Goal: Task Accomplishment & Management: Complete application form

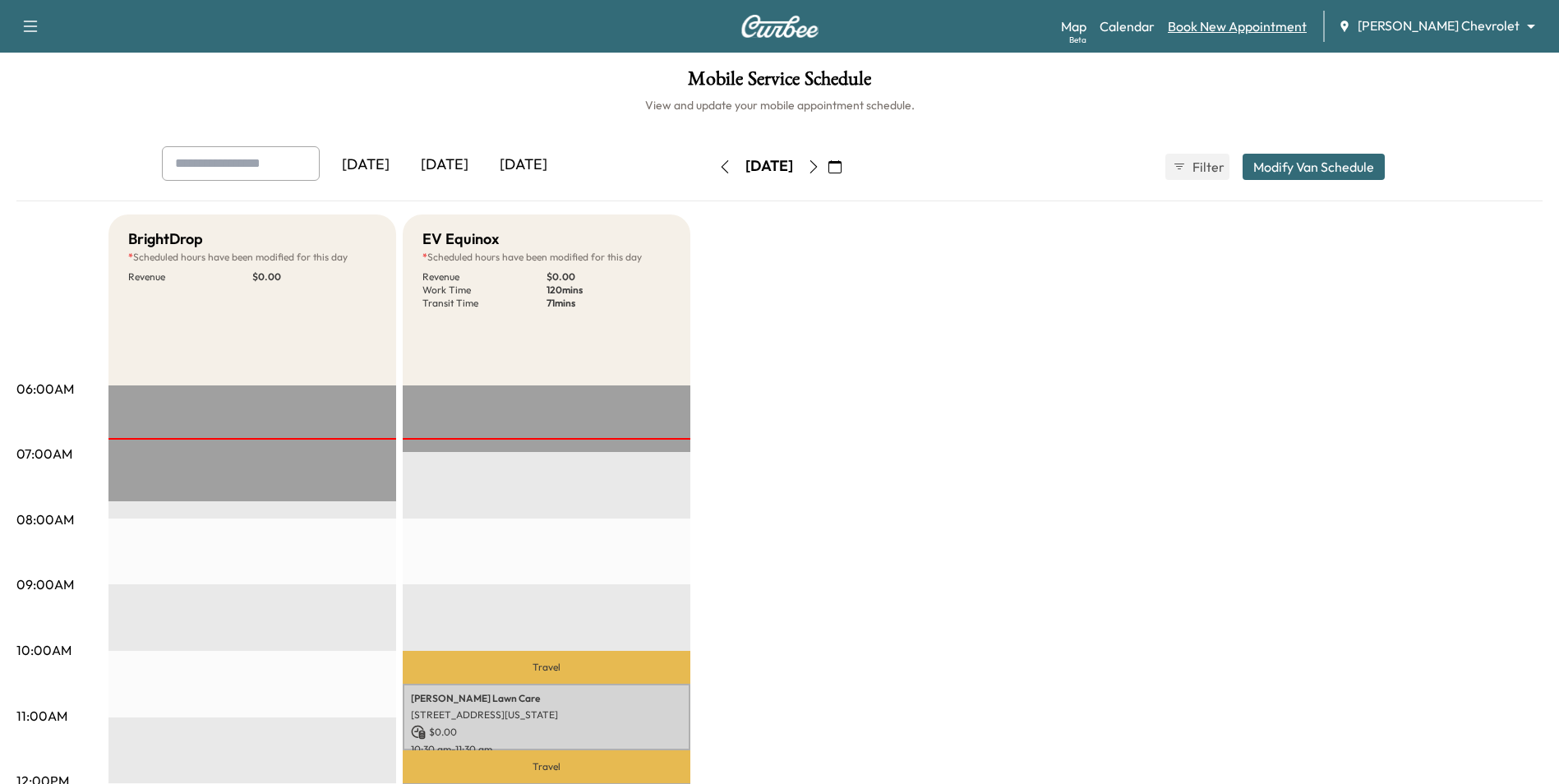
click at [1277, 27] on link "Book New Appointment" at bounding box center [1237, 26] width 139 height 20
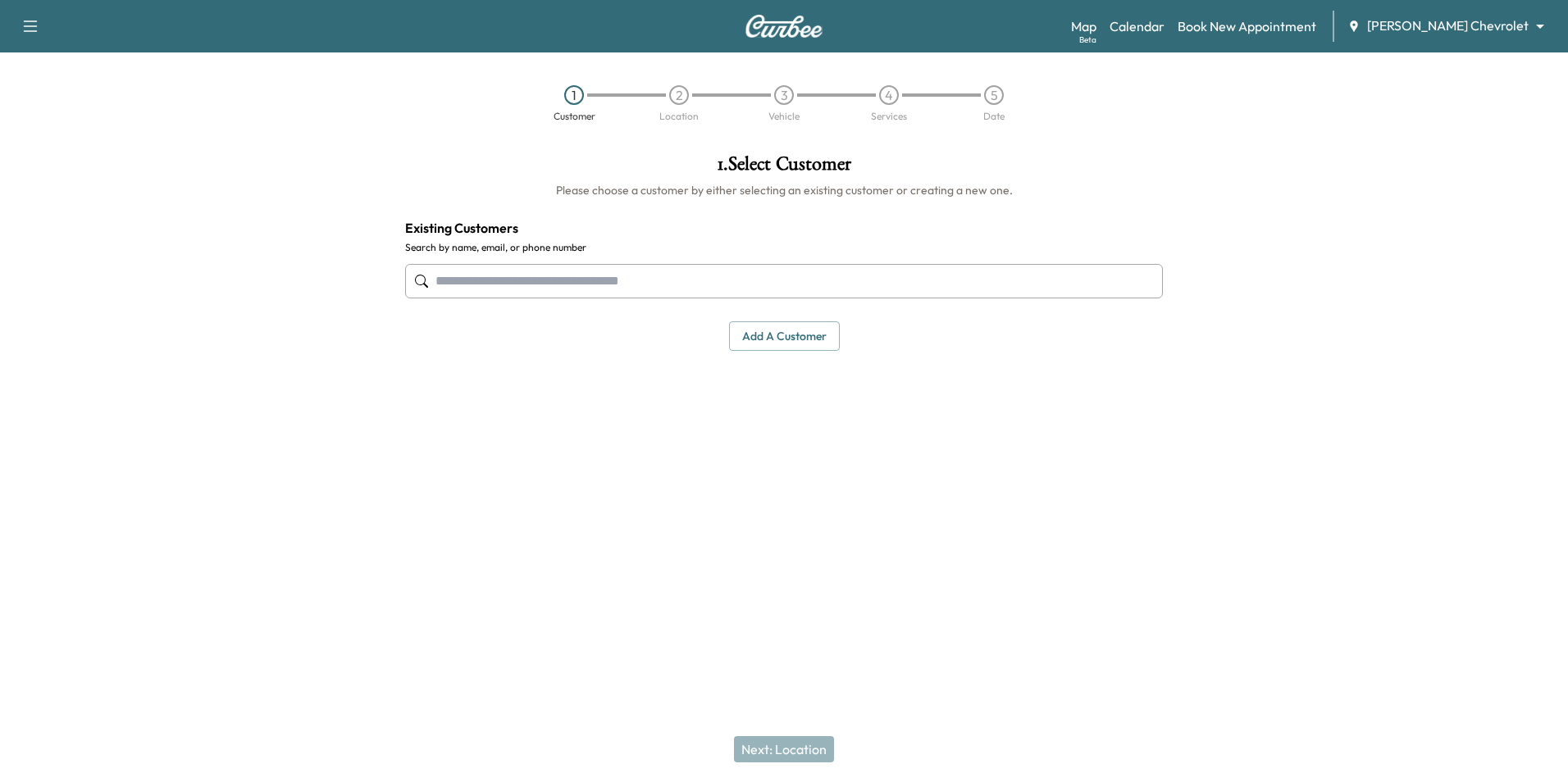
click at [809, 336] on button "Add a customer" at bounding box center [784, 336] width 111 height 31
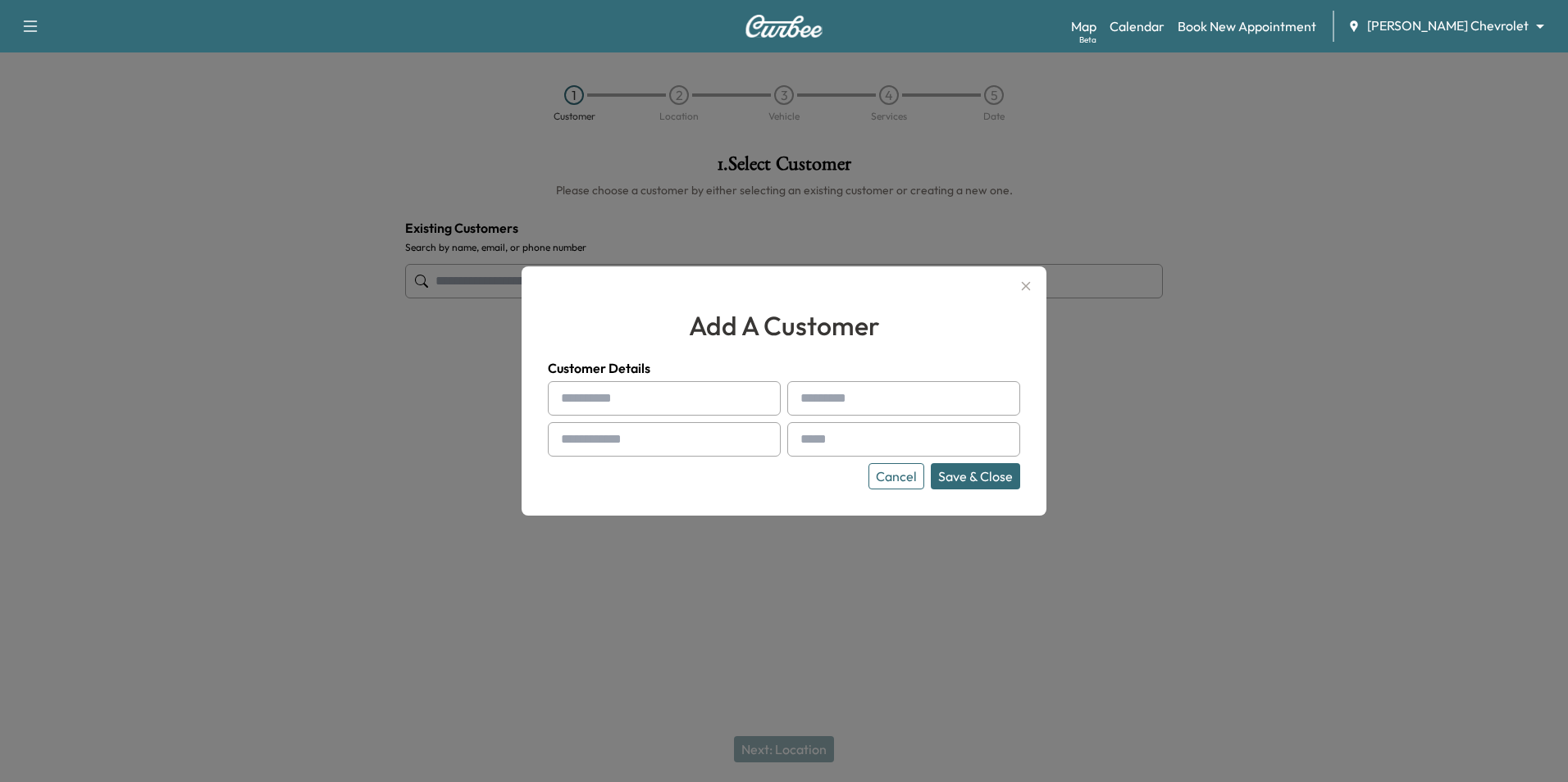
click at [916, 479] on button "Cancel" at bounding box center [897, 477] width 56 height 26
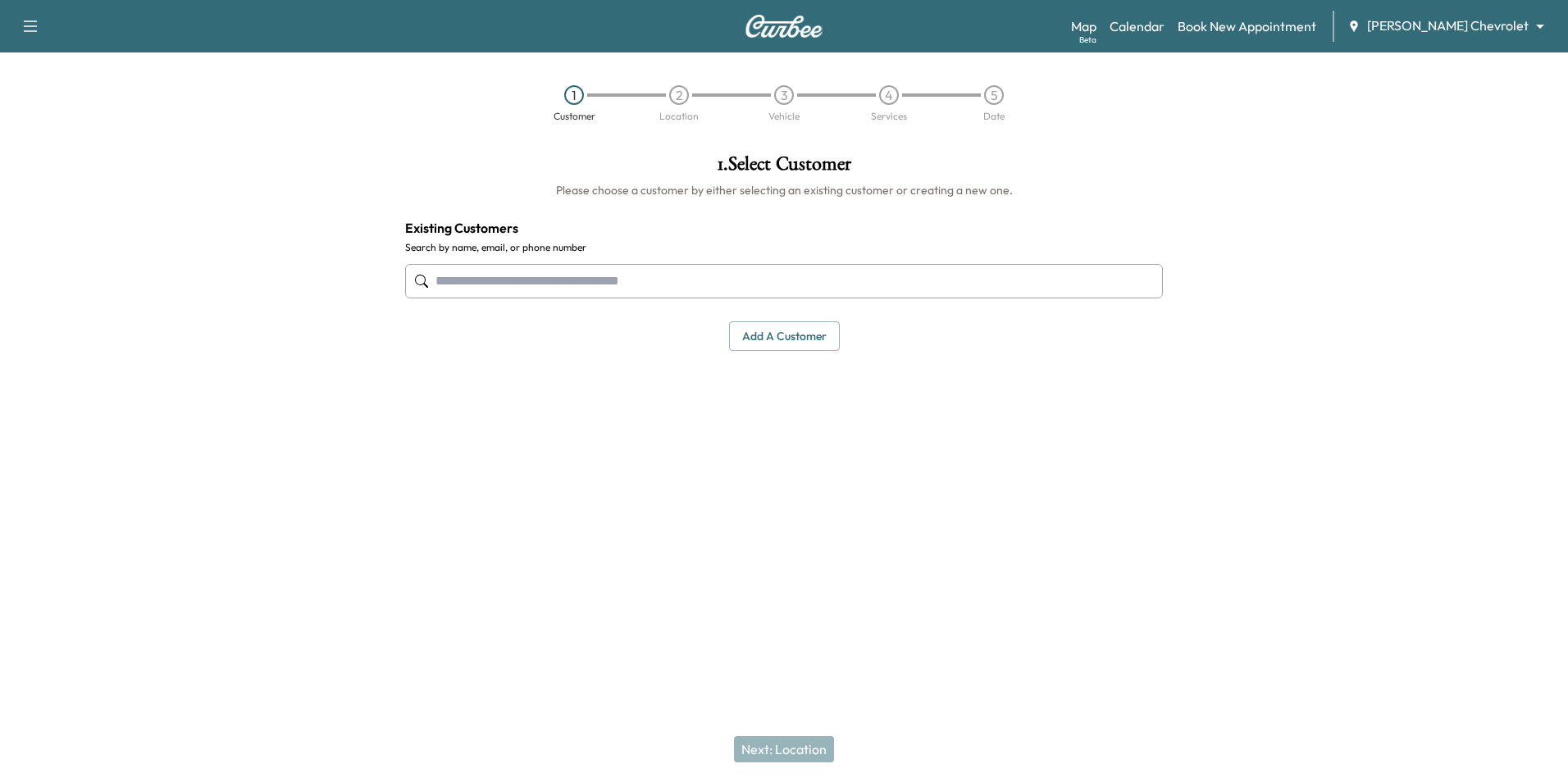
click at [1434, 25] on body "Support Log Out Map Beta Calendar Book New Appointment [PERSON_NAME] Chevrolet …" at bounding box center [784, 391] width 1568 height 782
click at [1446, 88] on span "[PERSON_NAME] GMC" at bounding box center [1496, 88] width 133 height 20
click at [1193, 27] on link "Calendar" at bounding box center [1165, 26] width 55 height 20
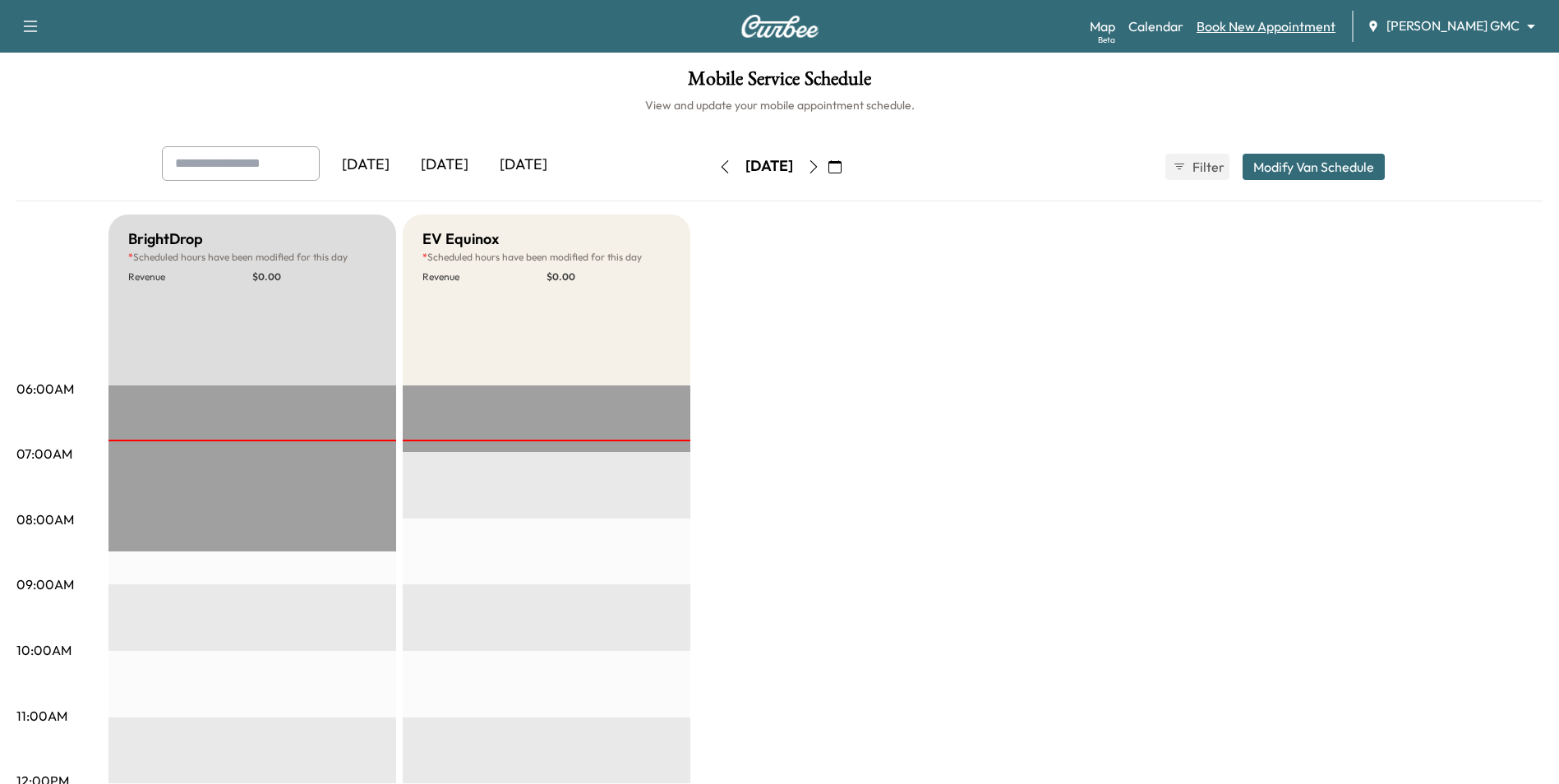
click at [1304, 27] on link "Book New Appointment" at bounding box center [1266, 26] width 139 height 20
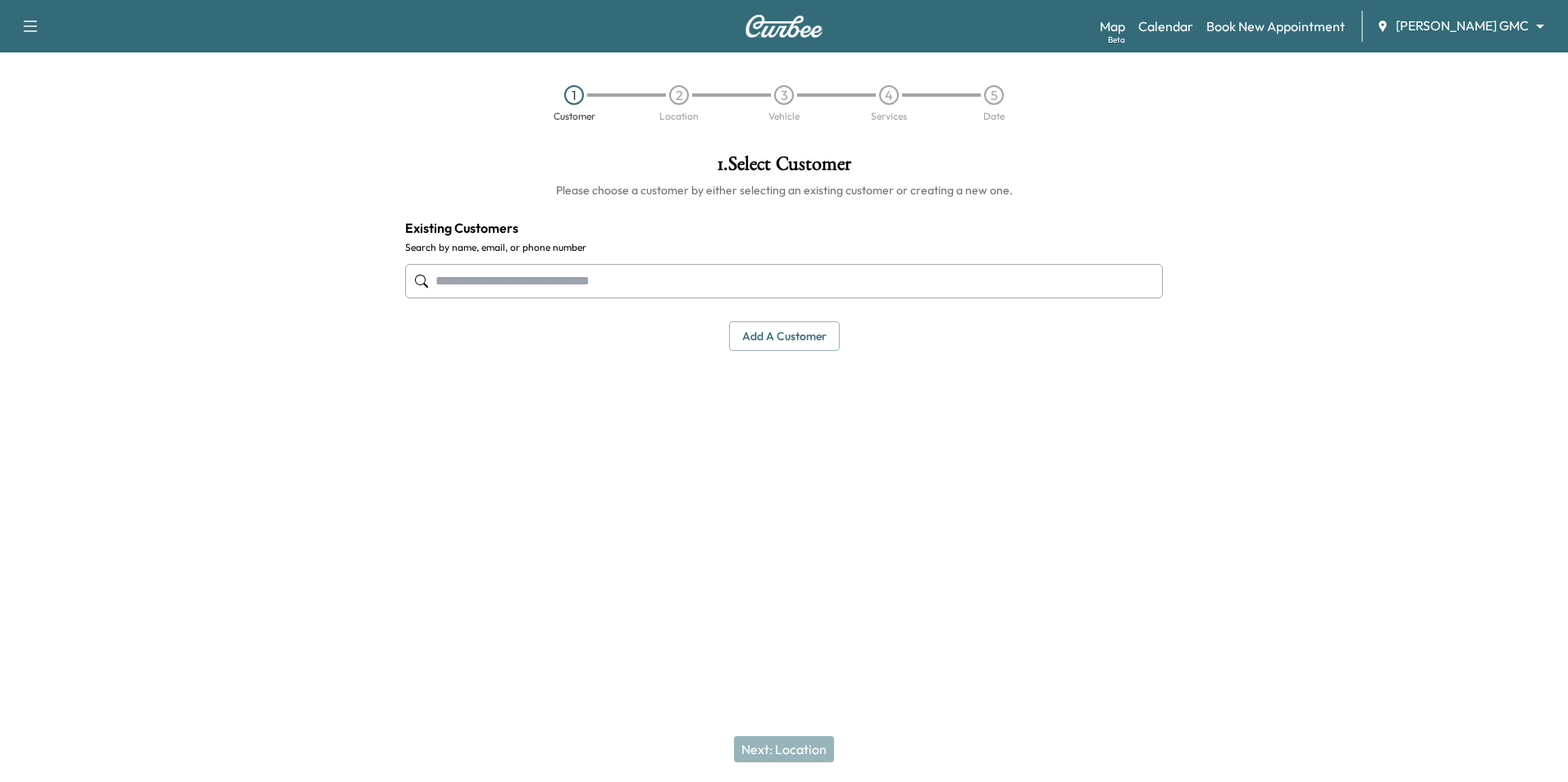
click at [760, 331] on button "Add a customer" at bounding box center [784, 336] width 111 height 31
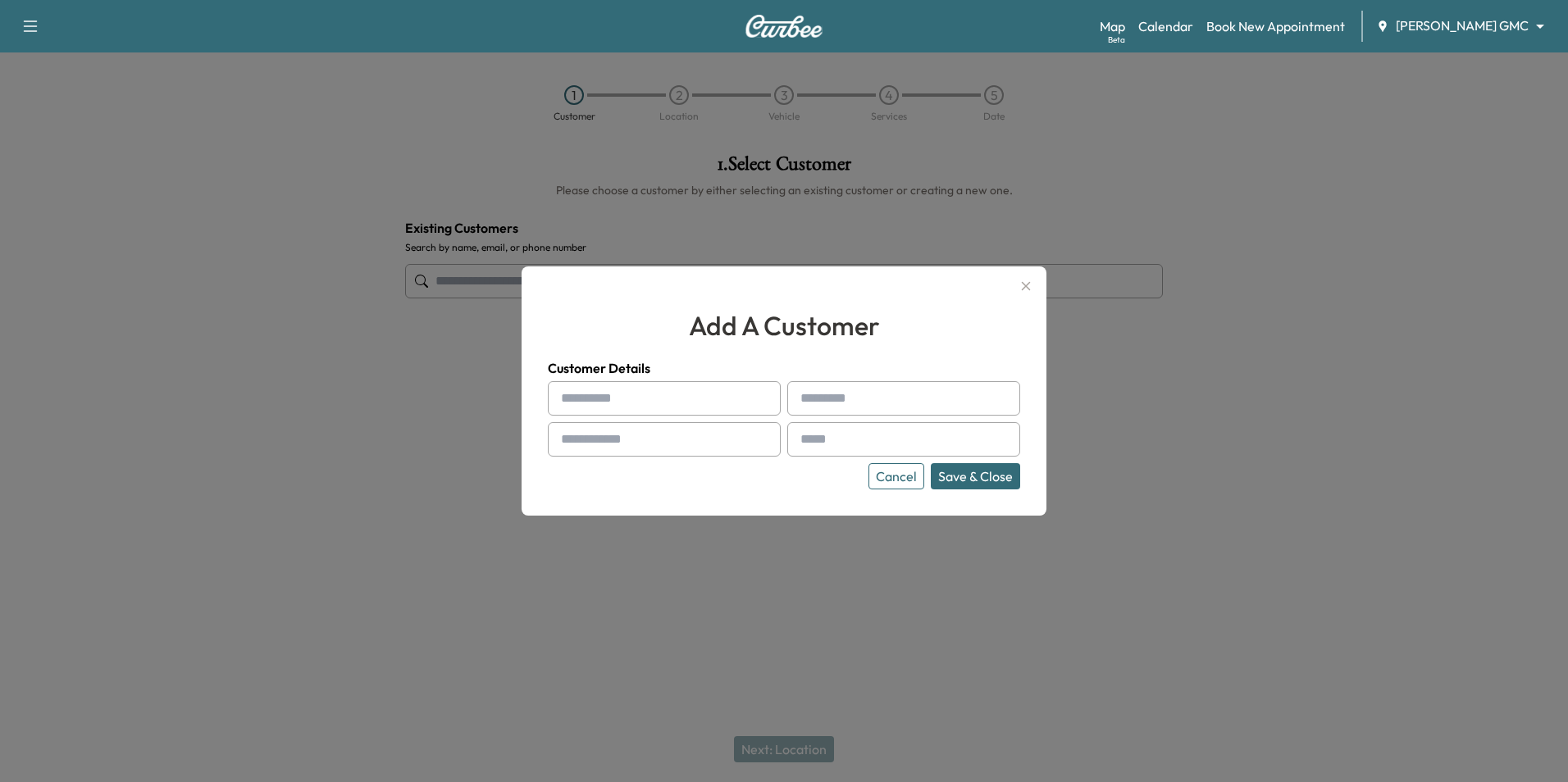
click at [727, 383] on input "text" at bounding box center [664, 398] width 233 height 34
type input "**********"
type input "******"
type input "**********"
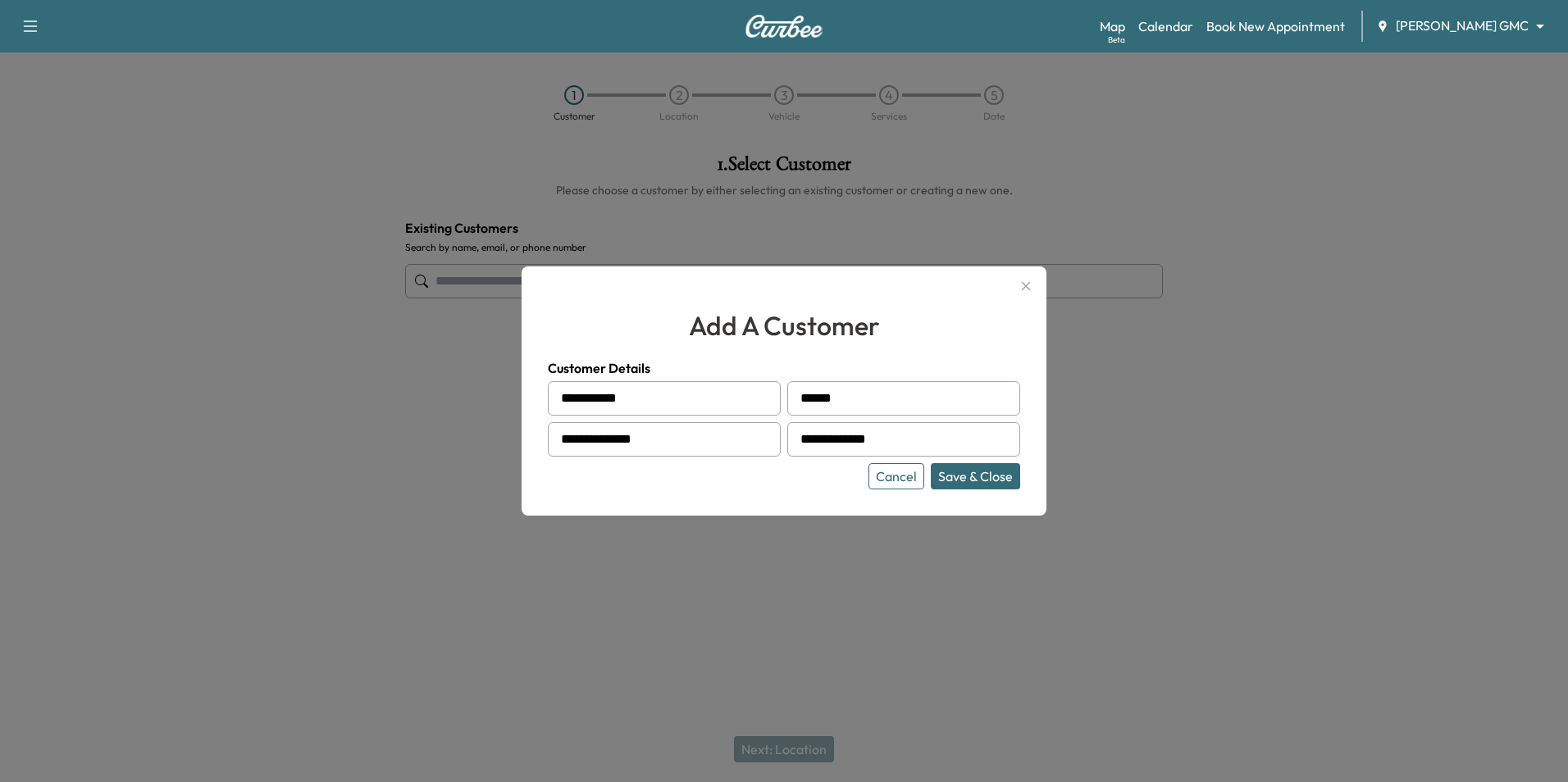
click at [966, 475] on button "Save & Close" at bounding box center [975, 477] width 89 height 26
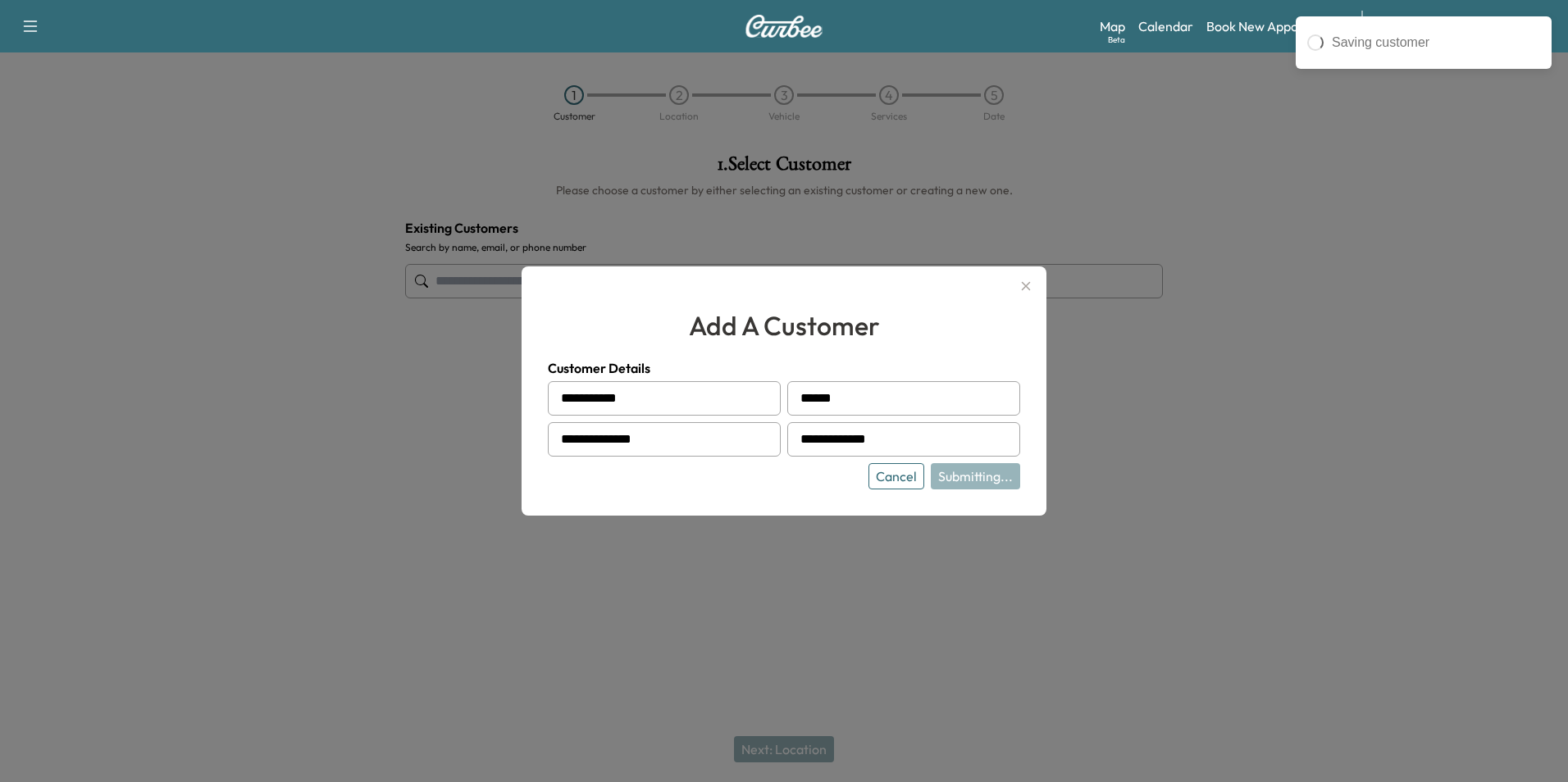
type input "**********"
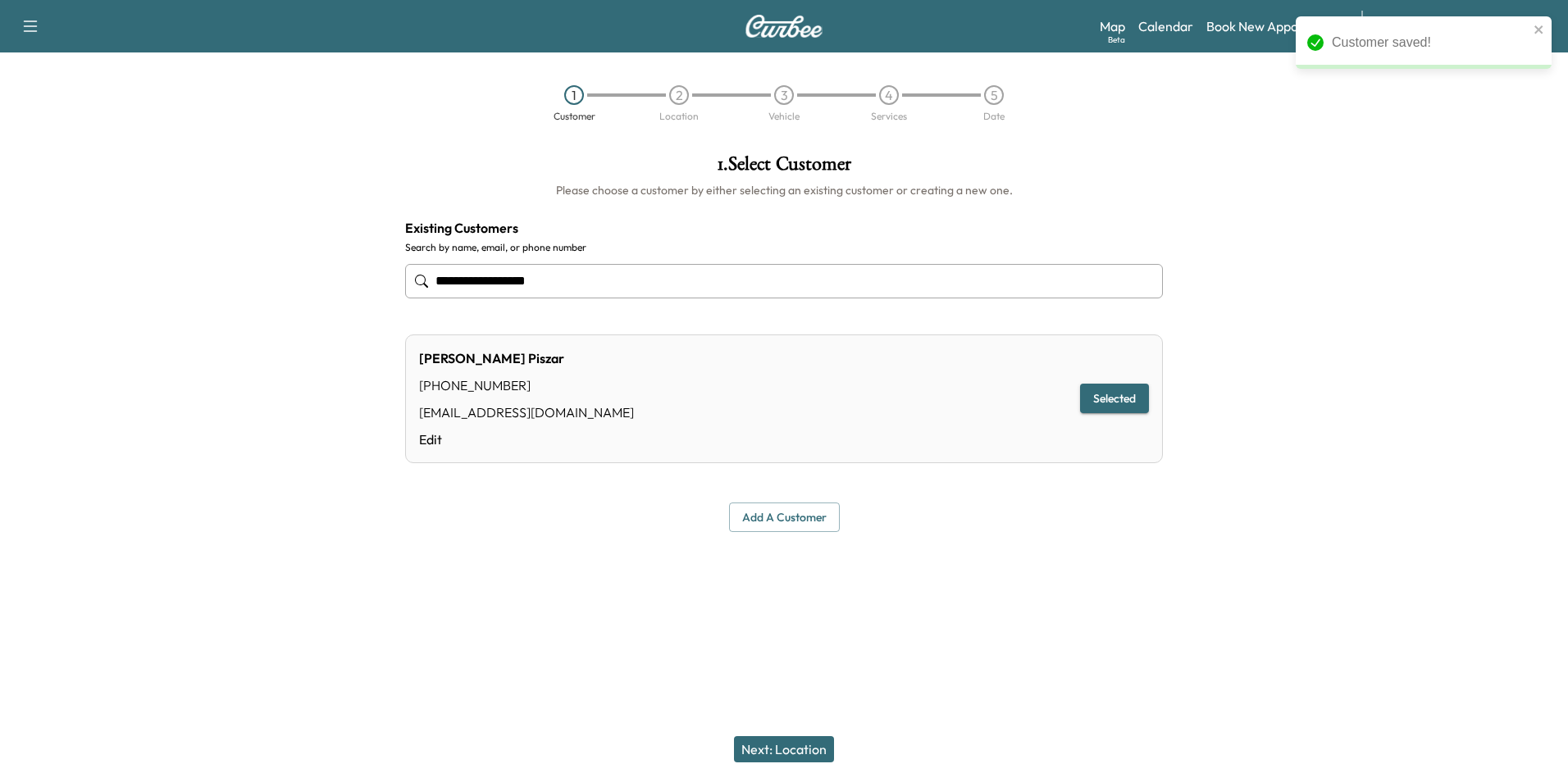
click at [796, 751] on button "Next: Location" at bounding box center [783, 749] width 100 height 26
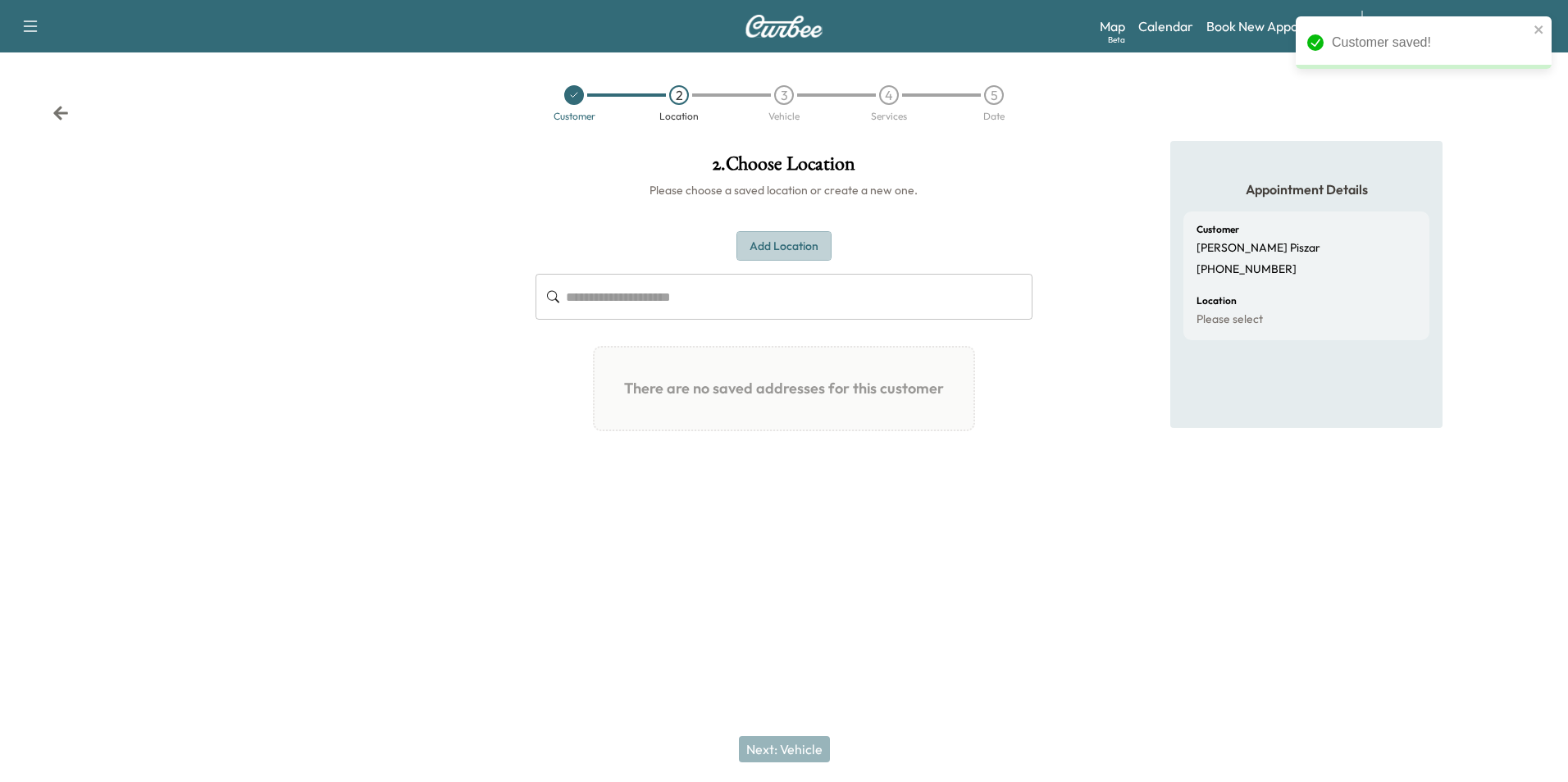
click at [775, 249] on button "Add Location" at bounding box center [784, 246] width 95 height 31
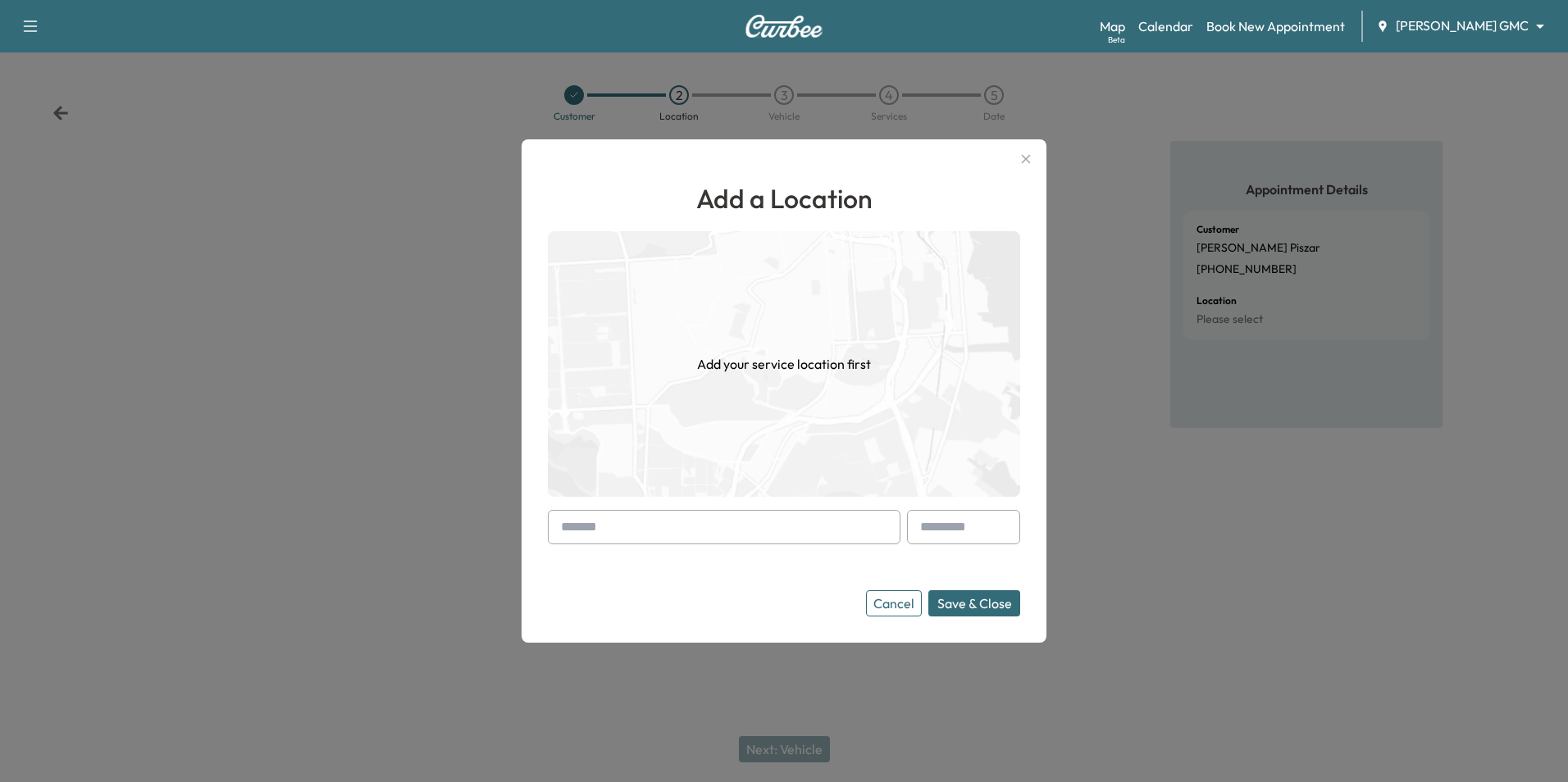
click at [745, 521] on input "text" at bounding box center [723, 527] width 353 height 34
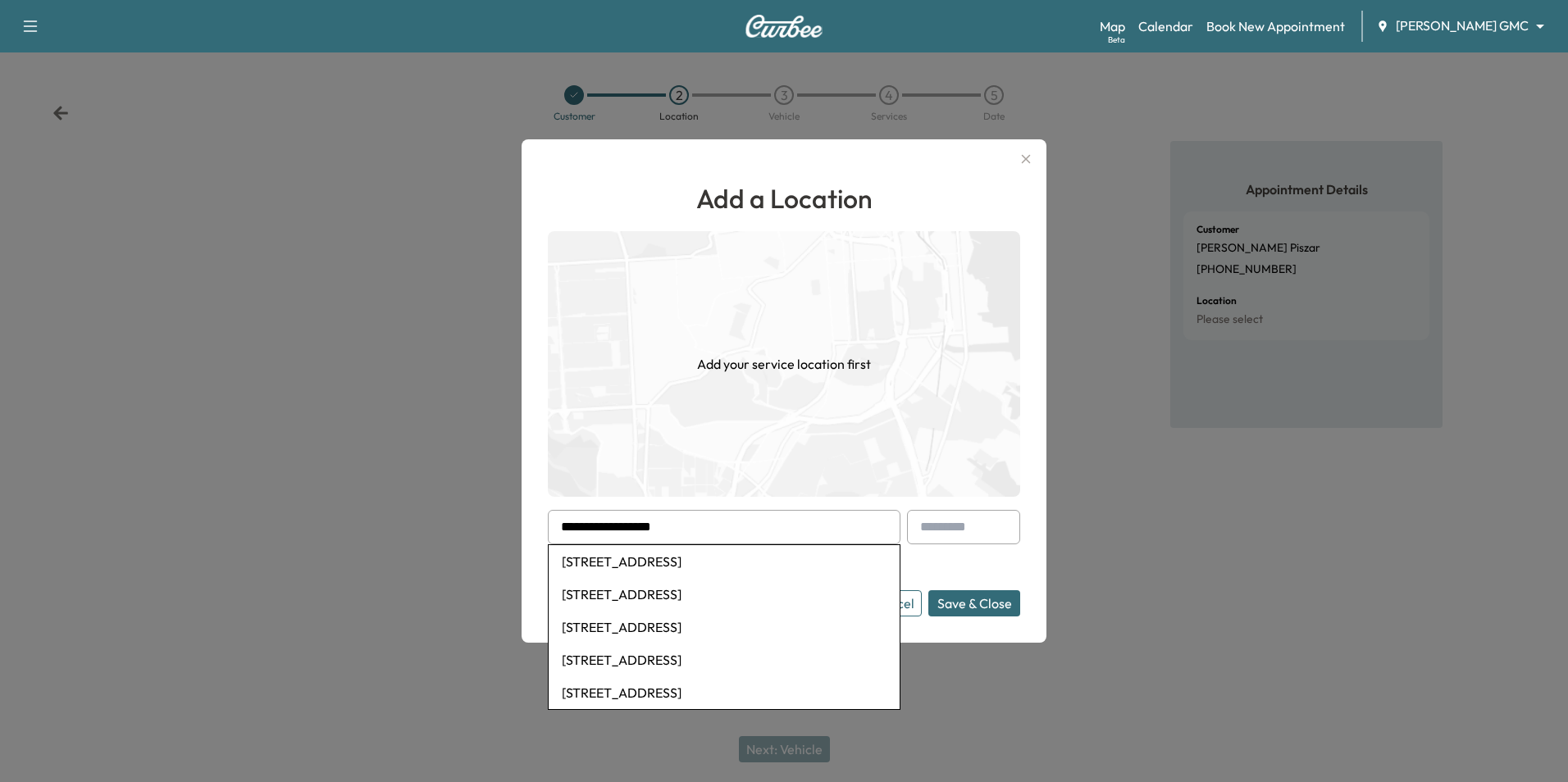
click at [757, 578] on li "[STREET_ADDRESS]" at bounding box center [723, 561] width 351 height 33
type input "**********"
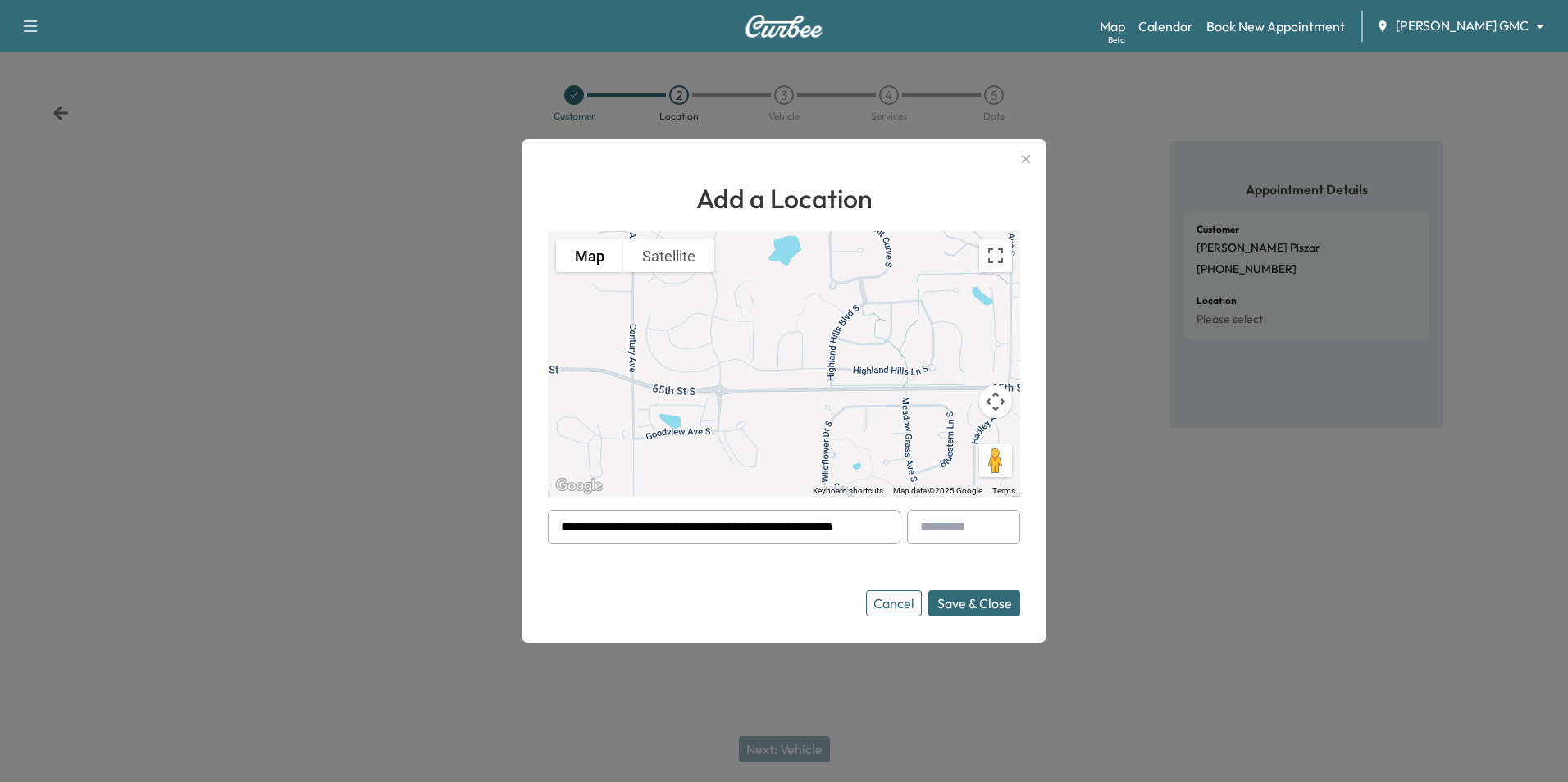
click at [998, 610] on button "Save & Close" at bounding box center [974, 603] width 92 height 26
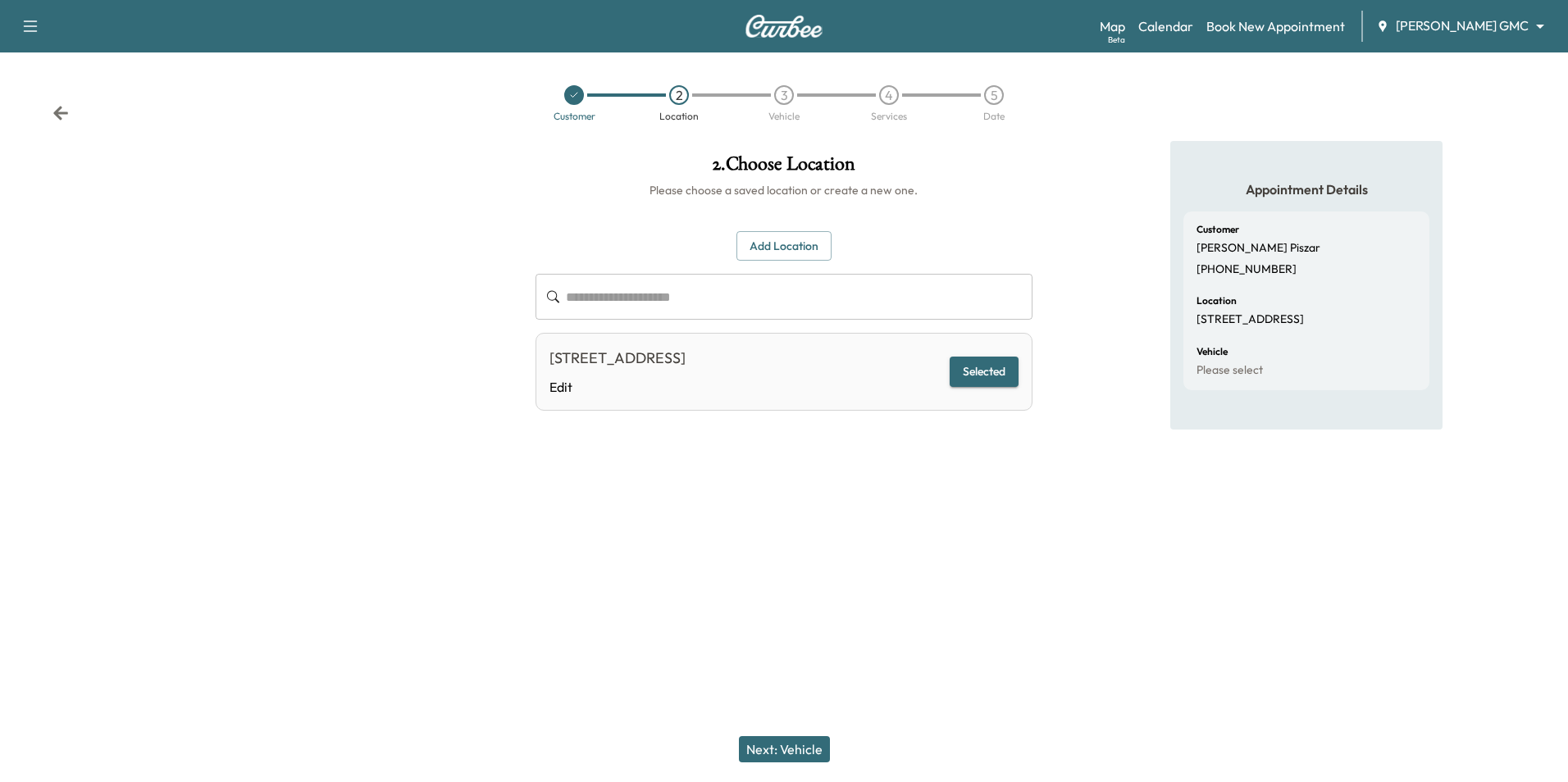
click at [799, 748] on button "Next: Vehicle" at bounding box center [784, 749] width 91 height 26
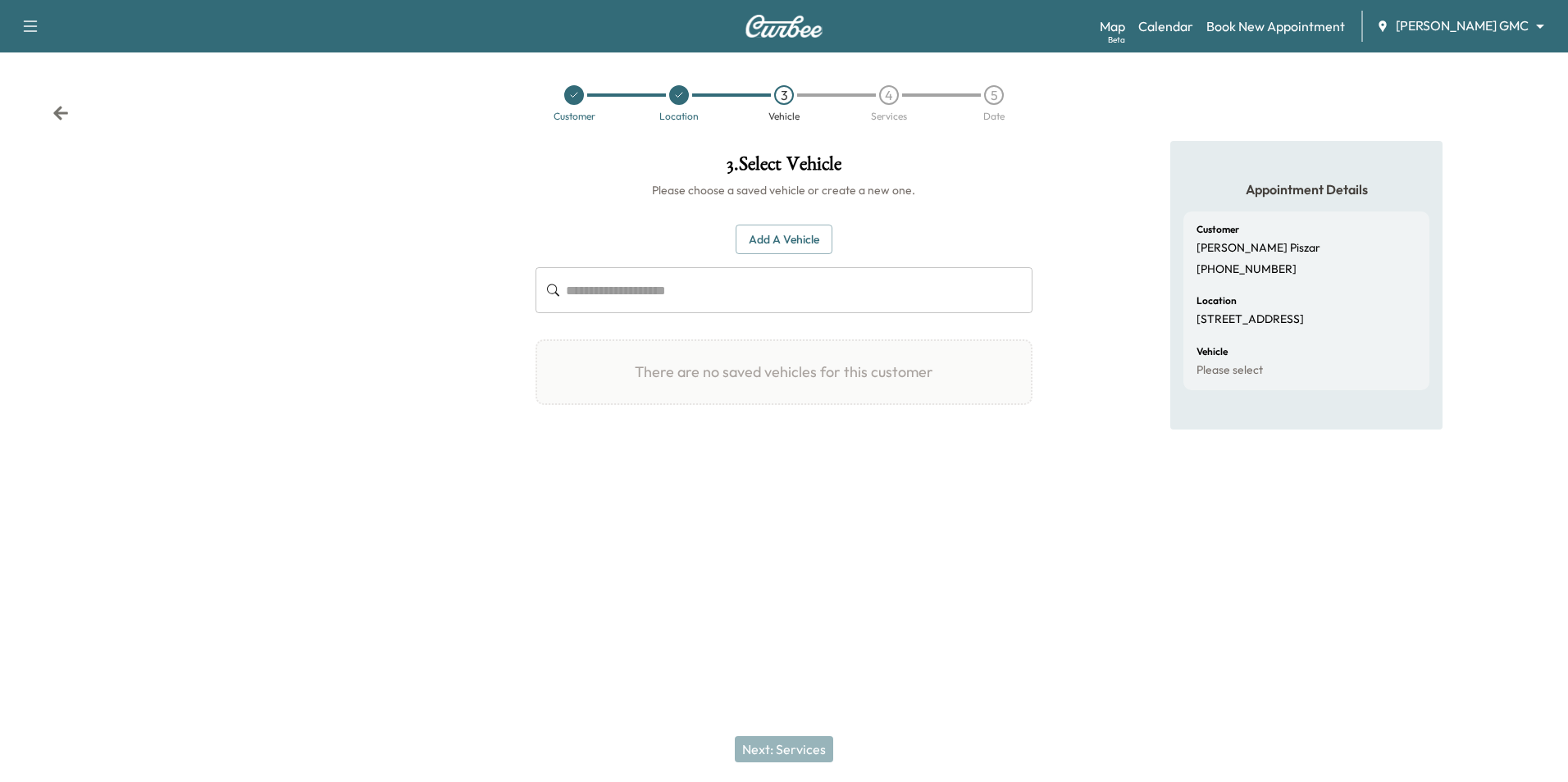
click at [752, 239] on button "Add a Vehicle" at bounding box center [784, 239] width 97 height 31
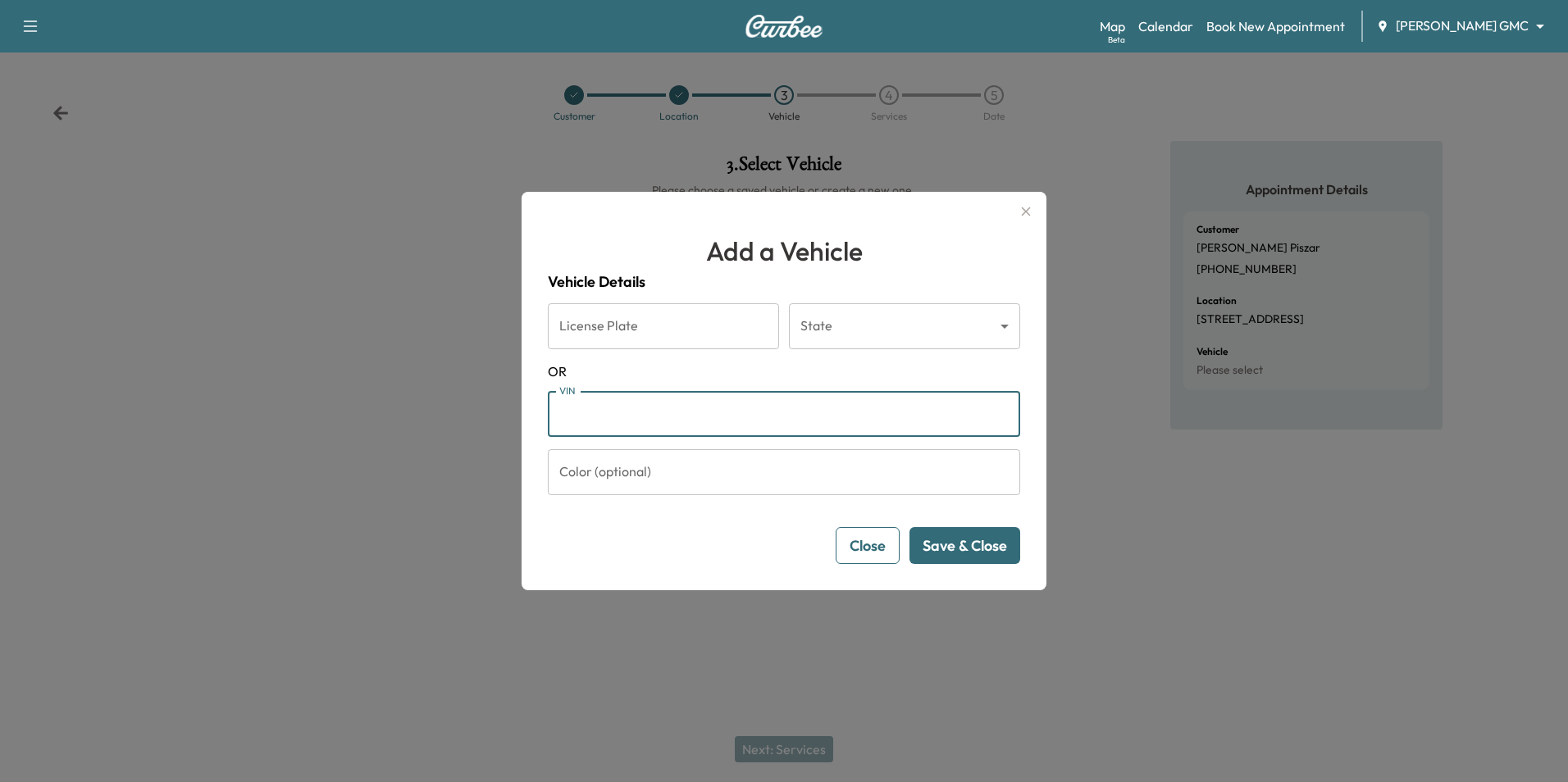
paste input "**********"
type input "**********"
click at [982, 547] on button "Save & Close" at bounding box center [965, 546] width 111 height 37
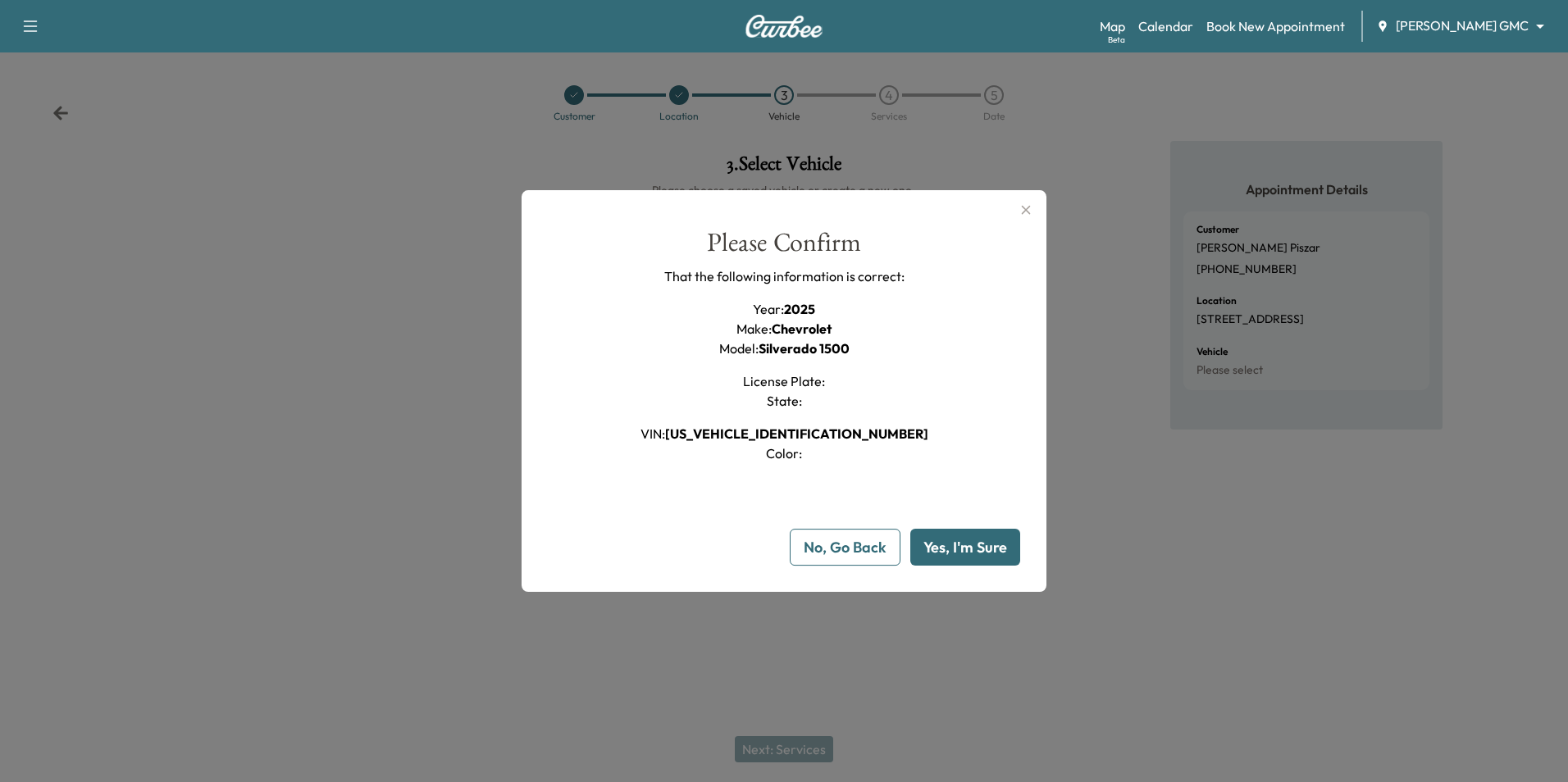
click at [977, 541] on button "Yes, I'm Sure" at bounding box center [965, 547] width 110 height 37
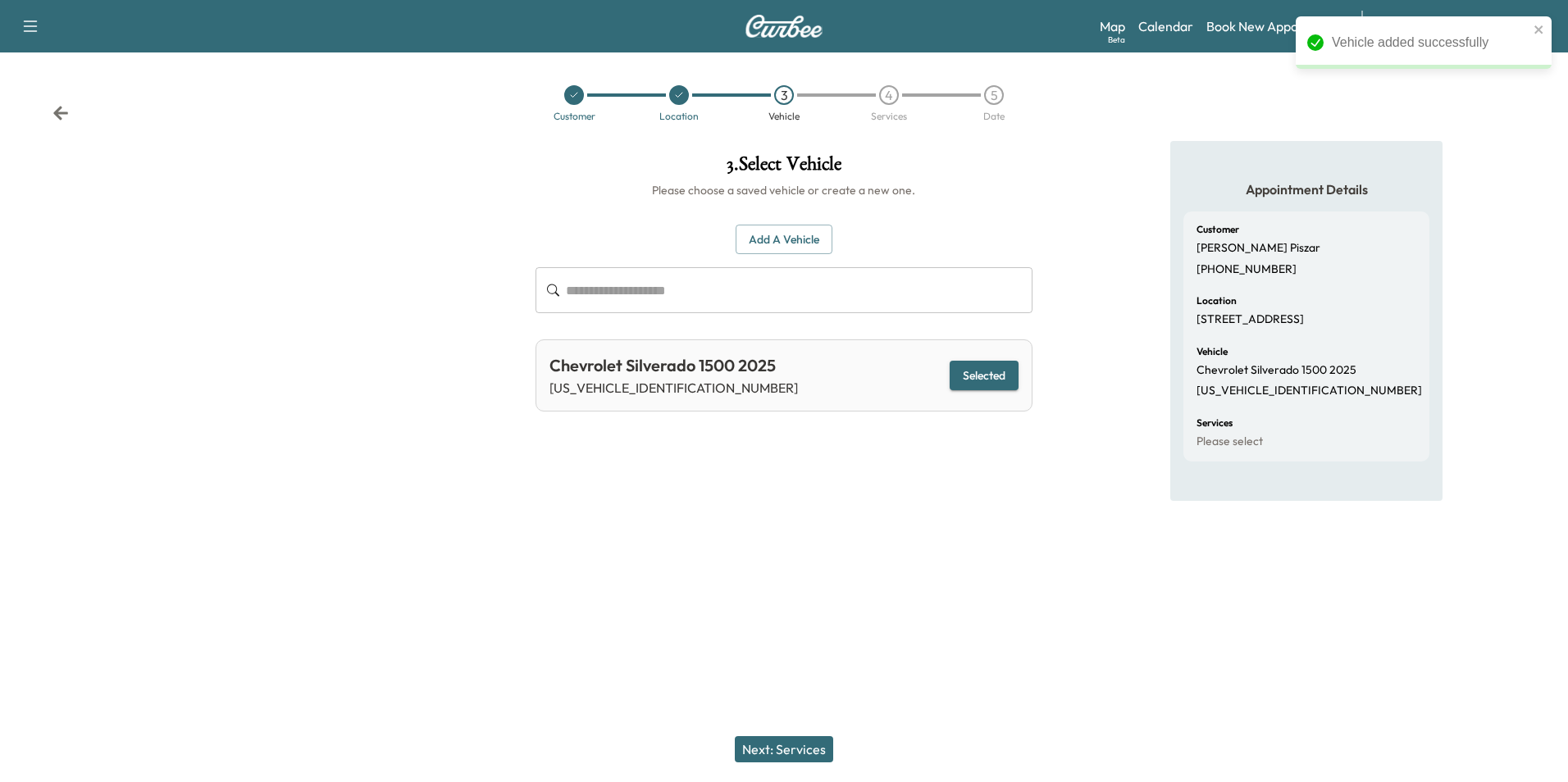
drag, startPoint x: 797, startPoint y: 748, endPoint x: 804, endPoint y: 710, distance: 38.6
click at [797, 748] on button "Next: Services" at bounding box center [784, 749] width 99 height 26
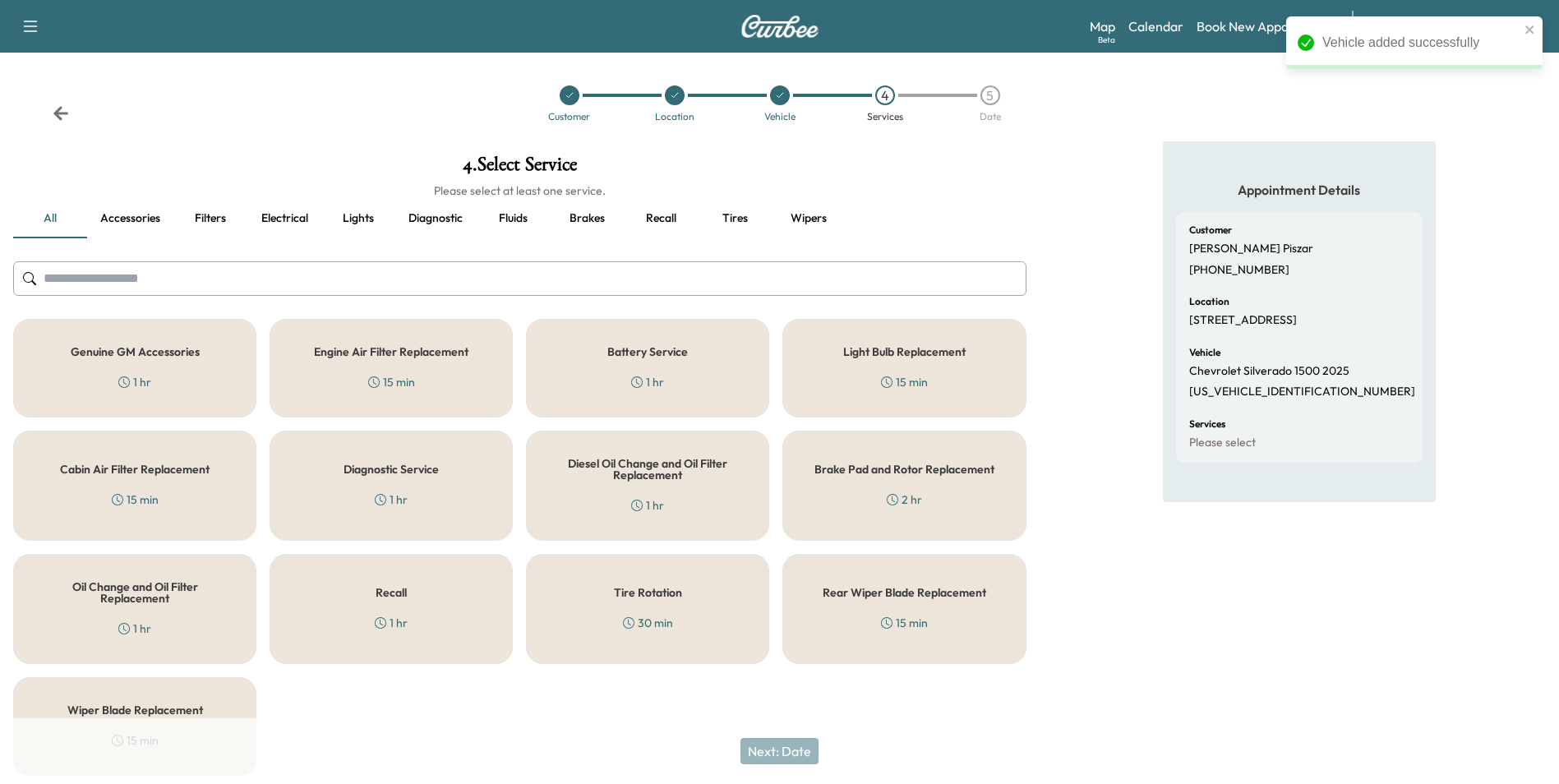
click at [190, 359] on div "Genuine GM Accessories 1 hr" at bounding box center [134, 369] width 244 height 99
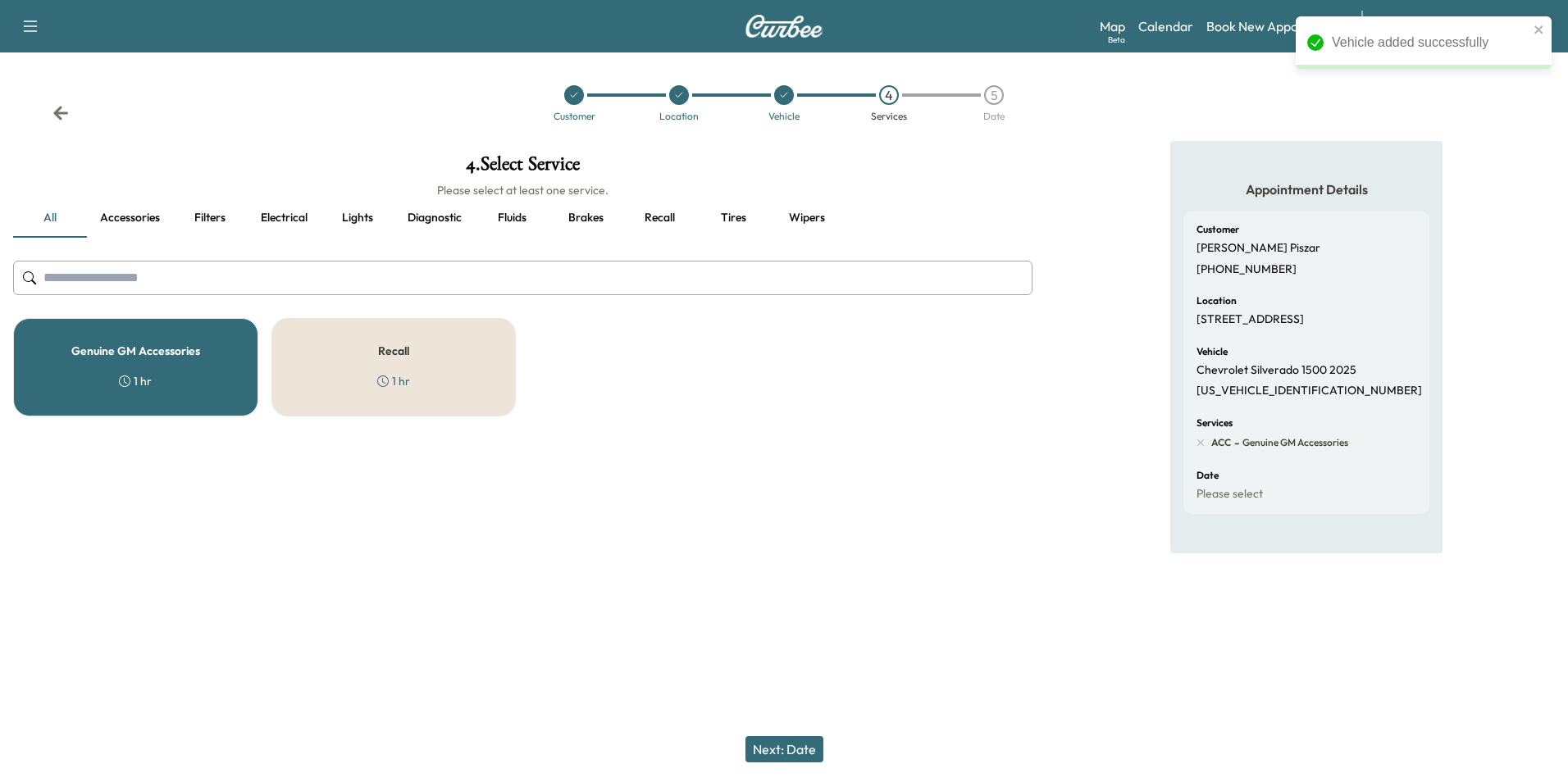
click at [773, 751] on button "Next: Date" at bounding box center [784, 749] width 78 height 26
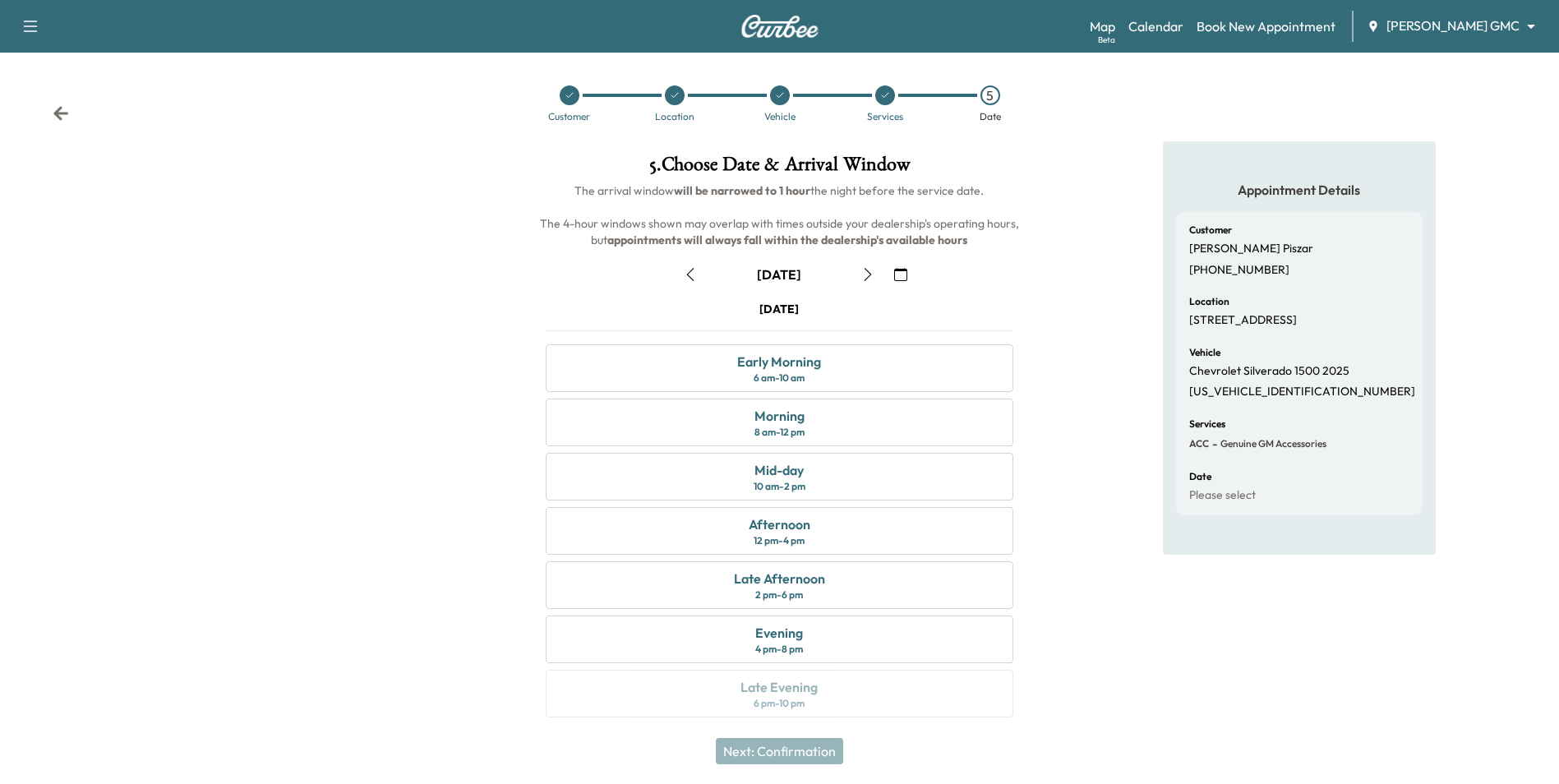
click at [686, 272] on icon "button" at bounding box center [691, 274] width 13 height 13
click at [787, 428] on div "8 am - 12 pm" at bounding box center [780, 432] width 50 height 13
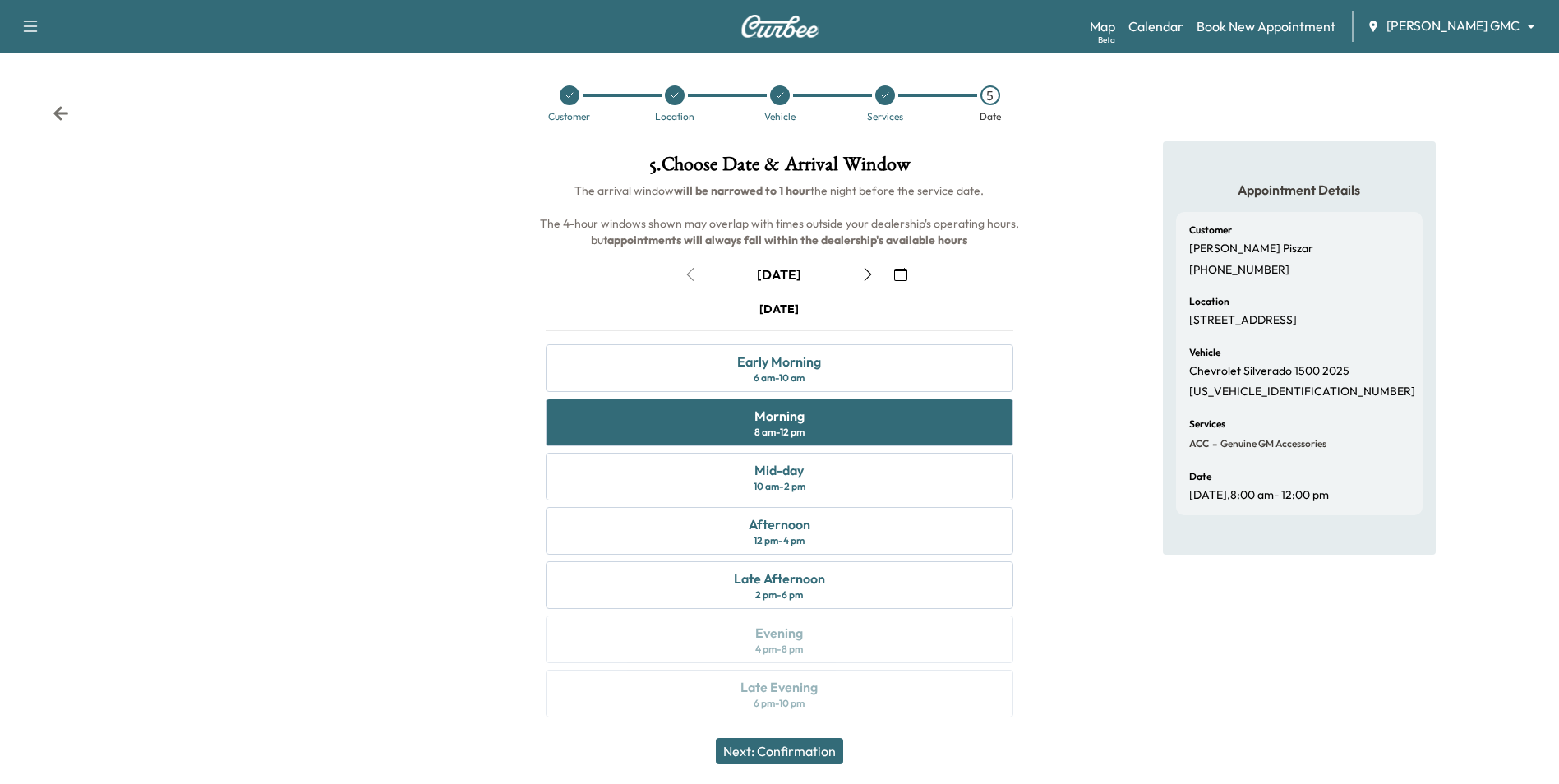
click at [809, 754] on button "Next: Confirmation" at bounding box center [780, 751] width 127 height 26
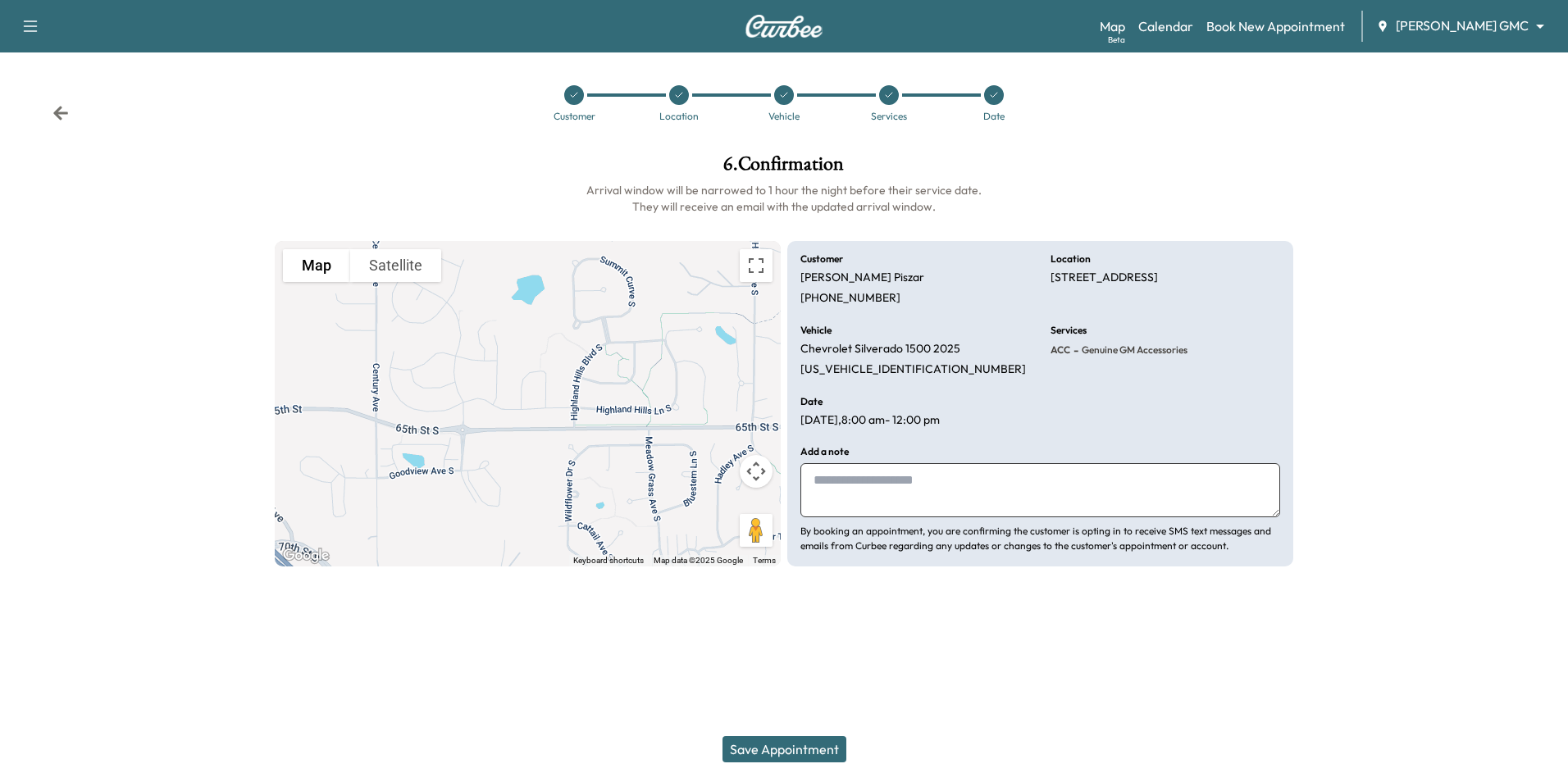
click at [872, 484] on textarea at bounding box center [1039, 491] width 480 height 54
type textarea "**********"
click at [805, 751] on button "Save Appointment" at bounding box center [784, 749] width 124 height 26
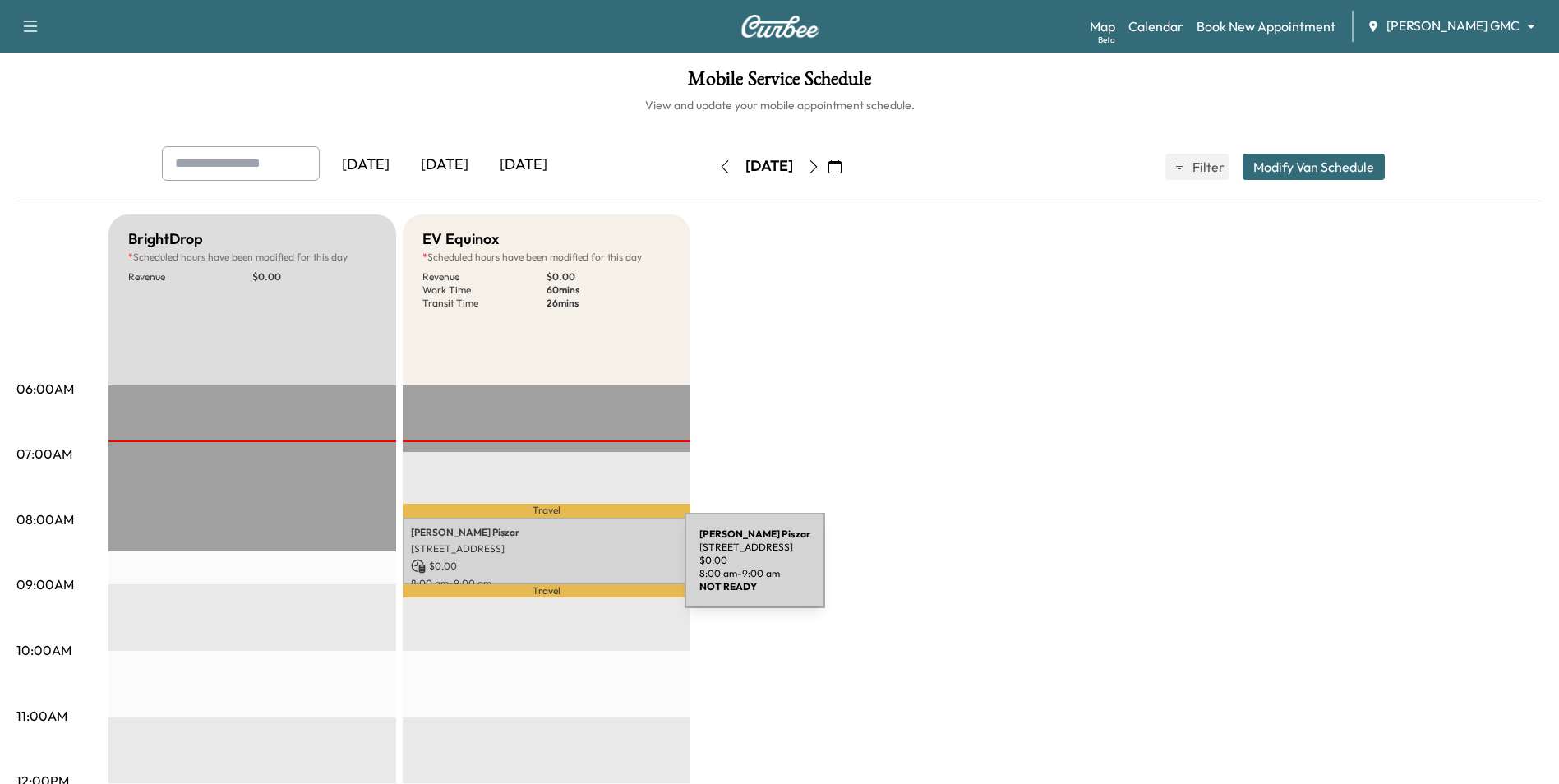
click at [563, 563] on p "$ 0.00" at bounding box center [546, 567] width 272 height 15
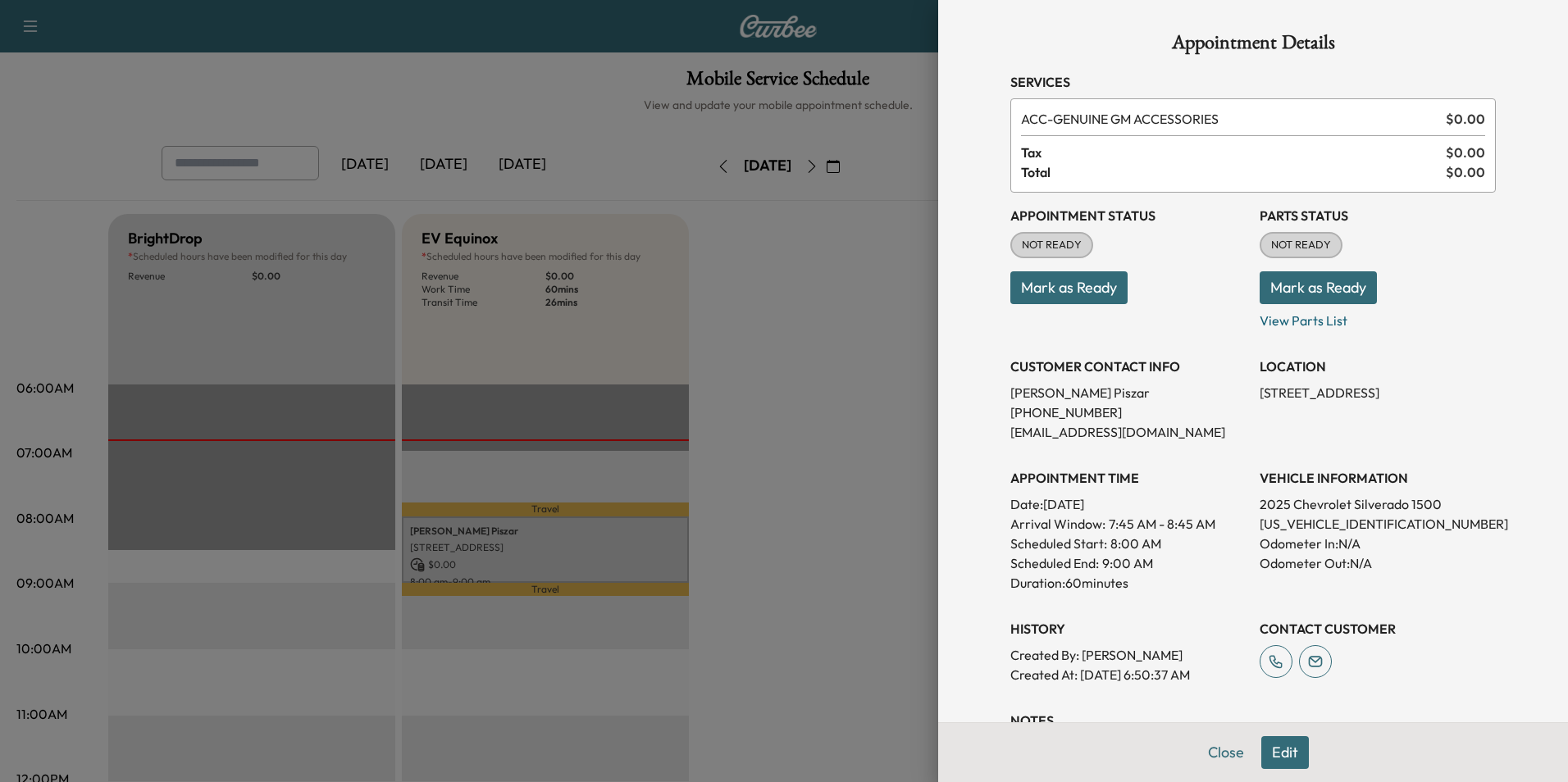
click at [1098, 296] on button "Mark as Ready" at bounding box center [1069, 287] width 117 height 33
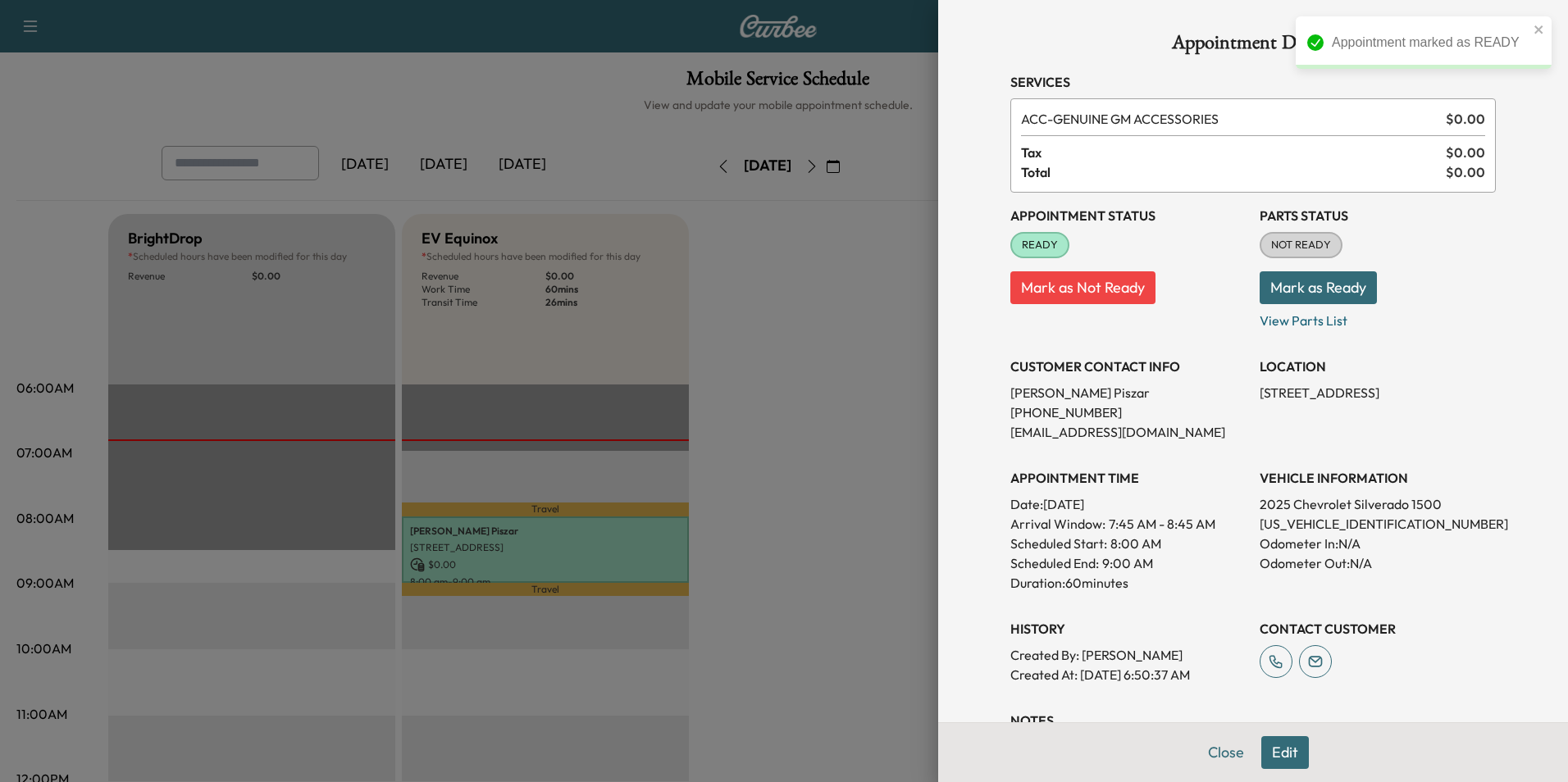
click at [882, 369] on div at bounding box center [784, 391] width 1568 height 782
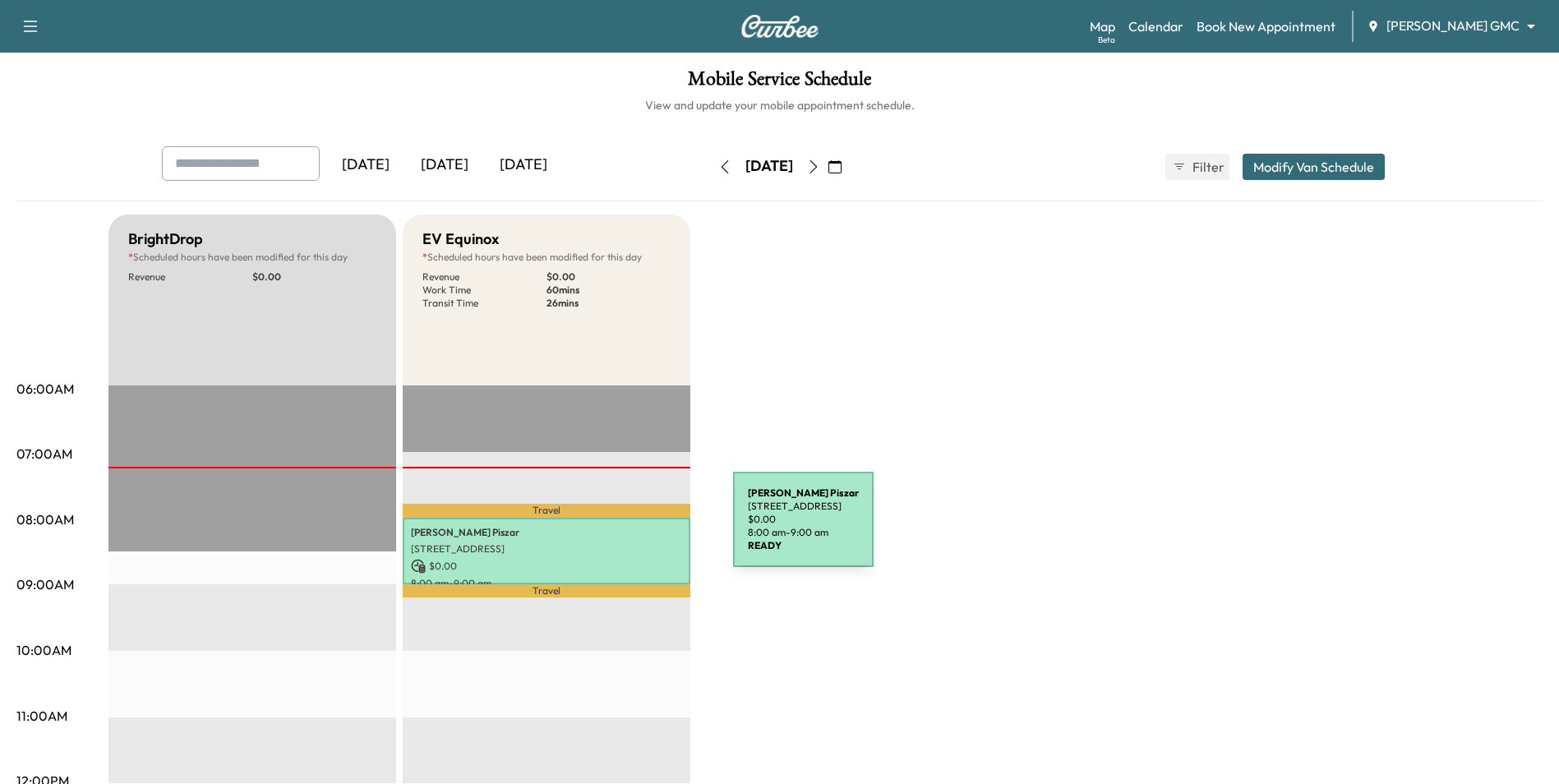
click at [610, 529] on p "[PERSON_NAME]" at bounding box center [546, 533] width 272 height 13
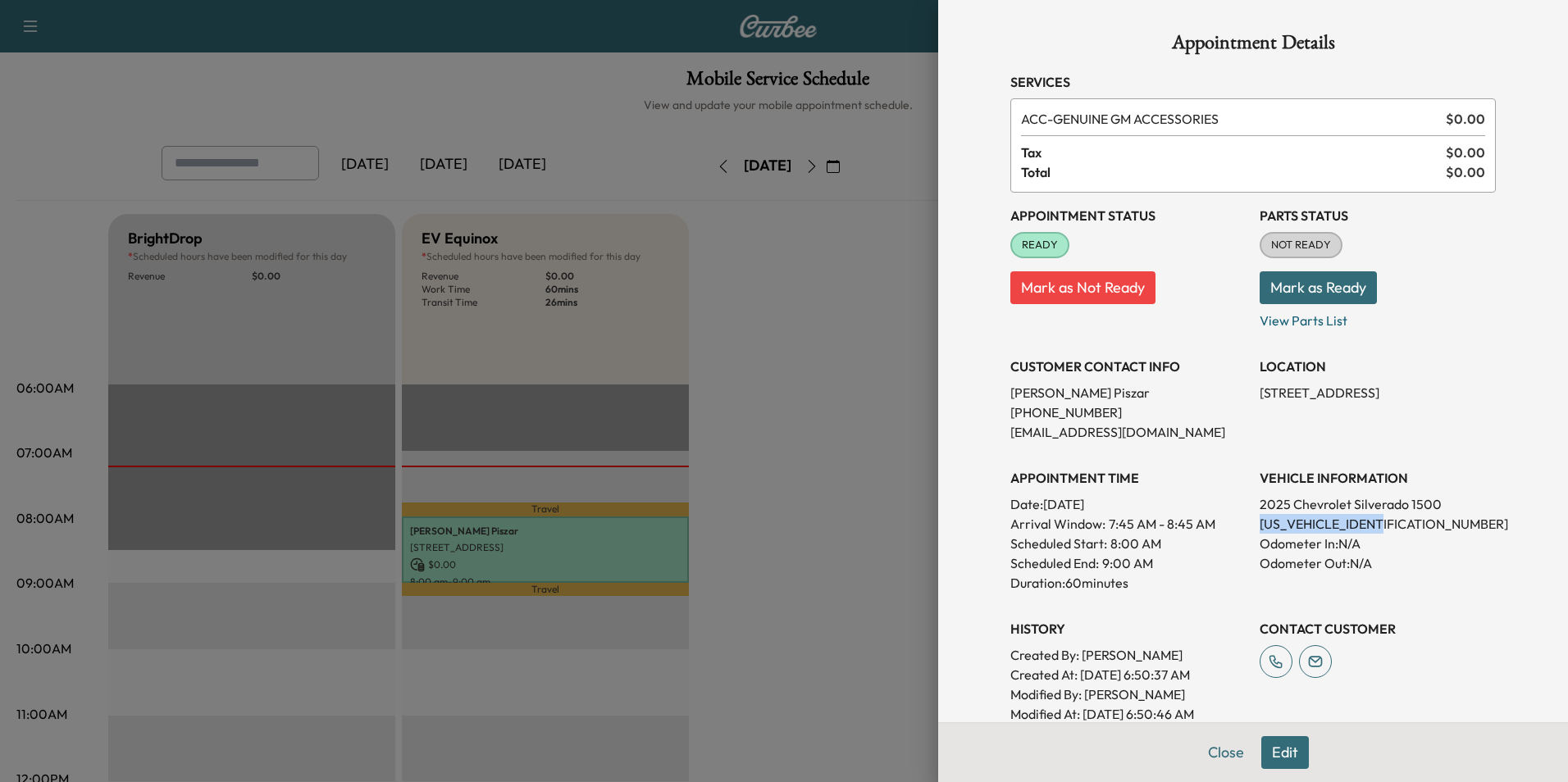
drag, startPoint x: 1389, startPoint y: 519, endPoint x: 1242, endPoint y: 530, distance: 147.4
click at [1242, 530] on div "Appointment Status READY Mark as Not Ready Parts Status NOT READY Mark as Ready…" at bounding box center [1252, 458] width 485 height 532
drag, startPoint x: 1242, startPoint y: 530, endPoint x: 1257, endPoint y: 527, distance: 15.3
copy p "[US_VEHICLE_IDENTIFICATION_NUMBER]"
click at [1284, 756] on button "Edit" at bounding box center [1284, 752] width 47 height 33
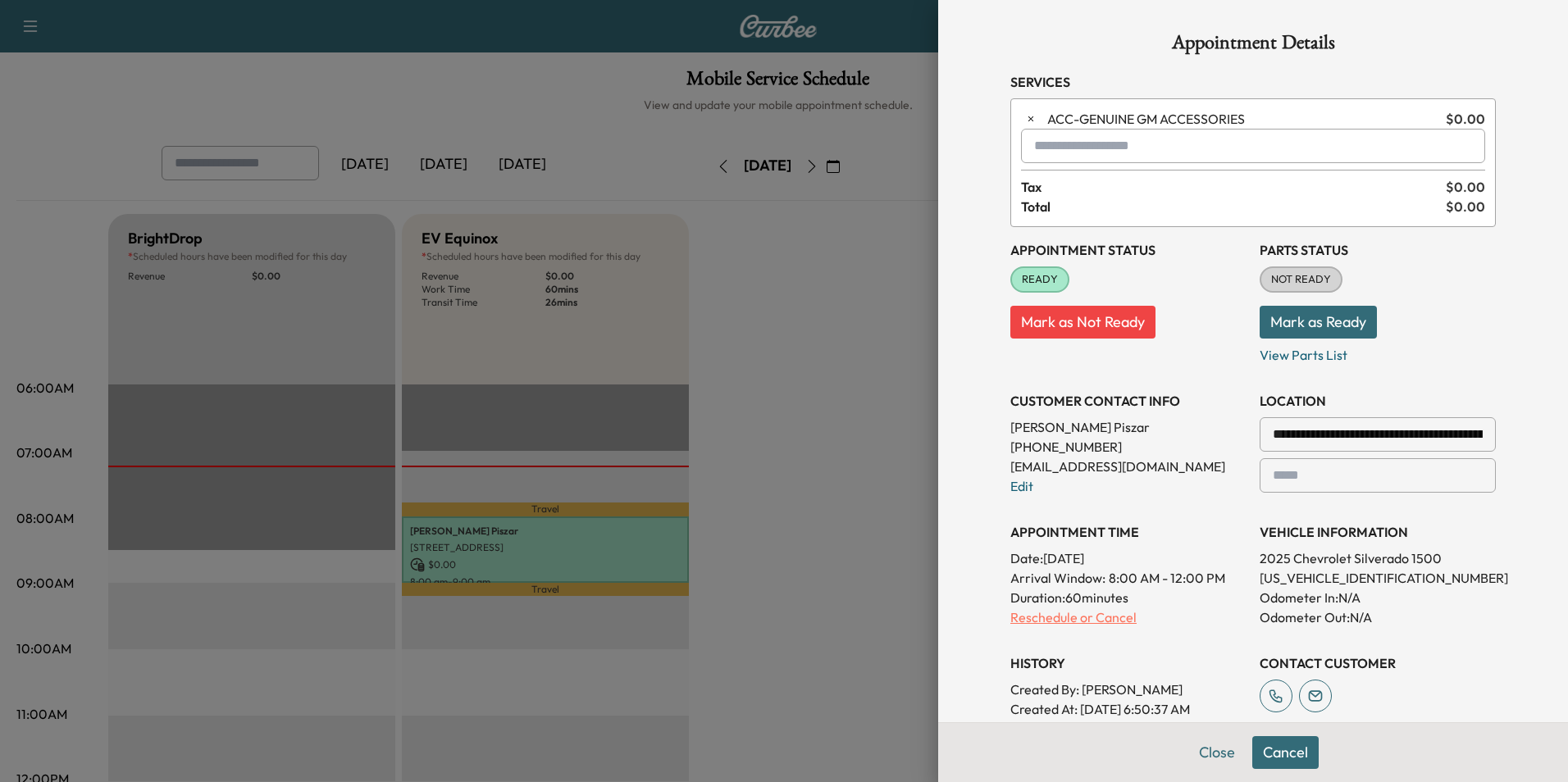
click at [1094, 617] on p "Reschedule or Cancel" at bounding box center [1129, 617] width 237 height 20
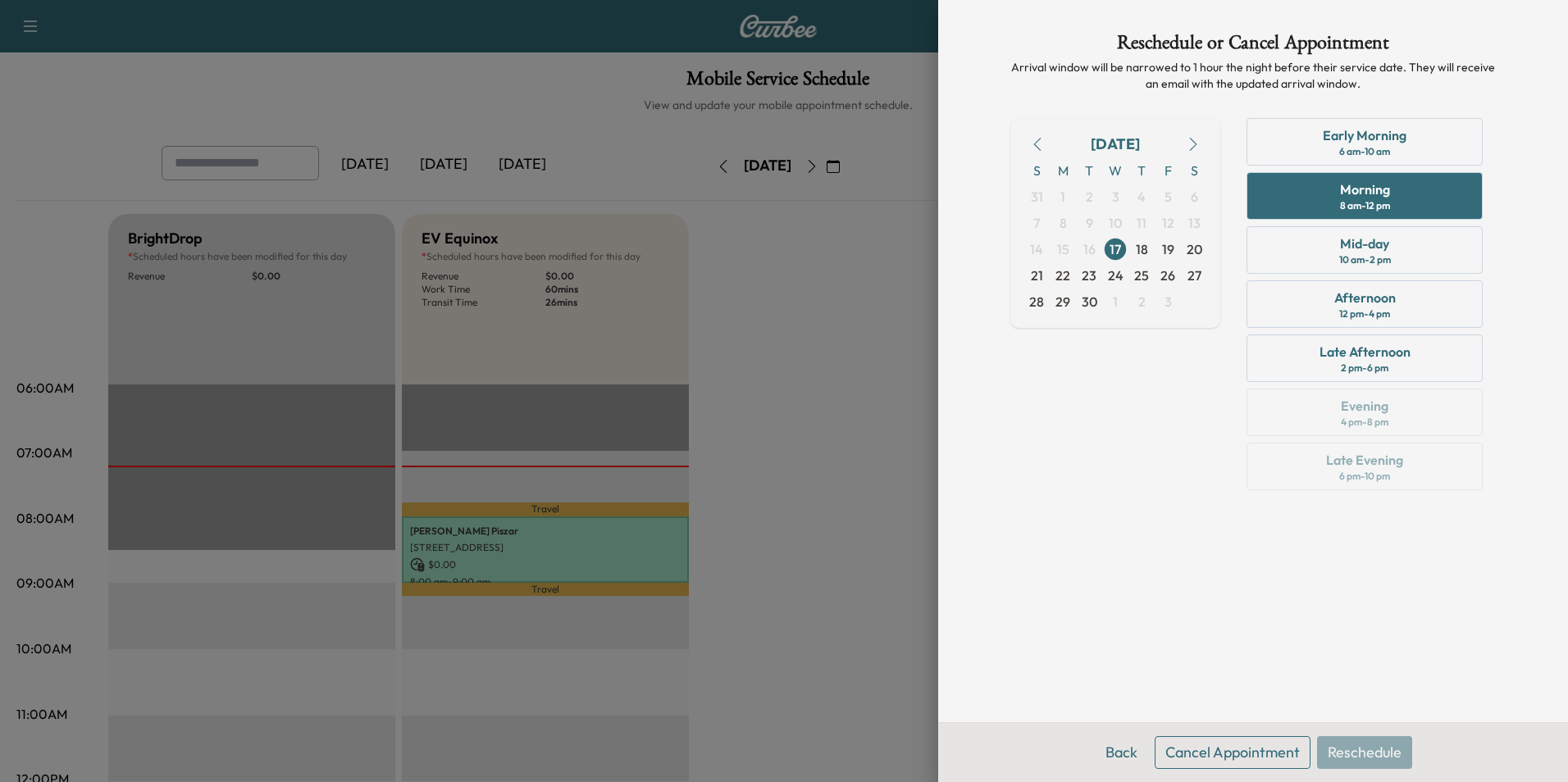
click at [1273, 753] on button "Cancel Appointment" at bounding box center [1232, 752] width 155 height 33
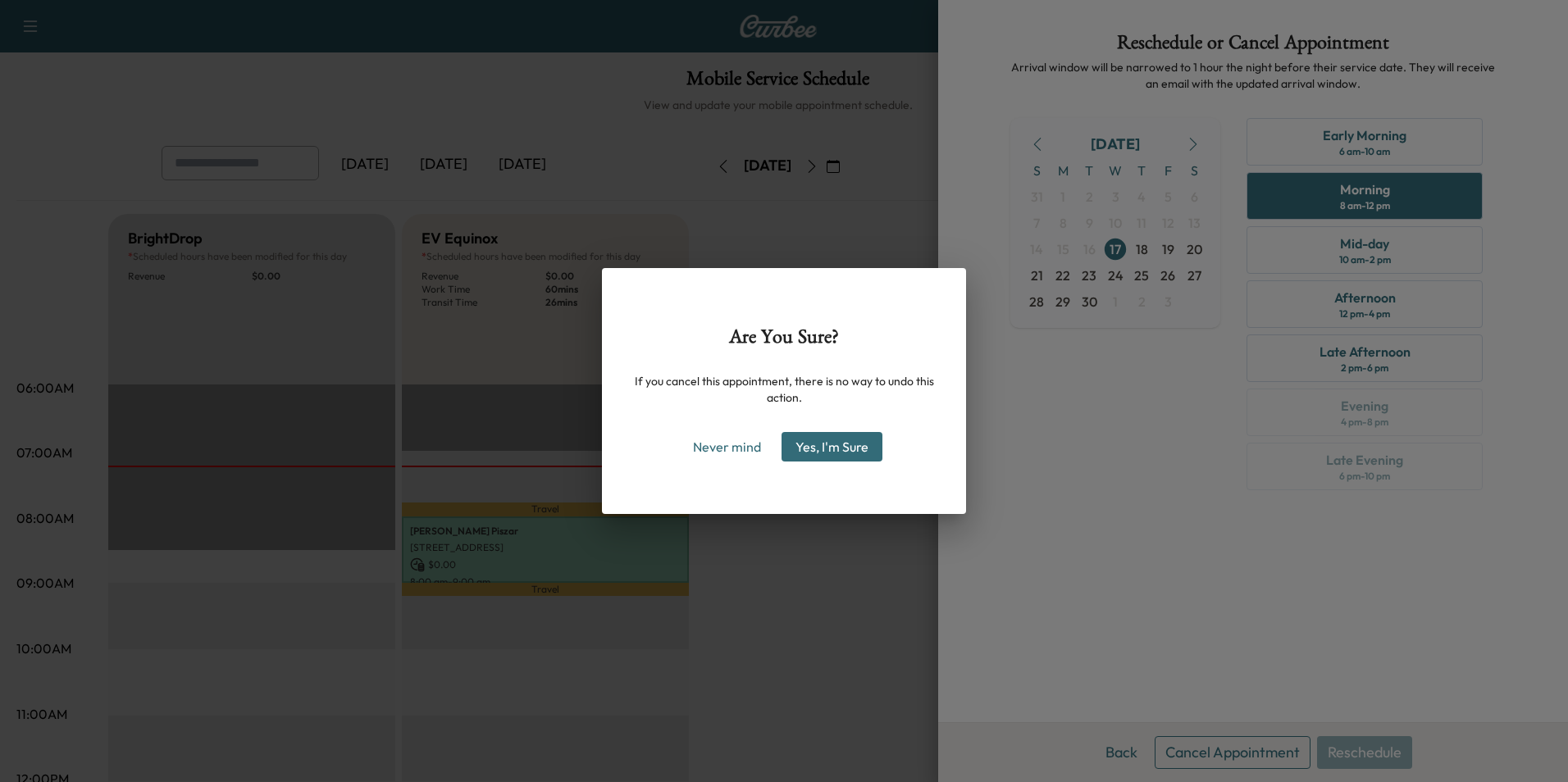
click at [809, 594] on div "Are You Sure? If you cancel this appointment, there is no way to undo this acti…" at bounding box center [784, 391] width 1568 height 782
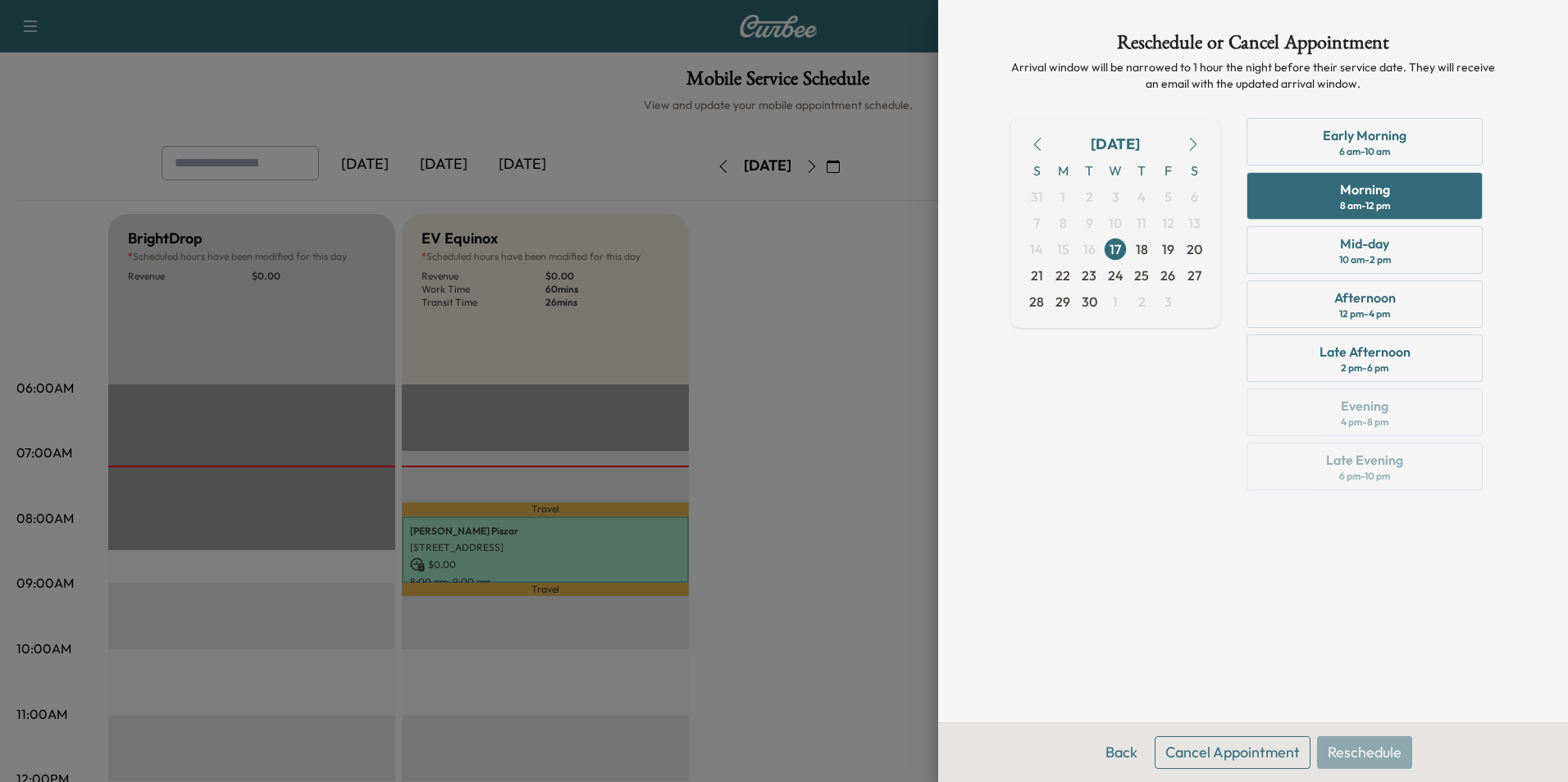
click at [744, 466] on div at bounding box center [784, 391] width 1568 height 782
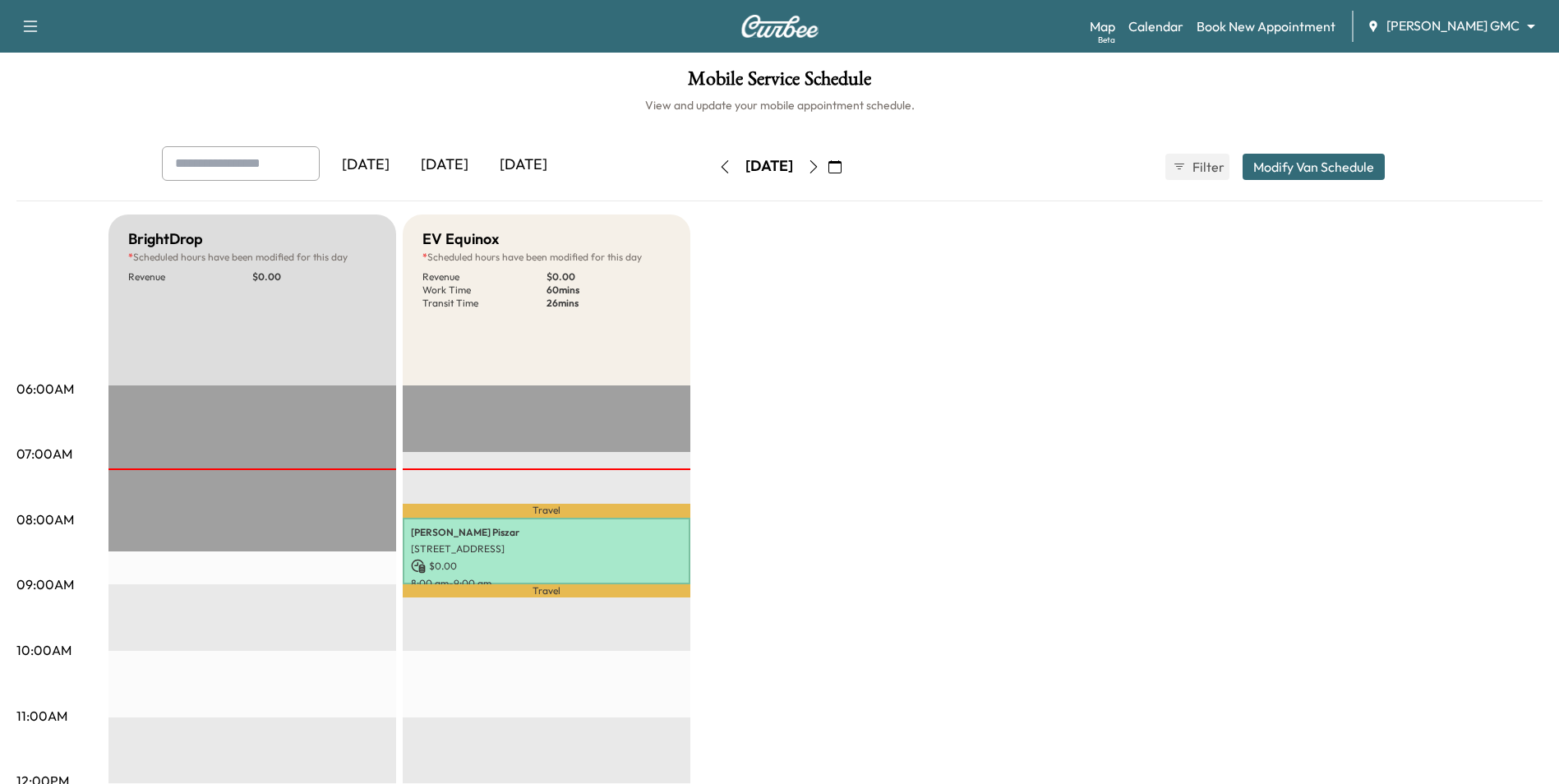
click at [1424, 15] on div "Map Beta Calendar Book New Appointment [PERSON_NAME] GMC ******** ​" at bounding box center [1318, 25] width 456 height 31
click at [1424, 27] on body "Support Log Out Map Beta Calendar Book New Appointment [PERSON_NAME] GMC ******…" at bounding box center [780, 392] width 1559 height 784
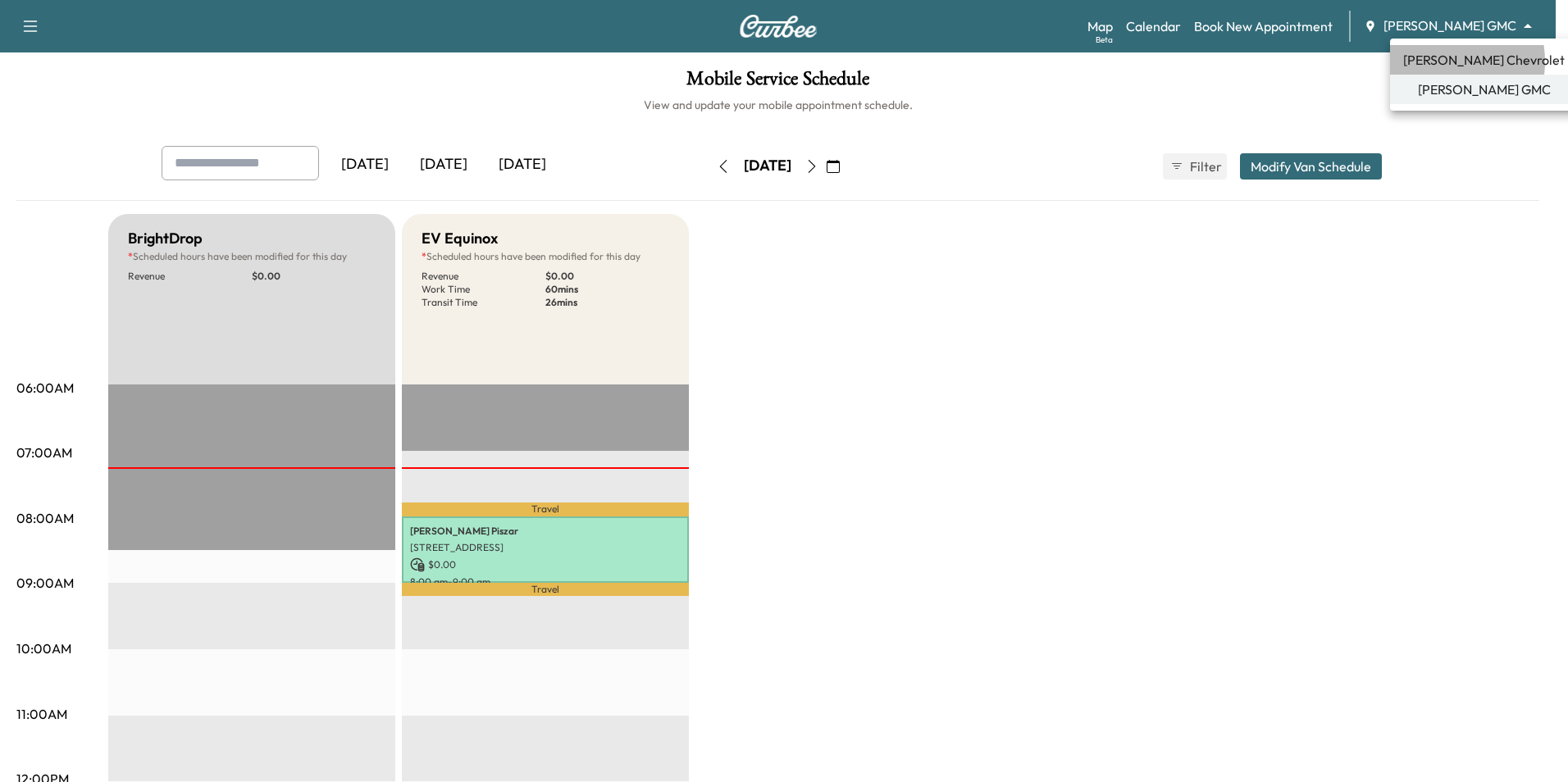
click at [1437, 61] on span "[PERSON_NAME] Chevrolet" at bounding box center [1483, 60] width 161 height 20
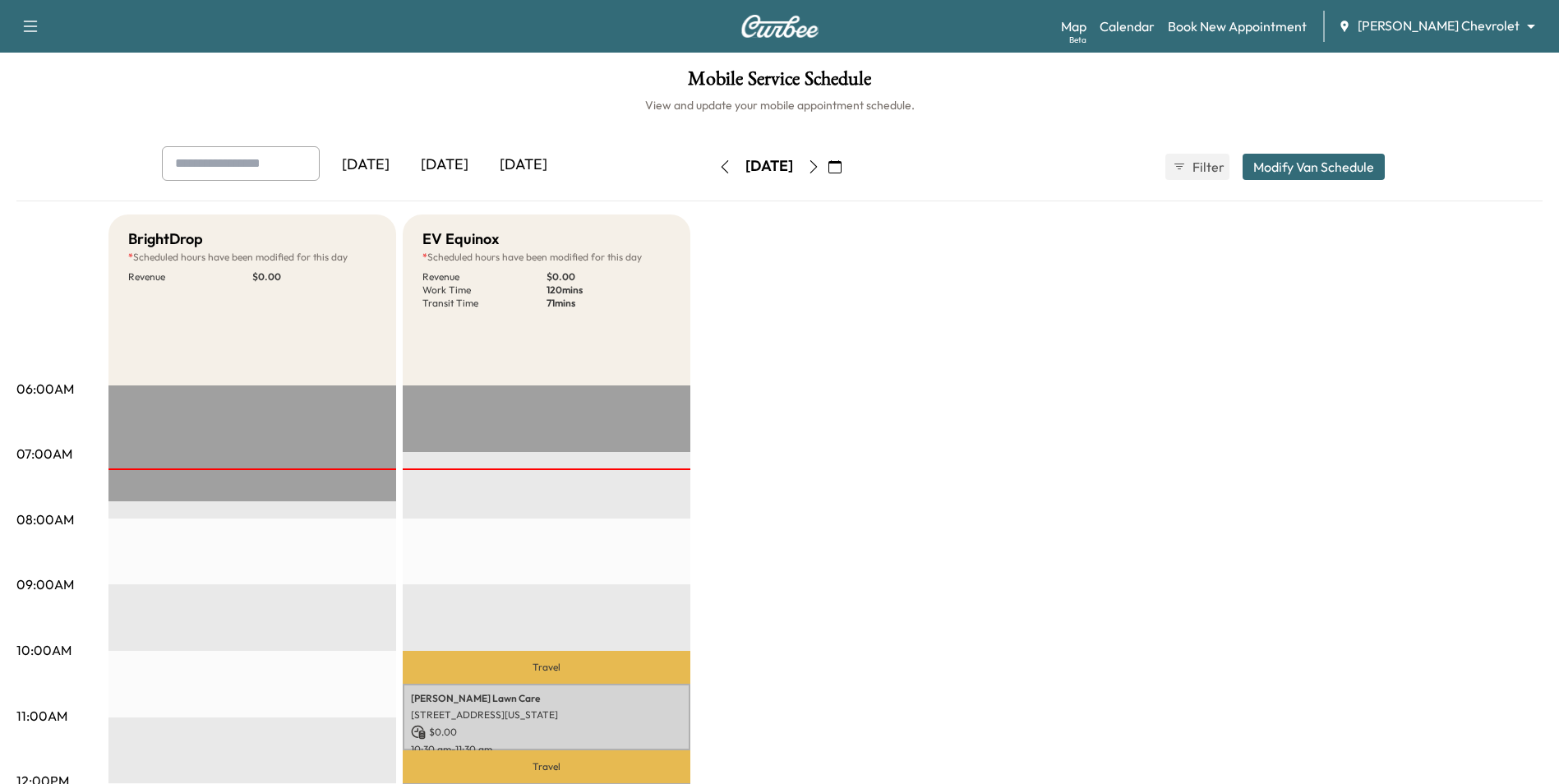
click at [1288, 164] on button "Modify Van Schedule" at bounding box center [1313, 167] width 142 height 26
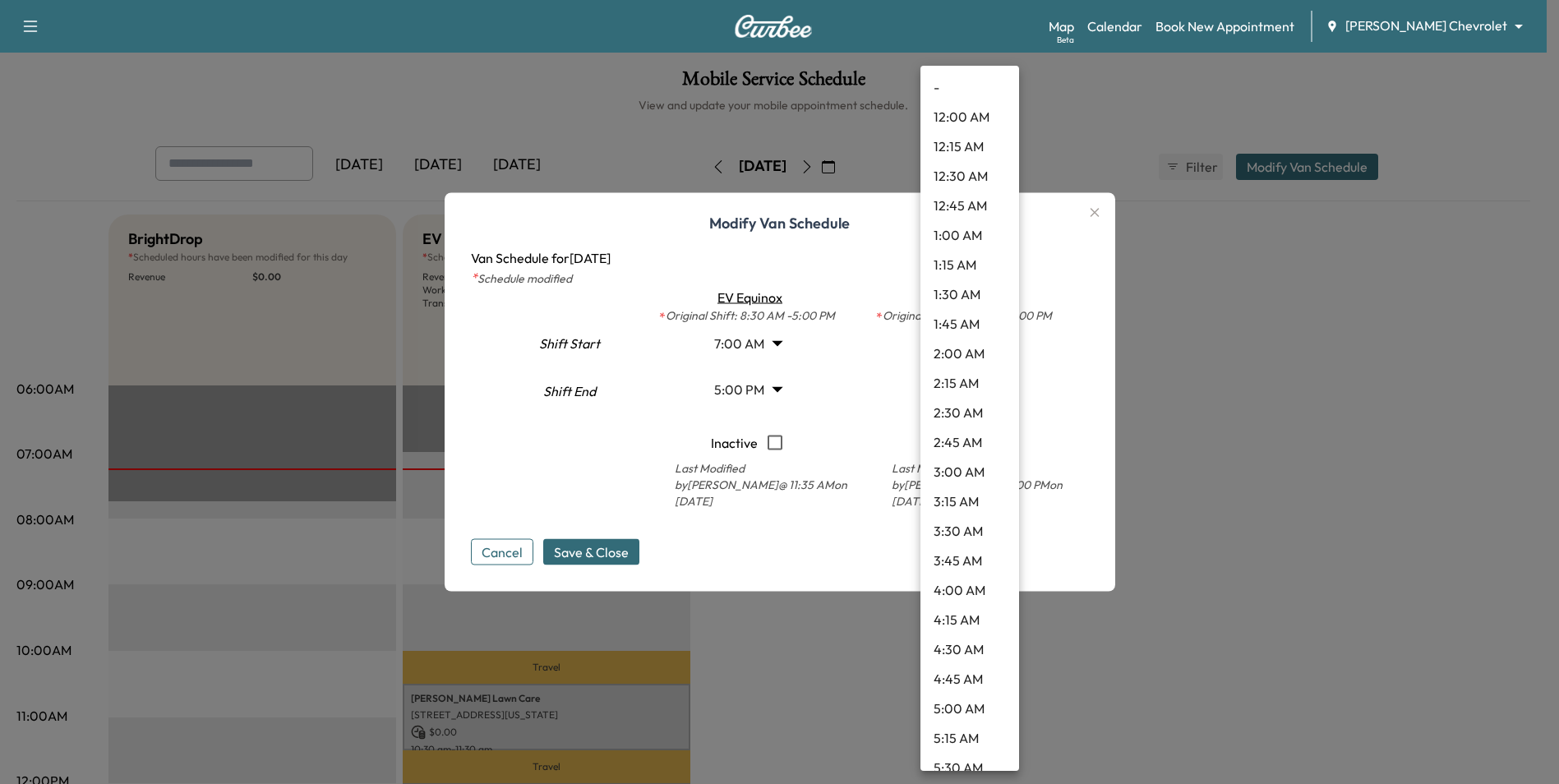
click at [1002, 351] on body "Support Log Out Map Beta Calendar Book New Appointment [PERSON_NAME] Chevrolet …" at bounding box center [780, 392] width 1559 height 784
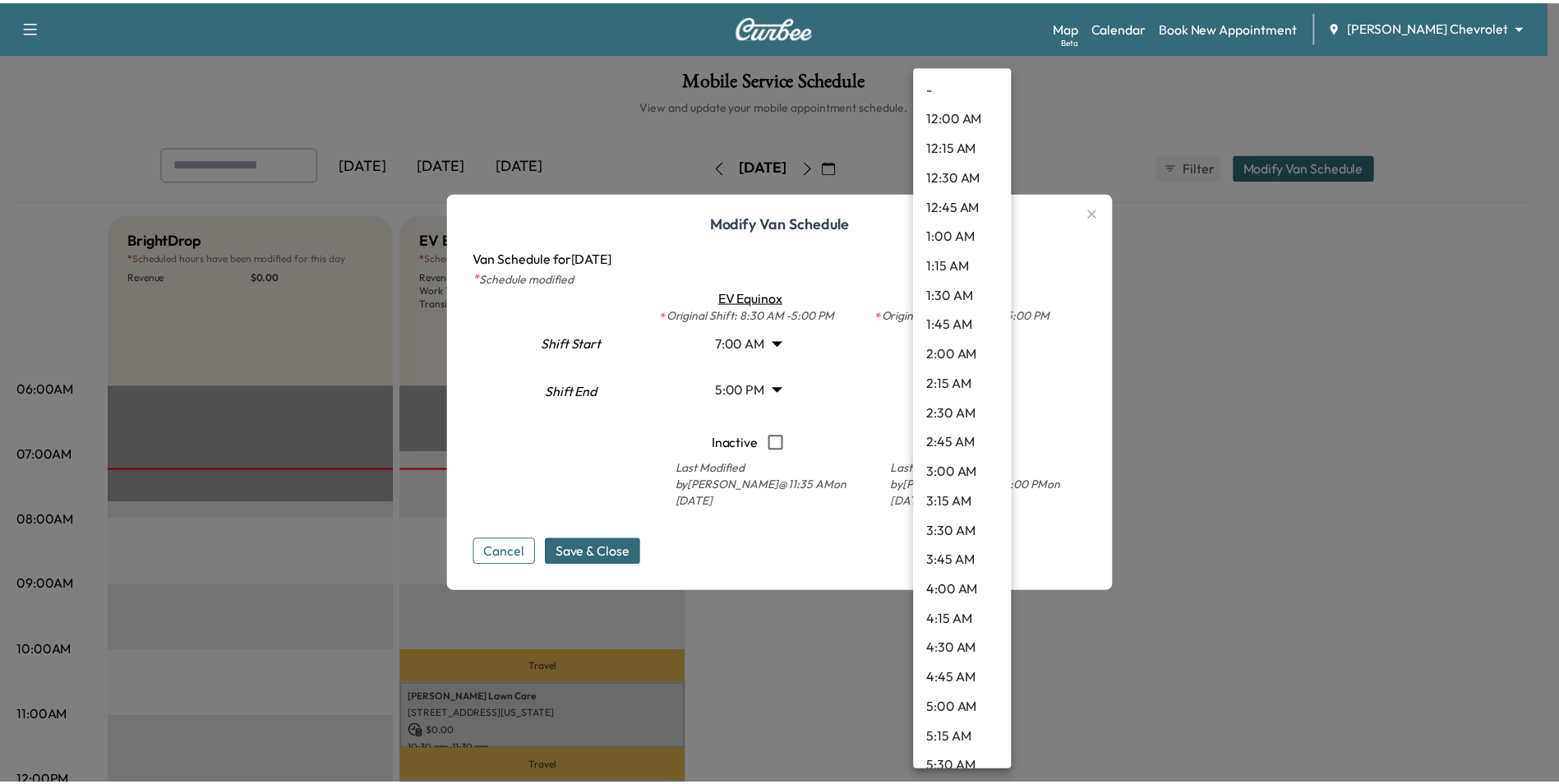
scroll to position [616, 0]
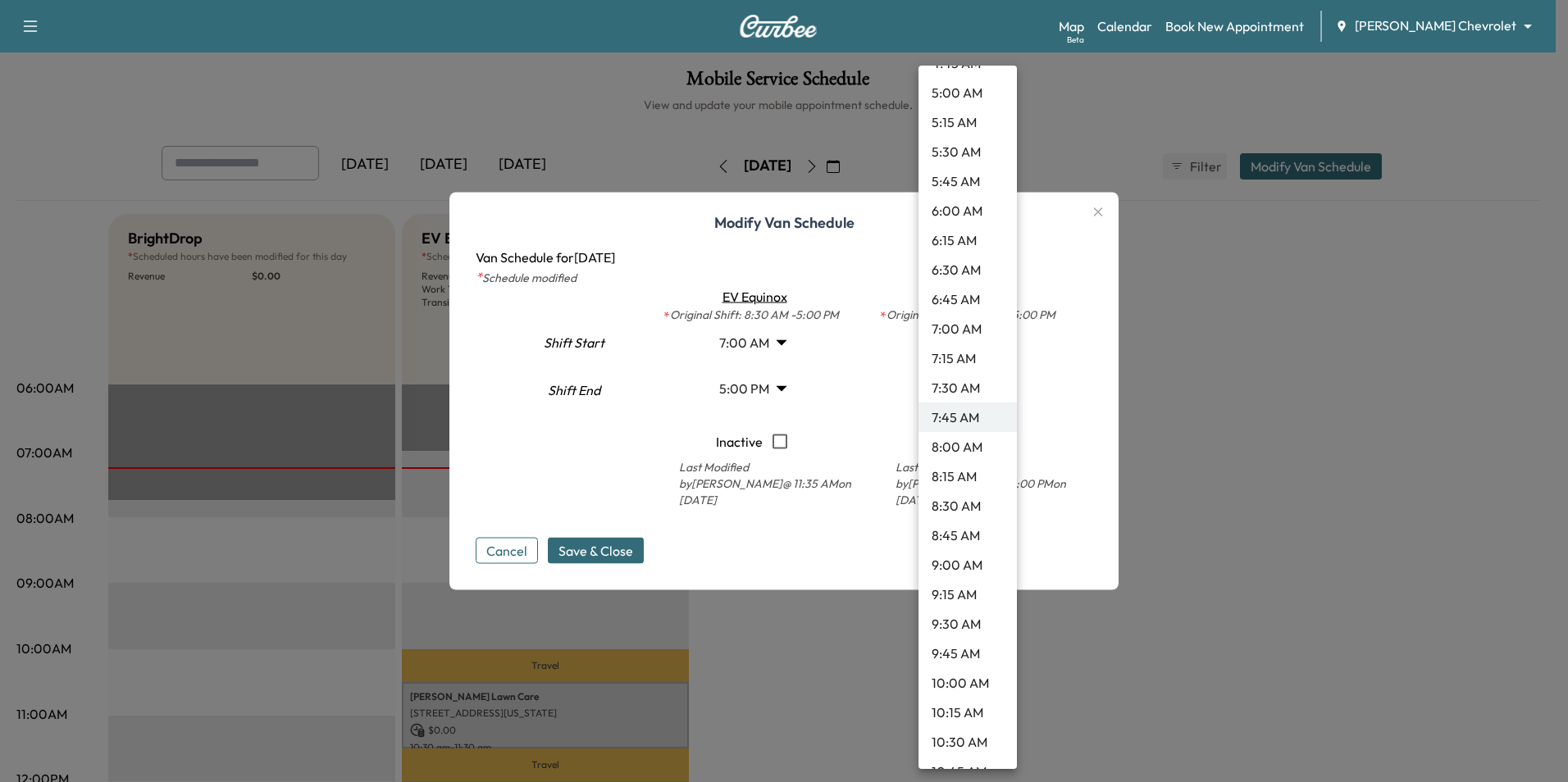
click at [964, 330] on li "7:00 AM" at bounding box center [967, 329] width 99 height 30
type input "*"
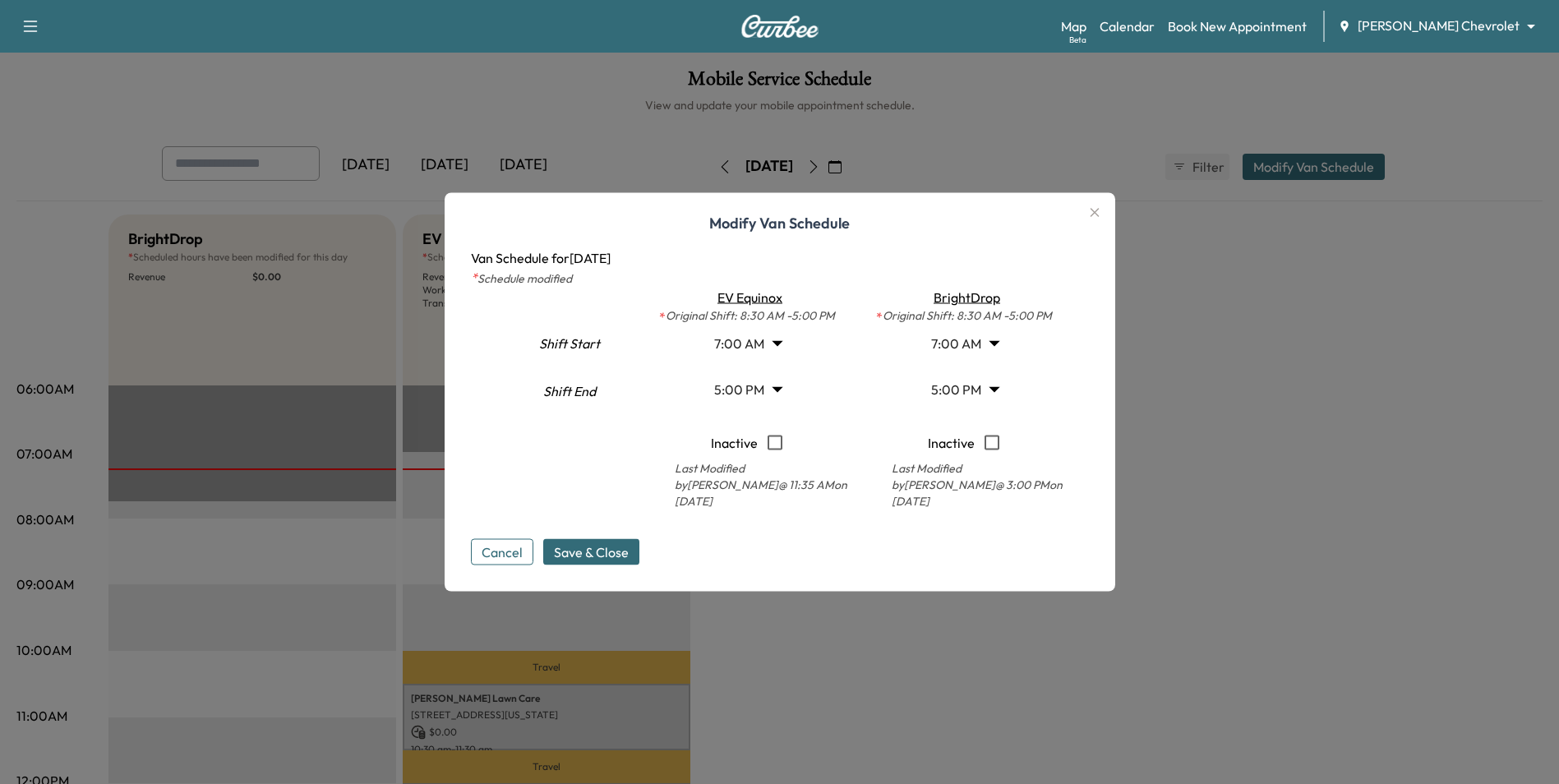
click at [616, 528] on div "Cancel Save & Close" at bounding box center [780, 539] width 618 height 52
click at [608, 547] on span "Save & Close" at bounding box center [592, 552] width 75 height 20
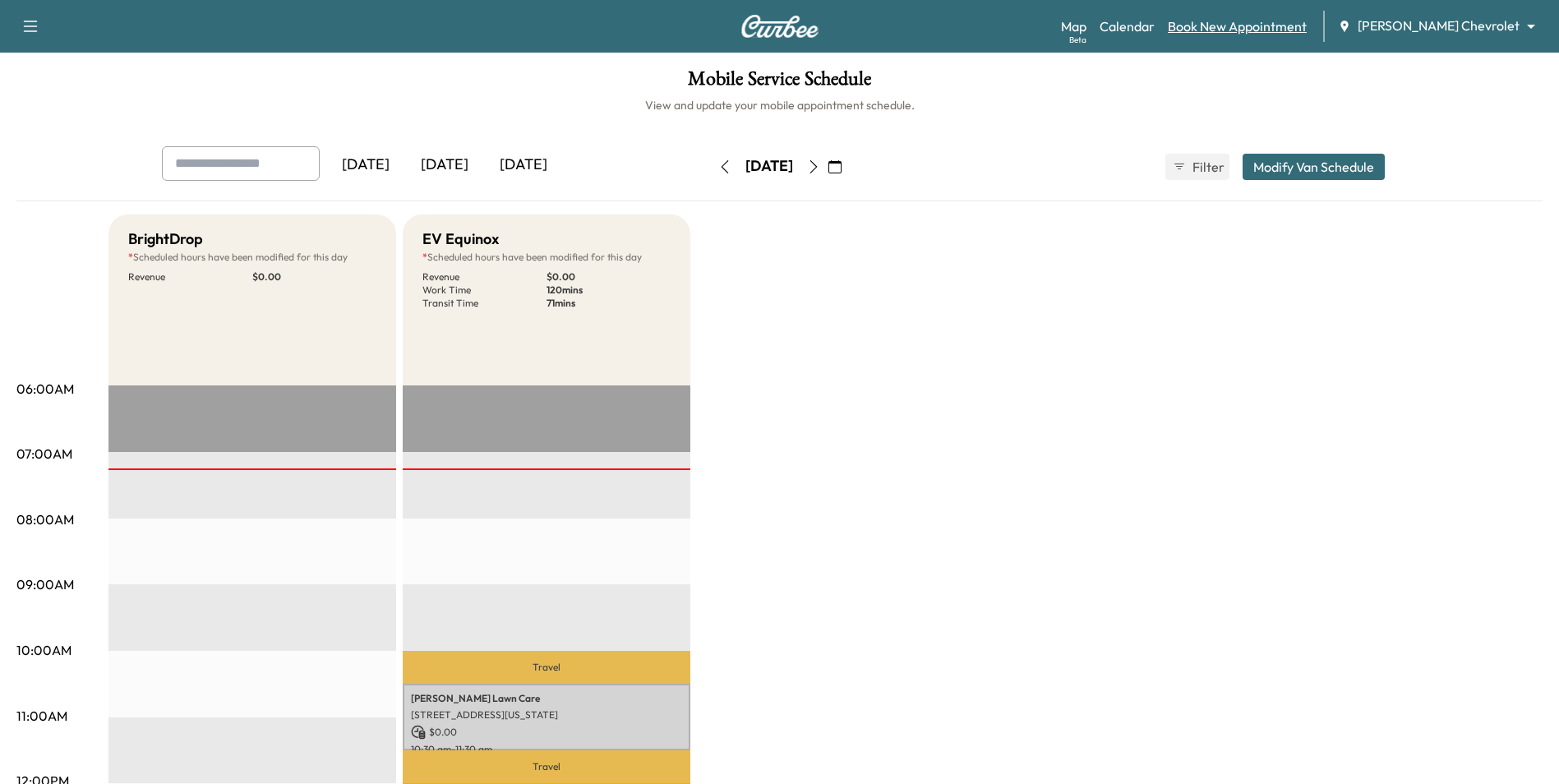
click at [1251, 24] on link "Book New Appointment" at bounding box center [1237, 26] width 139 height 20
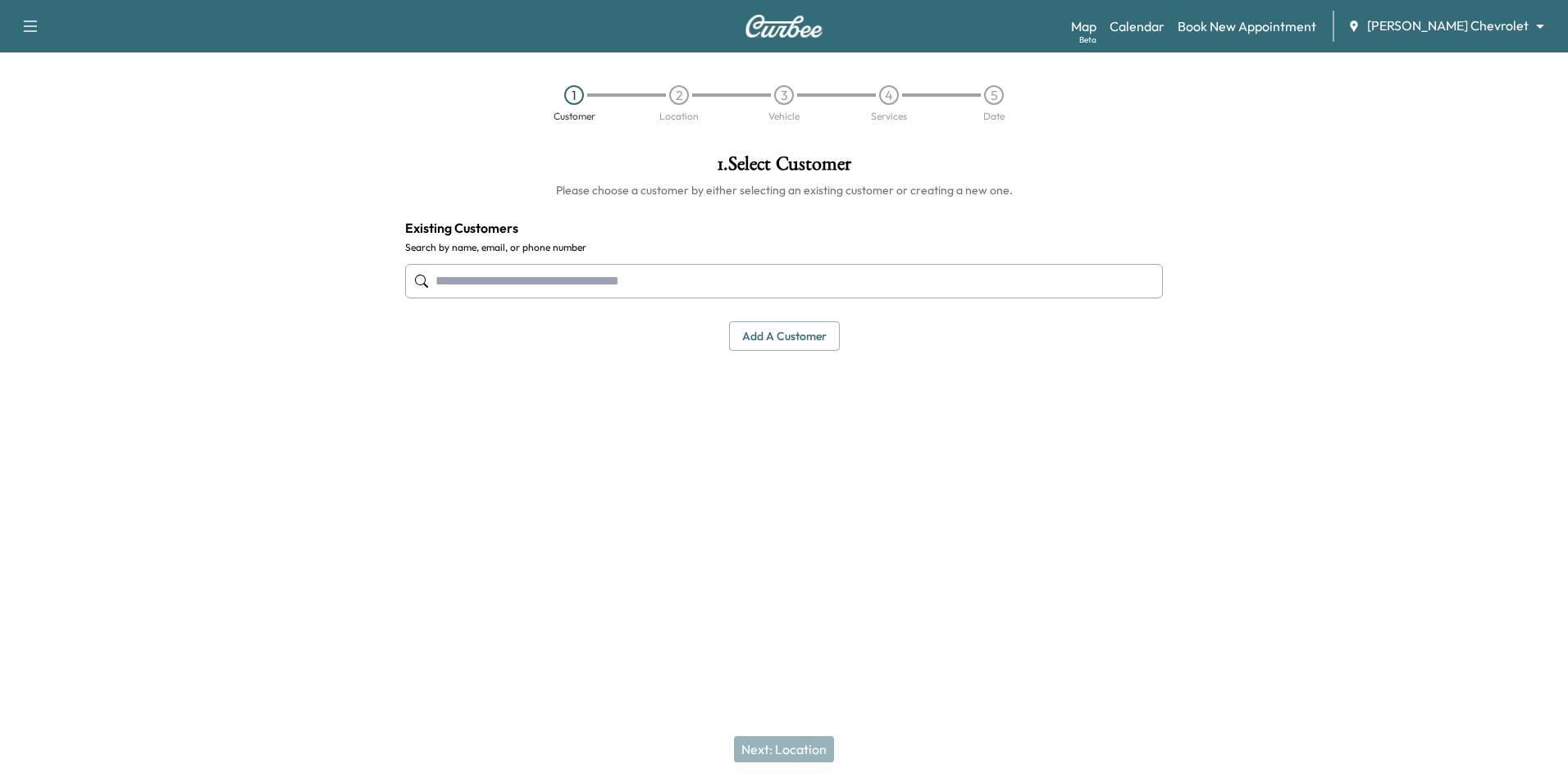
click at [657, 278] on input "text" at bounding box center [784, 281] width 758 height 34
click at [778, 338] on button "Add a customer" at bounding box center [784, 336] width 111 height 31
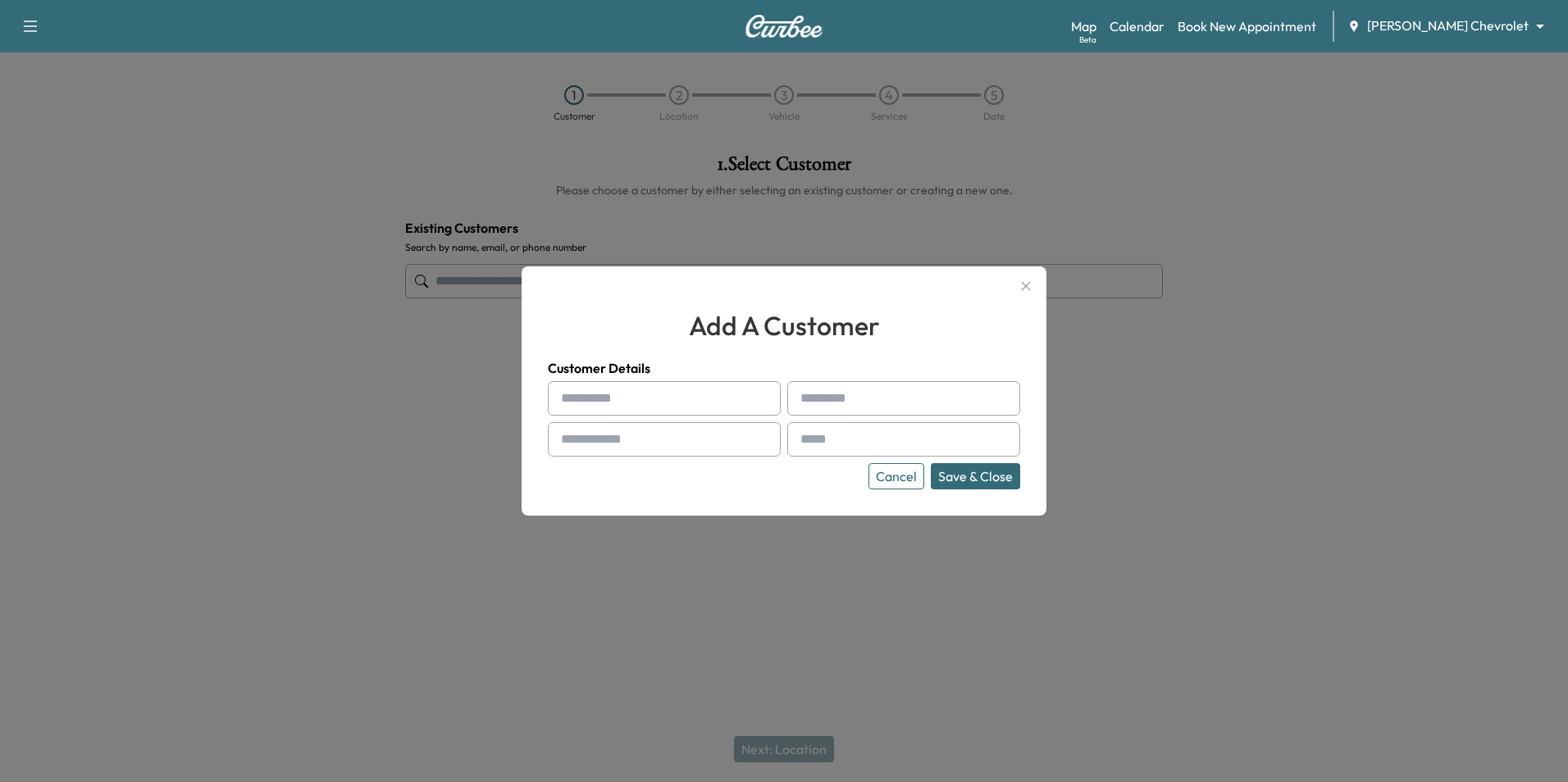
click at [918, 477] on button "Cancel" at bounding box center [897, 477] width 56 height 26
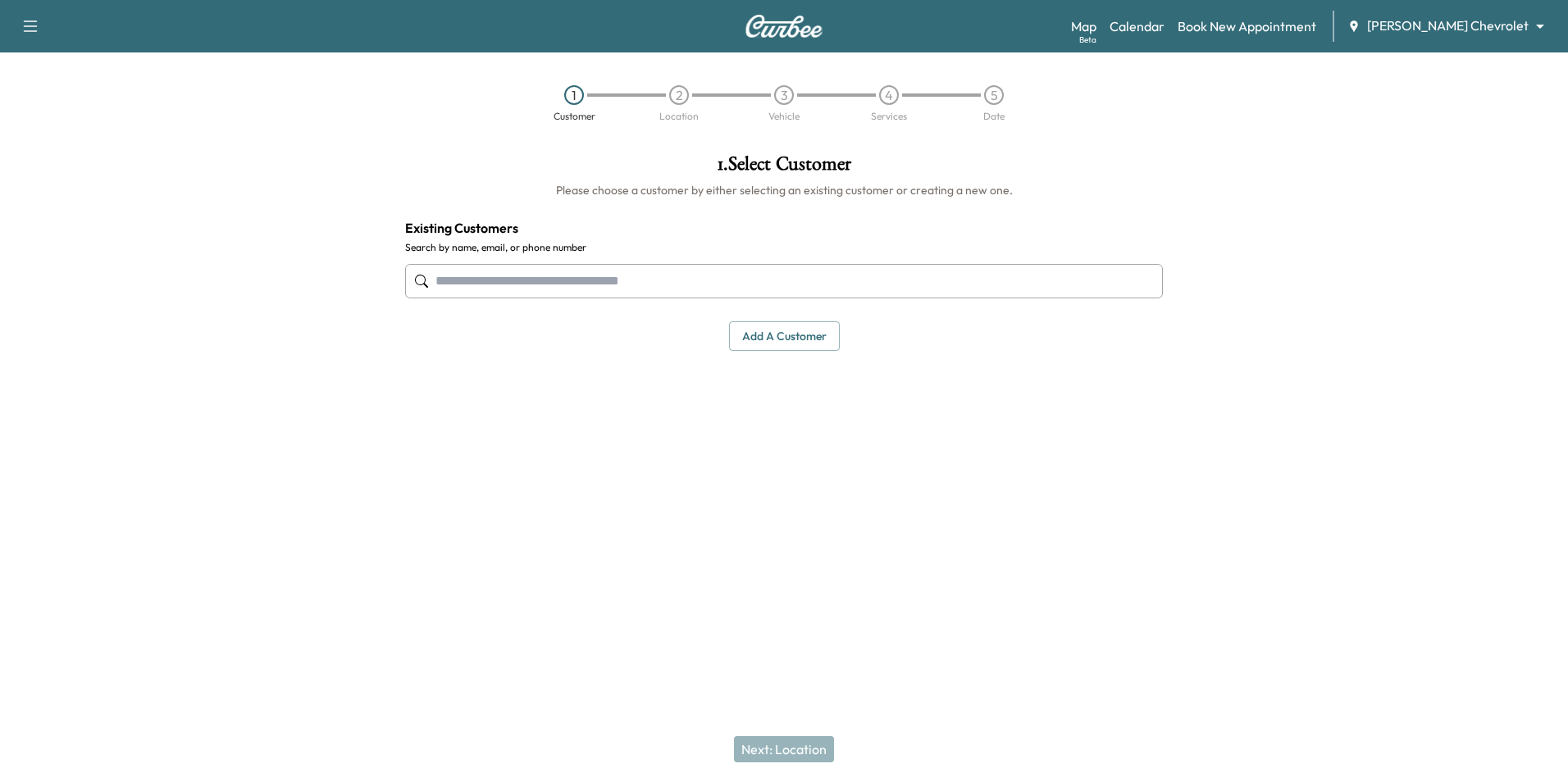
click at [661, 292] on input "text" at bounding box center [784, 281] width 758 height 34
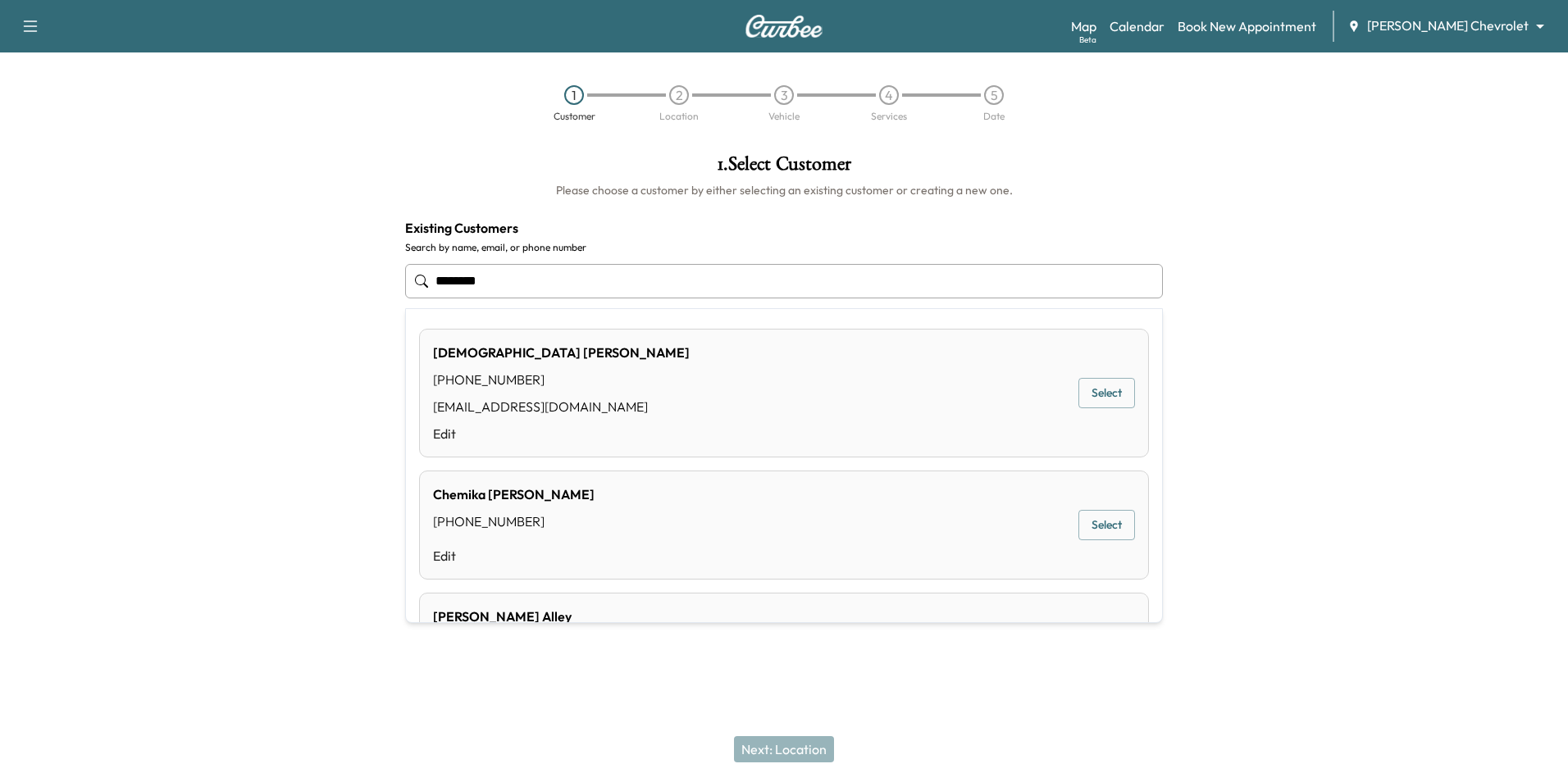
type input "********"
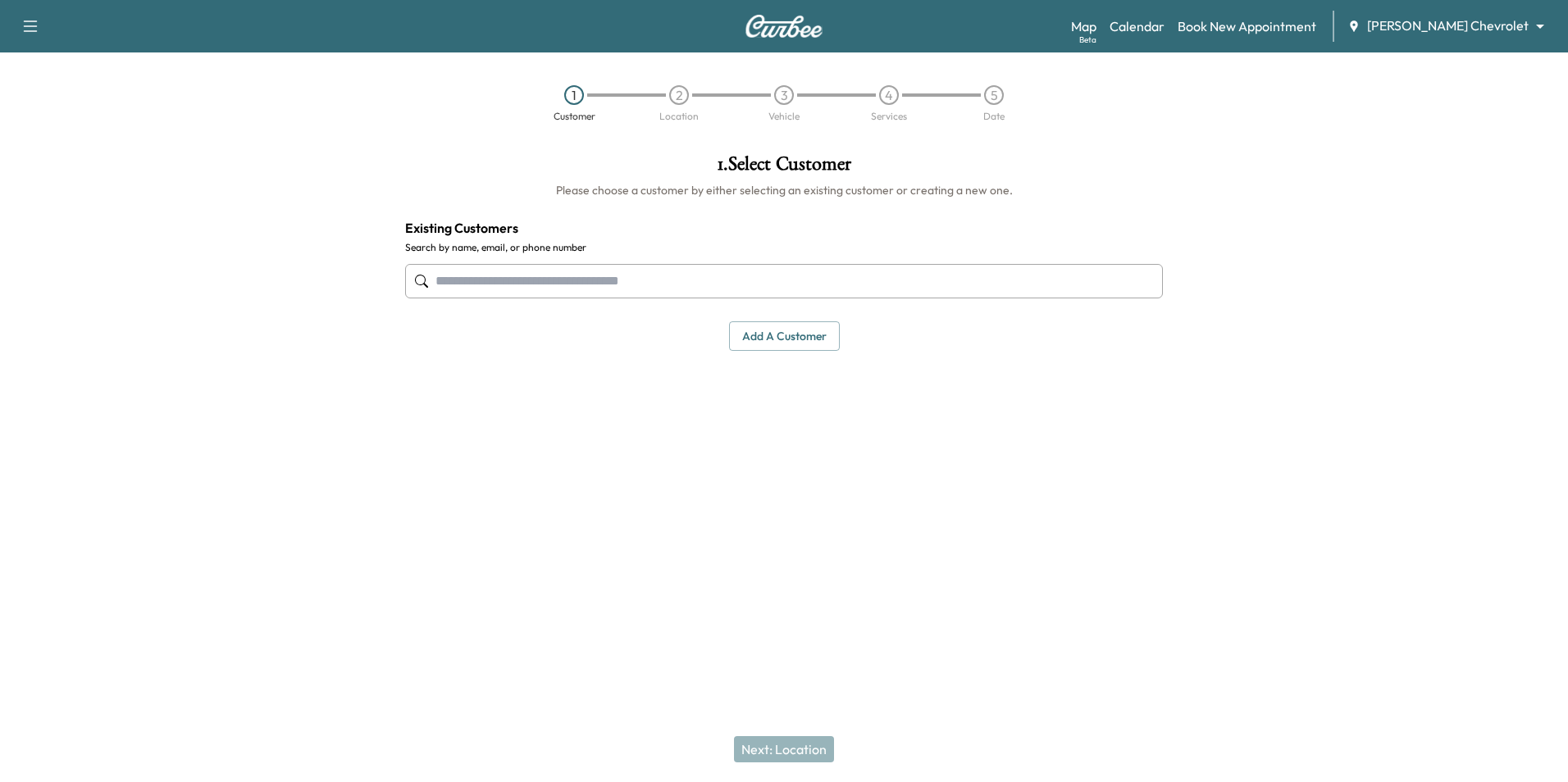
click at [264, 331] on div at bounding box center [196, 336] width 392 height 391
click at [781, 336] on button "Add a customer" at bounding box center [784, 336] width 111 height 31
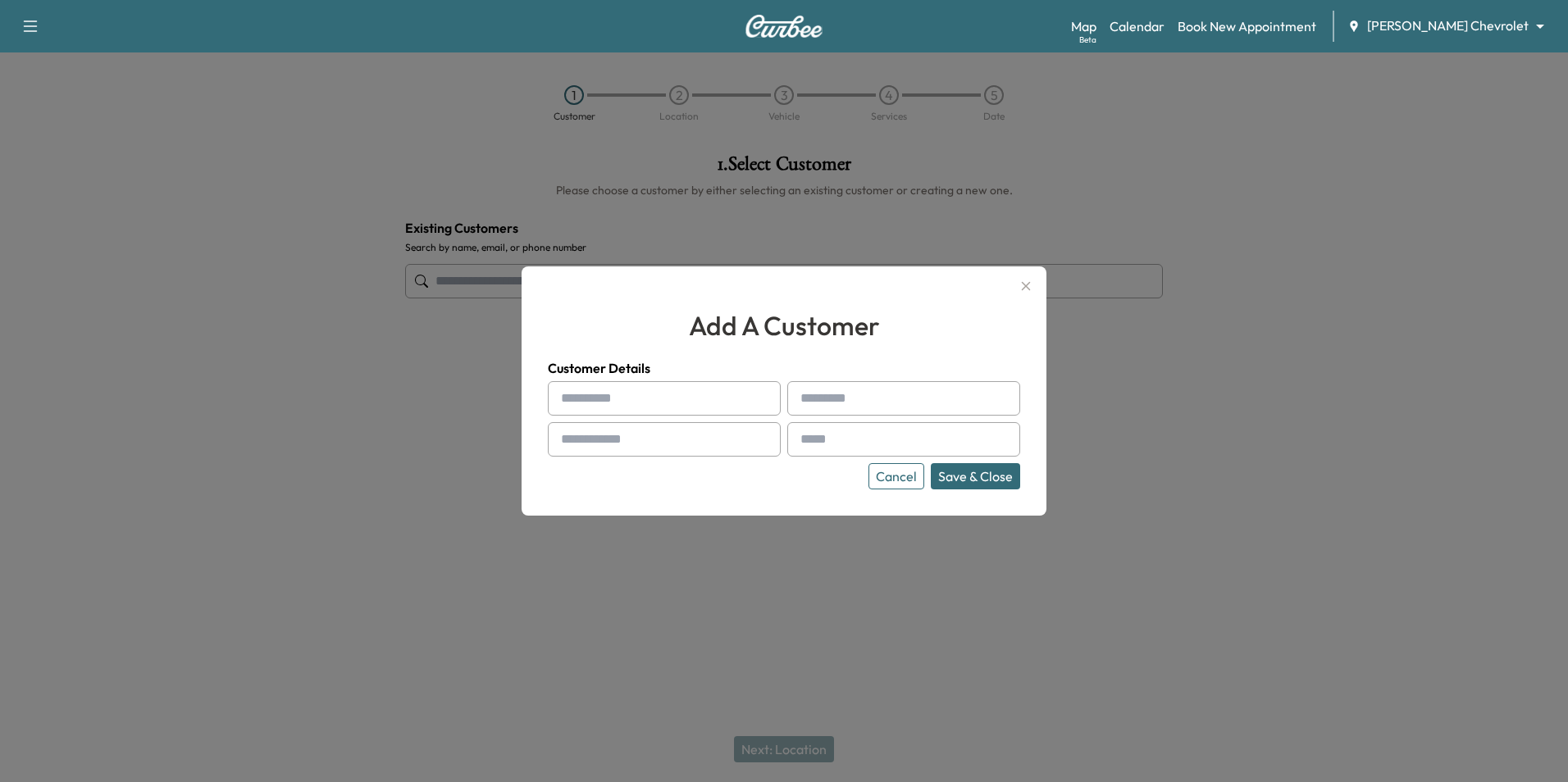
click at [609, 398] on input "text" at bounding box center [664, 398] width 233 height 34
type input "**********"
type input "******"
type input "**********"
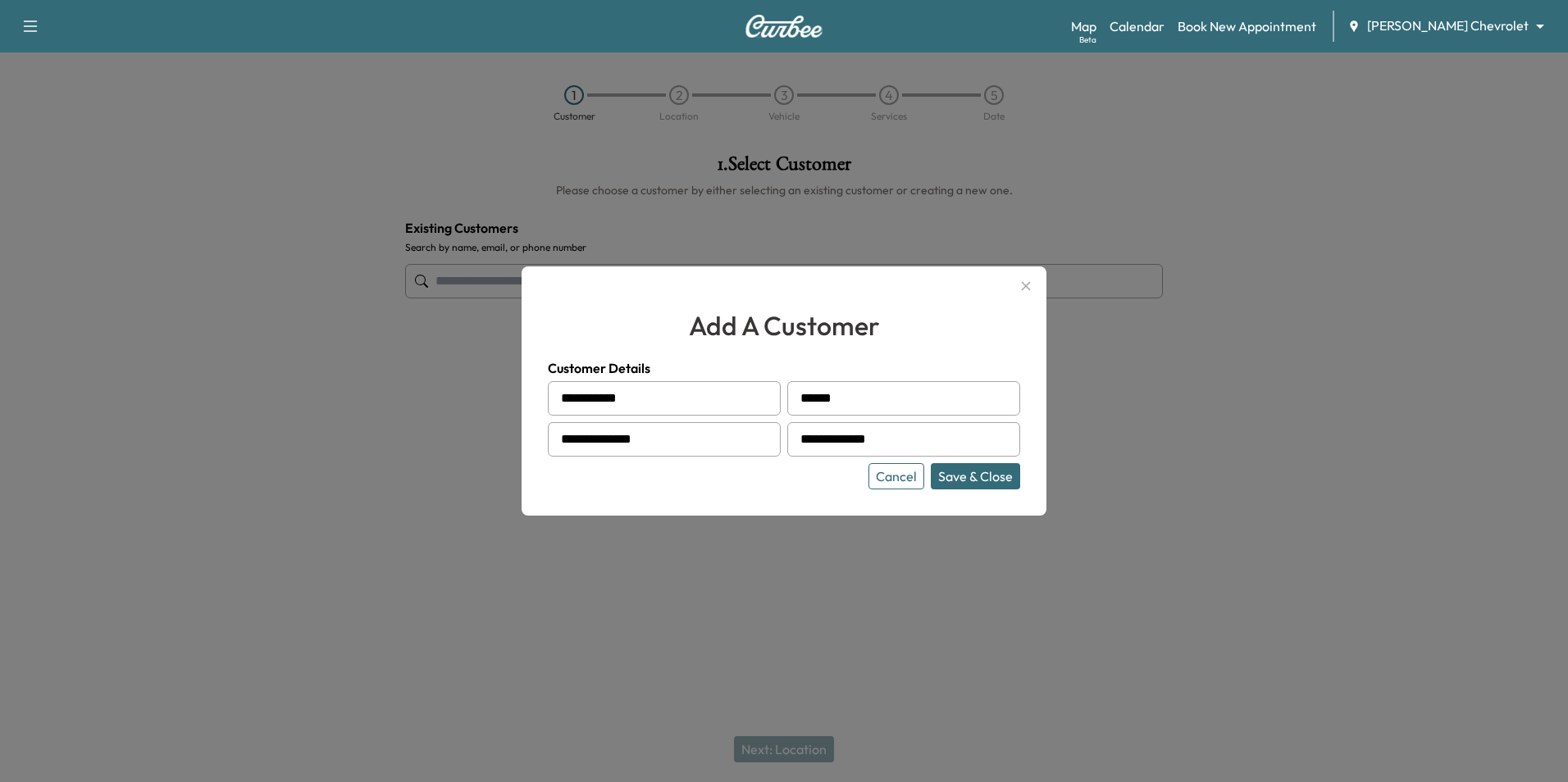
click at [1006, 477] on button "Save & Close" at bounding box center [975, 477] width 89 height 26
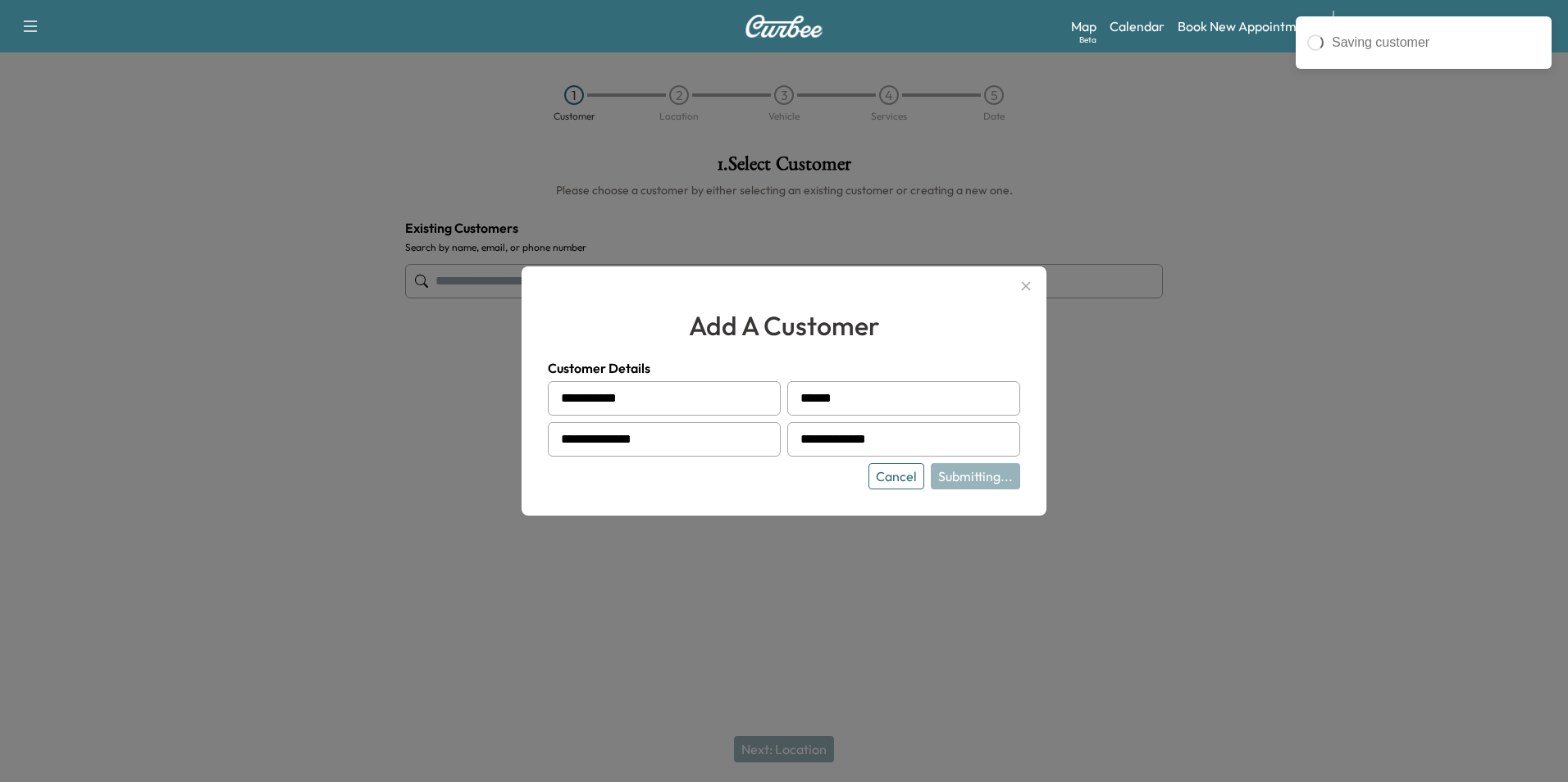
type input "**********"
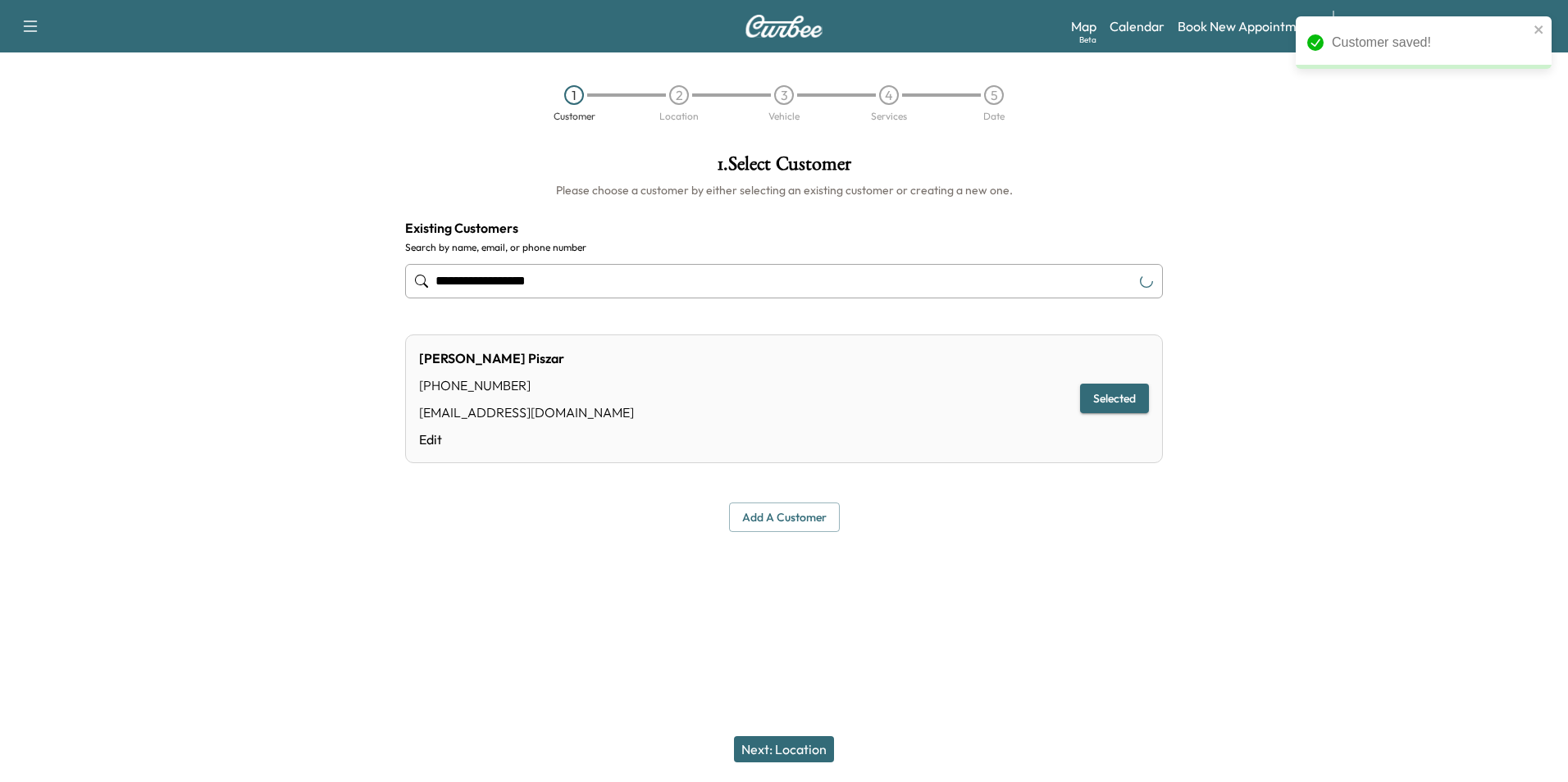
click at [793, 753] on button "Next: Location" at bounding box center [783, 749] width 100 height 26
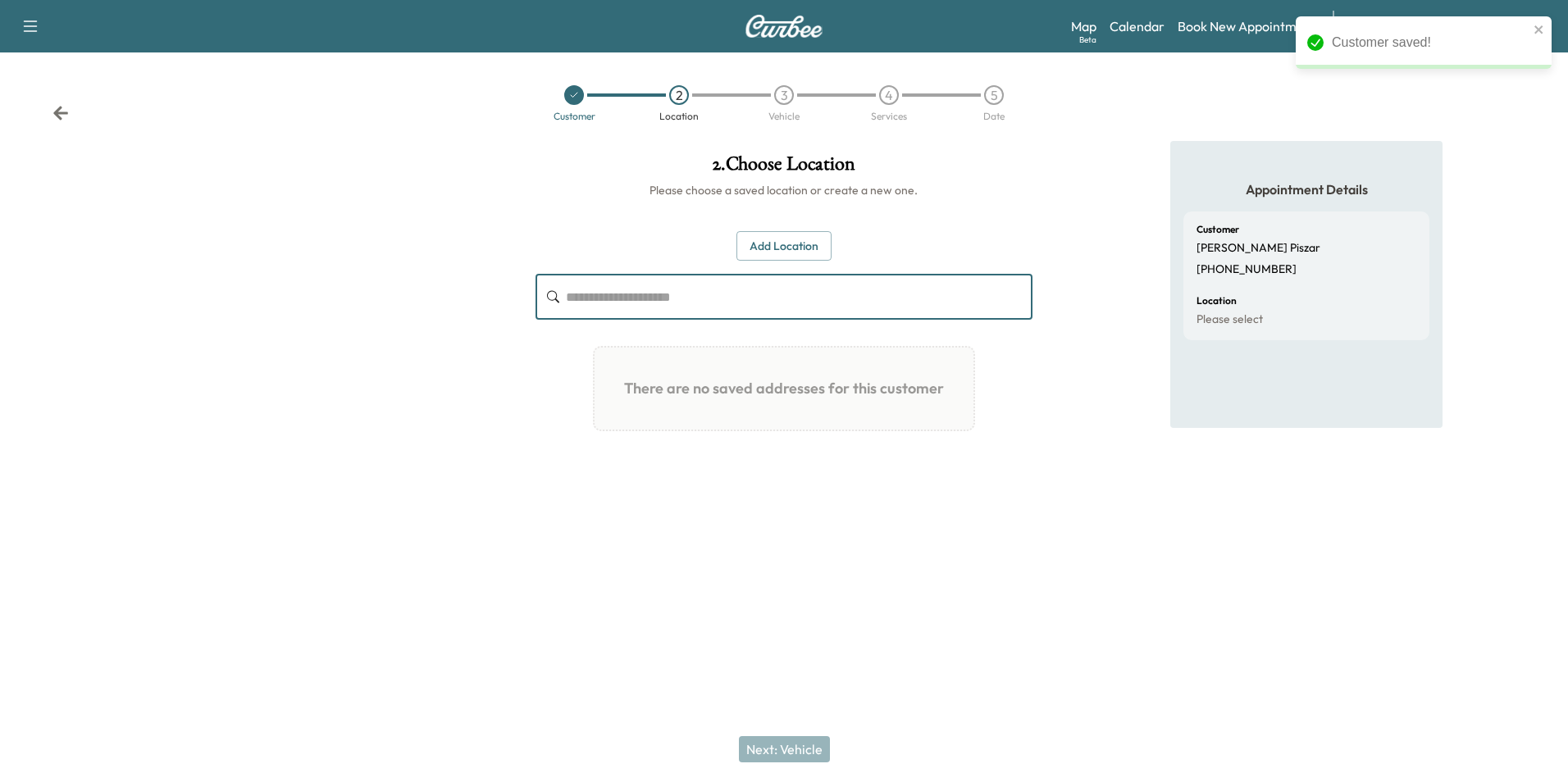
click at [782, 305] on input "text" at bounding box center [799, 296] width 466 height 46
click at [782, 249] on button "Add Location" at bounding box center [784, 246] width 95 height 31
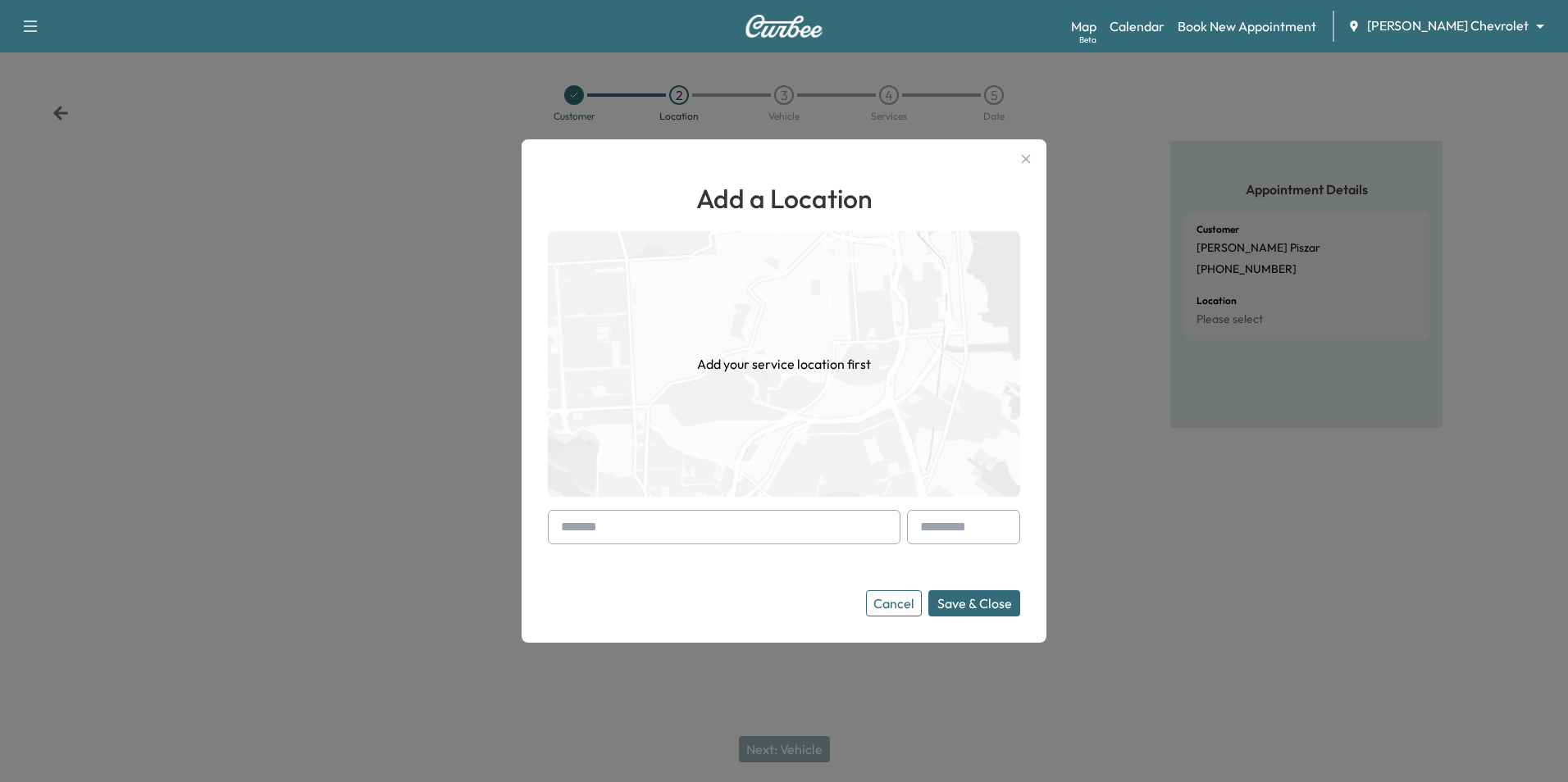
click at [662, 534] on input "text" at bounding box center [723, 527] width 353 height 34
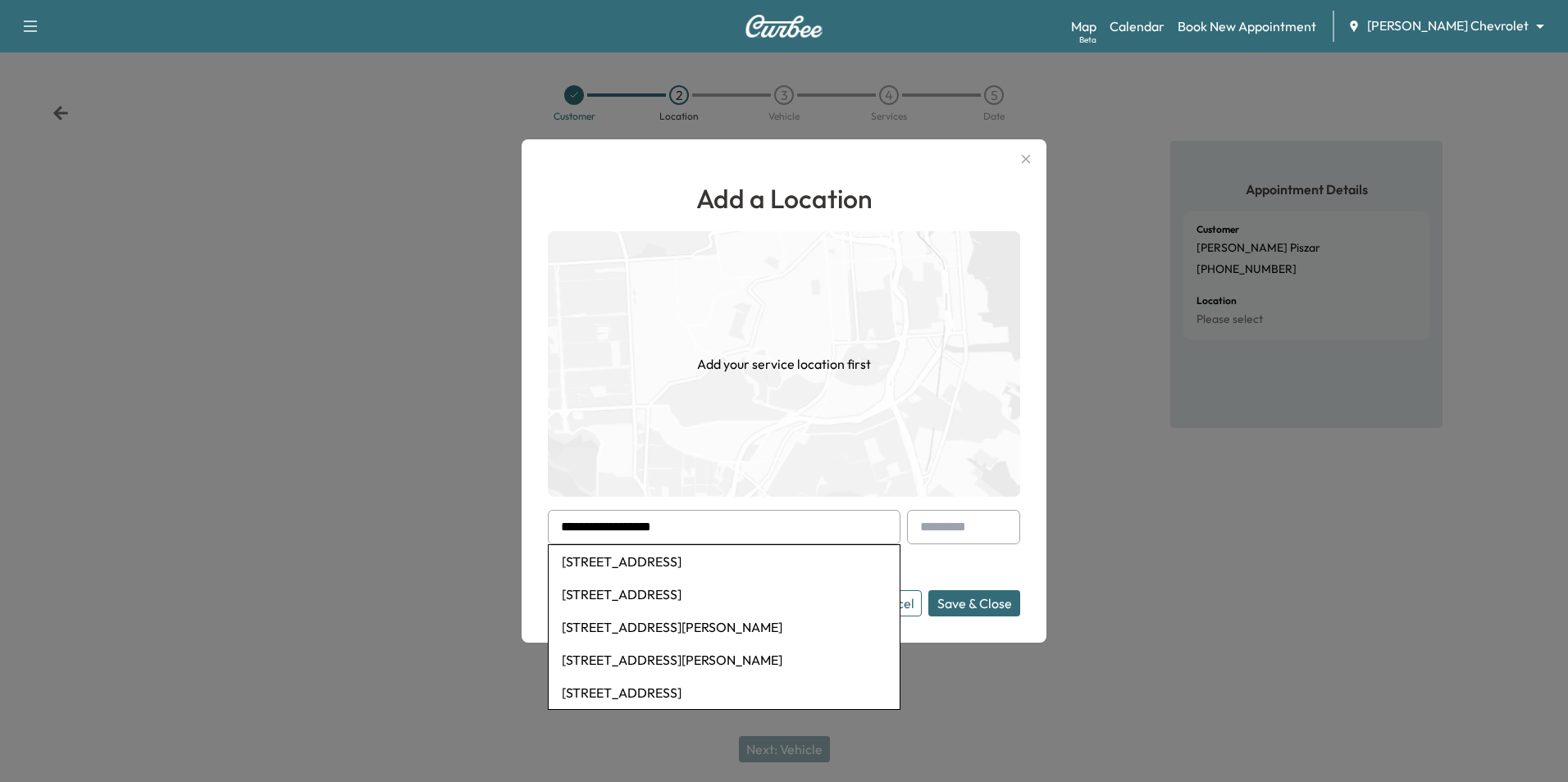
click at [809, 568] on li "[STREET_ADDRESS]" at bounding box center [723, 561] width 351 height 33
type input "**********"
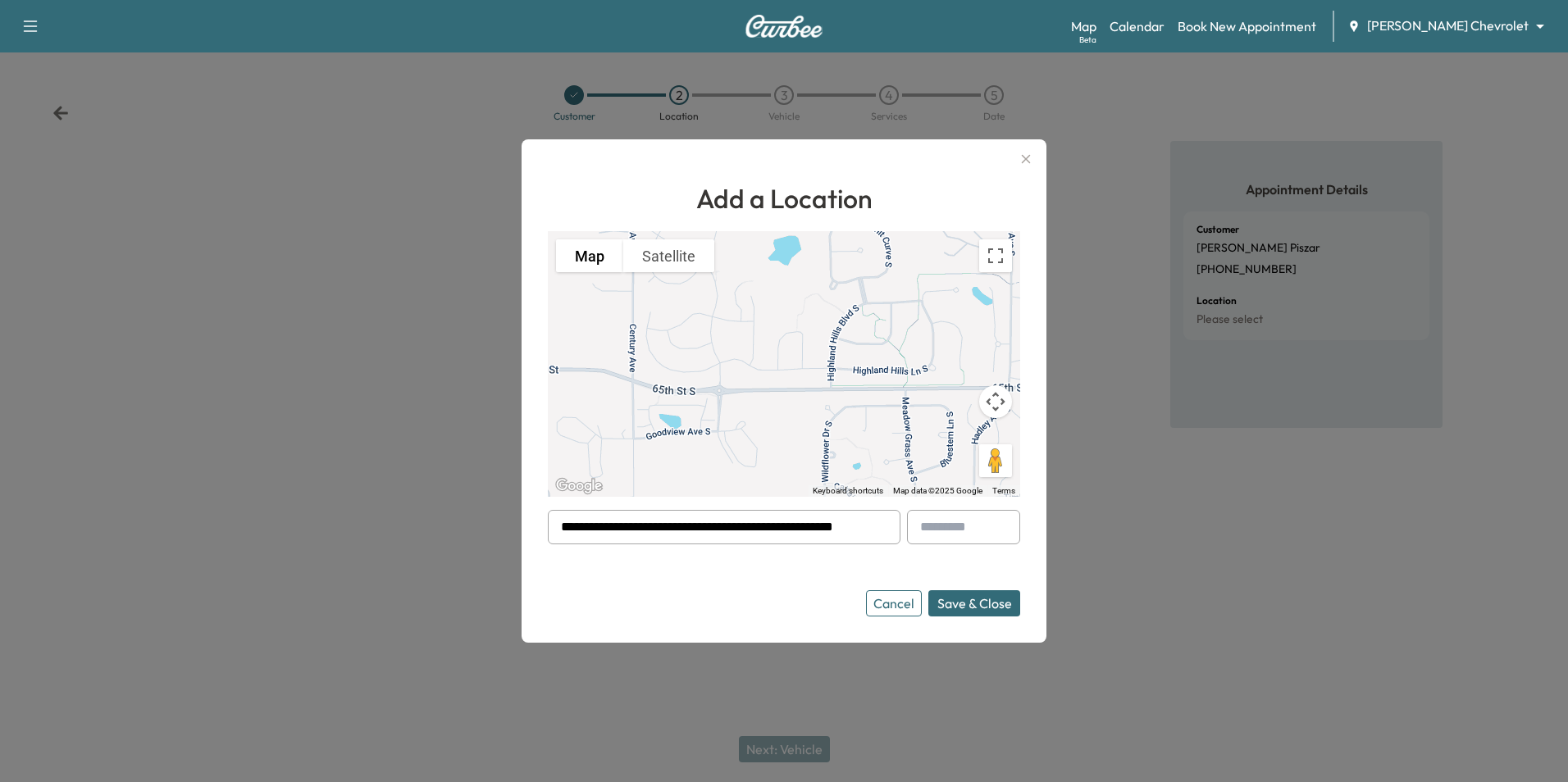
click at [954, 598] on button "Save & Close" at bounding box center [974, 603] width 92 height 26
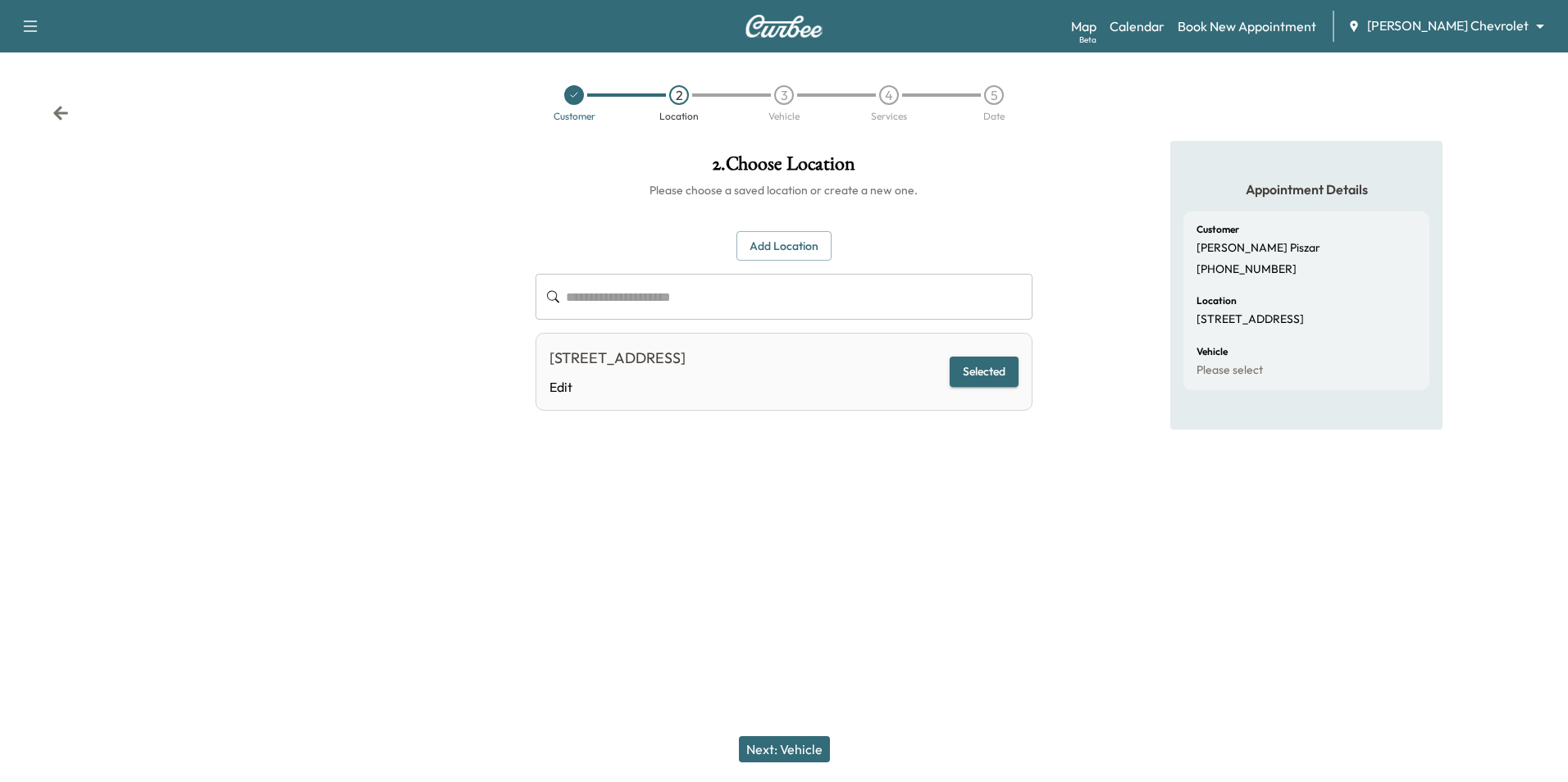
click at [808, 739] on button "Next: Vehicle" at bounding box center [784, 749] width 91 height 26
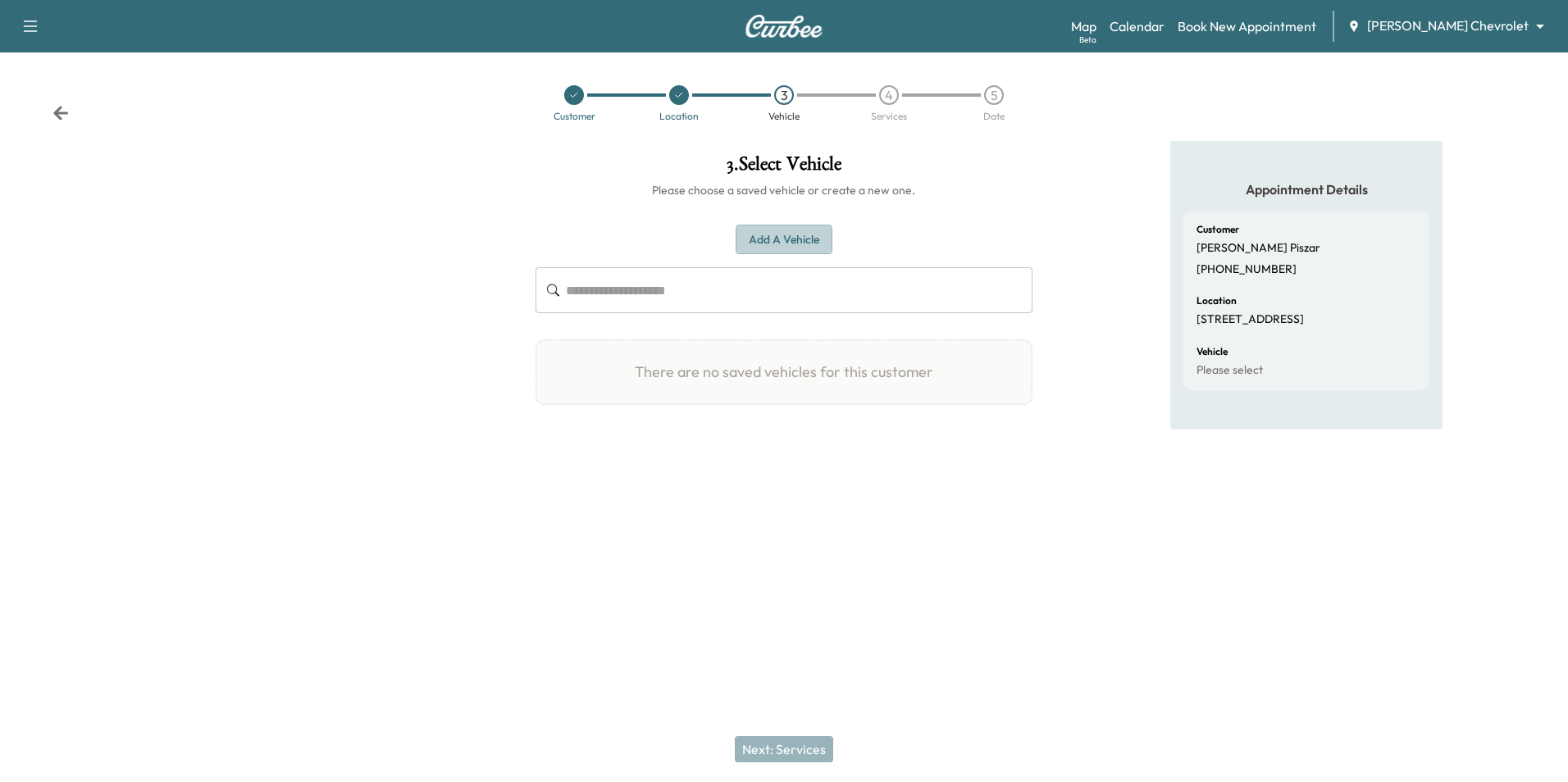
click at [804, 233] on button "Add a Vehicle" at bounding box center [784, 239] width 97 height 31
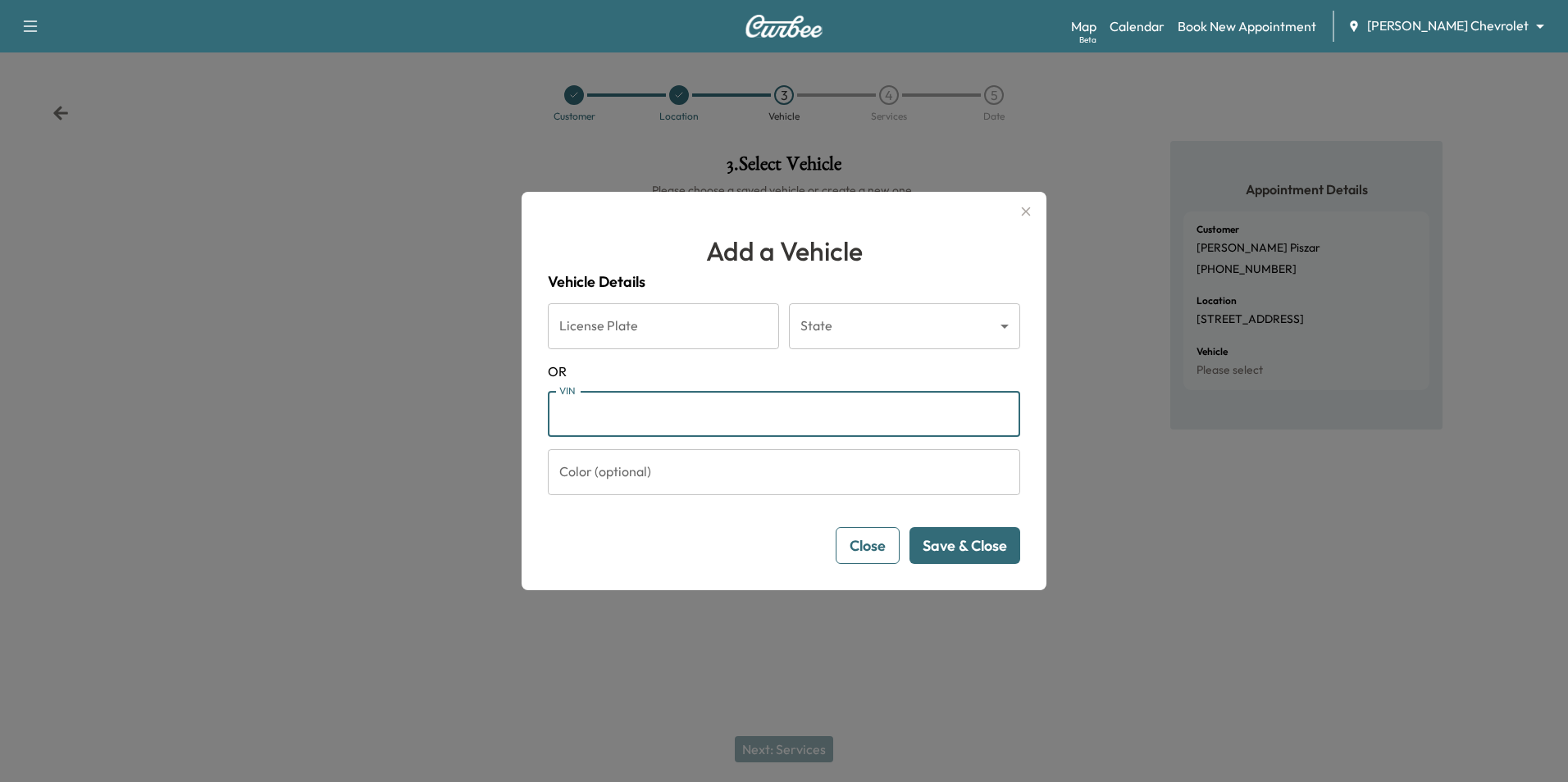
paste input "**********"
type input "**********"
click at [971, 553] on button "Save & Close" at bounding box center [965, 546] width 111 height 37
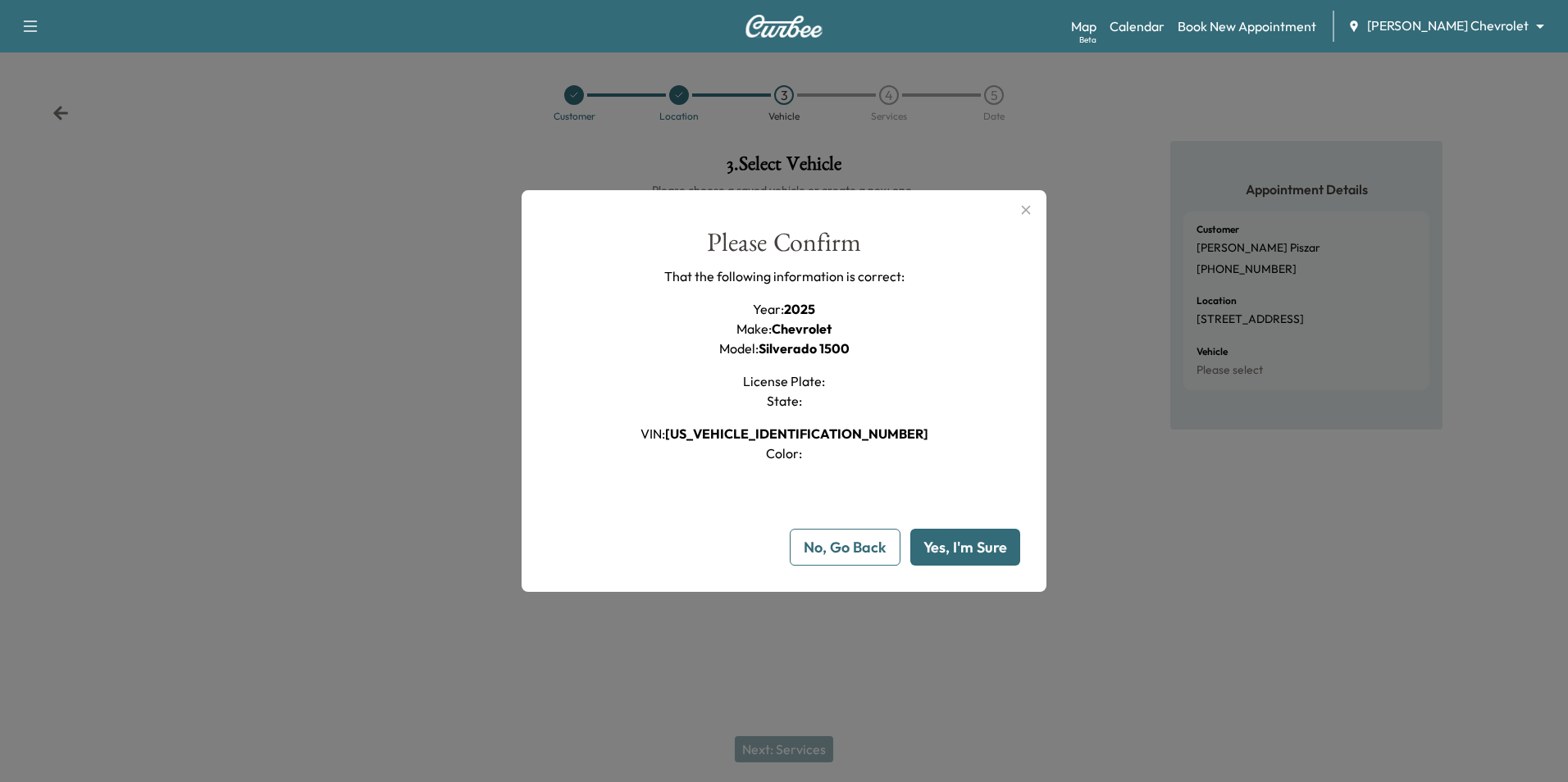
click at [967, 553] on button "Yes, I'm Sure" at bounding box center [965, 547] width 110 height 37
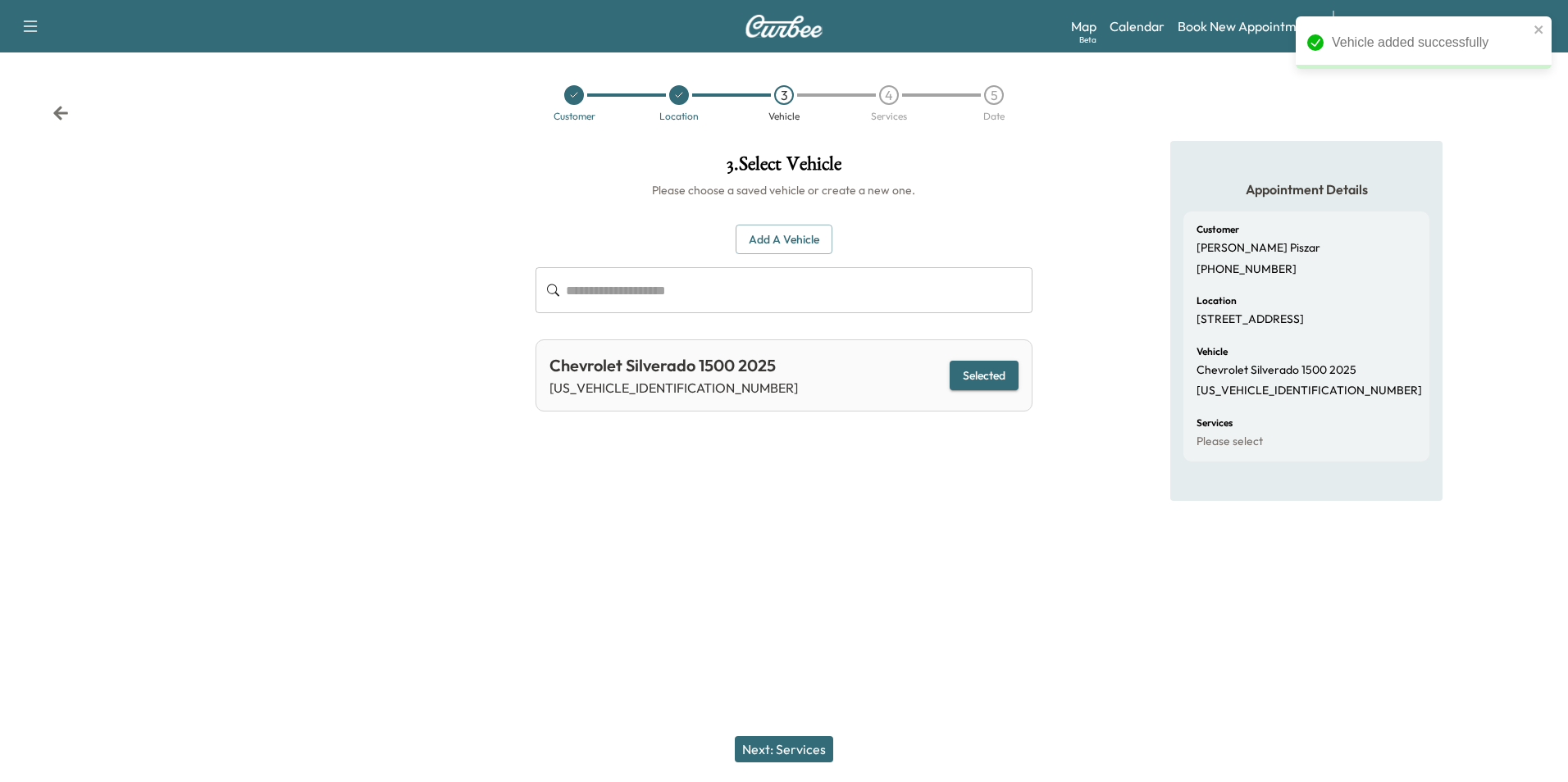
click at [793, 745] on button "Next: Services" at bounding box center [784, 749] width 99 height 26
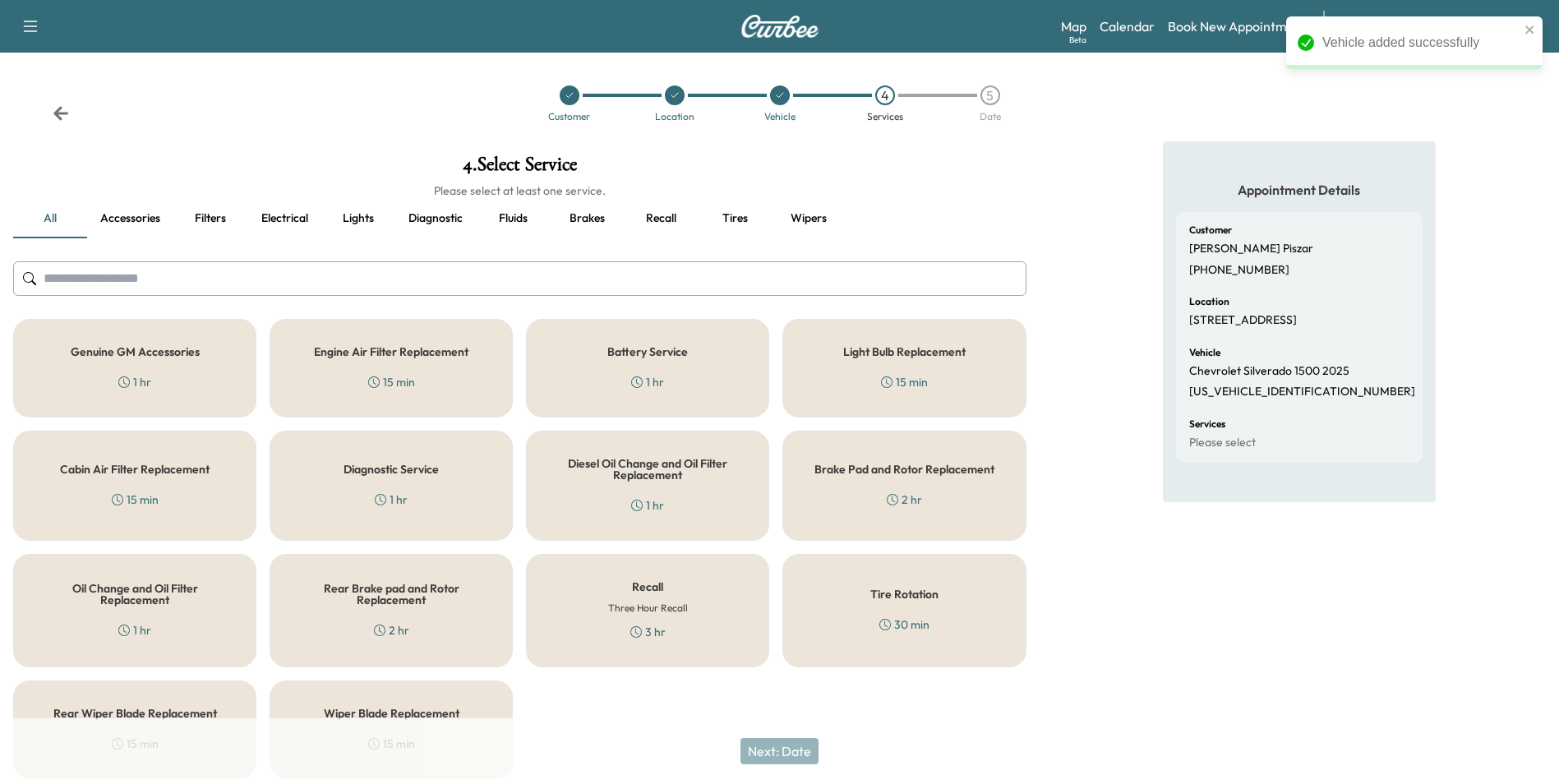
click at [104, 366] on div "Genuine GM Accessories 1 hr" at bounding box center [134, 369] width 244 height 99
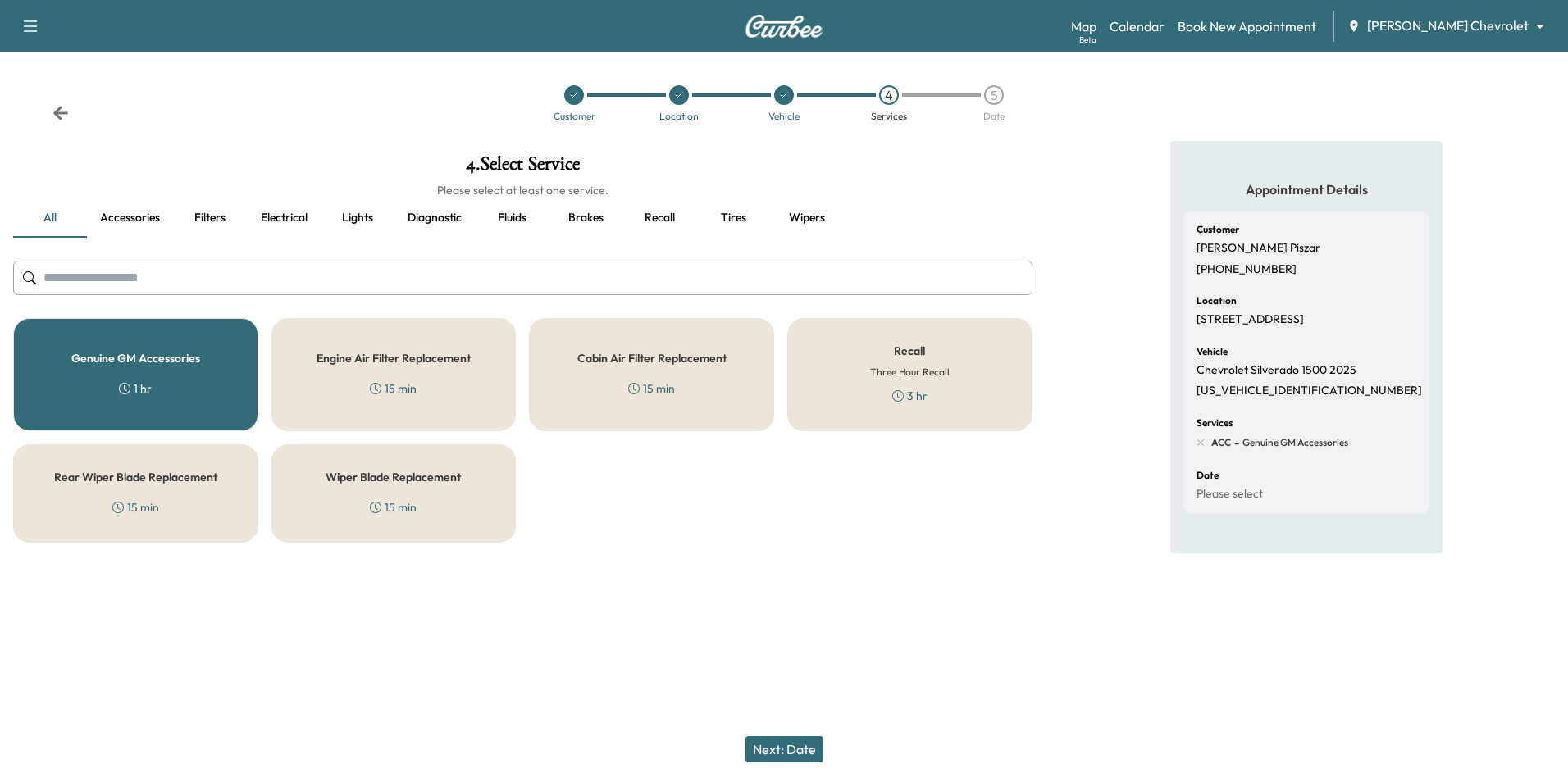
click at [773, 758] on button "Next: Date" at bounding box center [784, 749] width 78 height 26
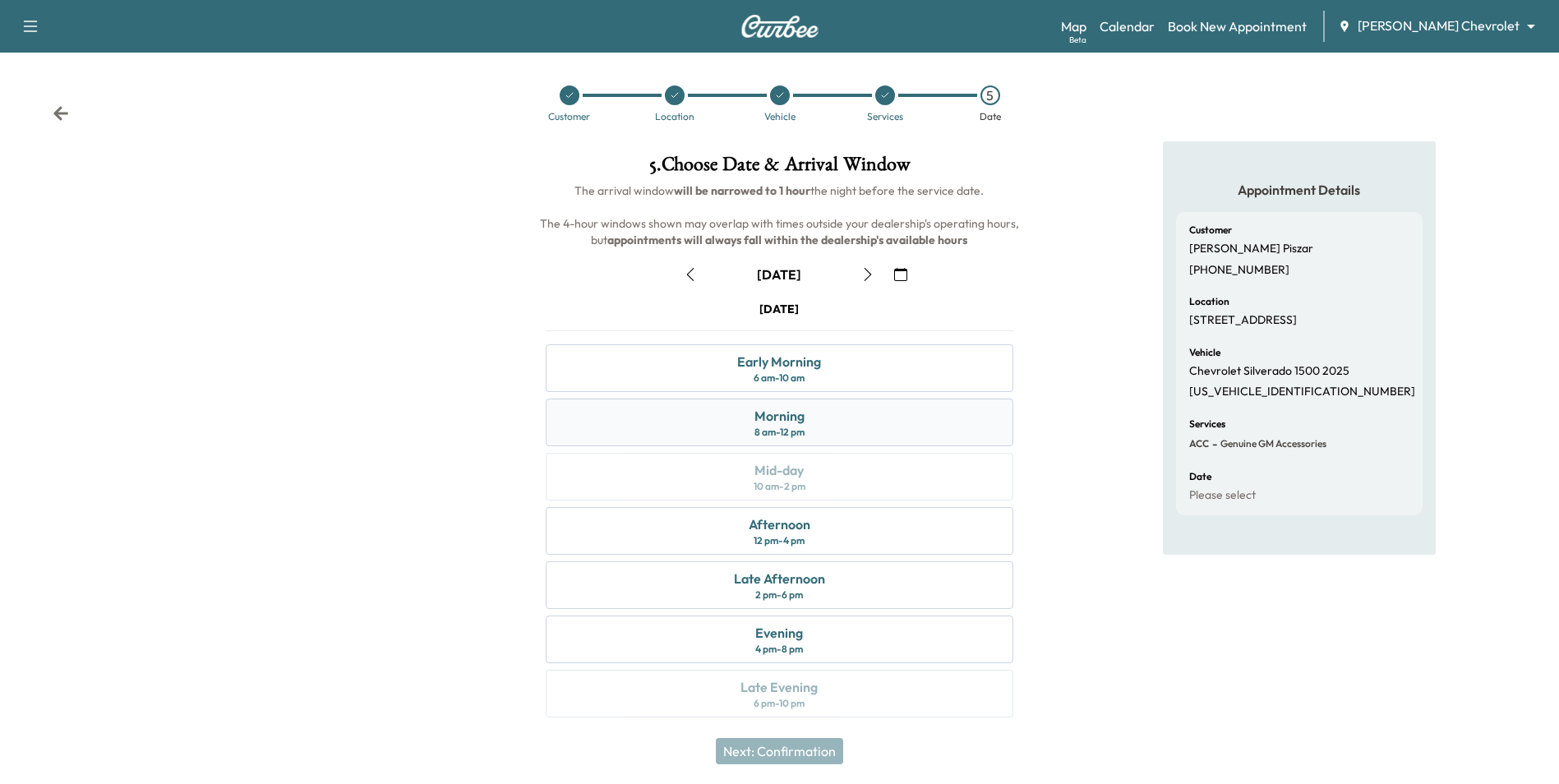
click at [811, 440] on div "Morning 8 am - 12 pm" at bounding box center [780, 422] width 467 height 48
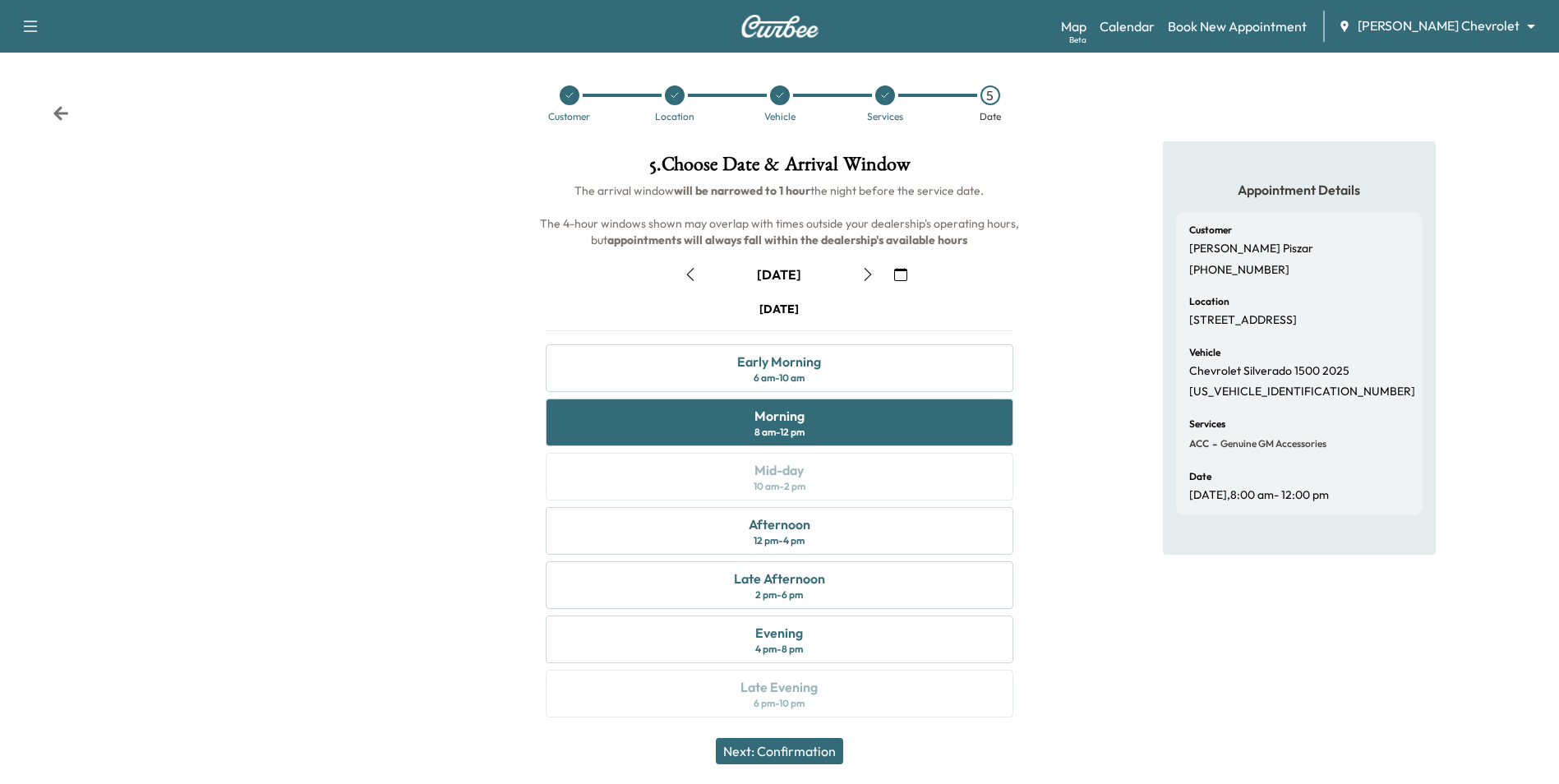
click at [803, 749] on button "Next: Confirmation" at bounding box center [780, 751] width 127 height 26
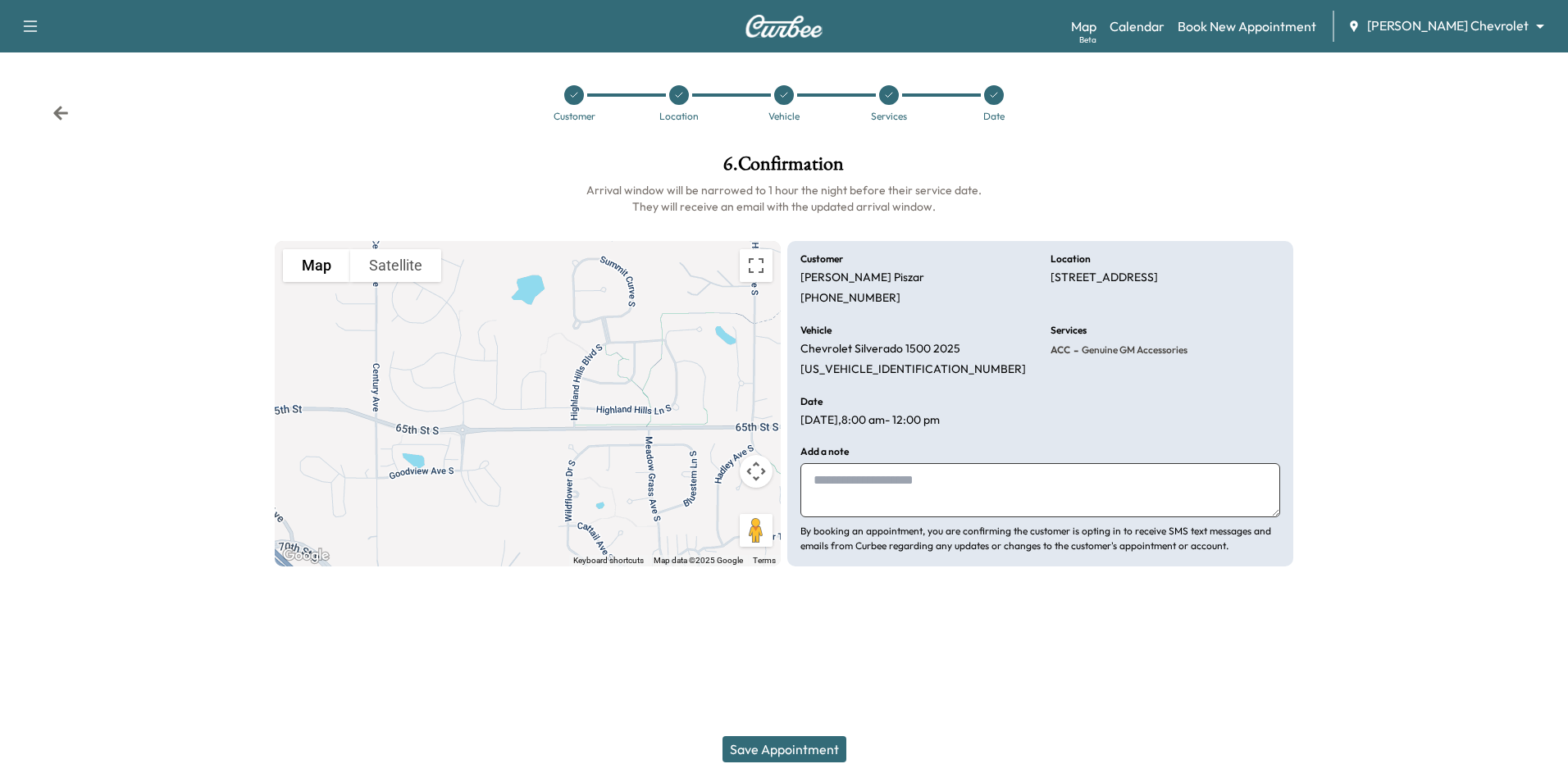
click at [917, 503] on textarea at bounding box center [1039, 491] width 480 height 54
type textarea "**********"
click at [825, 752] on button "Save Appointment" at bounding box center [784, 749] width 124 height 26
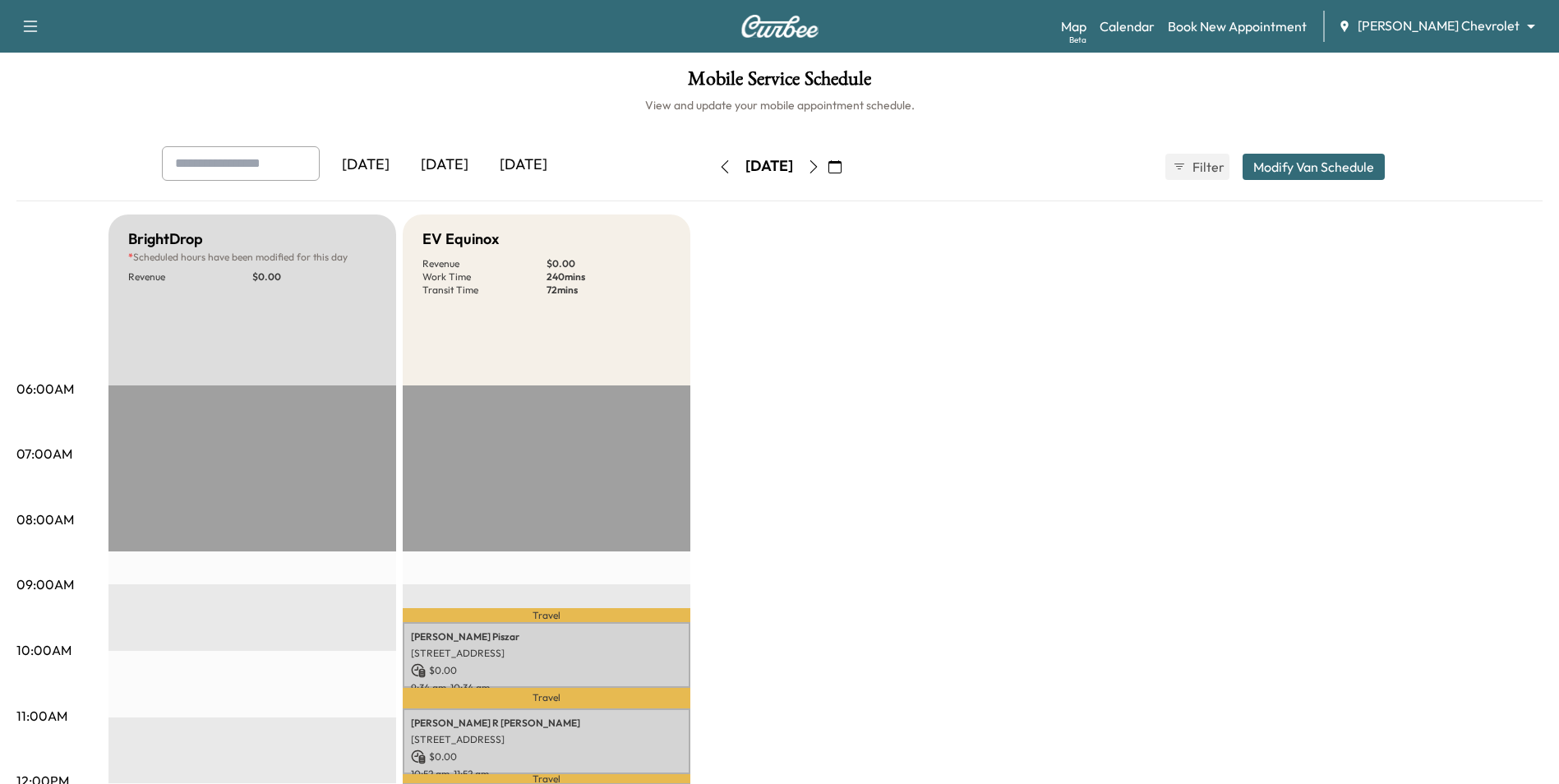
click at [1455, 31] on body "Support Log Out Map Beta Calendar Book New Appointment [PERSON_NAME] Chevrolet …" at bounding box center [780, 392] width 1559 height 784
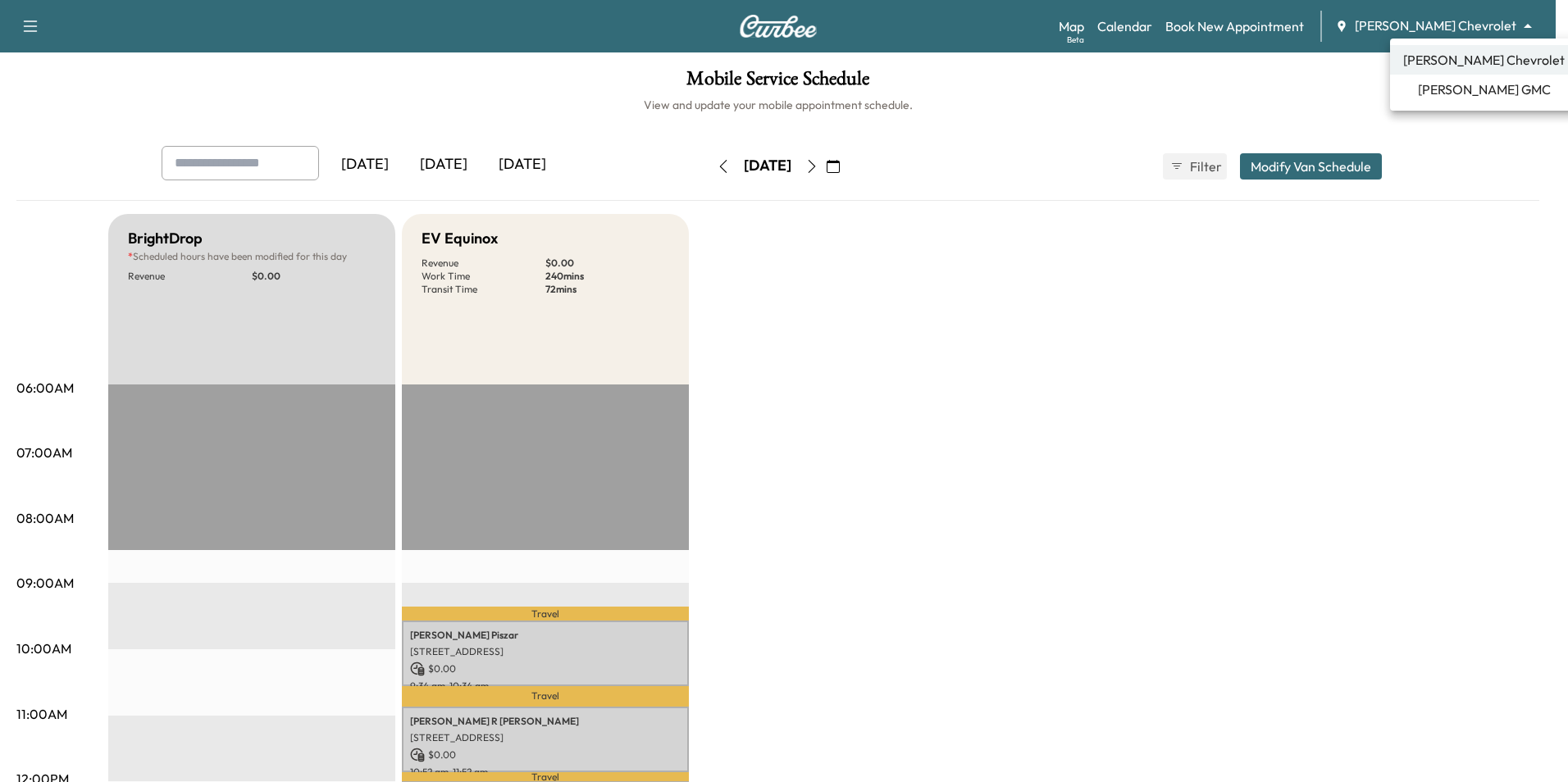
click at [1460, 92] on span "[PERSON_NAME] GMC" at bounding box center [1484, 88] width 133 height 20
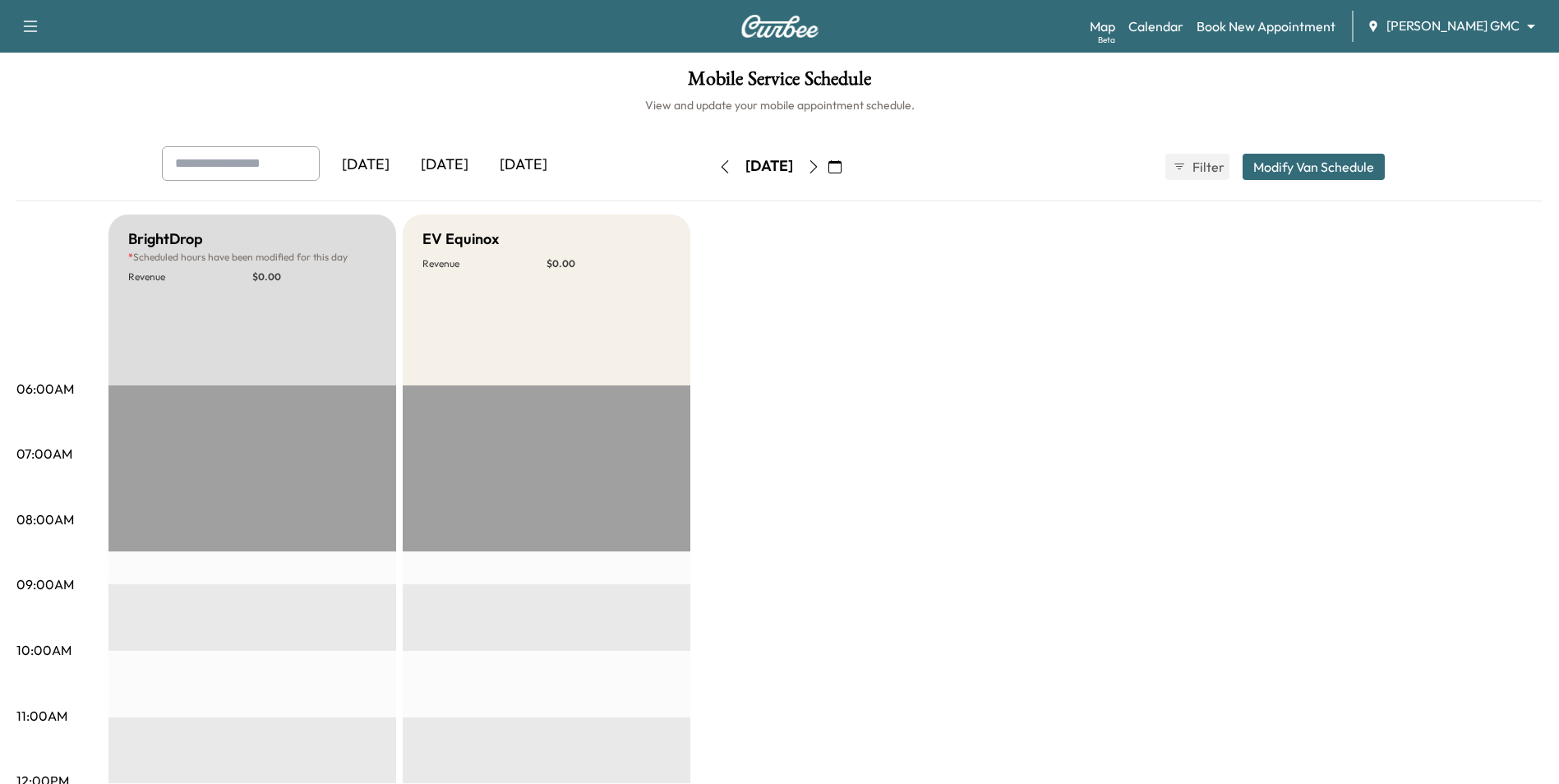
click at [460, 161] on div "[DATE]" at bounding box center [444, 165] width 79 height 38
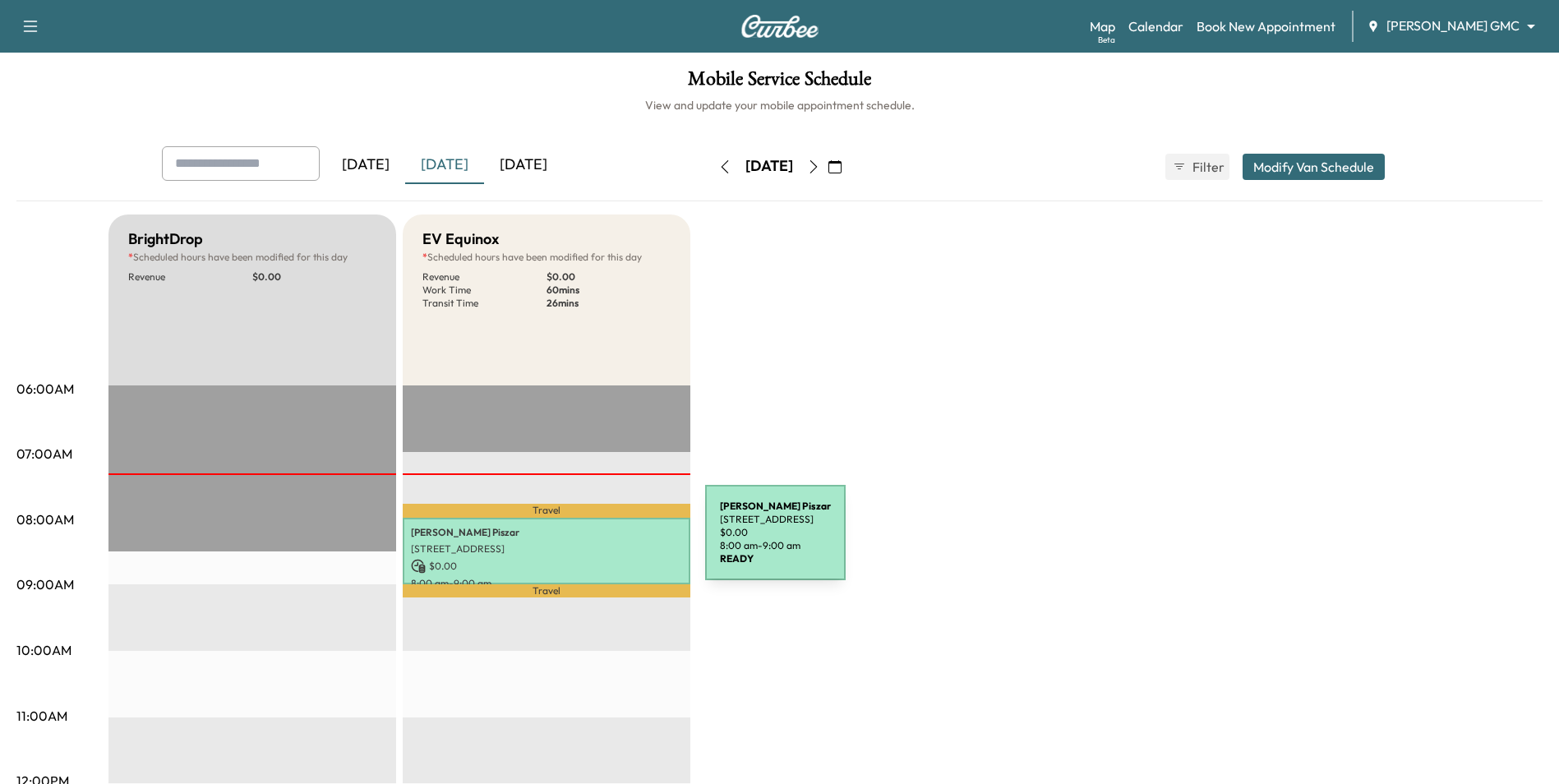
click at [582, 542] on p "[STREET_ADDRESS]" at bounding box center [546, 549] width 272 height 13
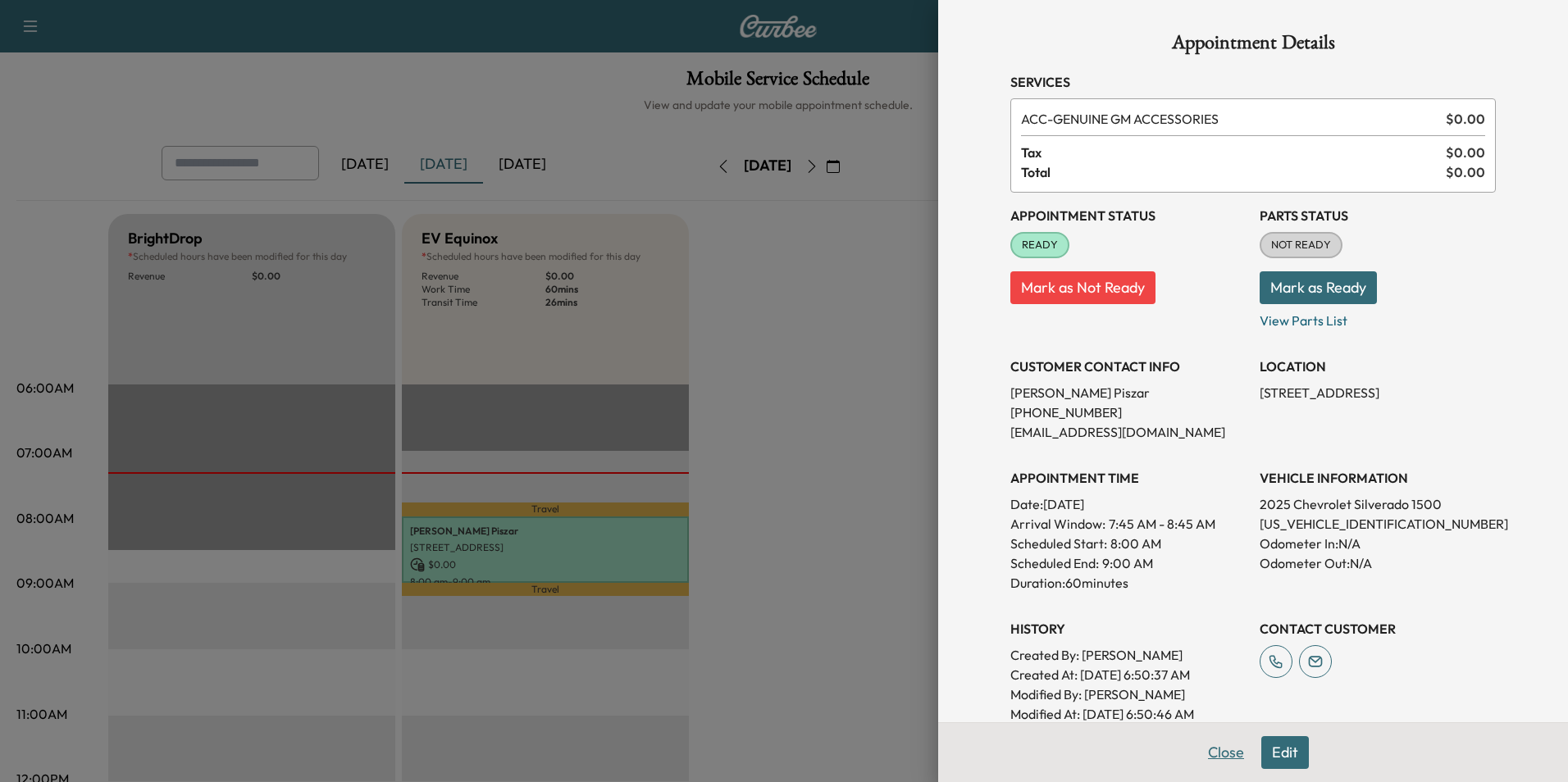
click at [1205, 752] on button "Close" at bounding box center [1226, 752] width 58 height 33
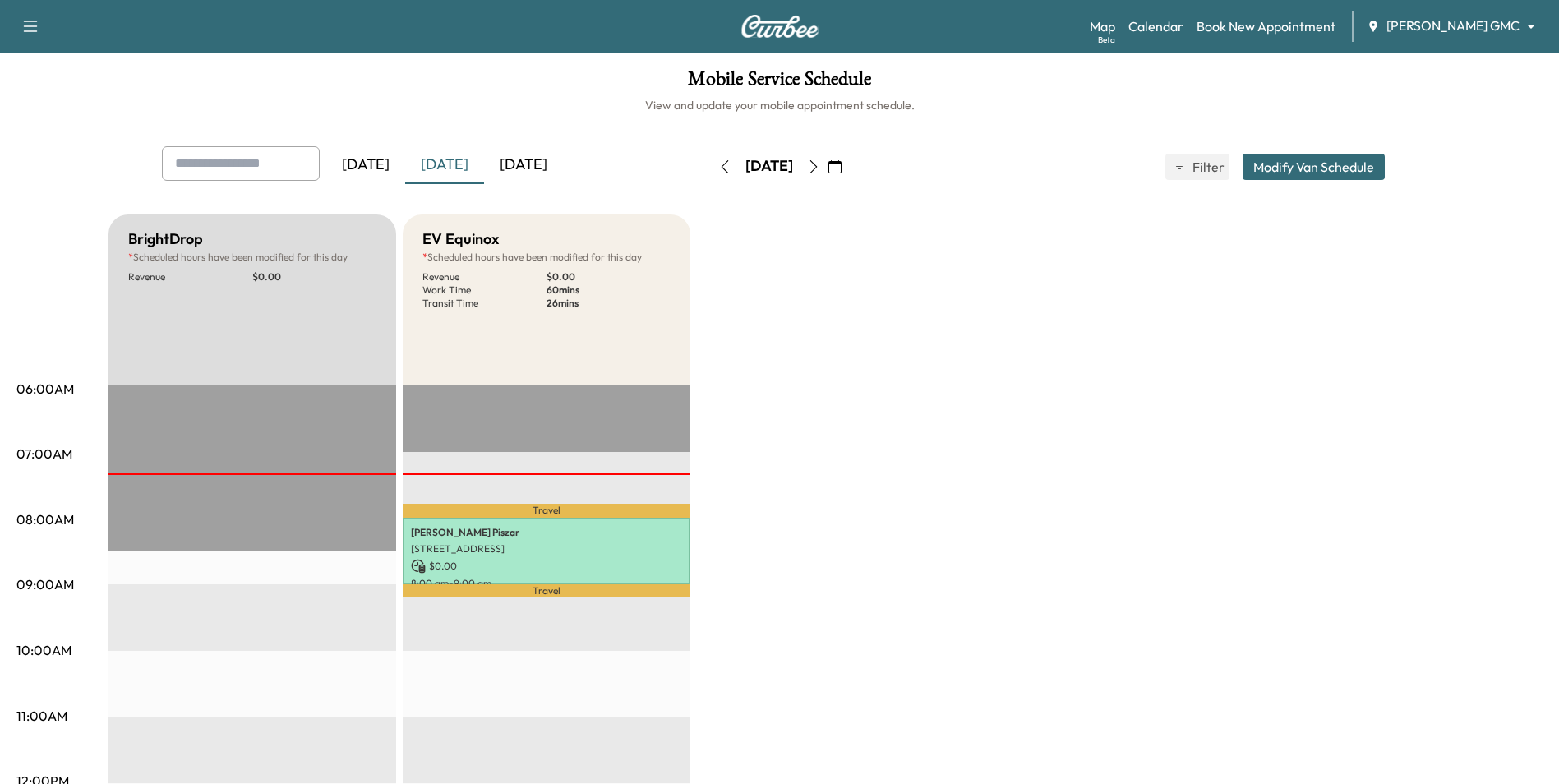
click at [590, 535] on p "[PERSON_NAME]" at bounding box center [546, 533] width 272 height 13
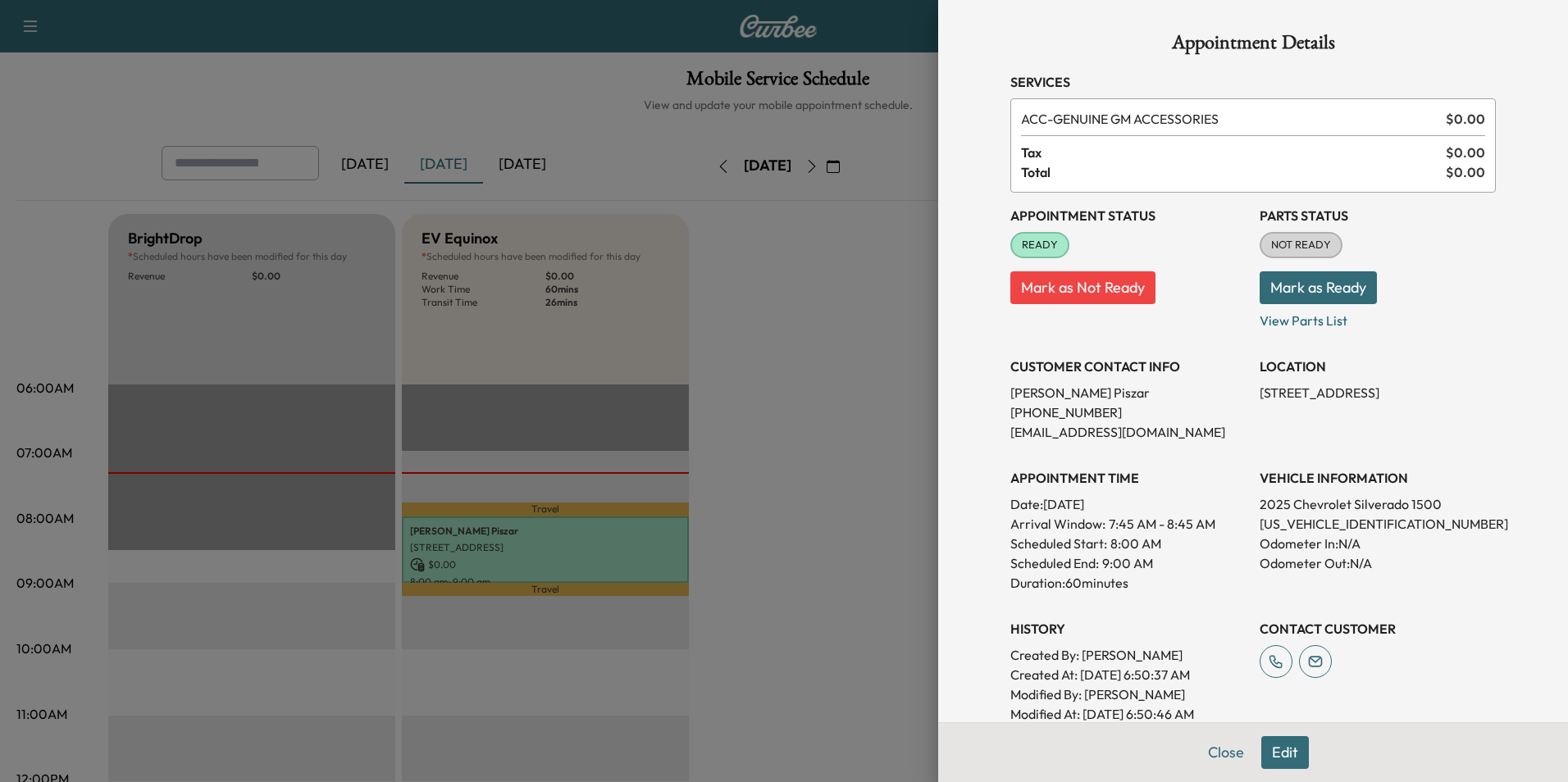
click at [1282, 756] on button "Edit" at bounding box center [1284, 752] width 47 height 33
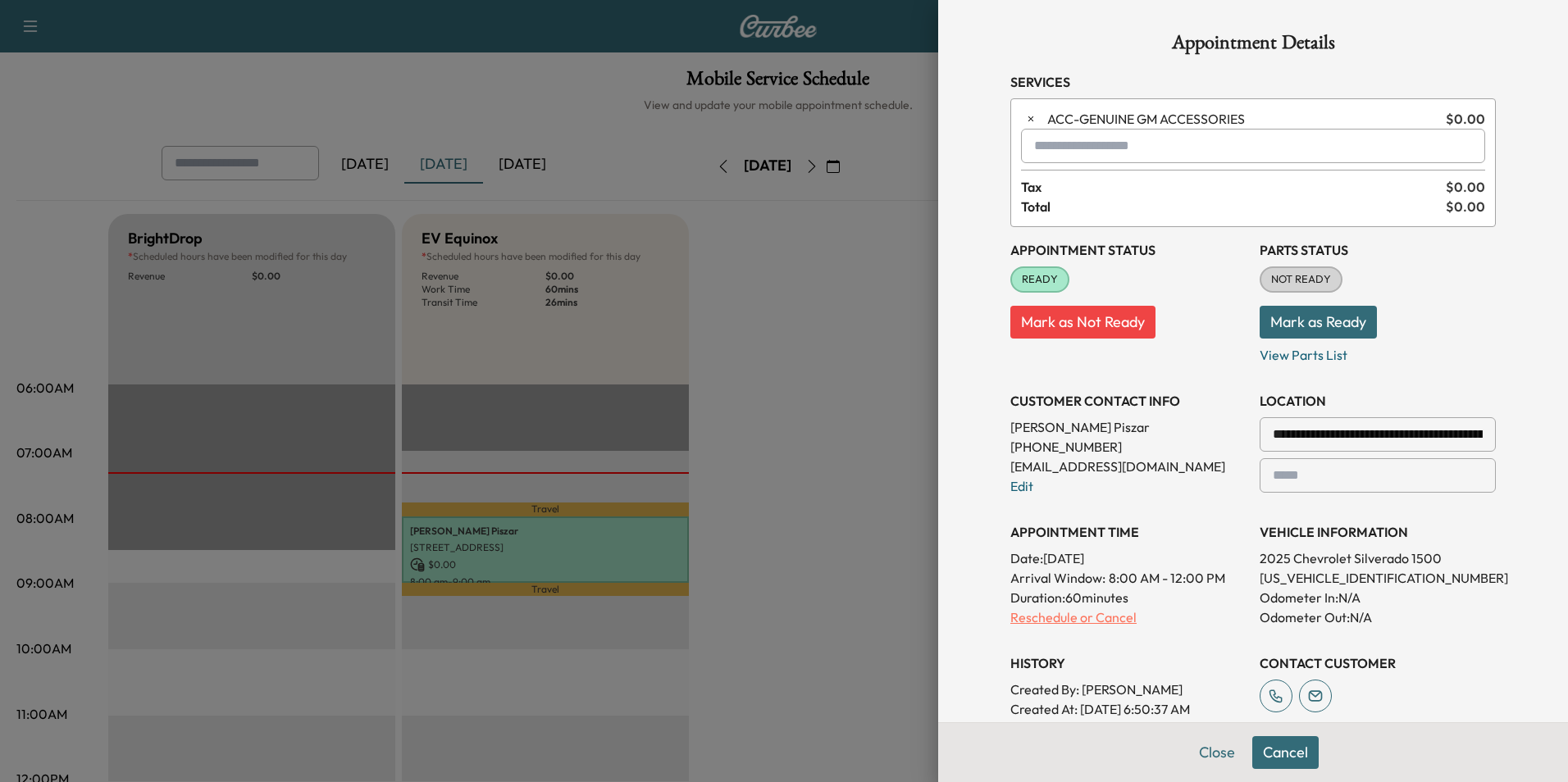
click at [1061, 614] on p "Reschedule or Cancel" at bounding box center [1129, 617] width 237 height 20
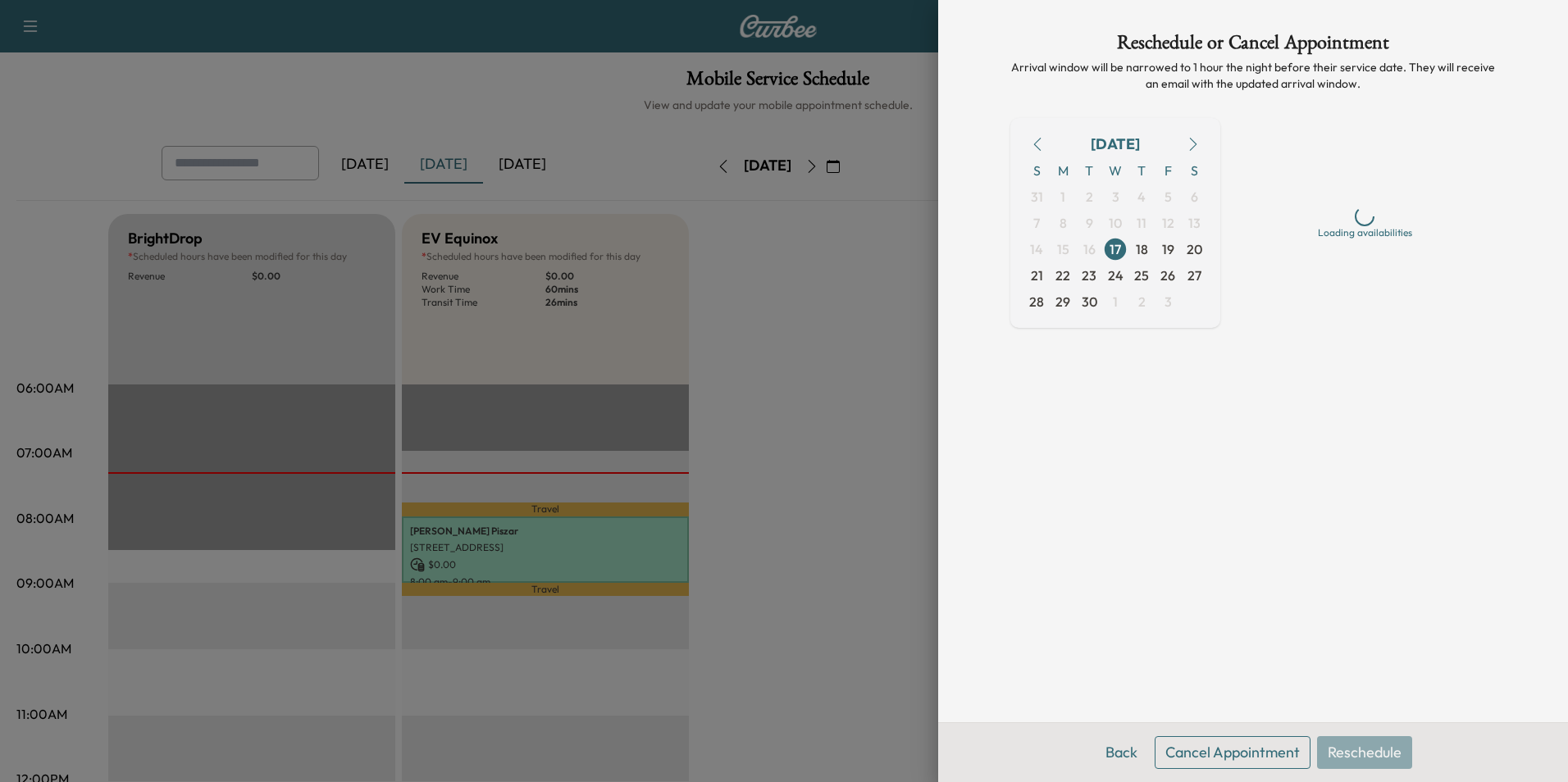
click at [1259, 752] on button "Cancel Appointment" at bounding box center [1232, 752] width 155 height 33
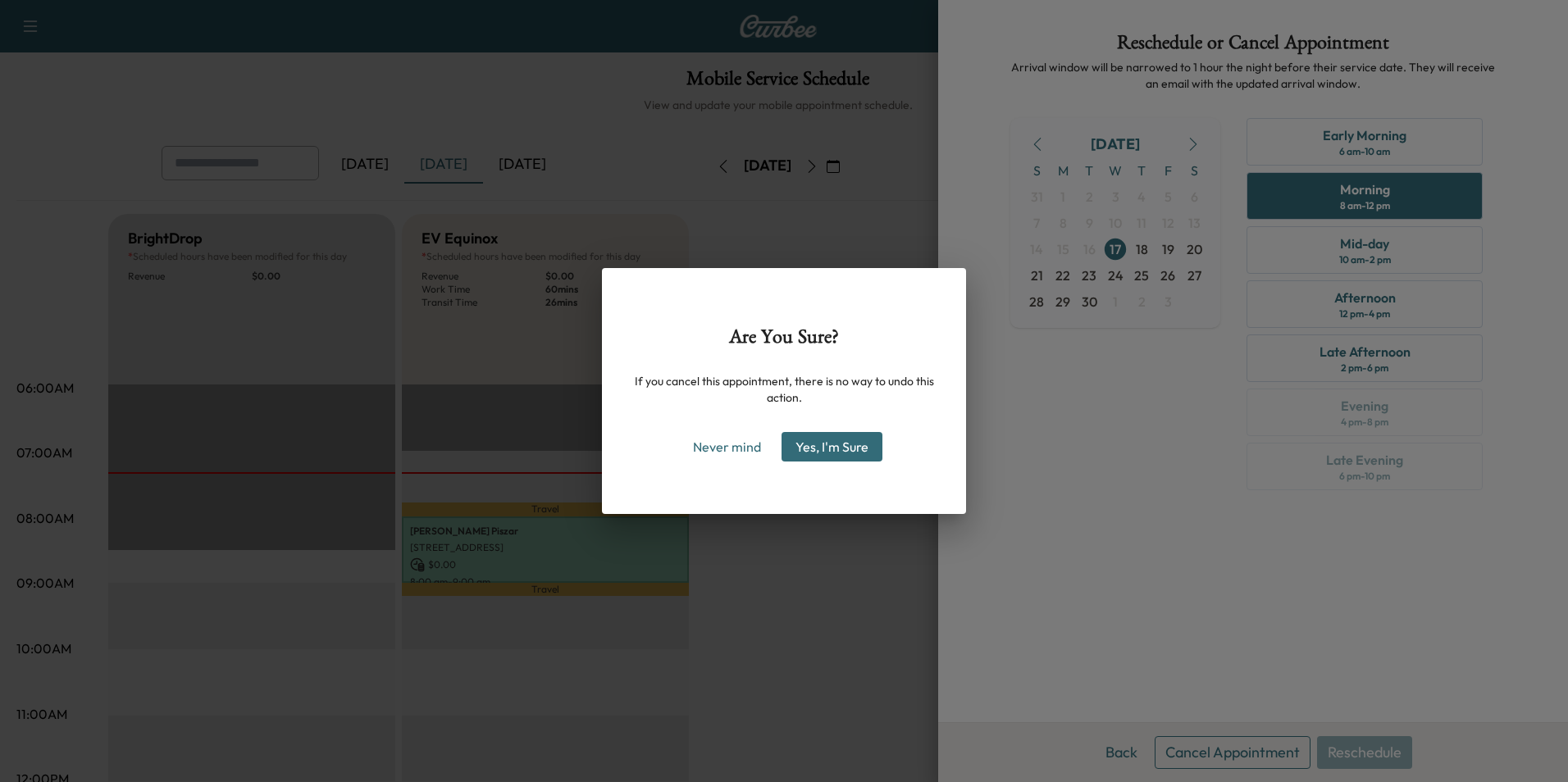
click at [836, 447] on button "Yes, I'm Sure" at bounding box center [831, 447] width 101 height 30
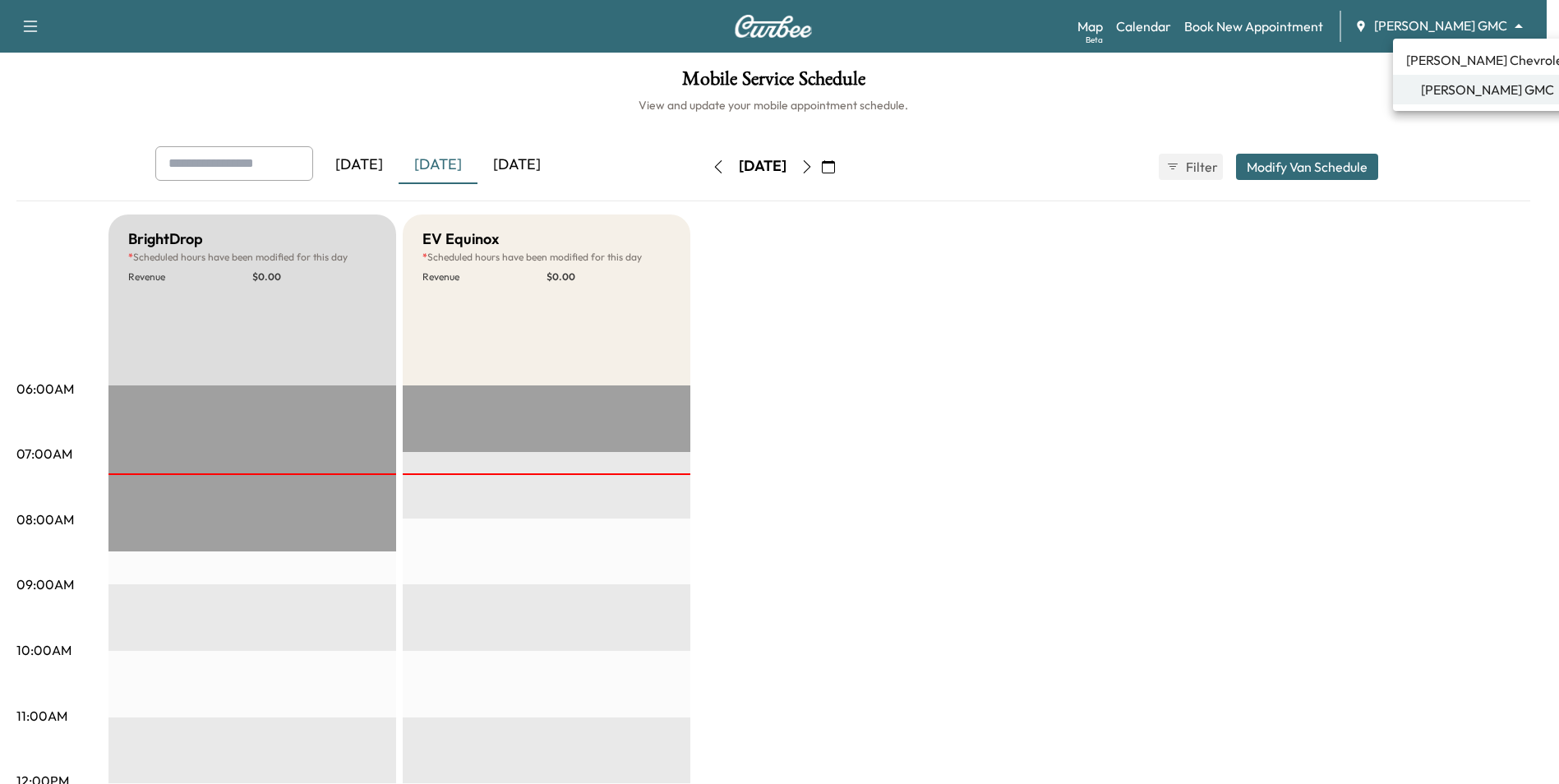
click at [1463, 24] on body "Support Log Out Map Beta Calendar Book New Appointment [PERSON_NAME] GMC ******…" at bounding box center [780, 392] width 1559 height 784
click at [1477, 64] on span "[PERSON_NAME] Chevrolet" at bounding box center [1487, 60] width 162 height 20
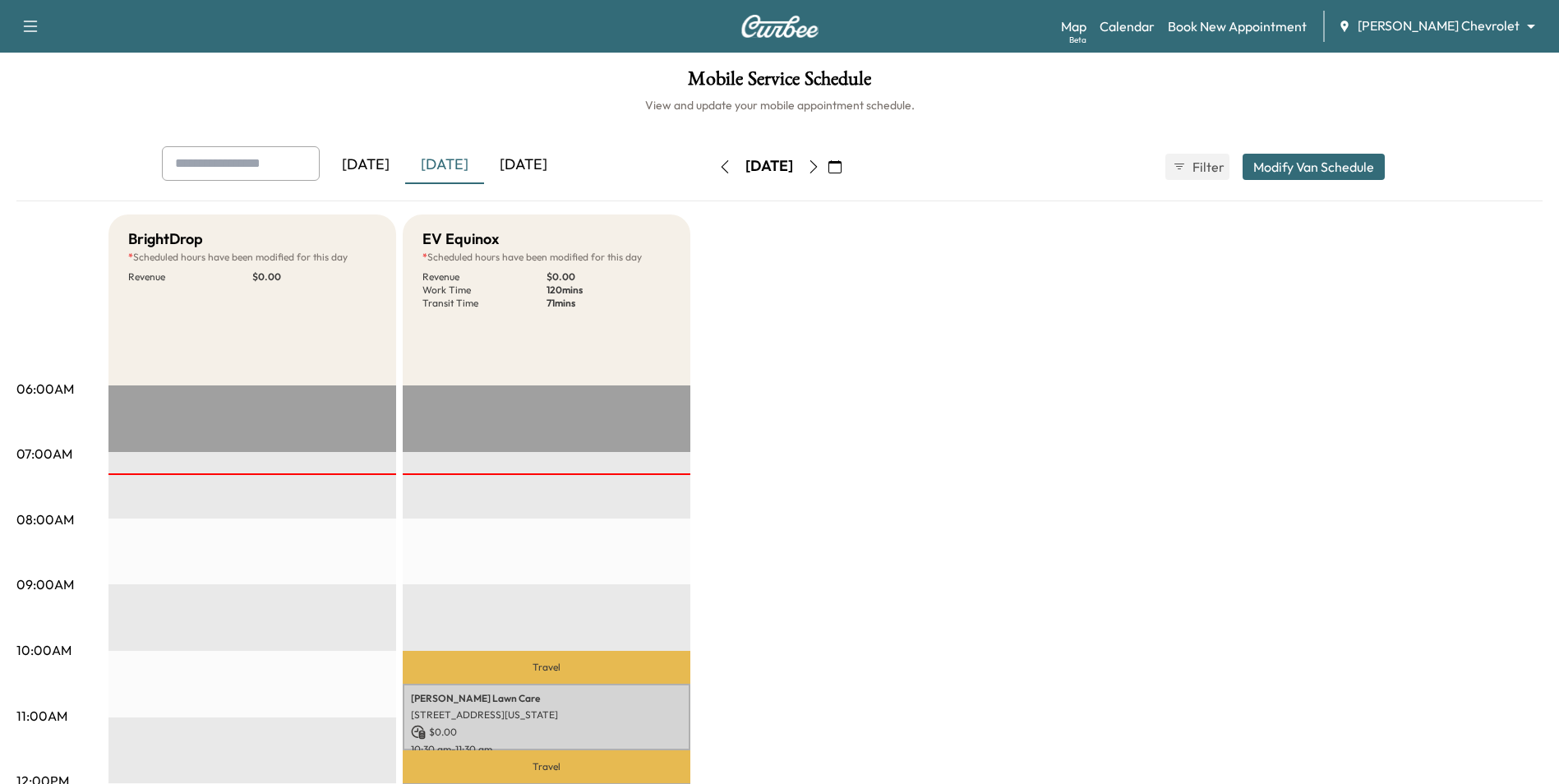
click at [842, 169] on icon "button" at bounding box center [836, 167] width 13 height 13
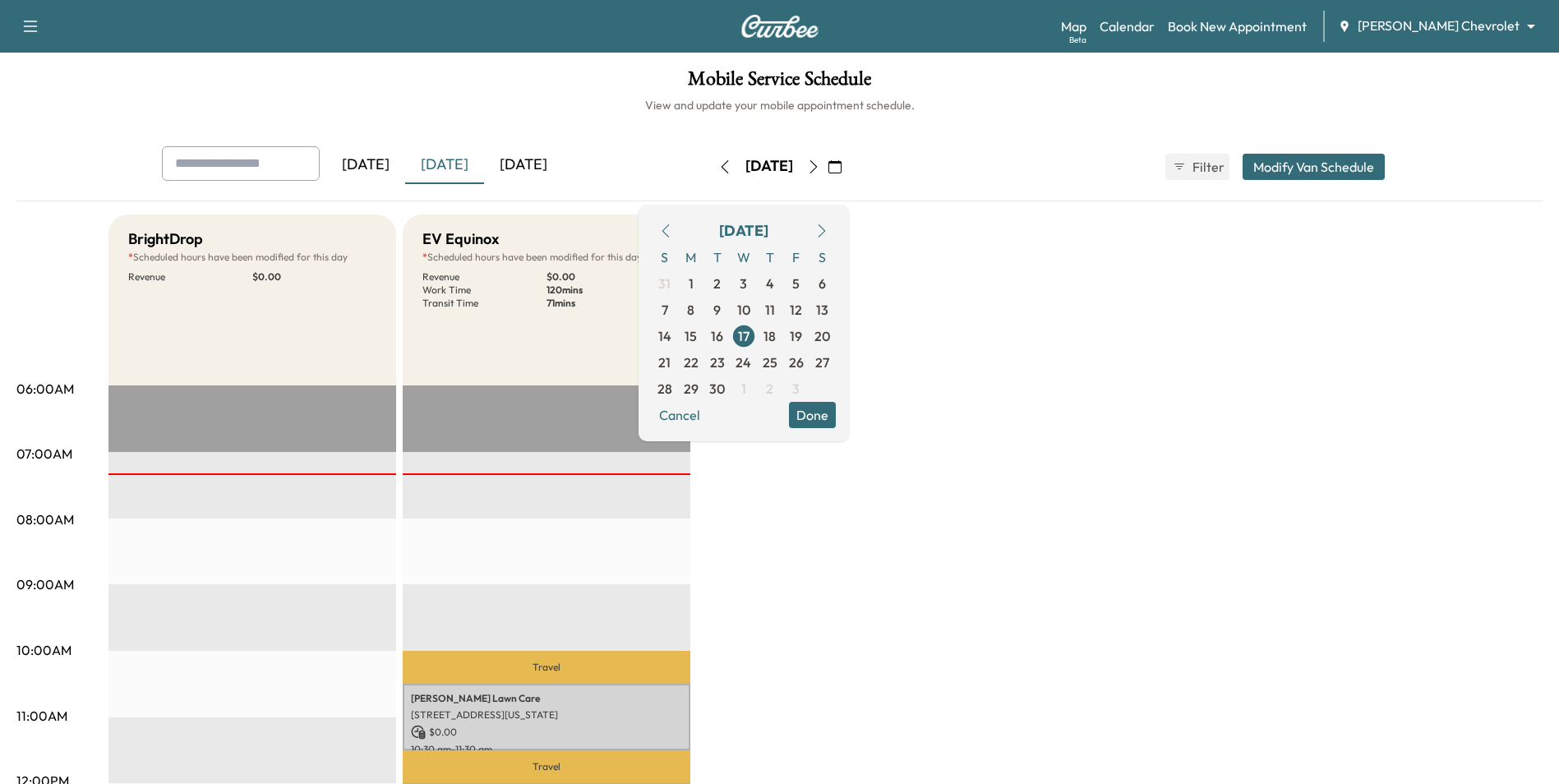
click at [783, 336] on span "18" at bounding box center [770, 336] width 26 height 26
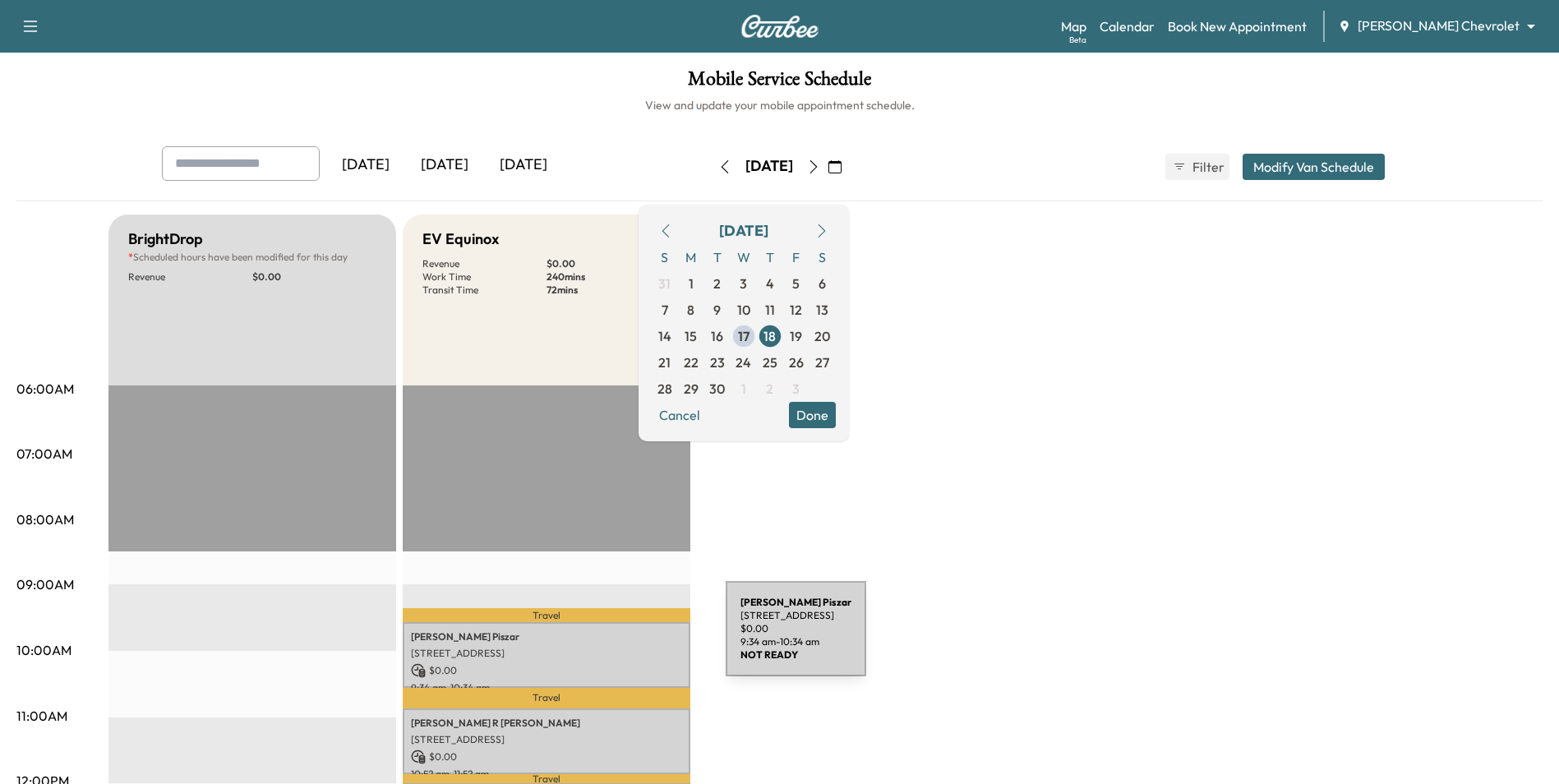
click at [602, 638] on p "[PERSON_NAME]" at bounding box center [546, 637] width 272 height 13
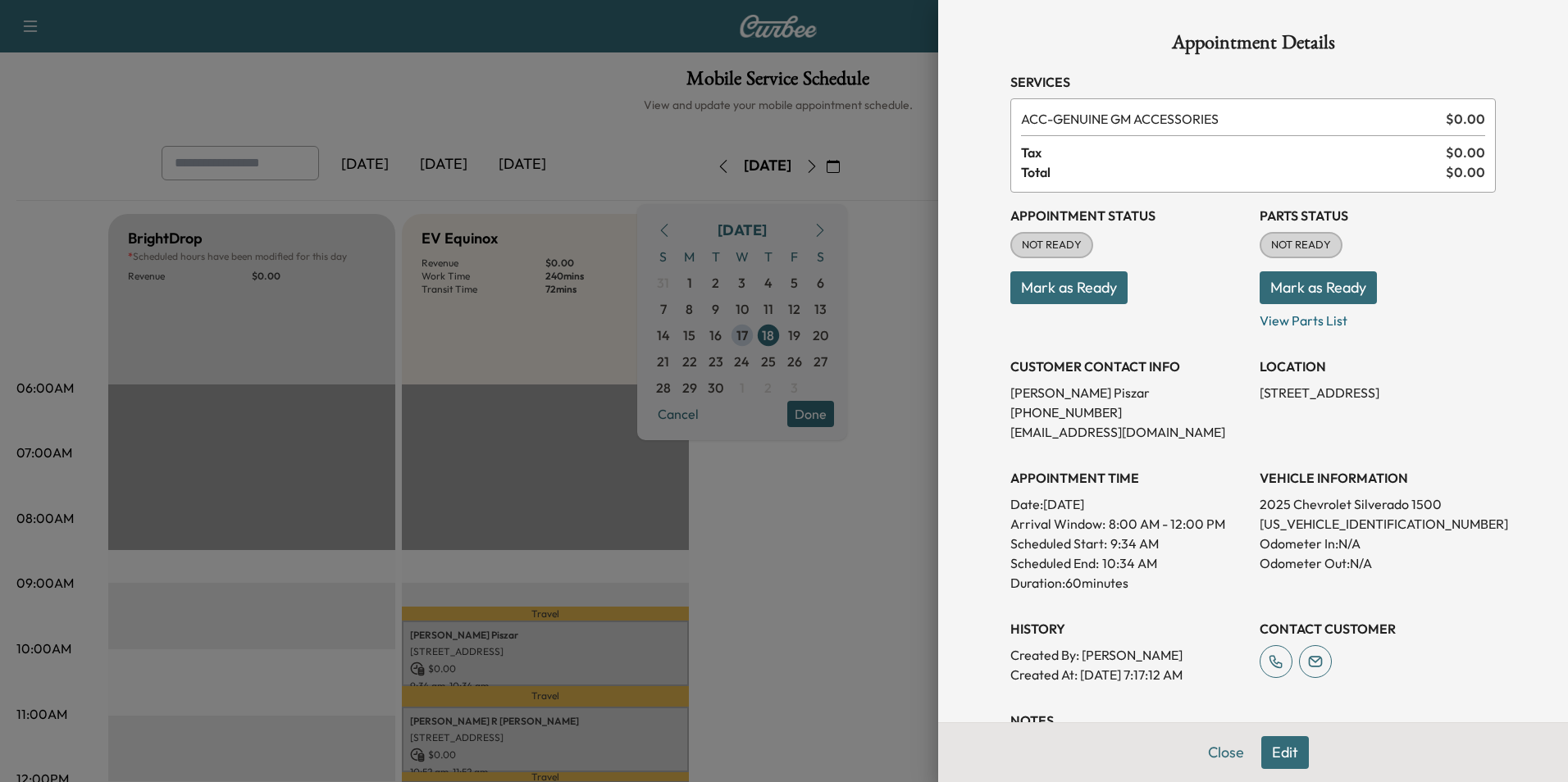
click at [1268, 753] on button "Edit" at bounding box center [1284, 752] width 47 height 33
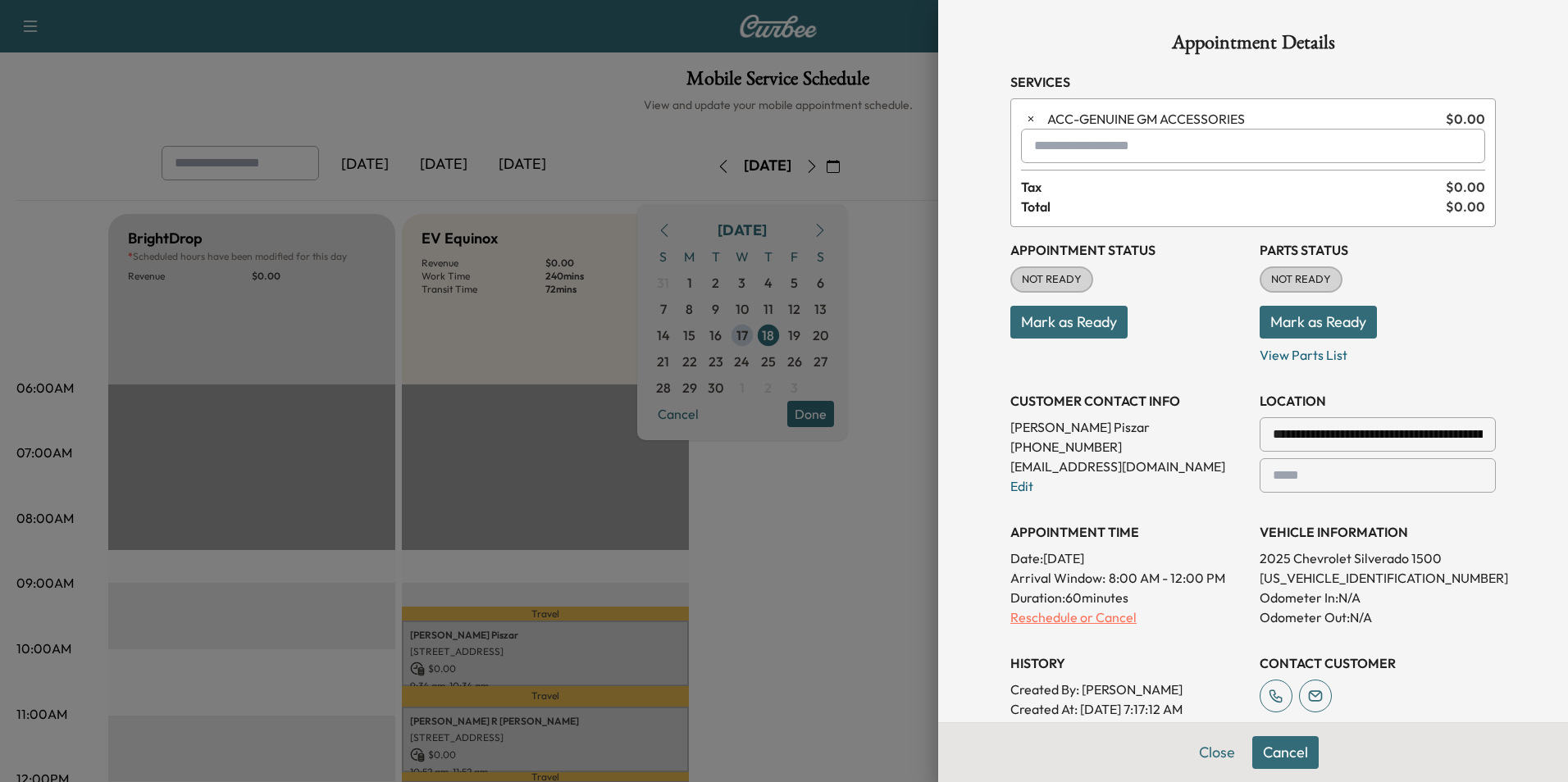
click at [1081, 620] on p "Reschedule or Cancel" at bounding box center [1129, 617] width 237 height 20
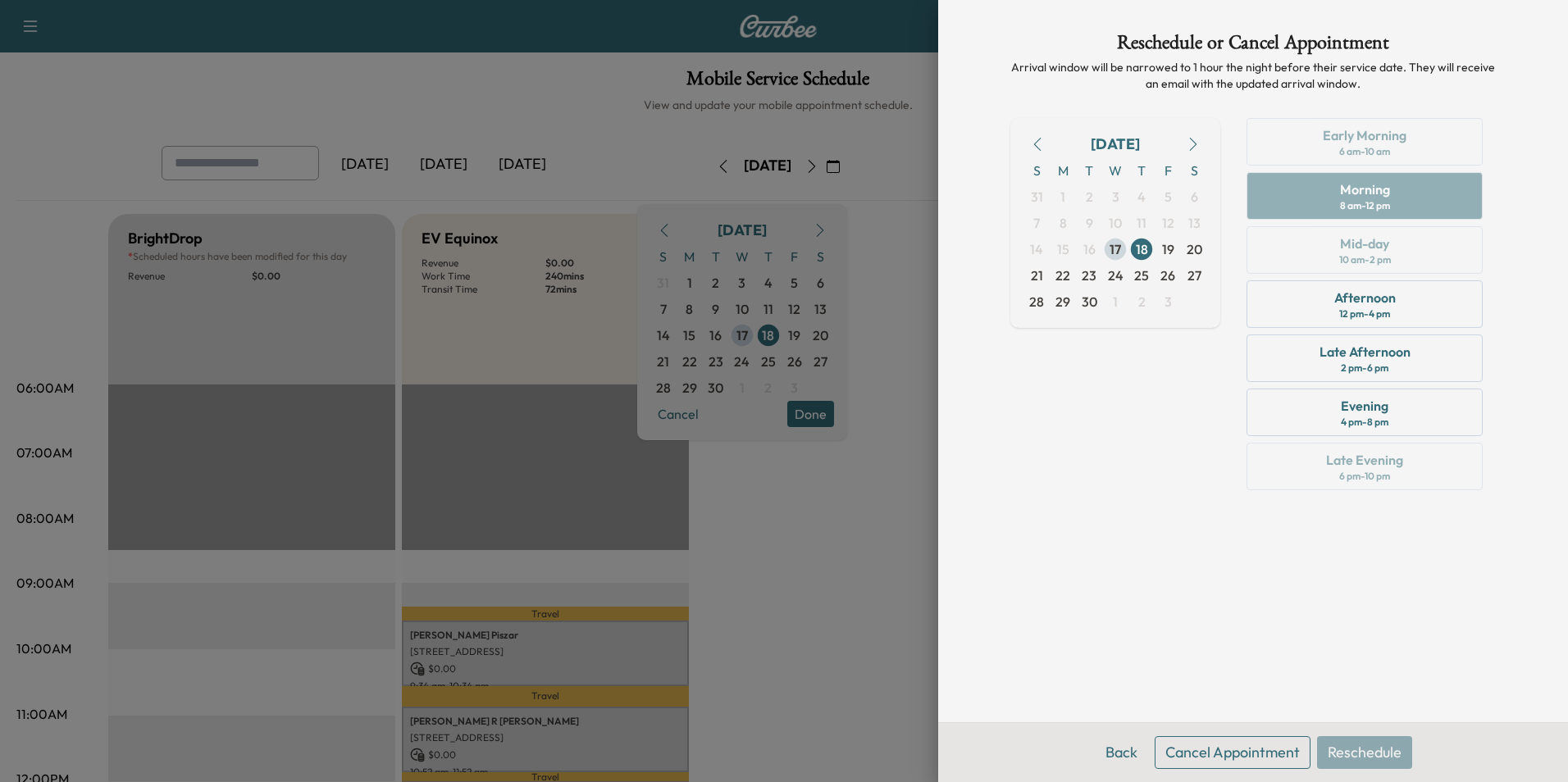
click at [1117, 250] on span "17" at bounding box center [1115, 249] width 11 height 20
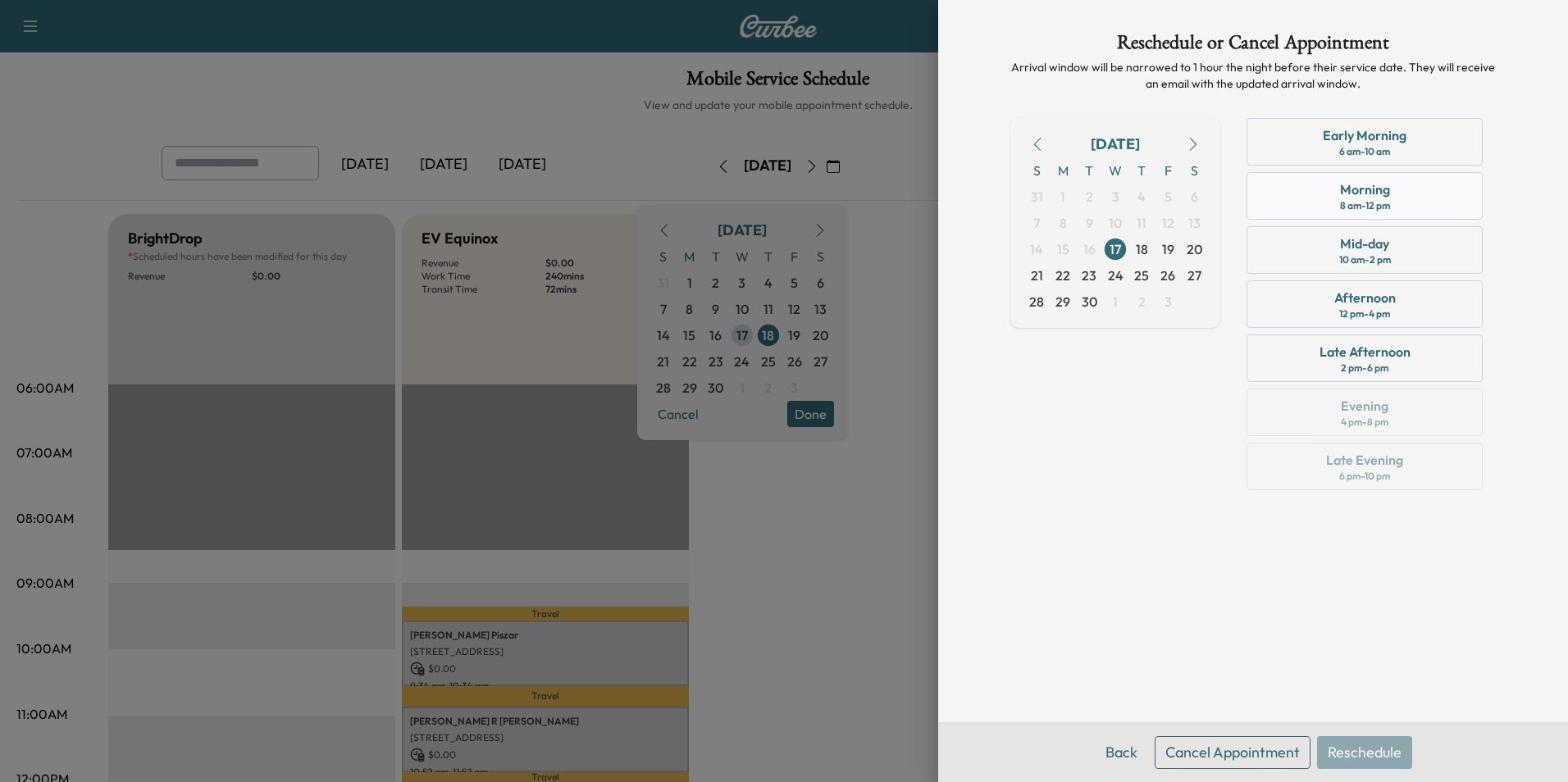
click at [1349, 205] on div "8 am - 12 pm" at bounding box center [1365, 206] width 50 height 13
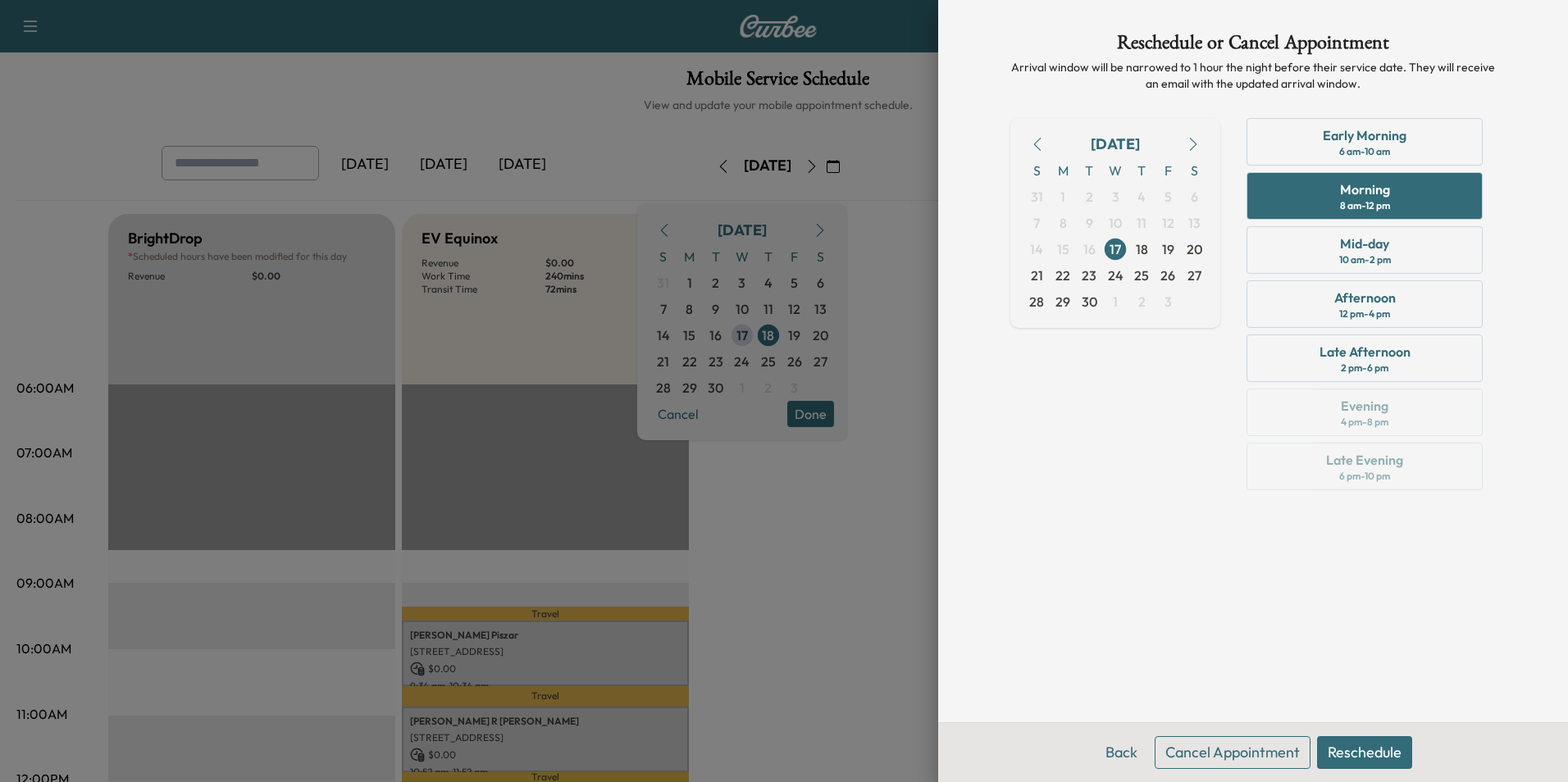
click at [1352, 752] on button "Reschedule" at bounding box center [1364, 752] width 95 height 33
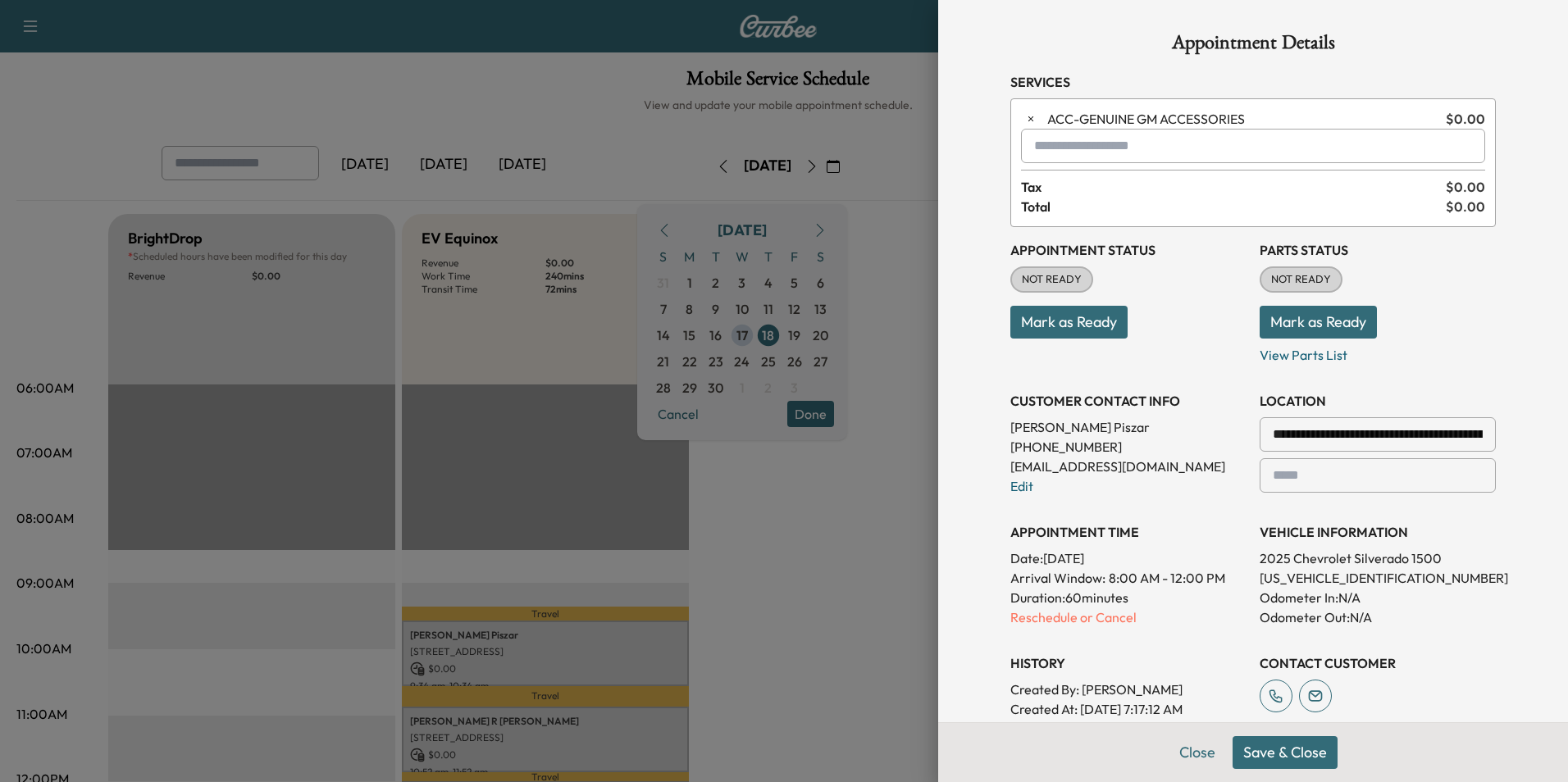
click at [1269, 755] on button "Save & Close" at bounding box center [1285, 752] width 105 height 33
click at [1536, 29] on icon "close" at bounding box center [1538, 29] width 8 height 8
click at [1214, 312] on p "Mark as Ready" at bounding box center [1129, 315] width 237 height 46
click at [877, 632] on div at bounding box center [784, 391] width 1568 height 782
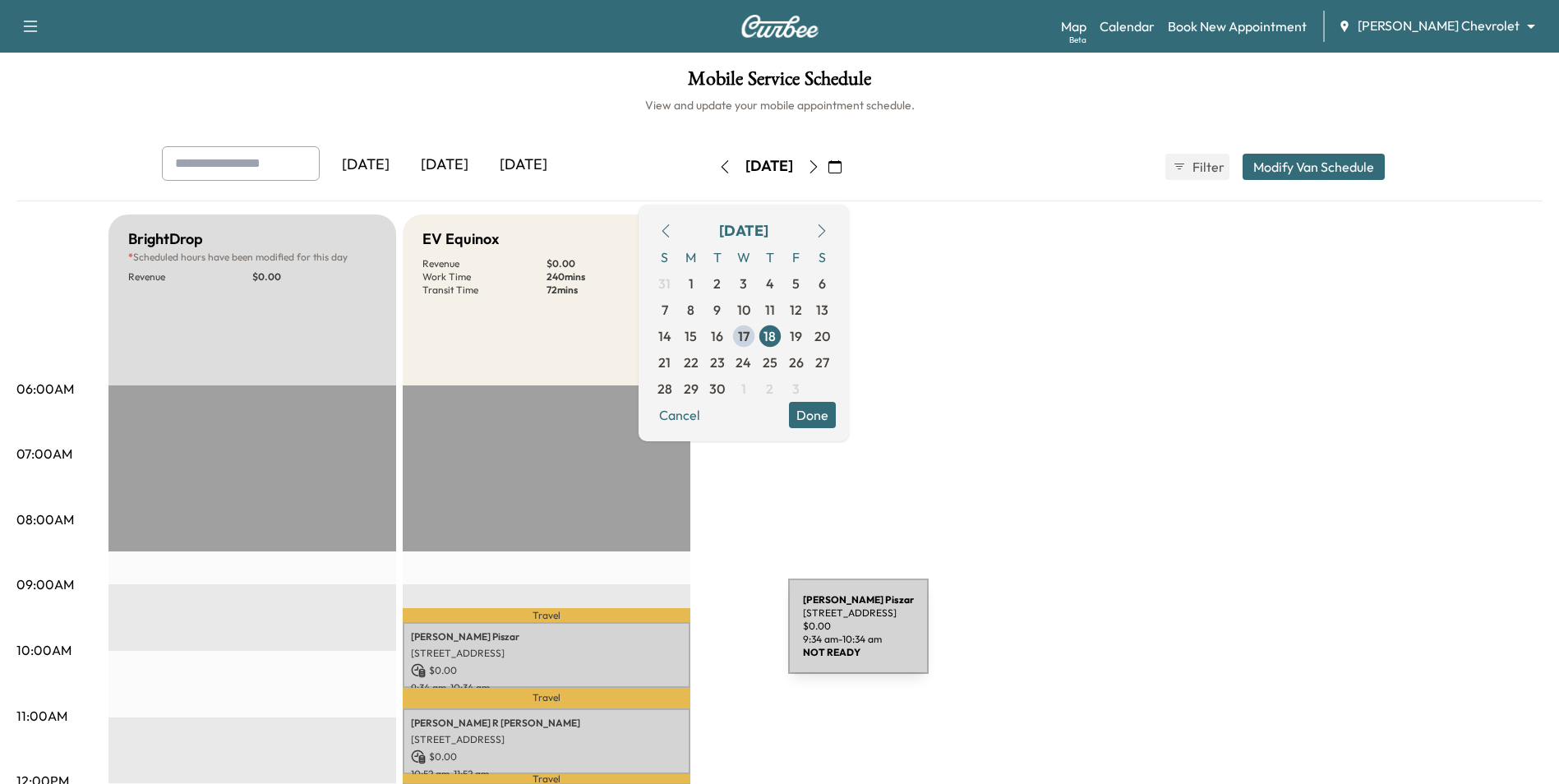
click at [665, 637] on p "[PERSON_NAME]" at bounding box center [546, 637] width 272 height 13
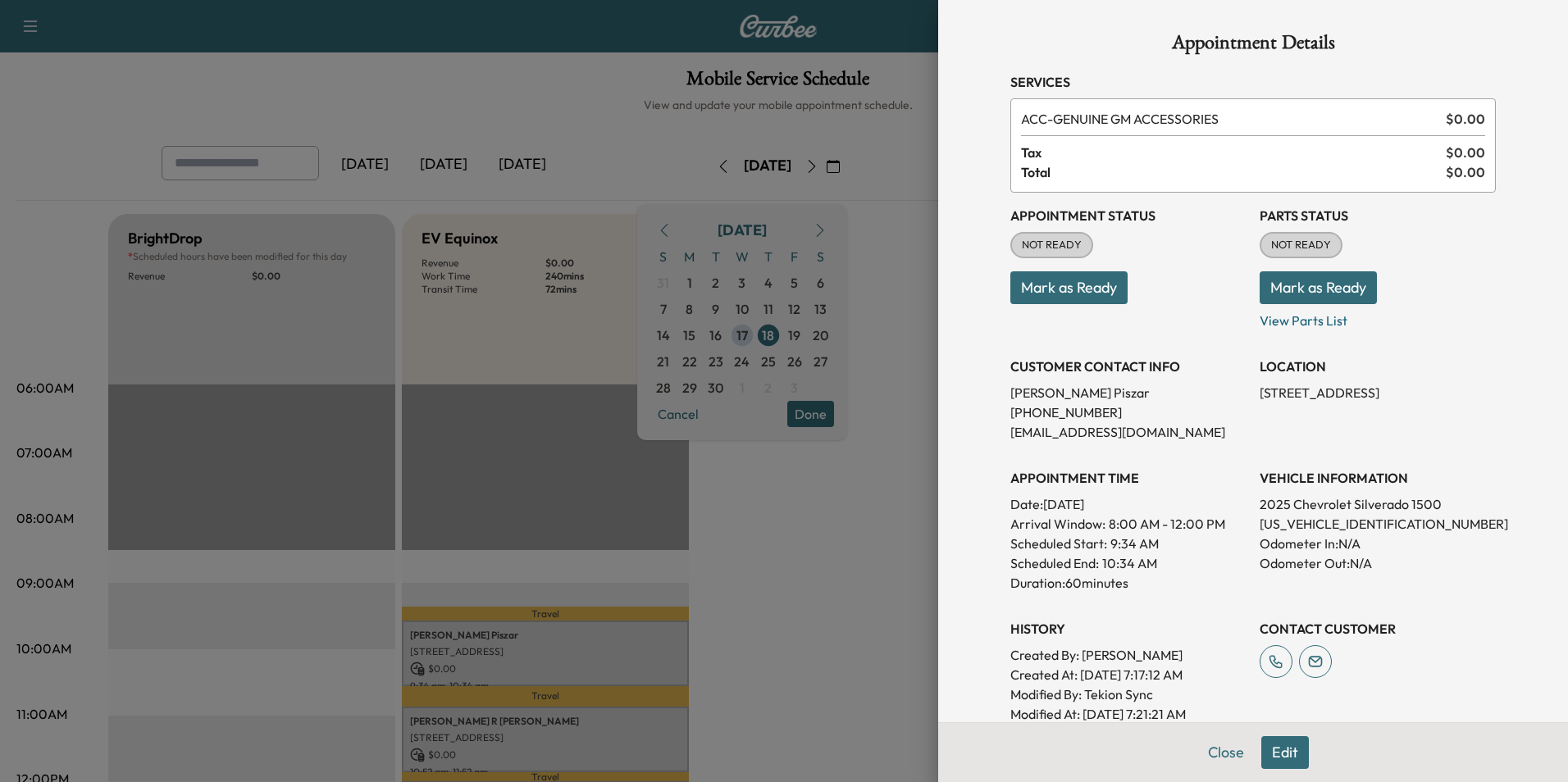
click at [1292, 751] on button "Edit" at bounding box center [1284, 752] width 47 height 33
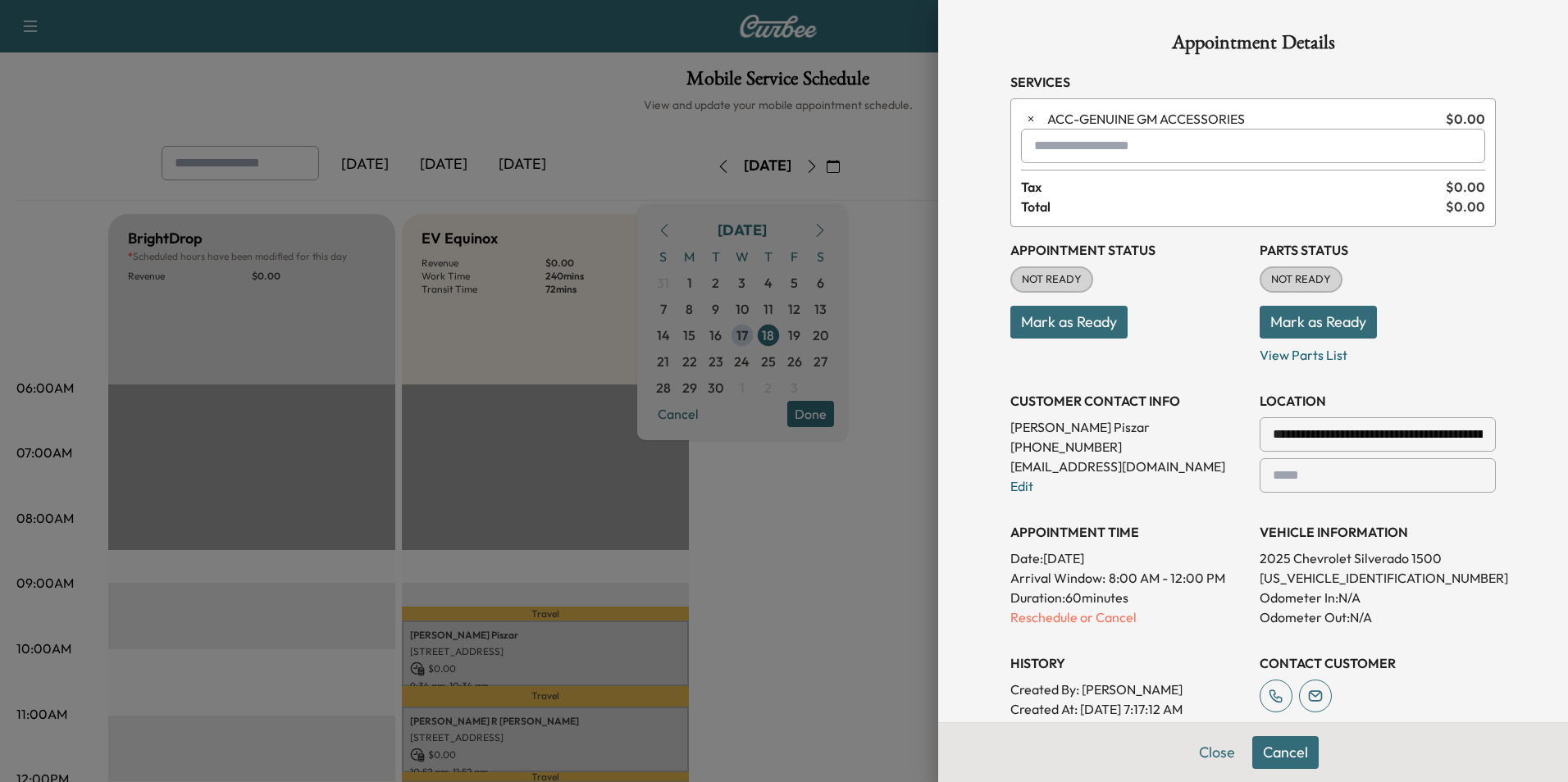
click at [788, 512] on div at bounding box center [784, 391] width 1568 height 782
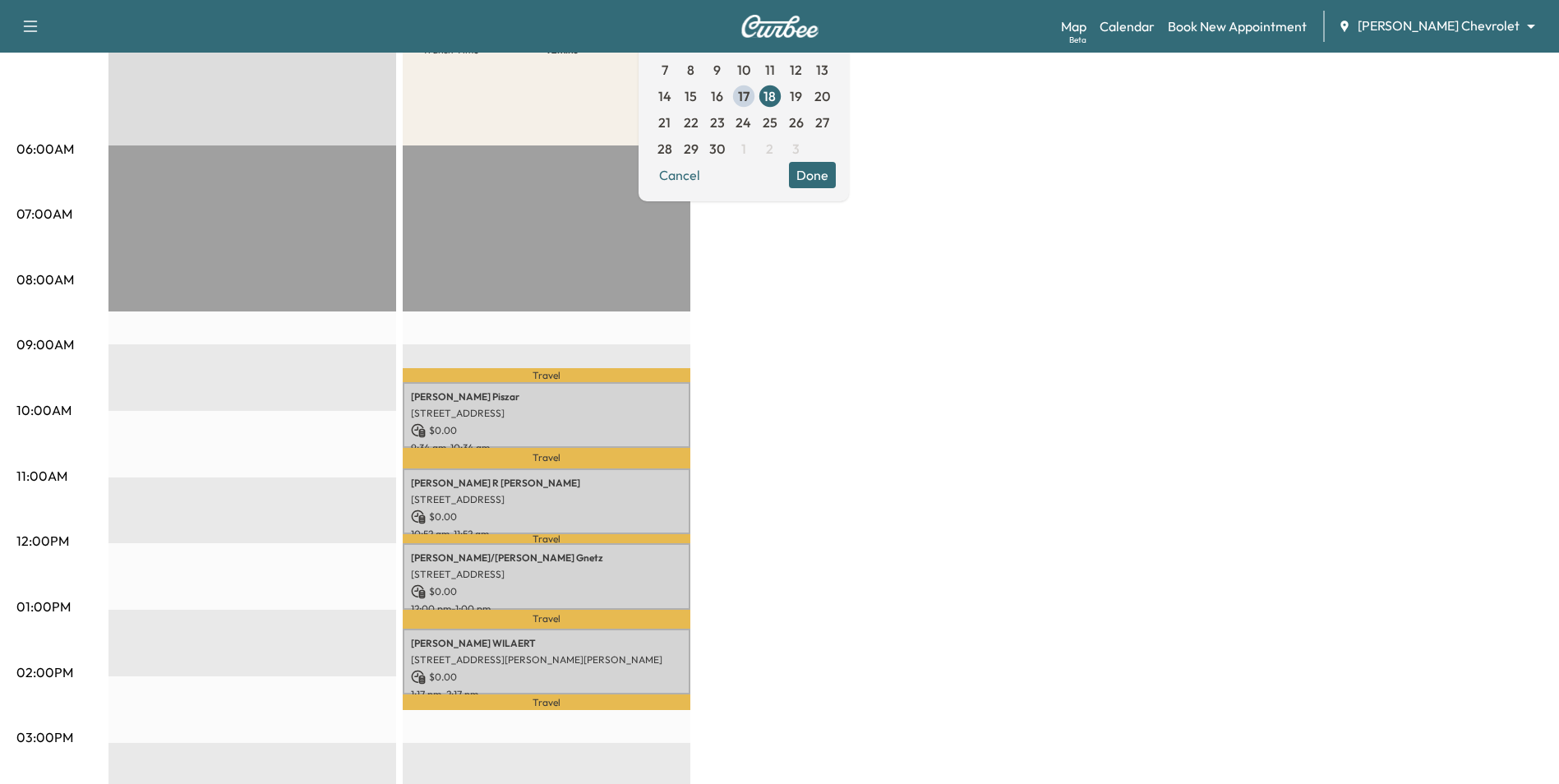
scroll to position [246, 0]
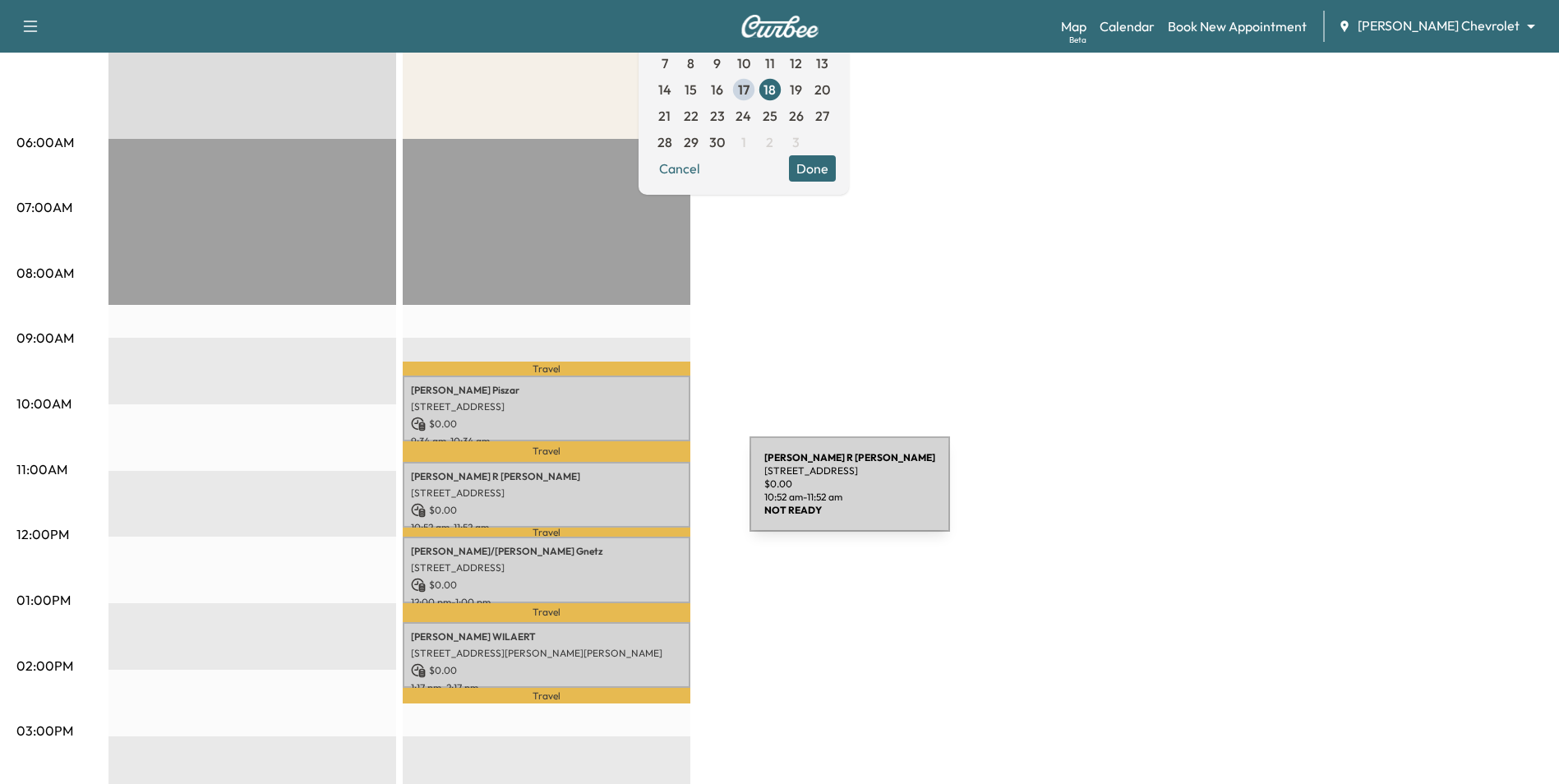
click at [626, 494] on p "[STREET_ADDRESS]" at bounding box center [546, 493] width 272 height 13
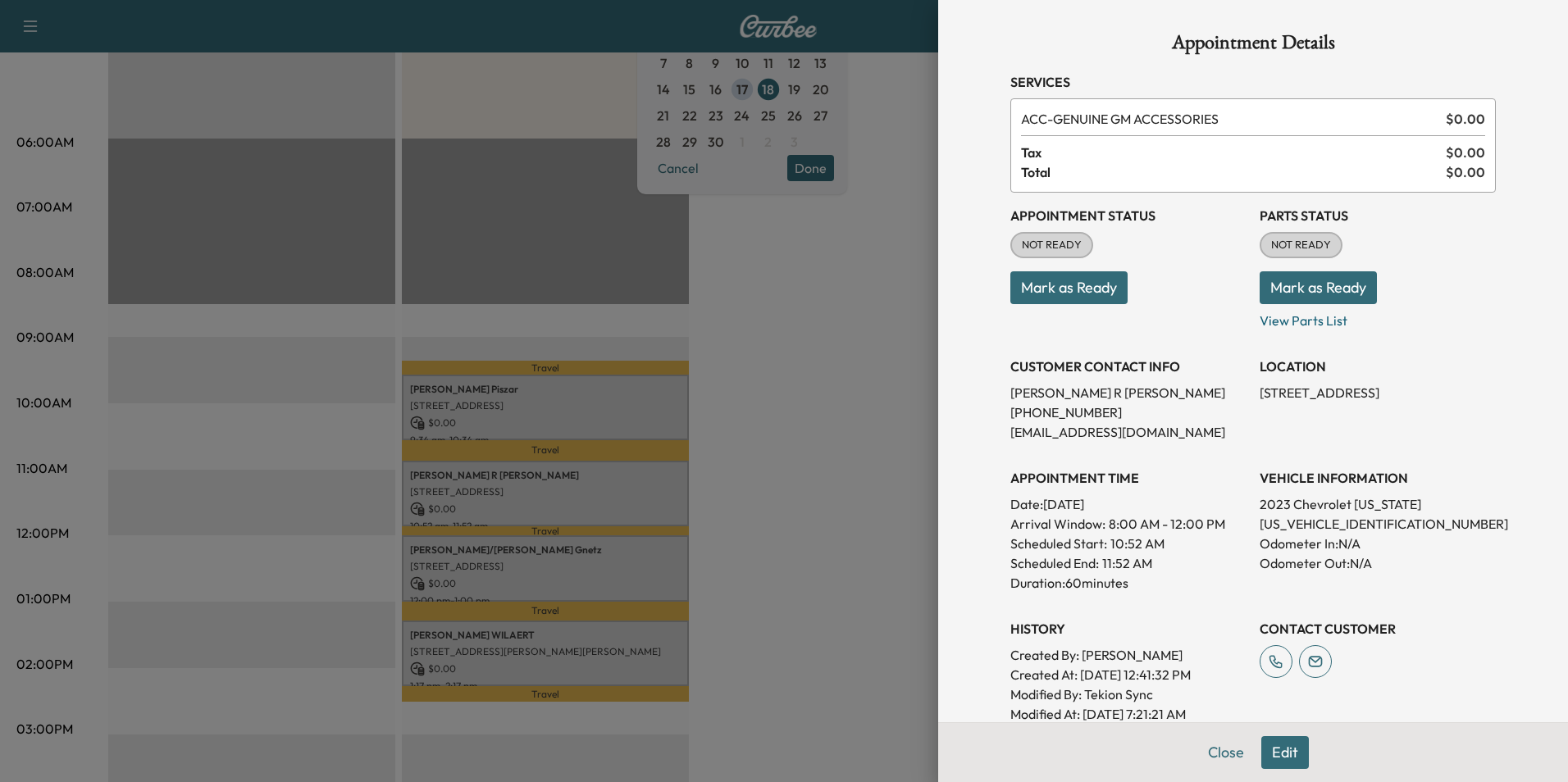
drag, startPoint x: 756, startPoint y: 456, endPoint x: 754, endPoint y: 429, distance: 27.1
click at [756, 456] on div at bounding box center [784, 391] width 1568 height 782
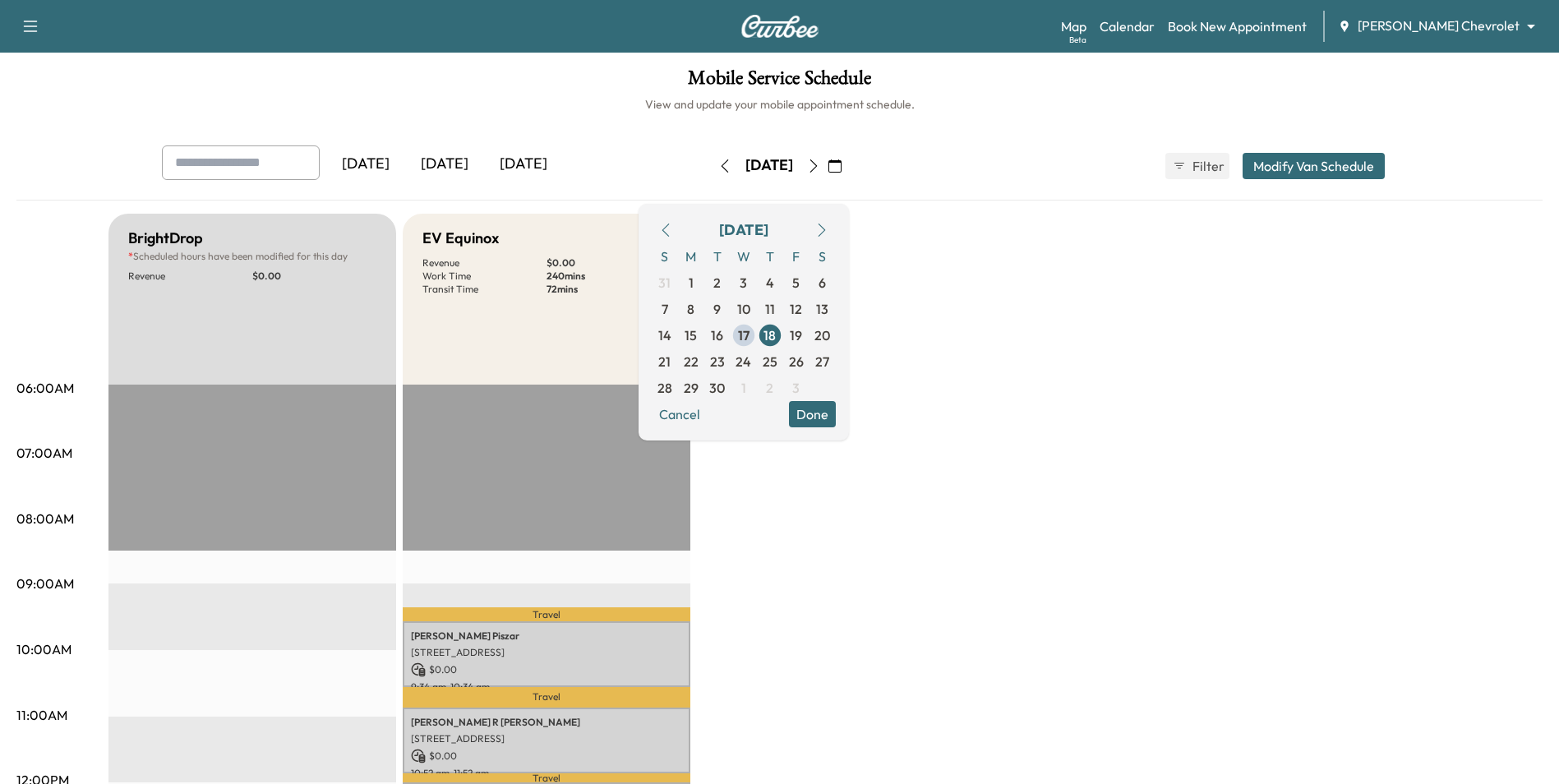
scroll to position [0, 0]
click at [460, 171] on div "[DATE]" at bounding box center [444, 165] width 79 height 38
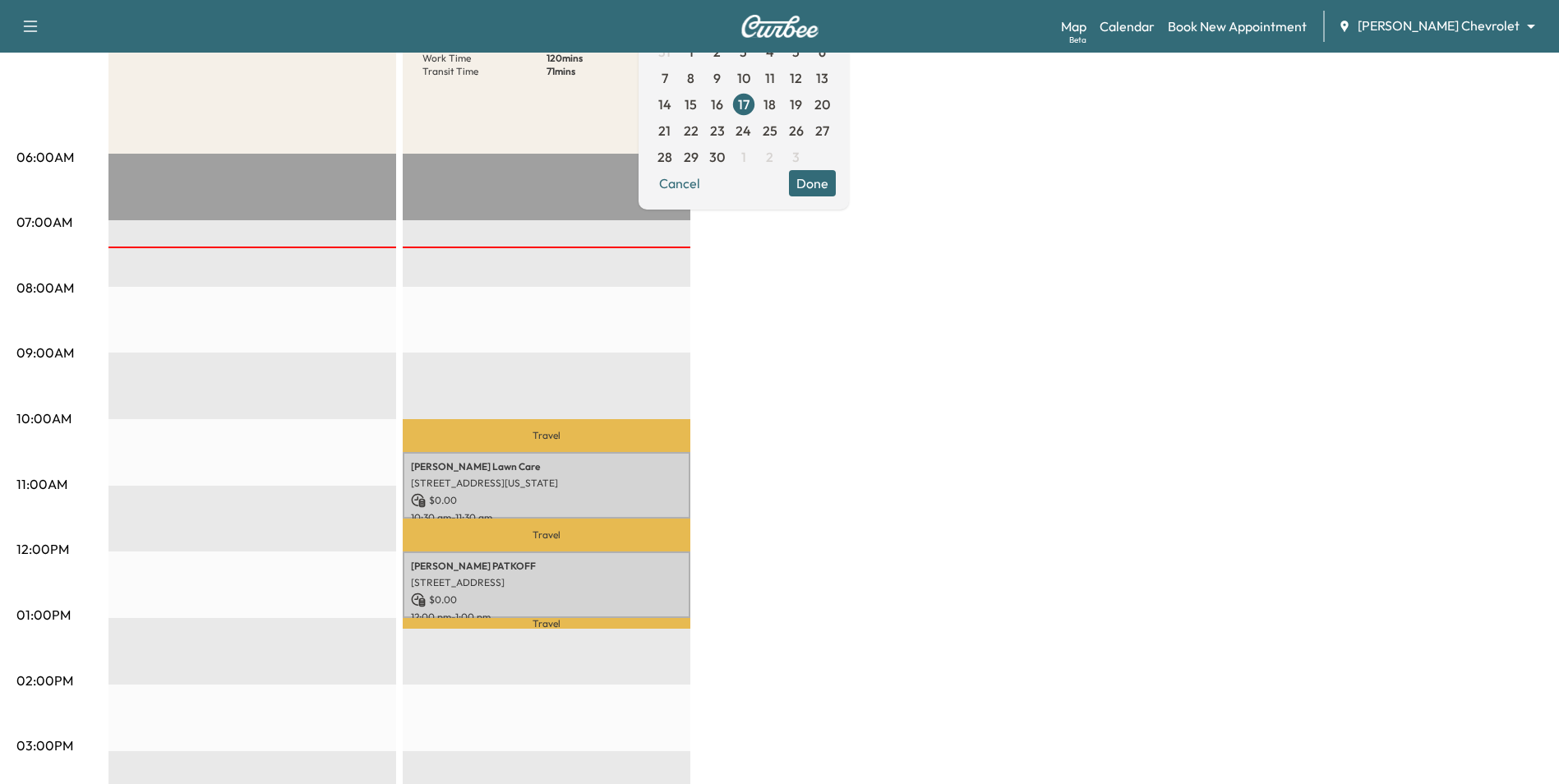
scroll to position [329, 0]
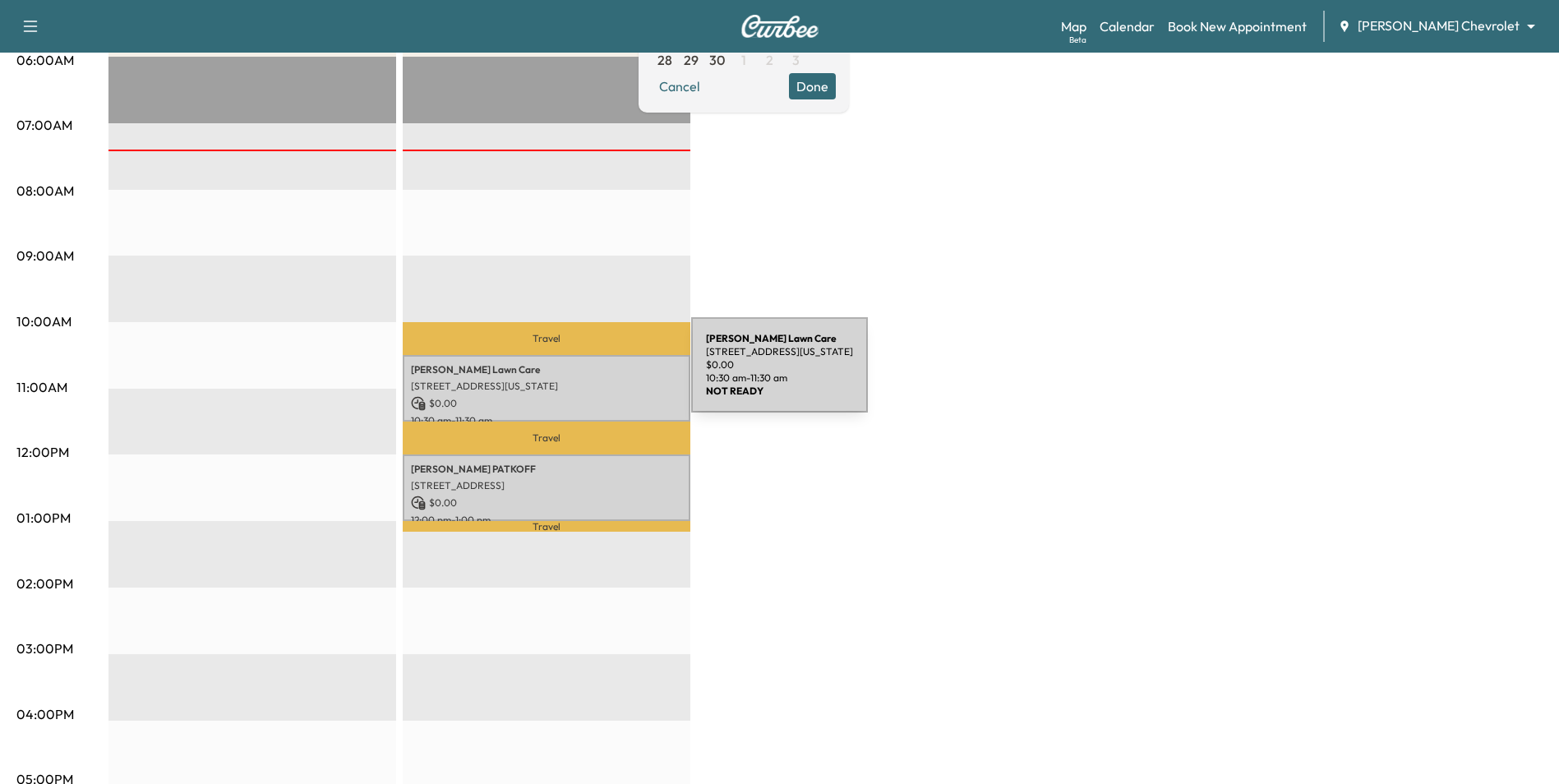
click at [570, 380] on p "[STREET_ADDRESS][US_STATE]" at bounding box center [546, 386] width 272 height 13
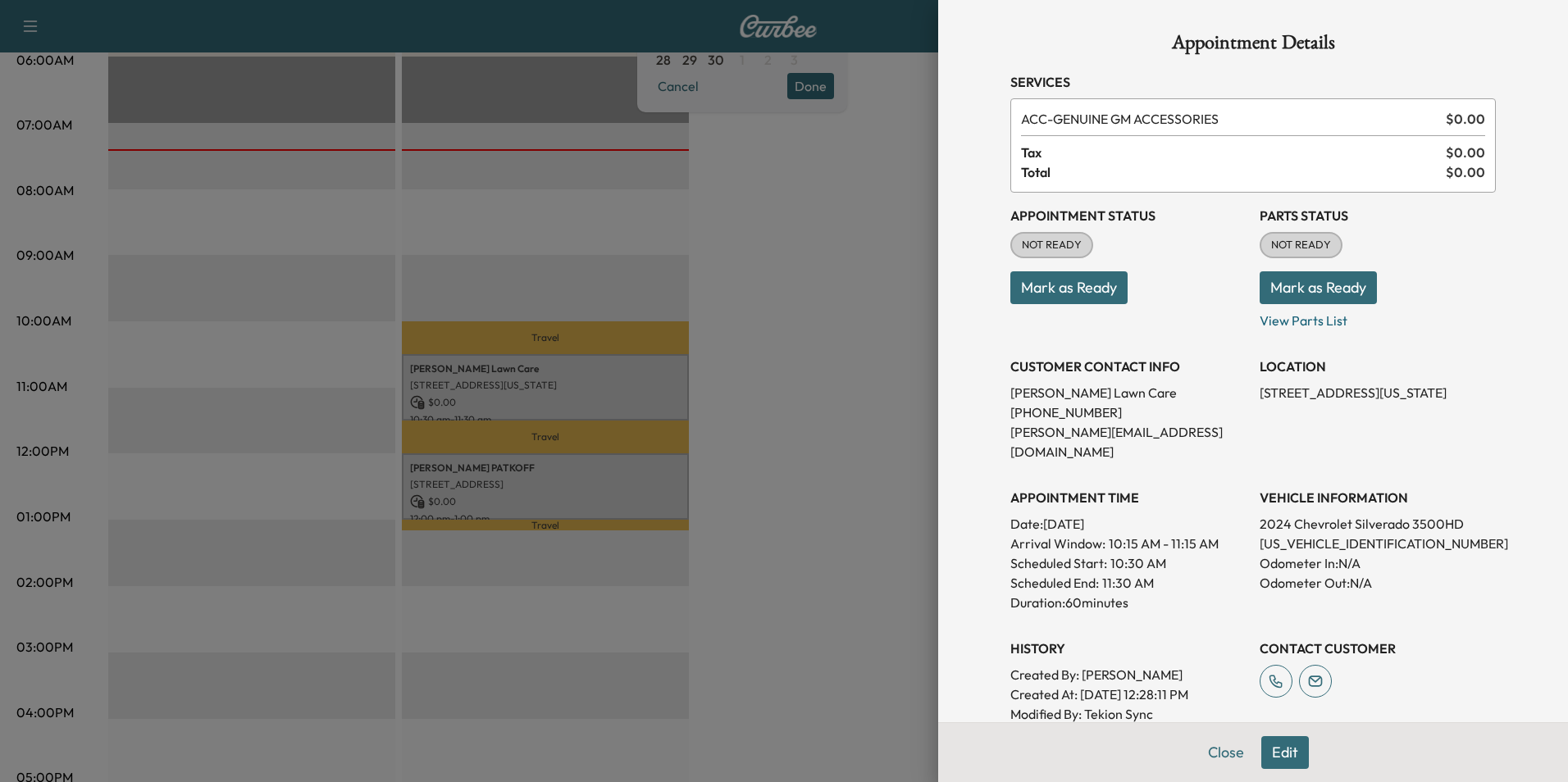
click at [1104, 302] on button "Mark as Ready" at bounding box center [1069, 287] width 117 height 33
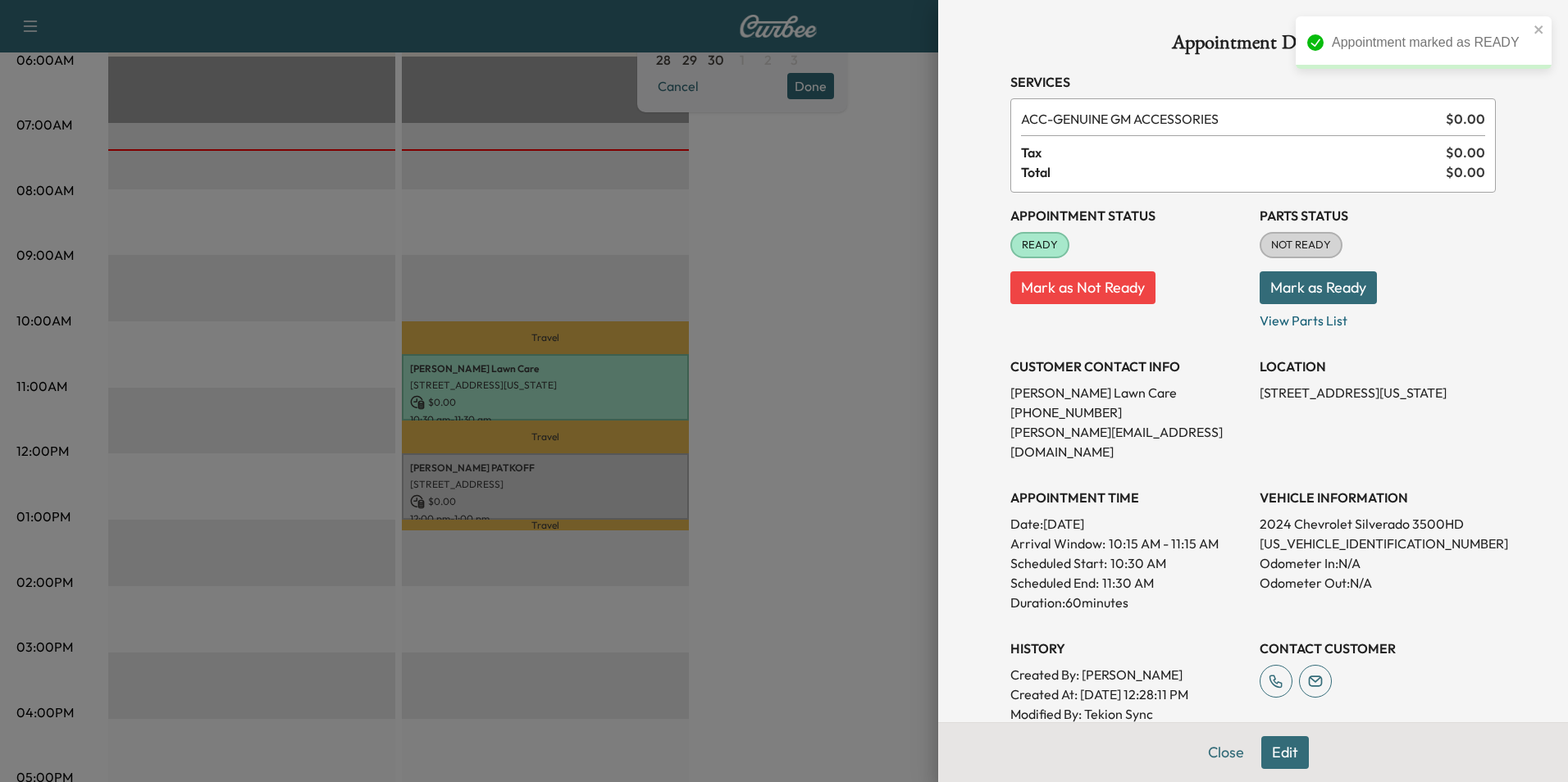
click at [609, 492] on div at bounding box center [784, 391] width 1568 height 782
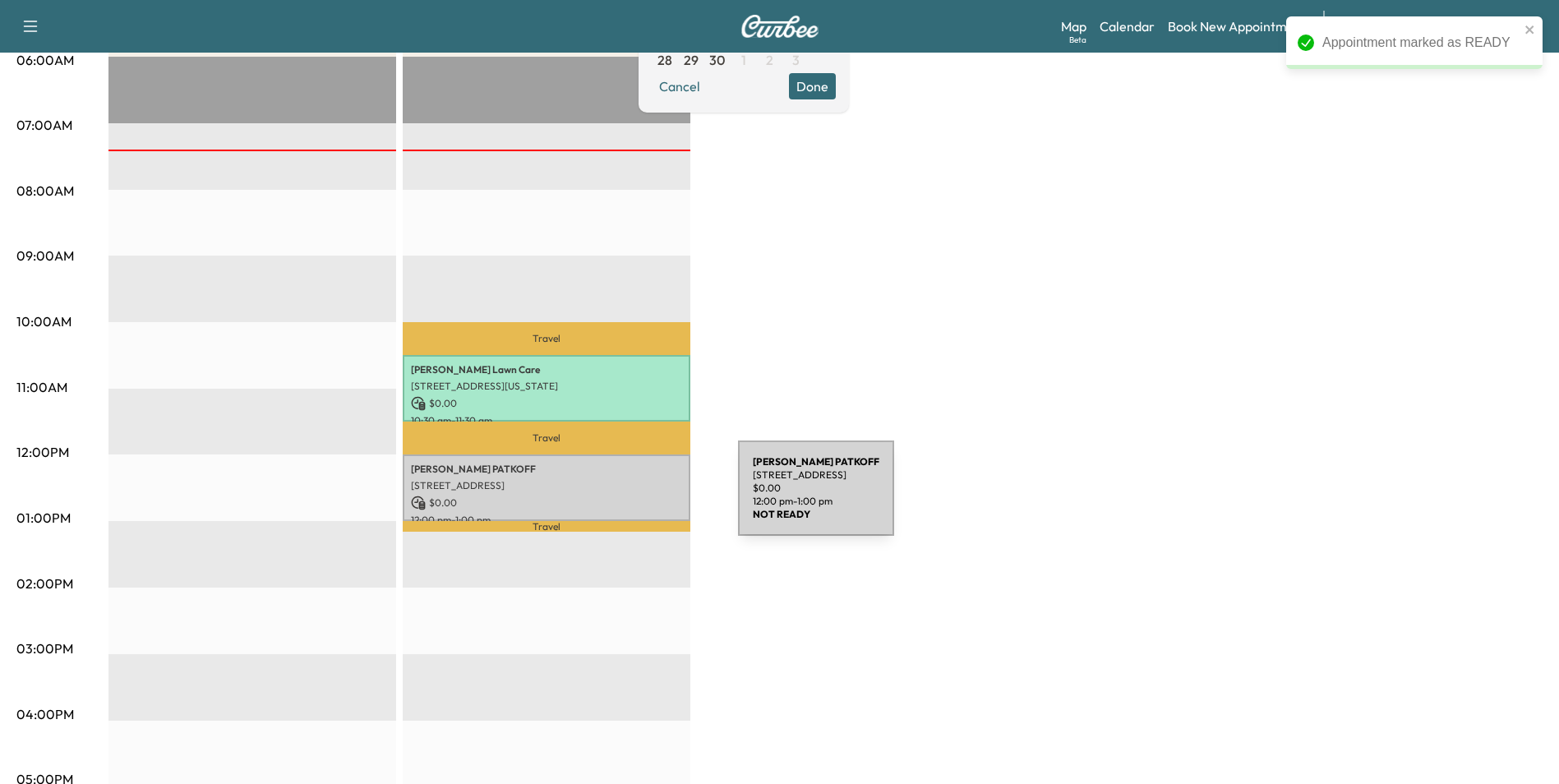
click at [615, 498] on p "$ 0.00" at bounding box center [546, 503] width 272 height 15
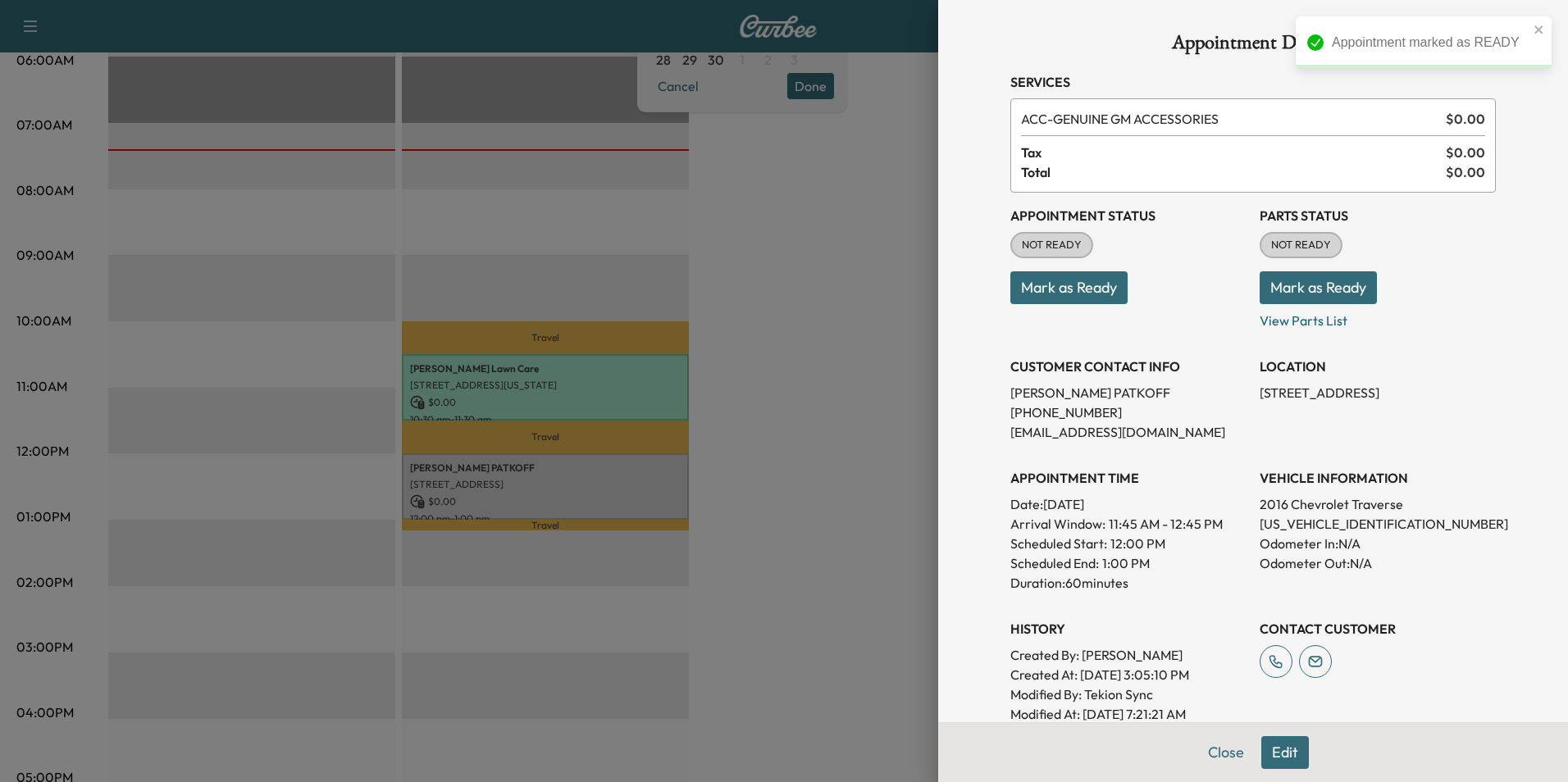
click at [1026, 280] on button "Mark as Ready" at bounding box center [1069, 287] width 117 height 33
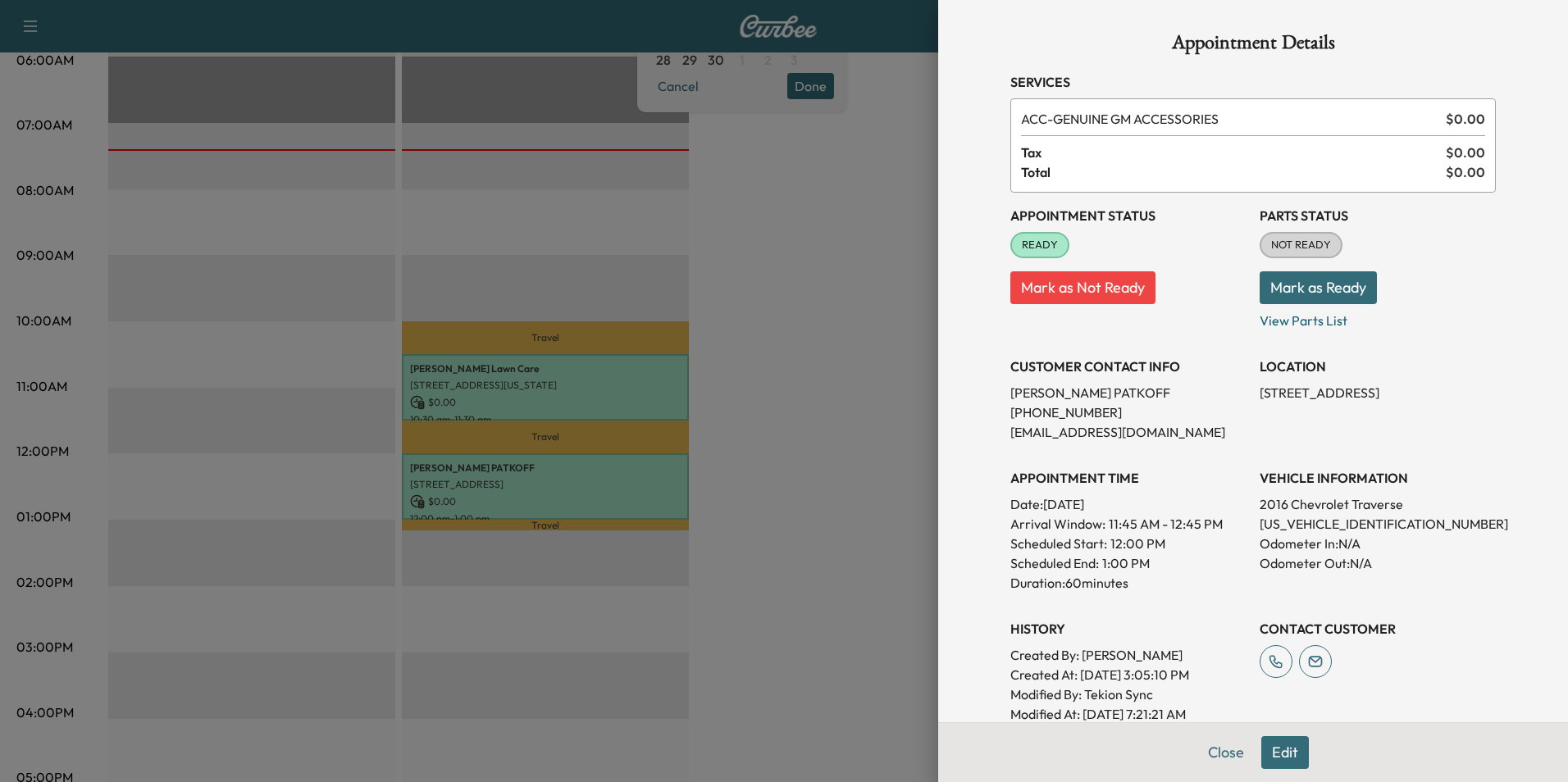
click at [858, 509] on div at bounding box center [784, 391] width 1568 height 782
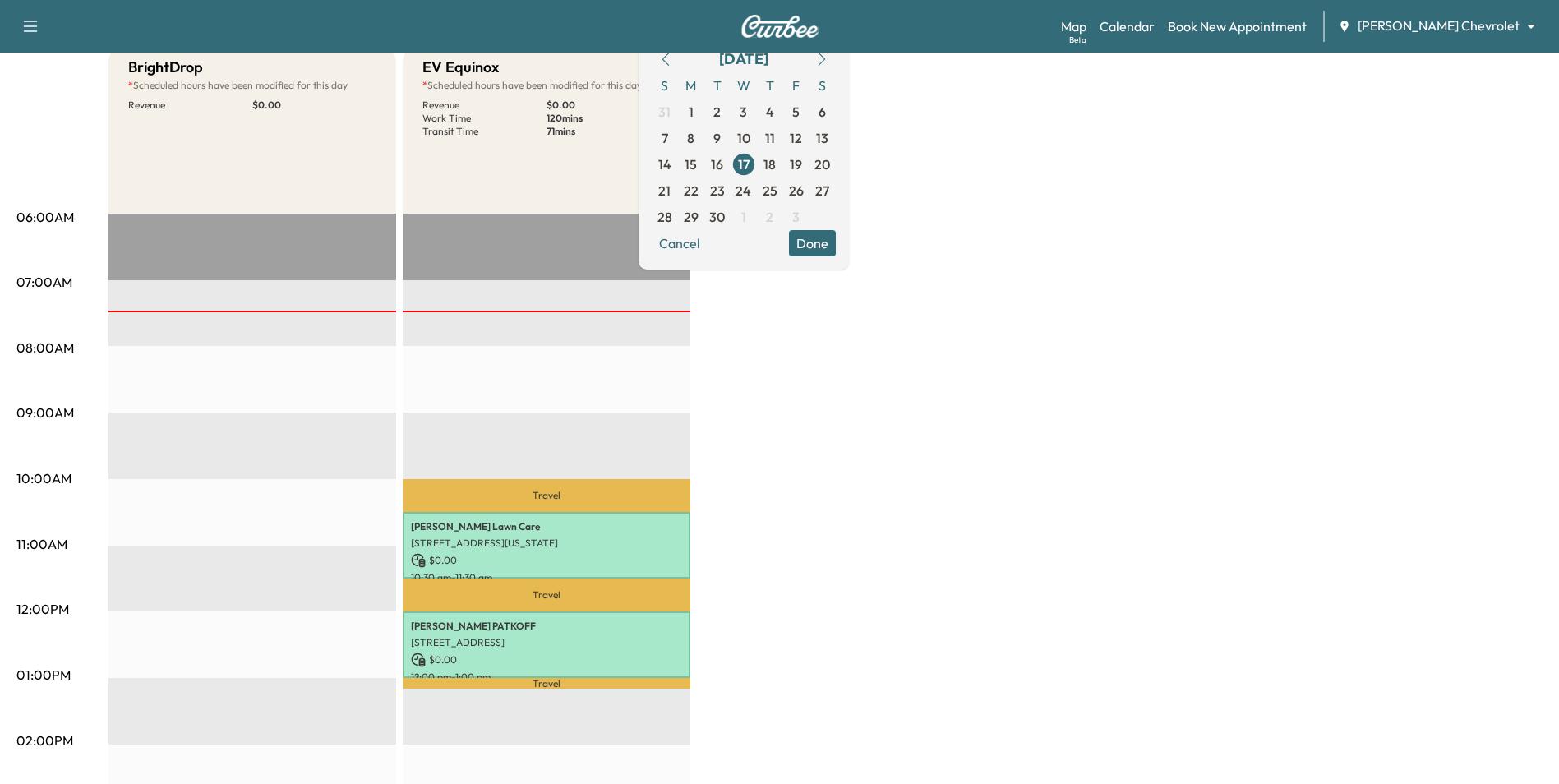
scroll to position [164, 0]
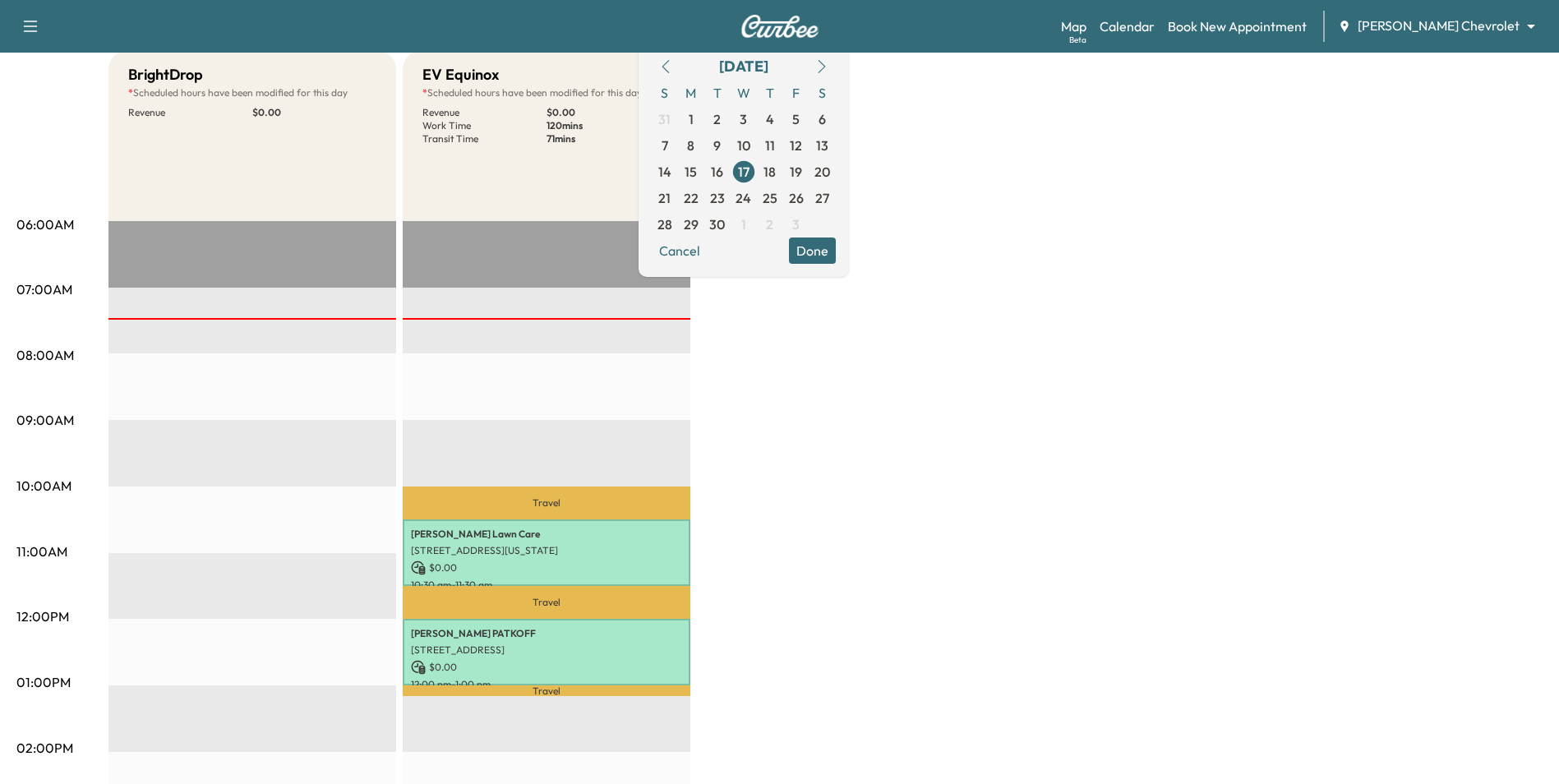
click at [1271, 13] on div "Map Beta Calendar Book New Appointment [PERSON_NAME] Chevrolet ******** ​" at bounding box center [1304, 25] width 485 height 31
click at [1276, 33] on link "Book New Appointment" at bounding box center [1237, 26] width 139 height 20
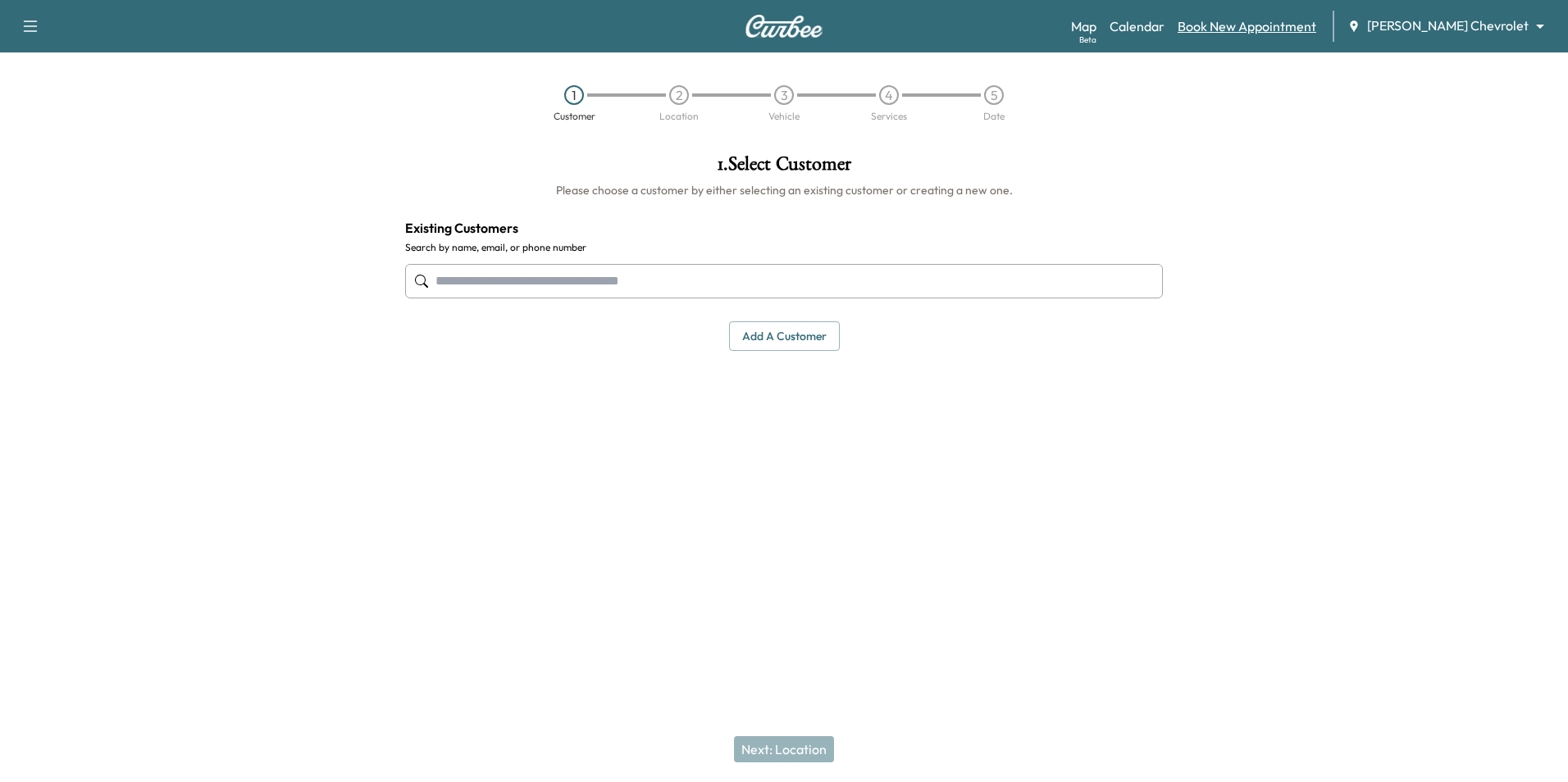
click at [1269, 17] on link "Book New Appointment" at bounding box center [1247, 26] width 139 height 20
click at [1164, 35] on link "Calendar" at bounding box center [1136, 26] width 55 height 20
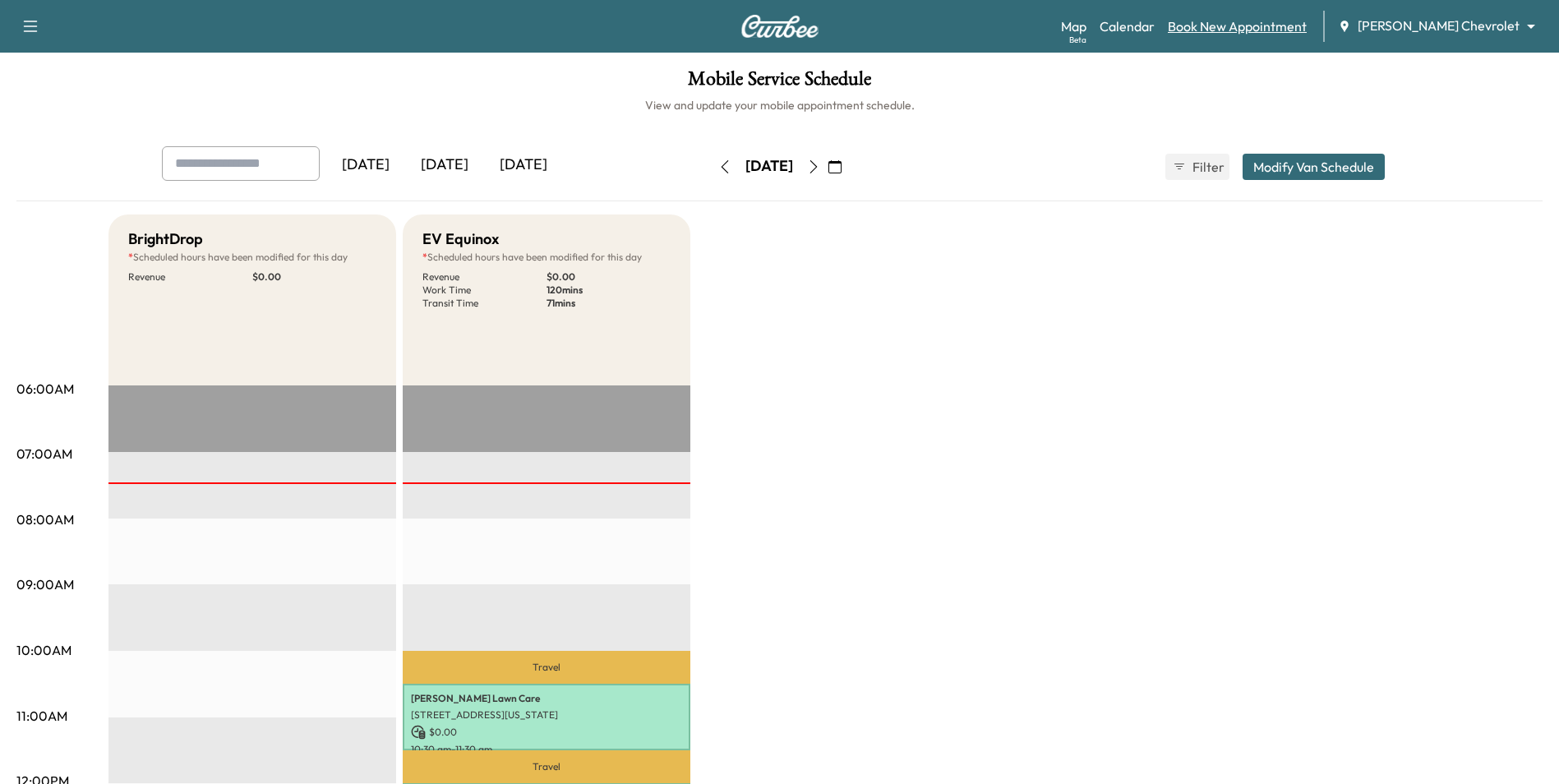
click at [1307, 25] on link "Book New Appointment" at bounding box center [1237, 26] width 139 height 20
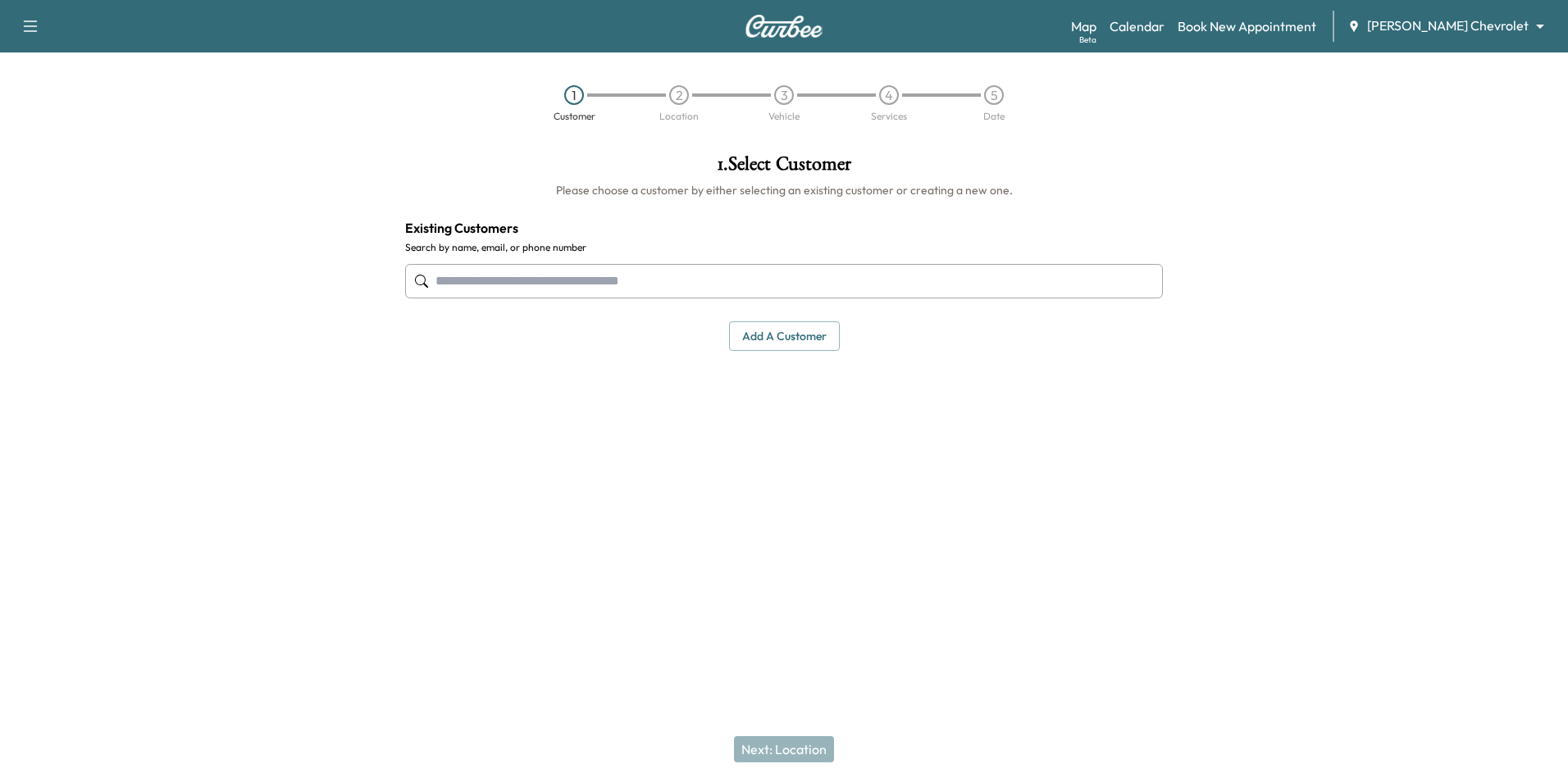
click at [630, 285] on input "text" at bounding box center [784, 281] width 758 height 34
click at [795, 333] on button "Add a customer" at bounding box center [784, 336] width 111 height 31
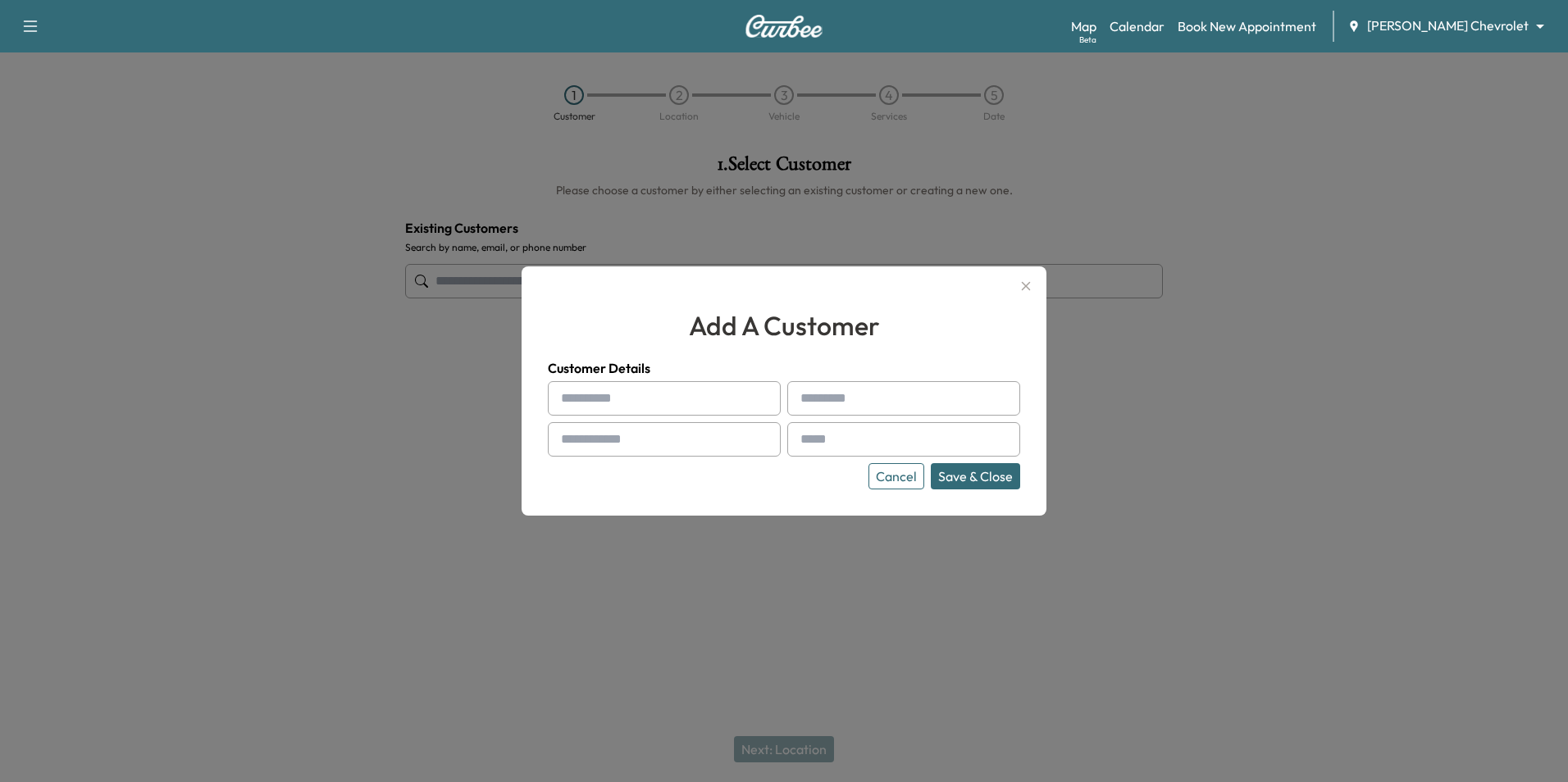
drag, startPoint x: 656, startPoint y: 394, endPoint x: 686, endPoint y: 409, distance: 33.5
click at [656, 394] on input "text" at bounding box center [664, 398] width 233 height 34
type input "**********"
type input "******"
type input "**********"
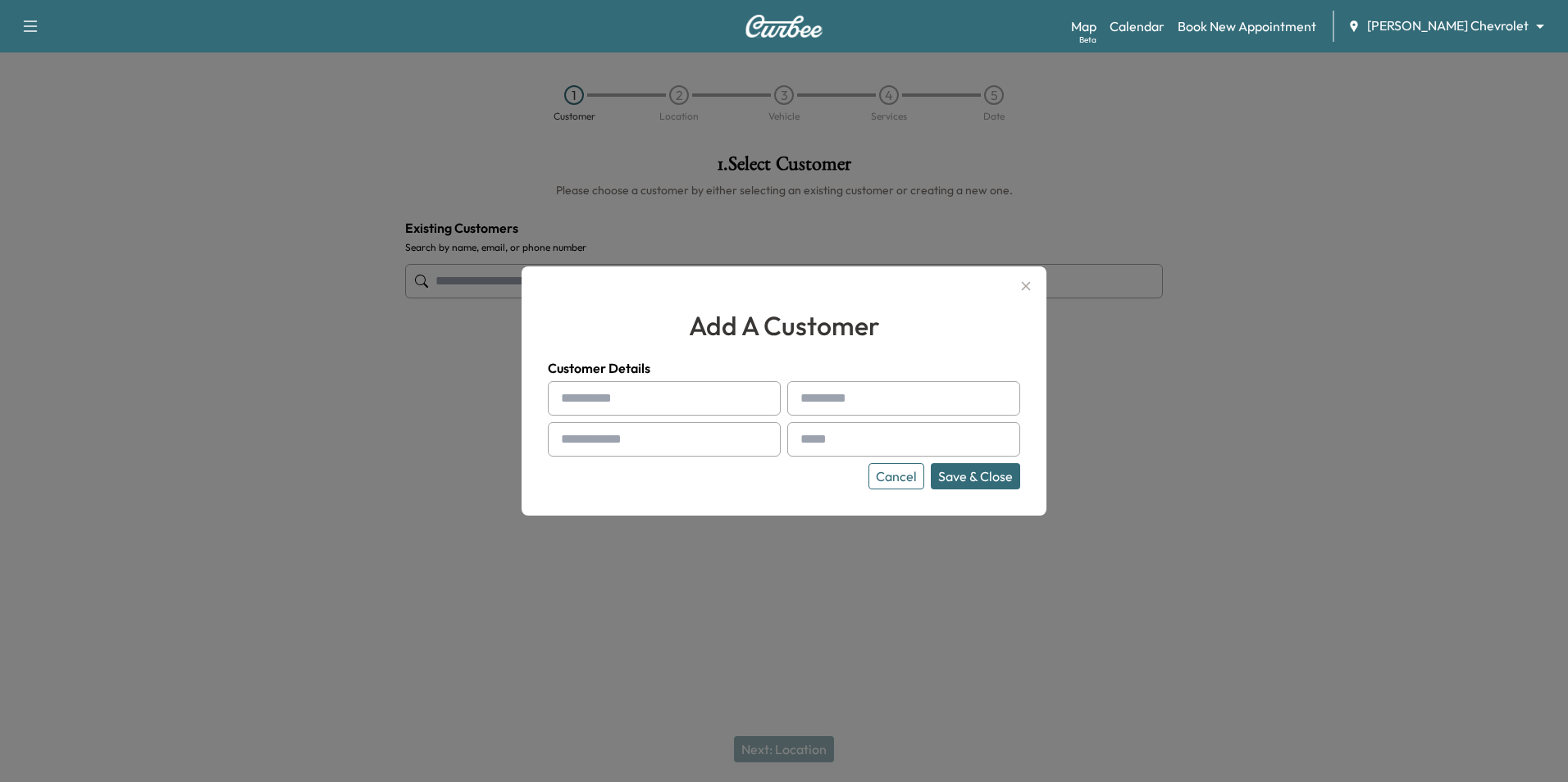
type input "**********"
click at [986, 484] on button "Save & Close" at bounding box center [975, 477] width 89 height 26
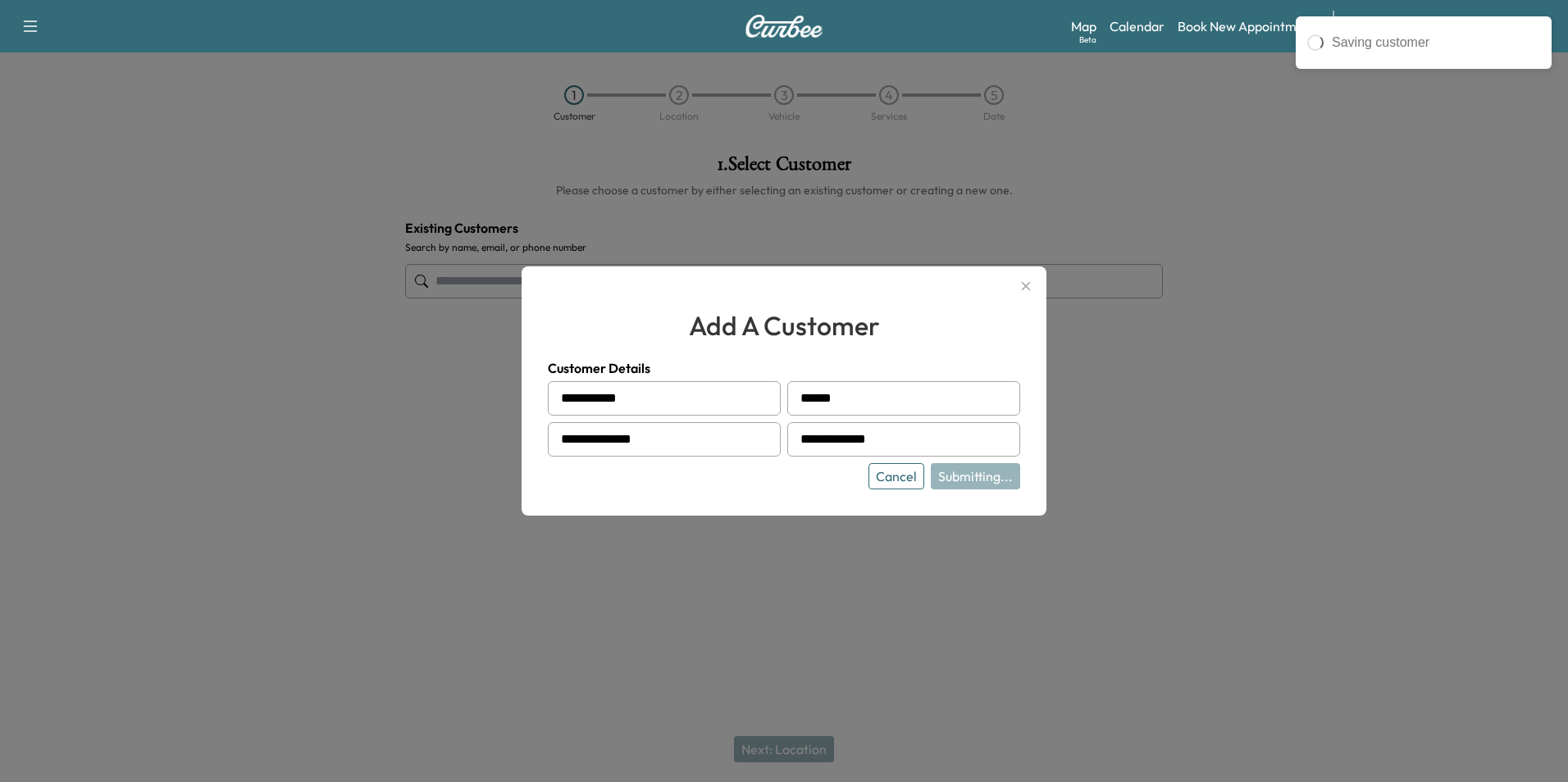
type input "**********"
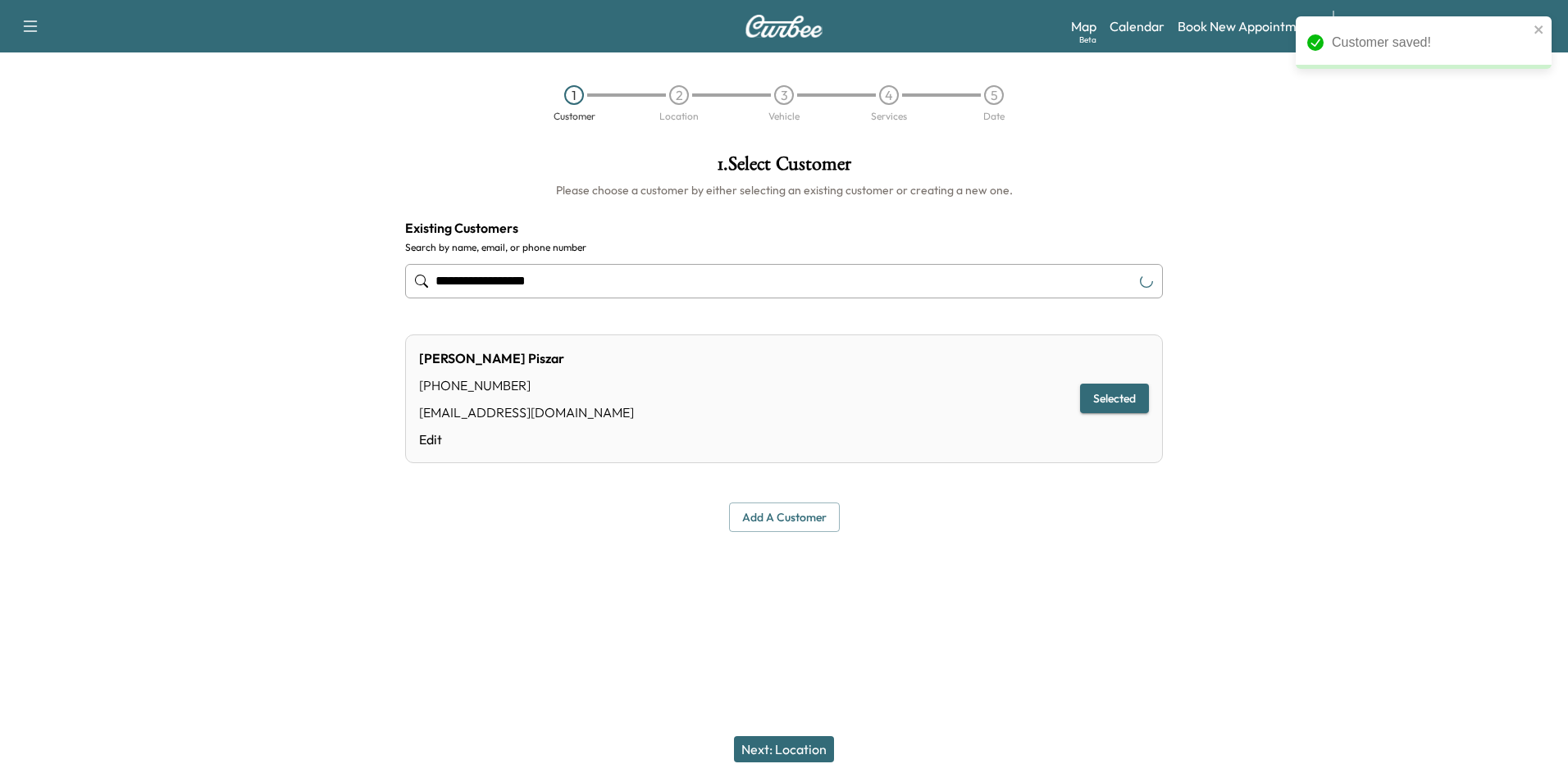
click at [818, 746] on button "Next: Location" at bounding box center [783, 749] width 100 height 26
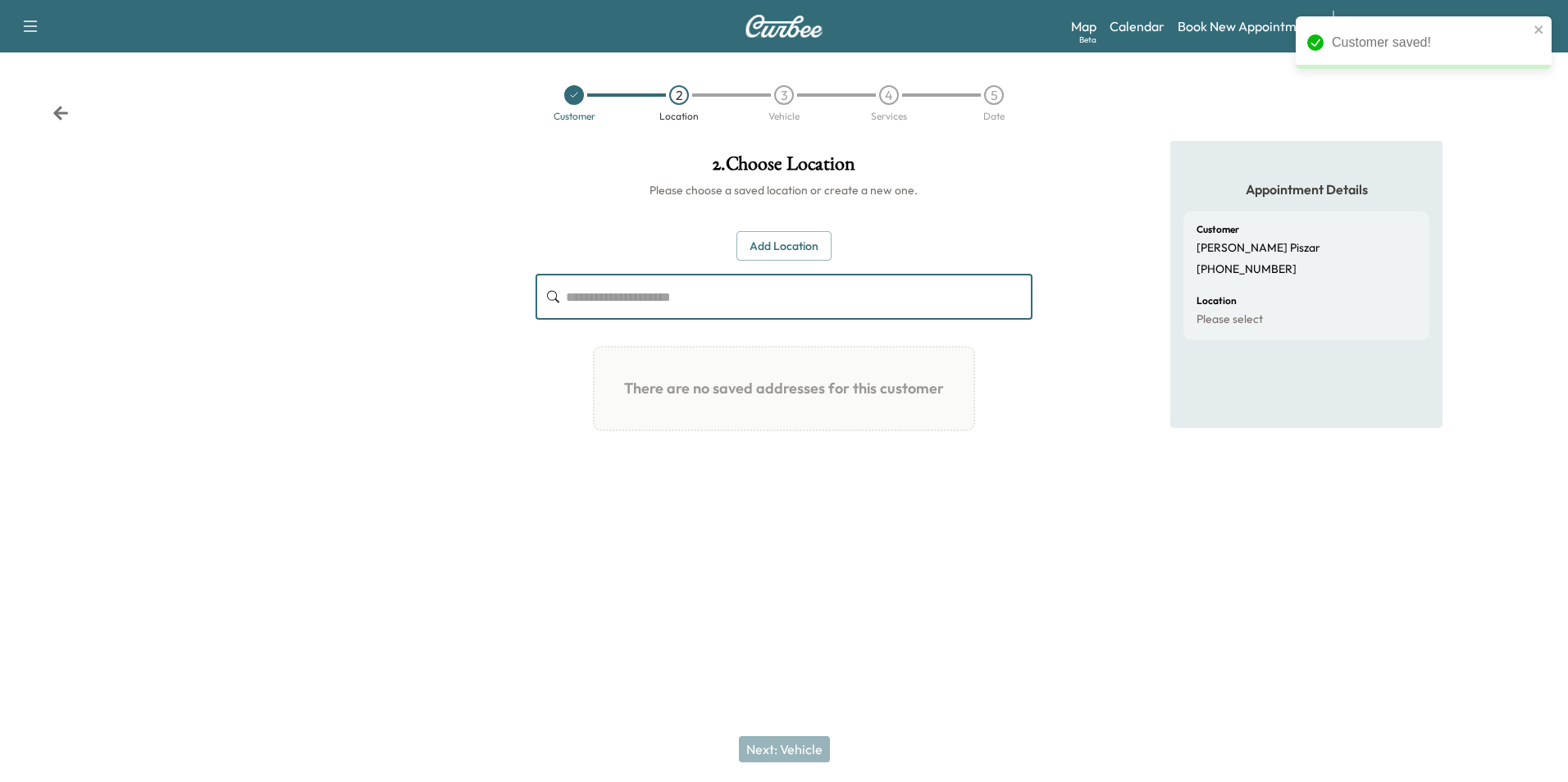
click at [784, 302] on input "text" at bounding box center [799, 296] width 466 height 46
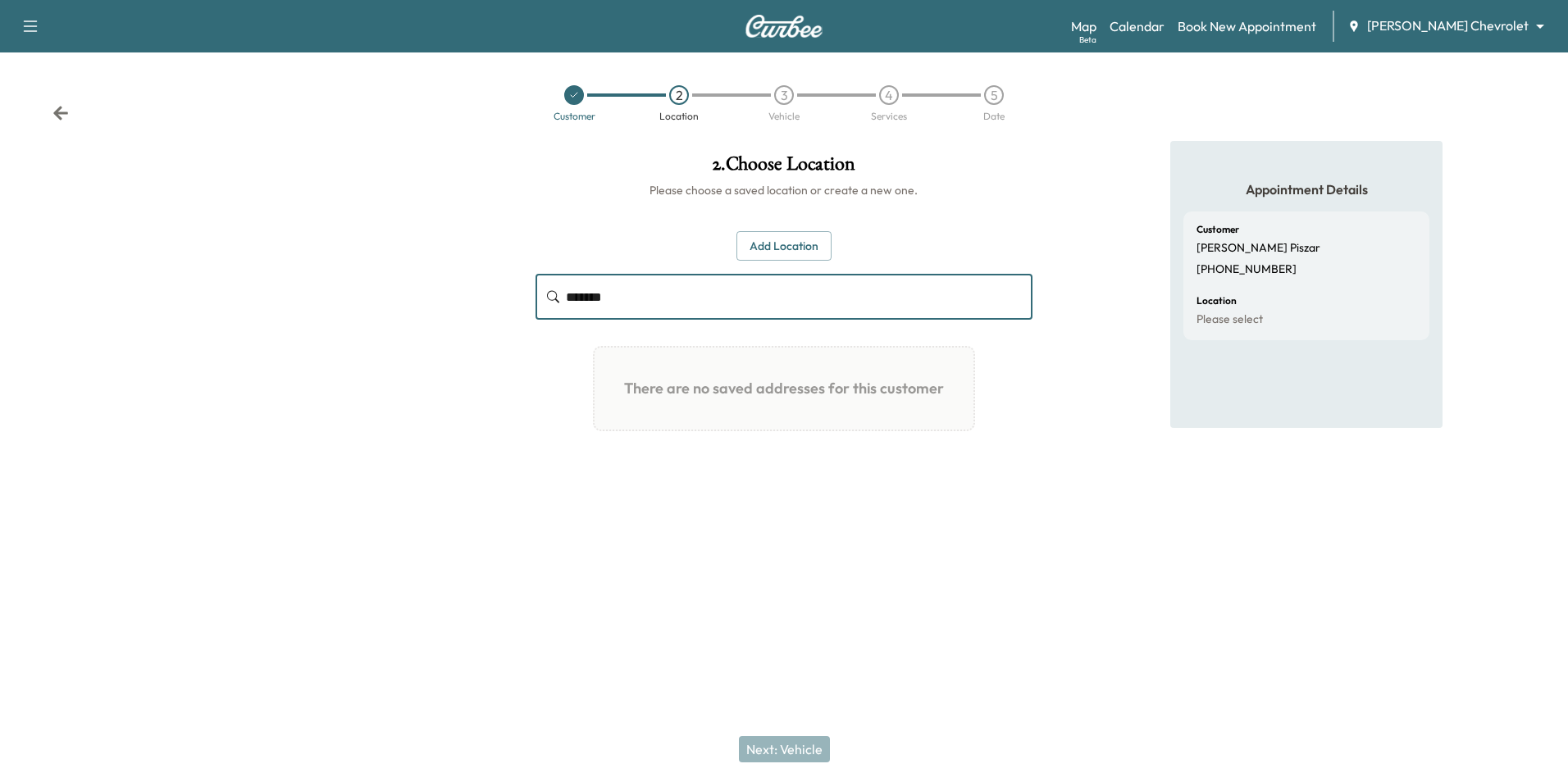
type input "*******"
click at [801, 252] on button "Add Location" at bounding box center [784, 246] width 95 height 31
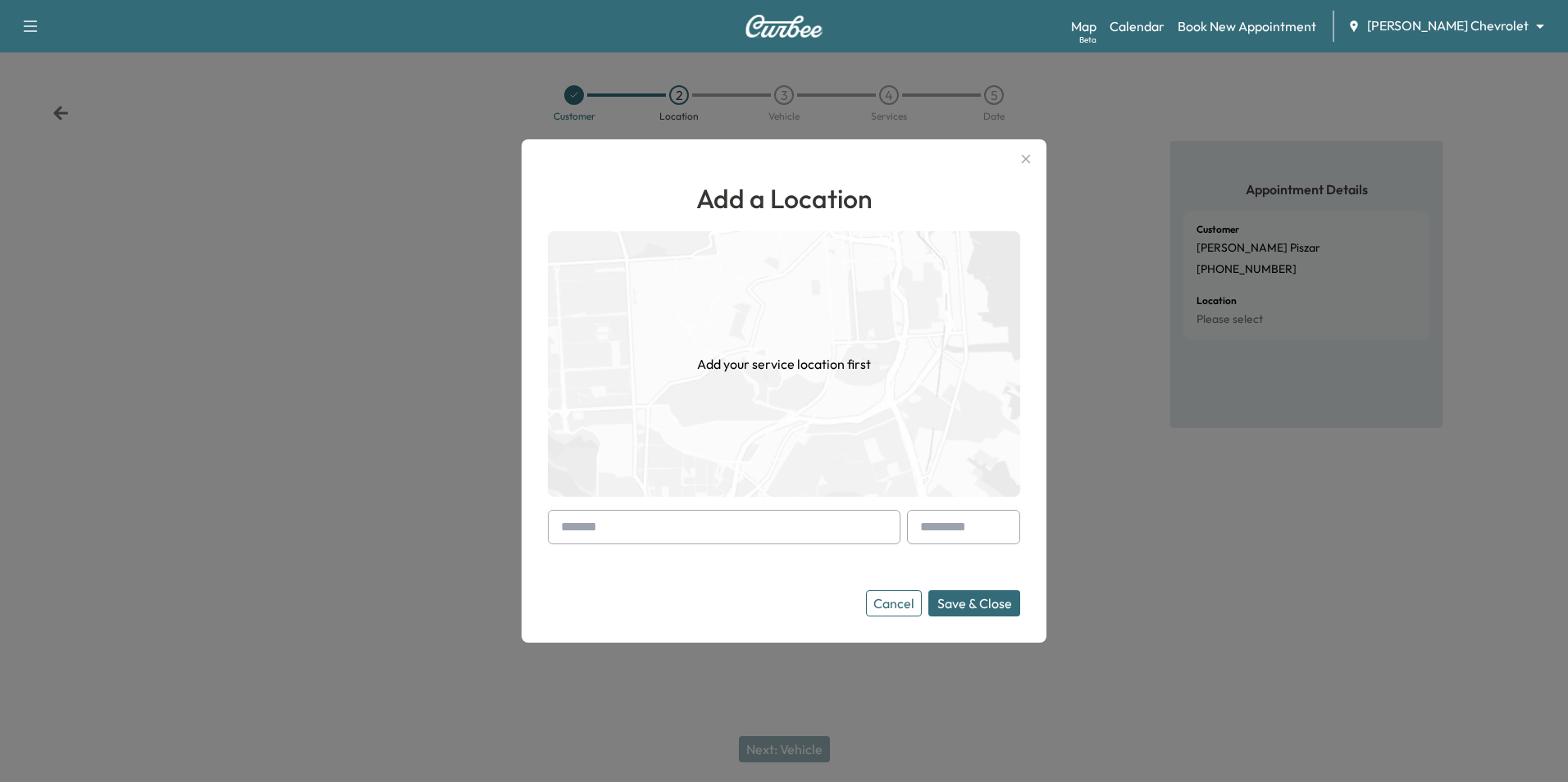
click at [777, 519] on input "text" at bounding box center [723, 527] width 353 height 34
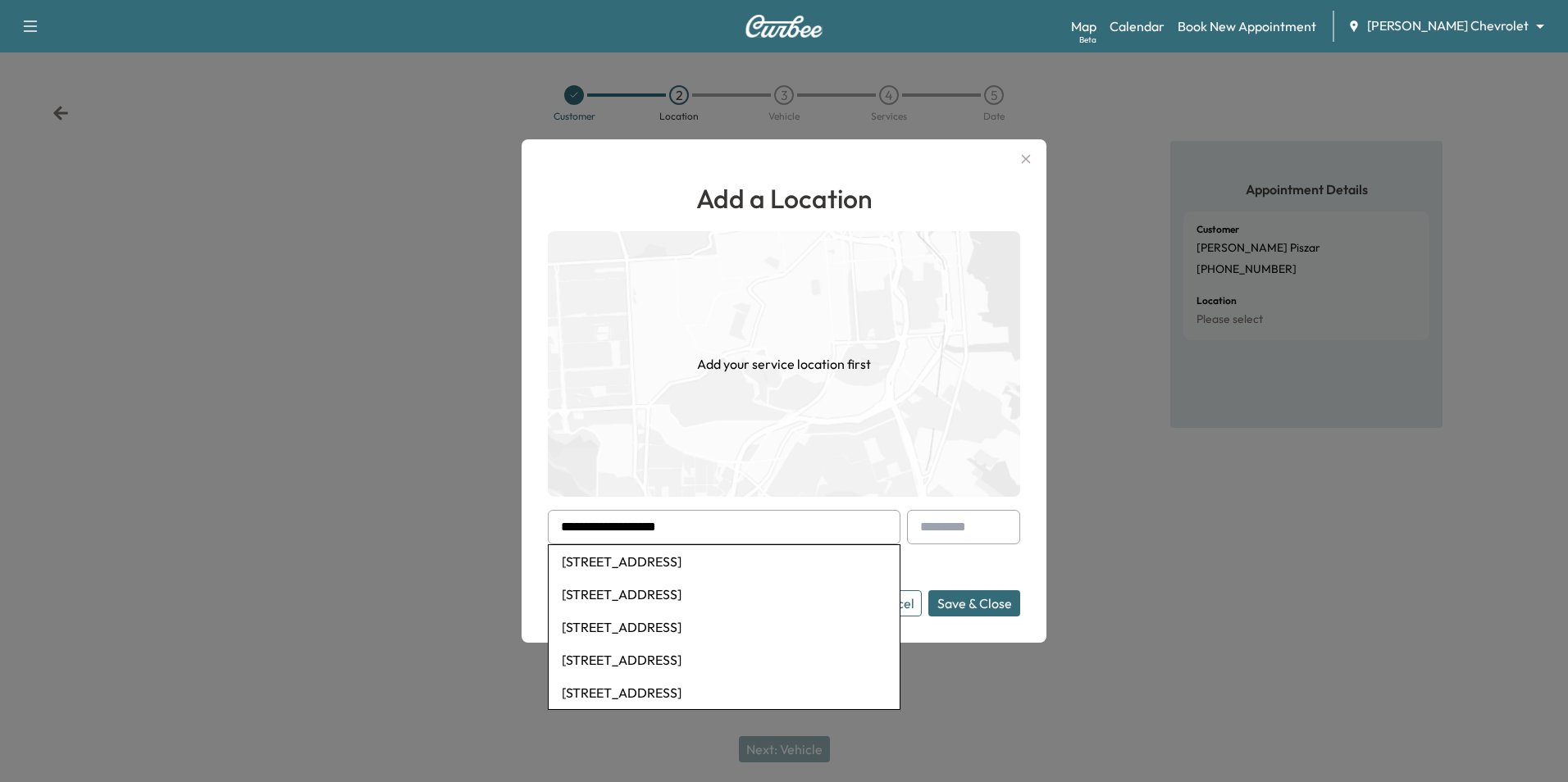
click at [821, 578] on li "[STREET_ADDRESS]" at bounding box center [723, 561] width 351 height 33
type input "**********"
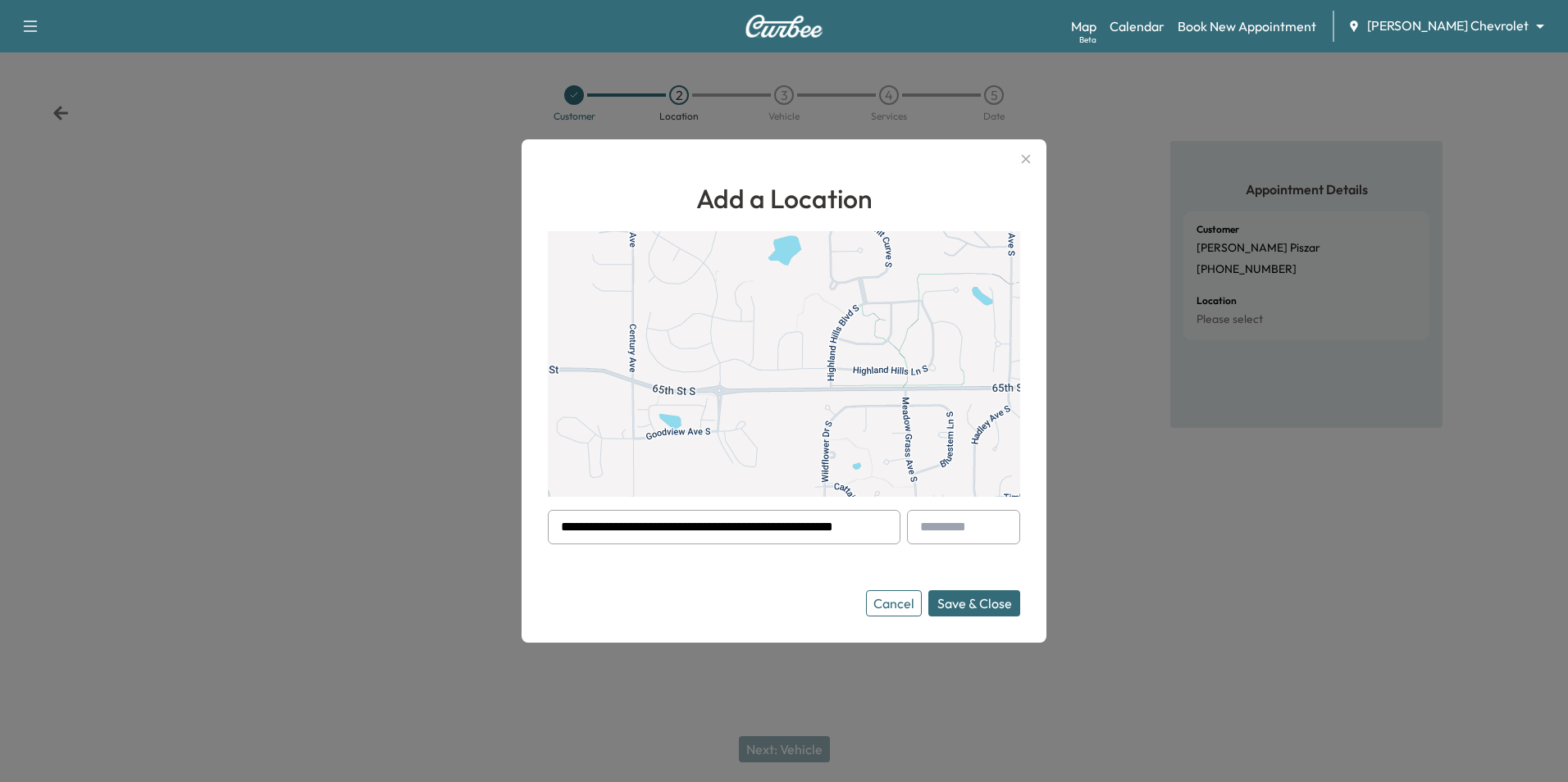
click at [980, 605] on button "Save & Close" at bounding box center [974, 603] width 92 height 26
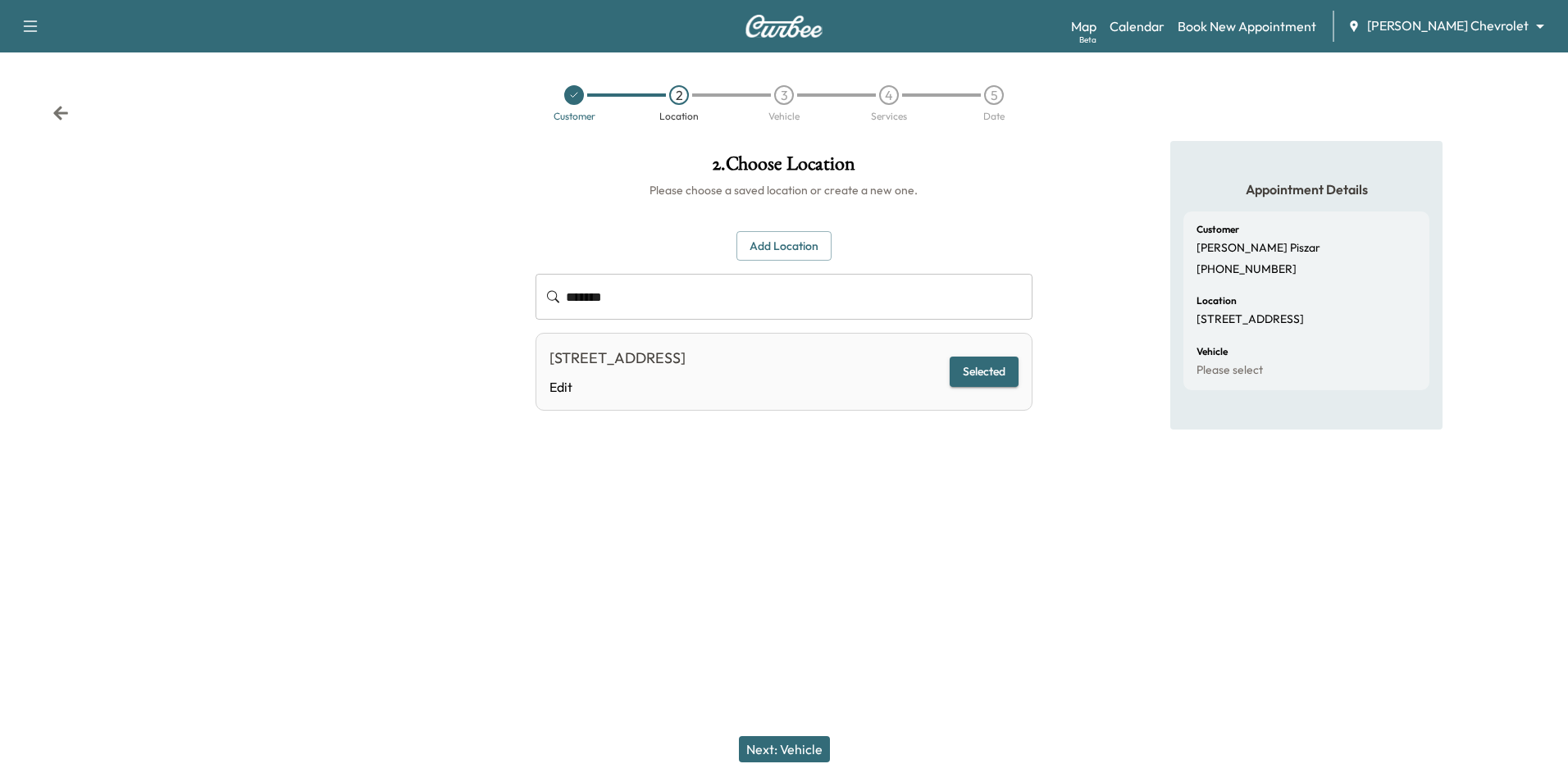
click at [776, 746] on button "Next: Vehicle" at bounding box center [784, 749] width 91 height 26
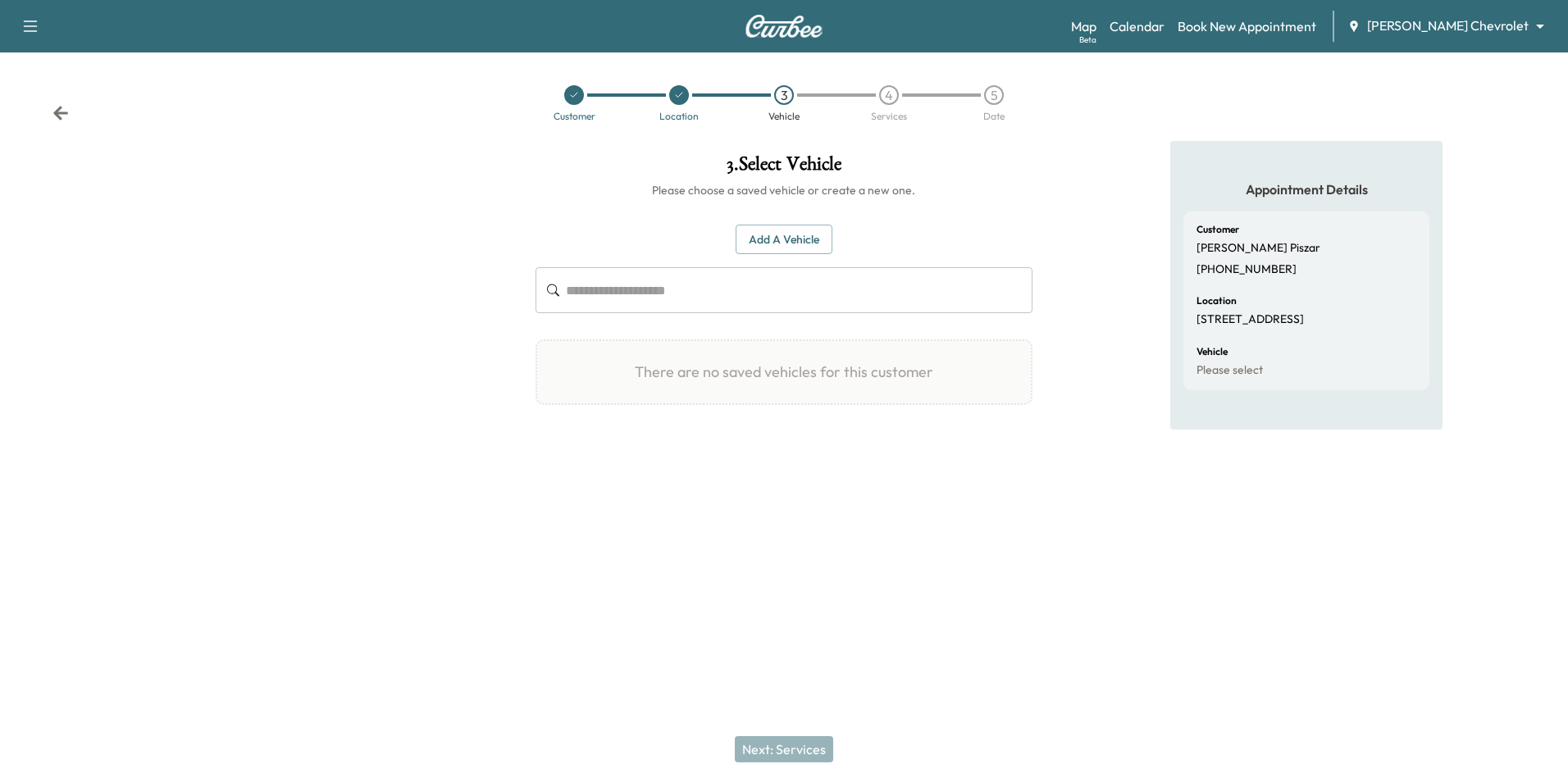
click at [816, 244] on button "Add a Vehicle" at bounding box center [784, 239] width 97 height 31
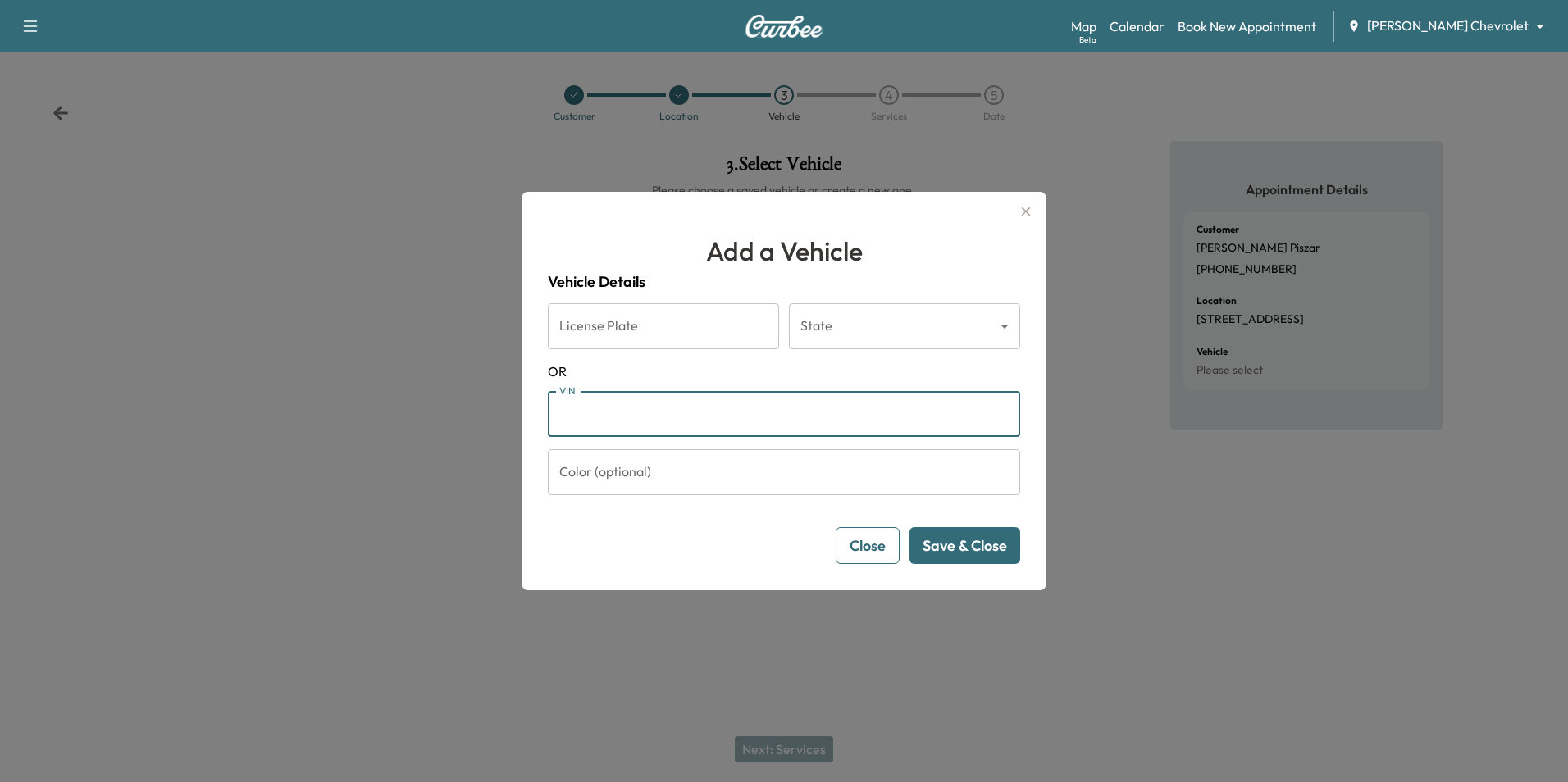
paste input "**********"
type input "**********"
click at [981, 560] on button "Save & Close" at bounding box center [965, 546] width 111 height 37
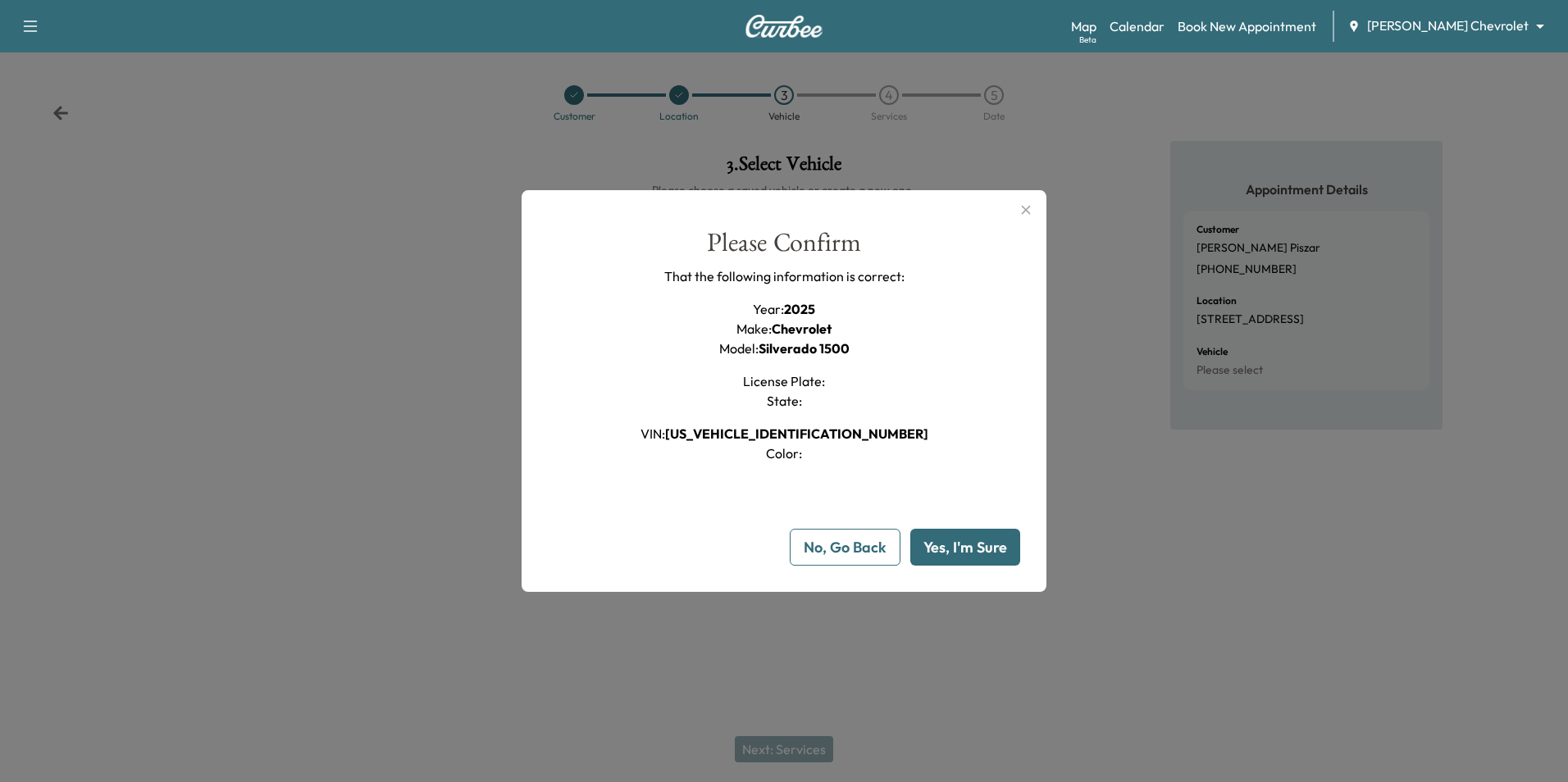
click at [982, 545] on button "Yes, I'm Sure" at bounding box center [965, 547] width 110 height 37
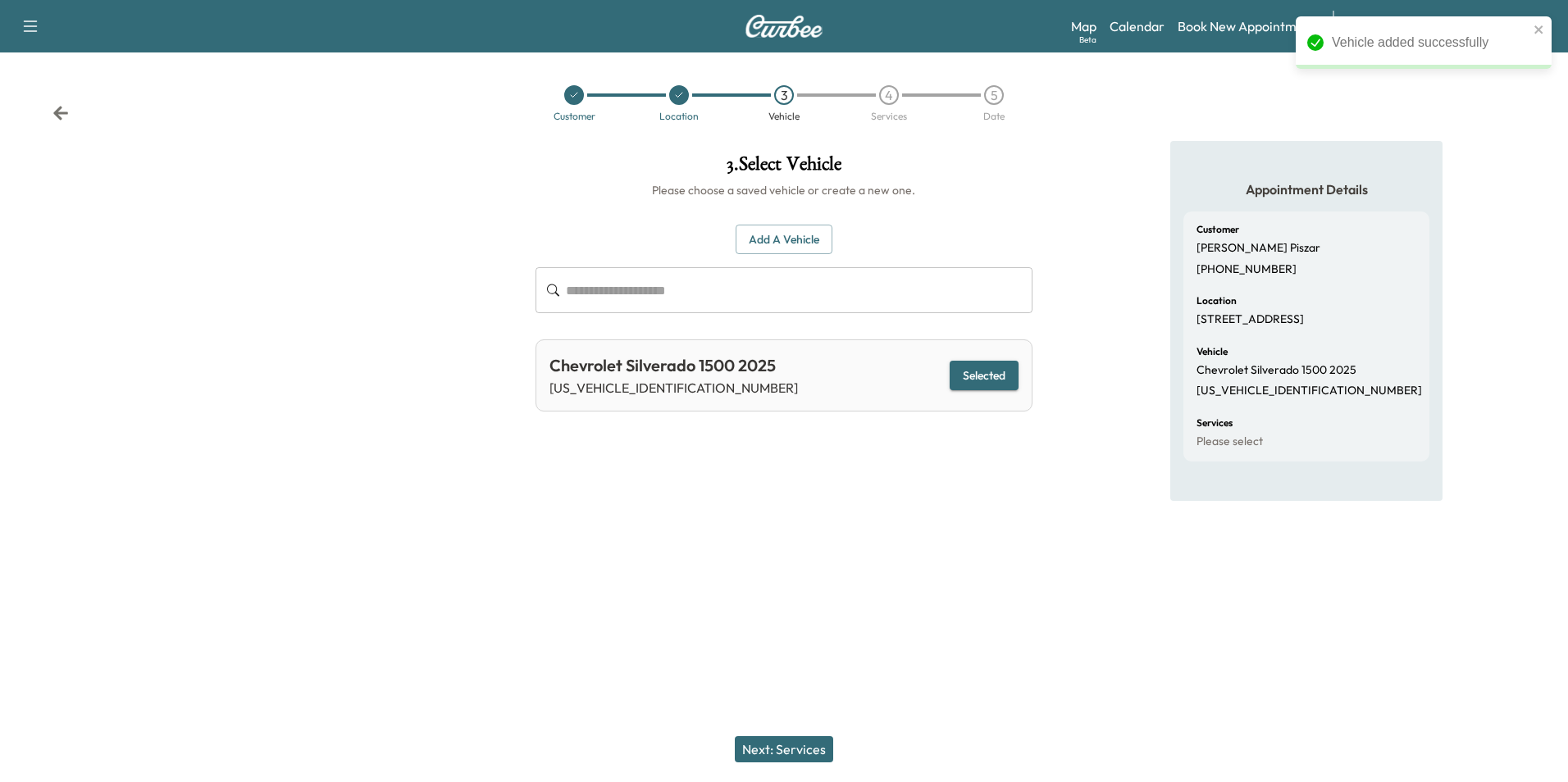
click at [801, 768] on div "Next: Services" at bounding box center [784, 749] width 1568 height 65
click at [802, 759] on button "Next: Services" at bounding box center [784, 749] width 99 height 26
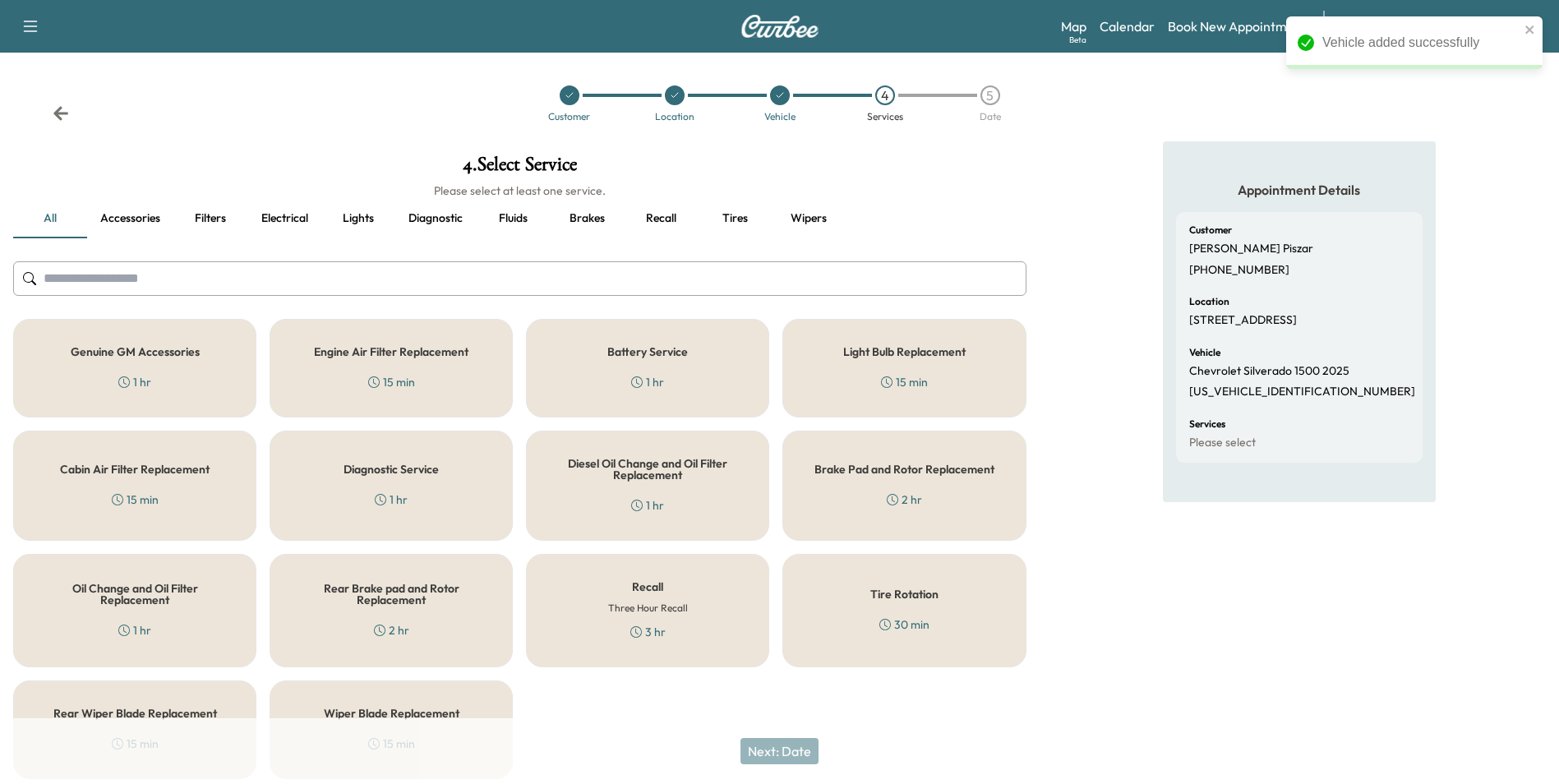
click at [124, 362] on div "Genuine GM Accessories 1 hr" at bounding box center [134, 369] width 244 height 99
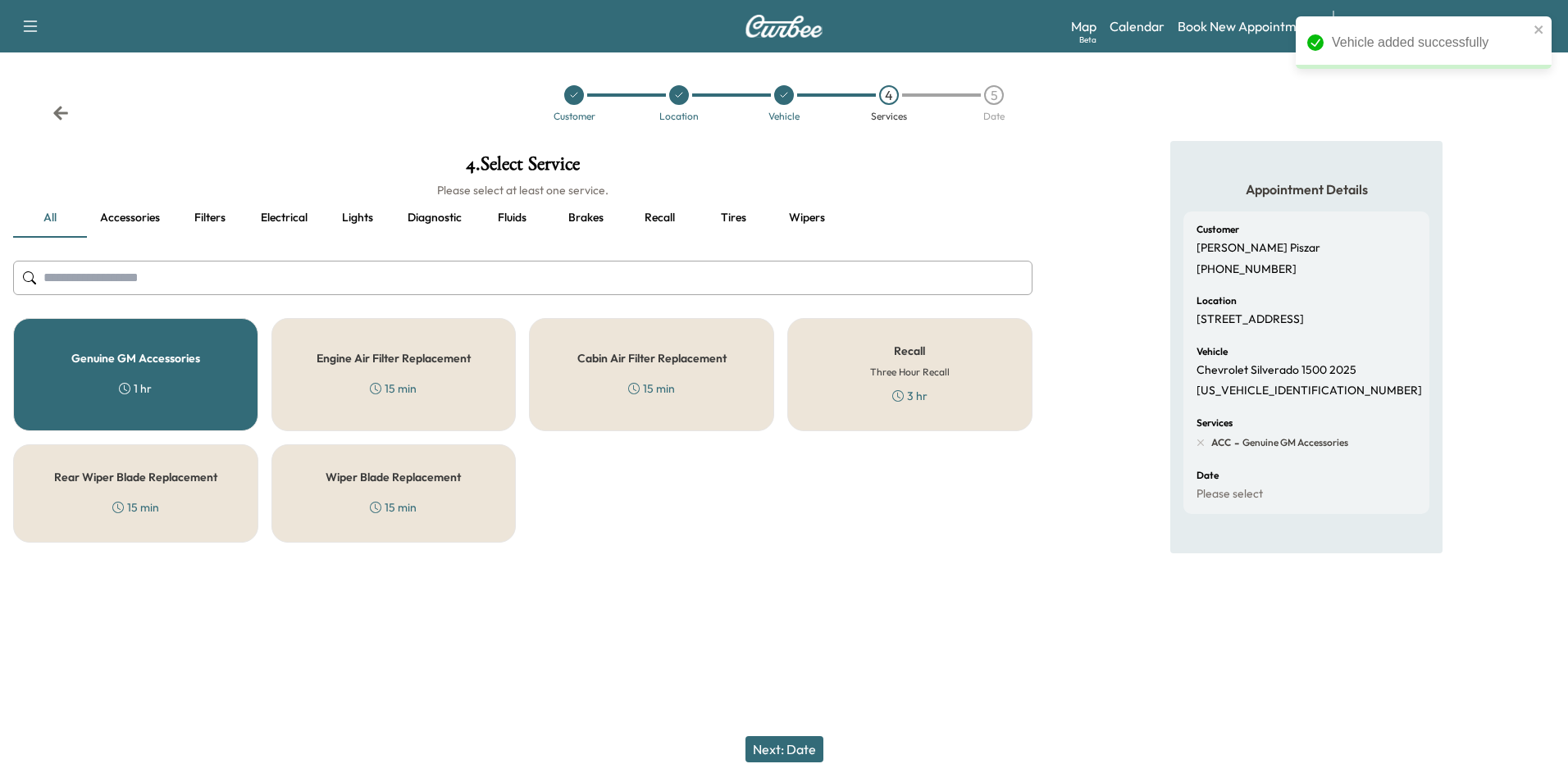
click at [807, 735] on div "Next: Date" at bounding box center [784, 749] width 1568 height 65
click at [791, 753] on button "Next: Date" at bounding box center [784, 749] width 78 height 26
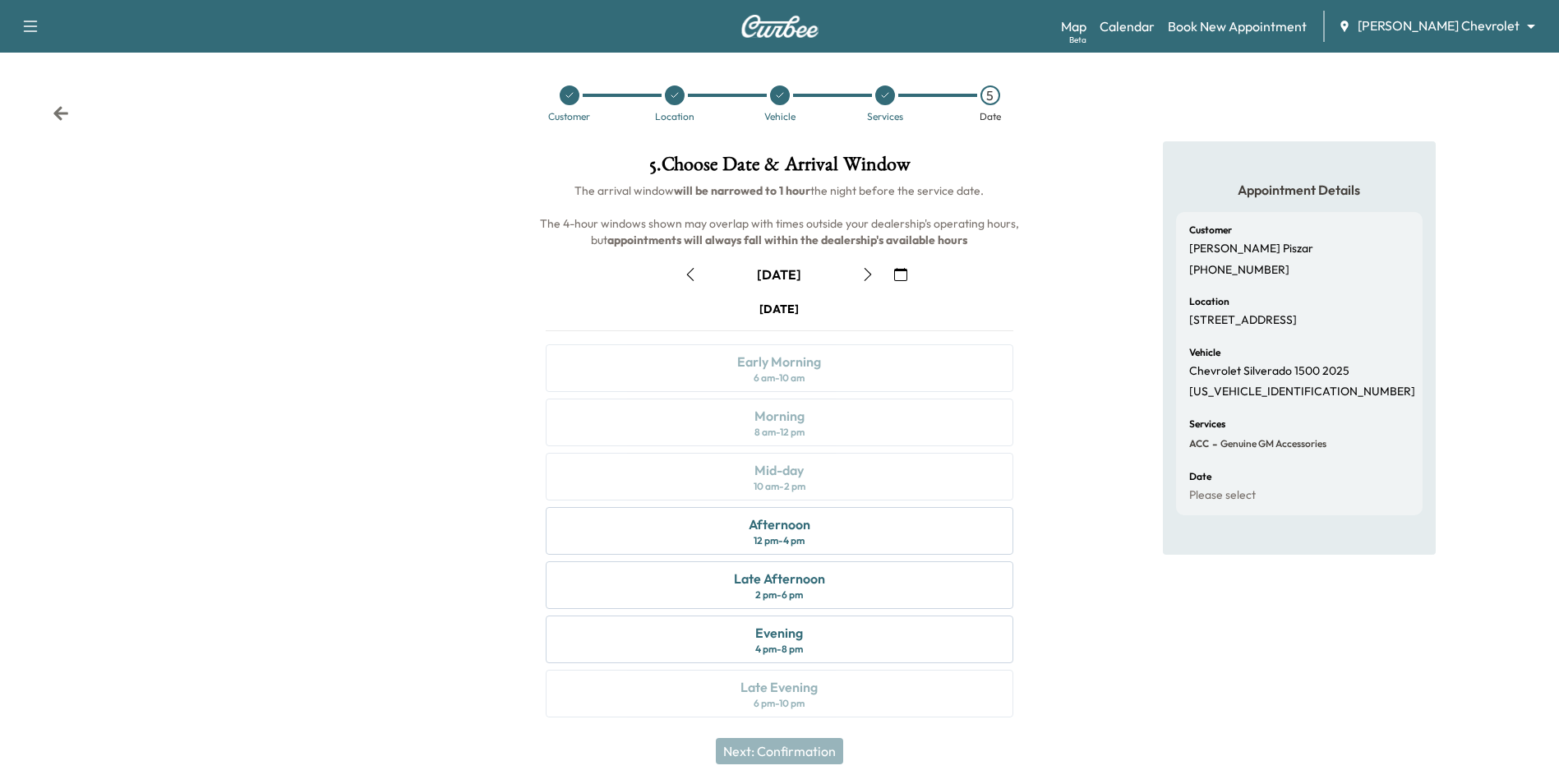
click at [690, 270] on icon "button" at bounding box center [691, 274] width 13 height 13
click at [785, 427] on div "8 am - 12 pm" at bounding box center [780, 432] width 50 height 13
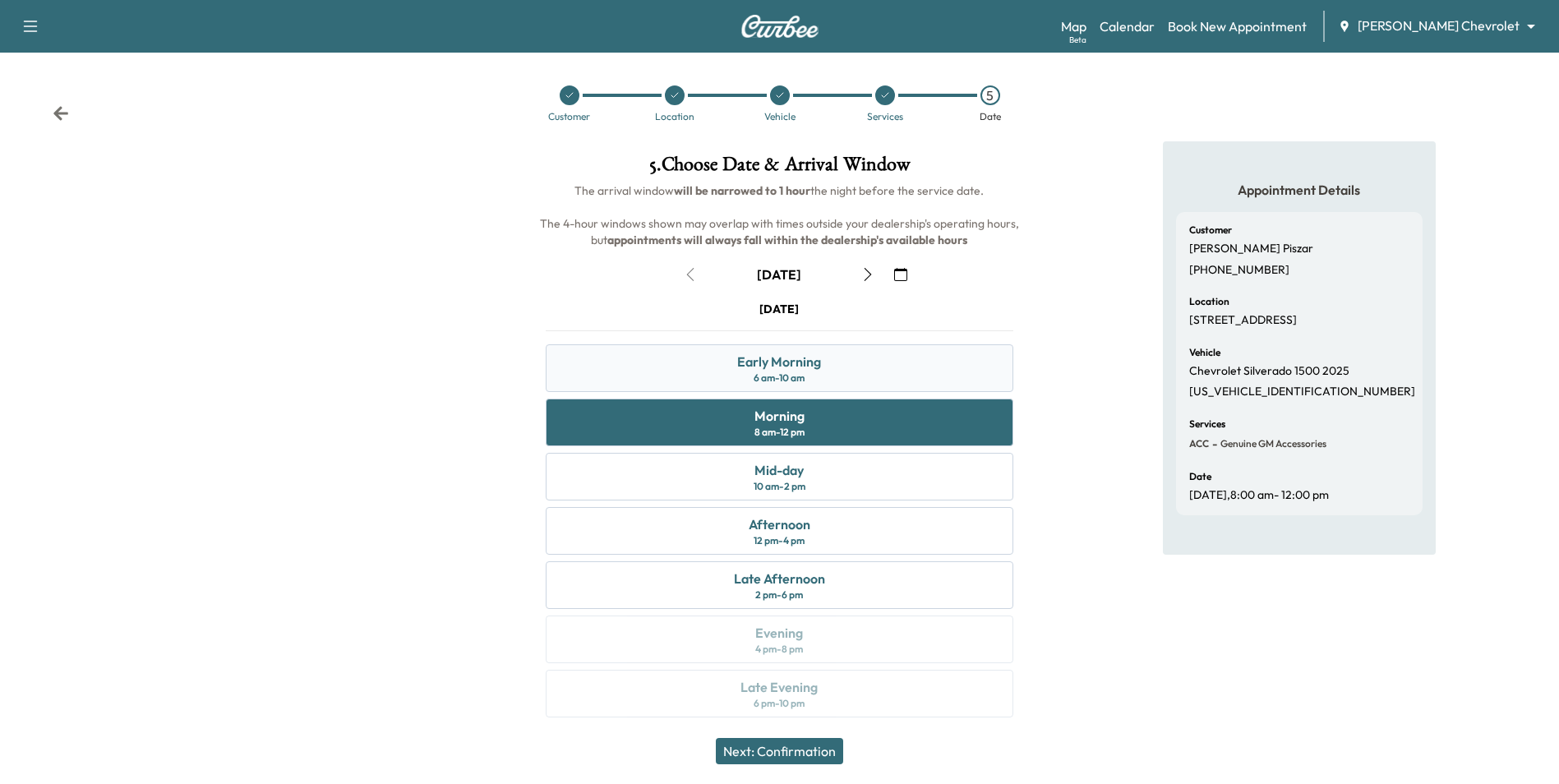
click at [798, 355] on div "Early Morning" at bounding box center [780, 361] width 84 height 20
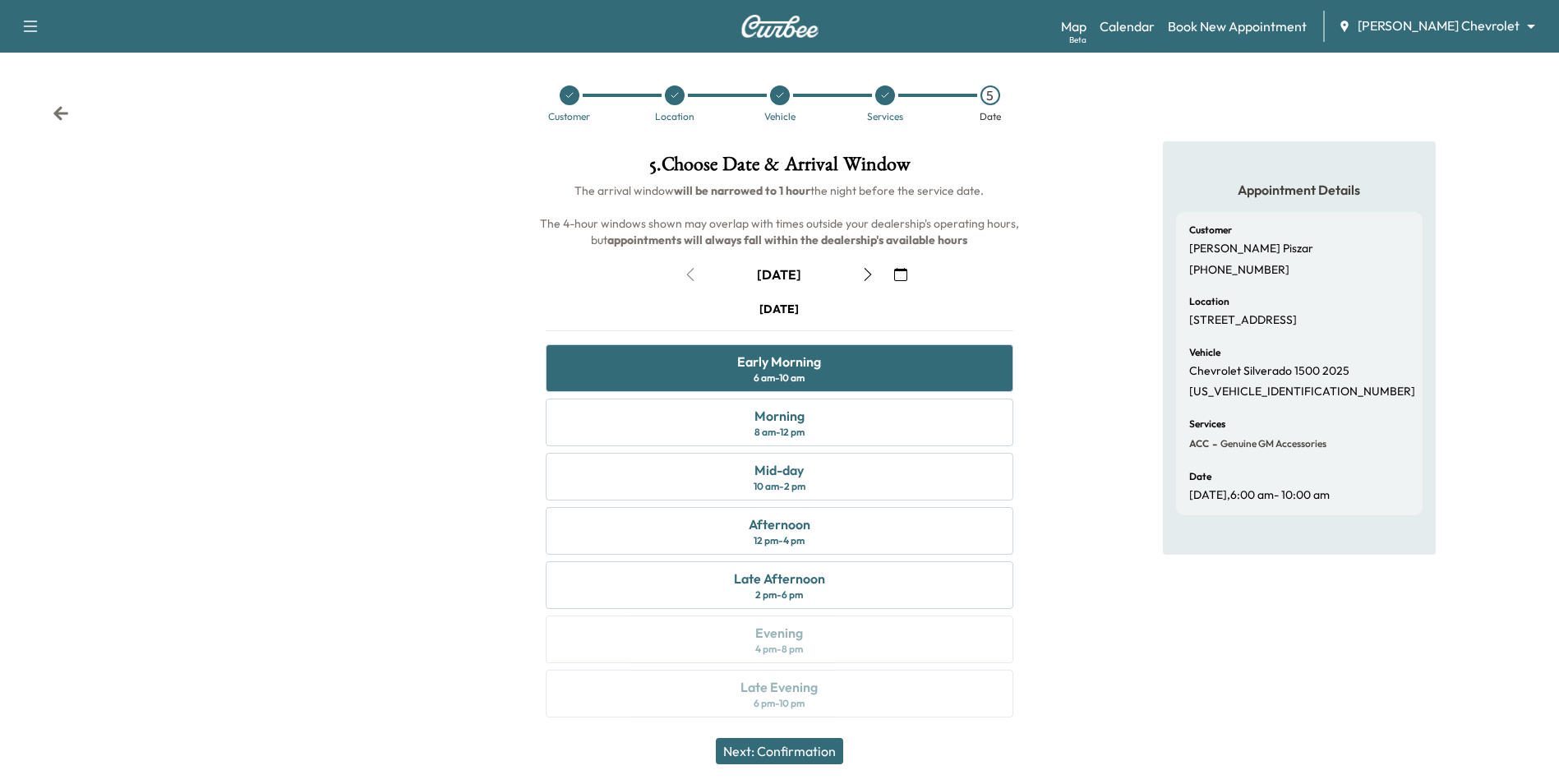
click at [789, 750] on button "Next: Confirmation" at bounding box center [780, 751] width 127 height 26
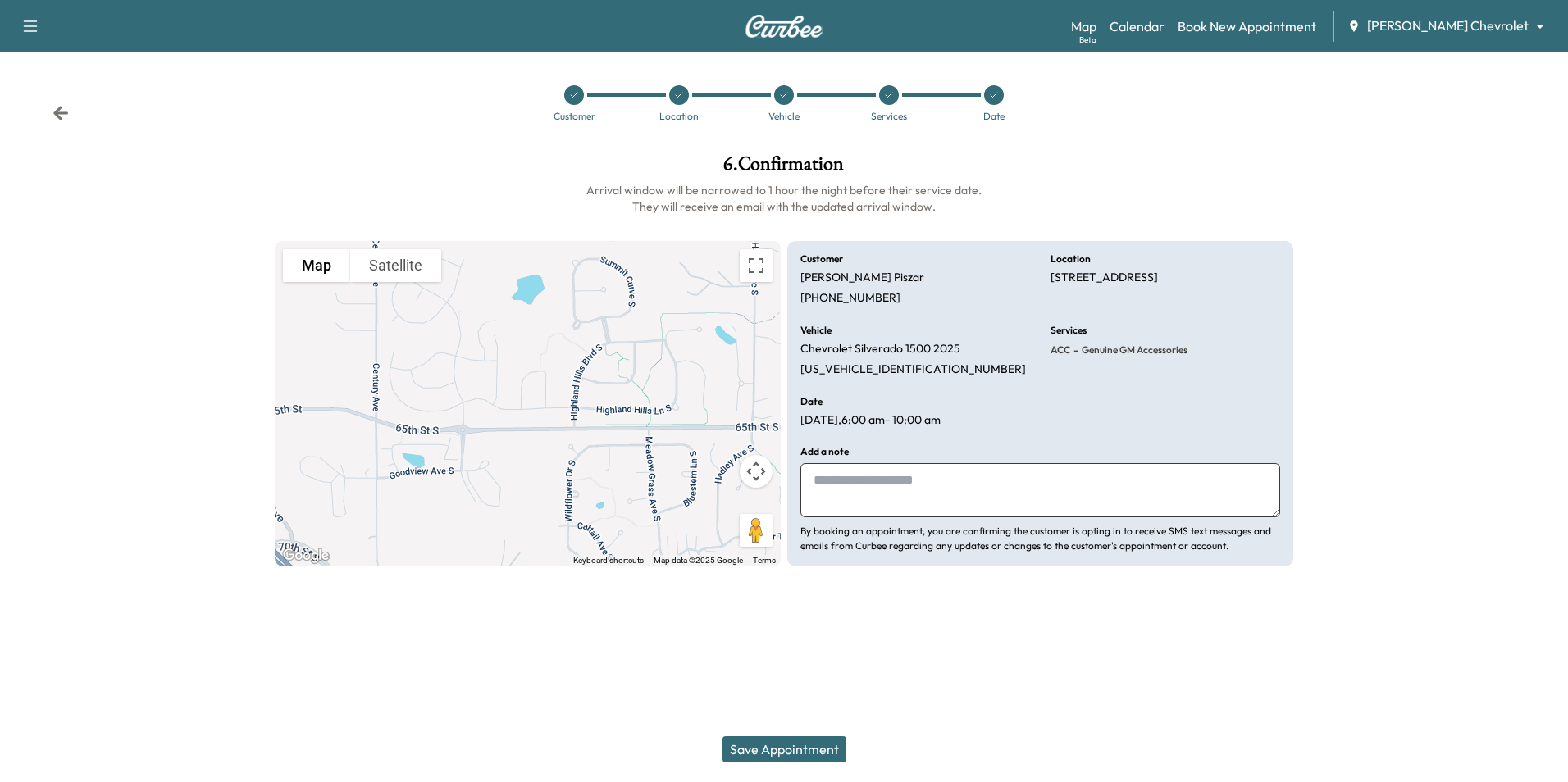
click at [801, 756] on button "Save Appointment" at bounding box center [784, 749] width 124 height 26
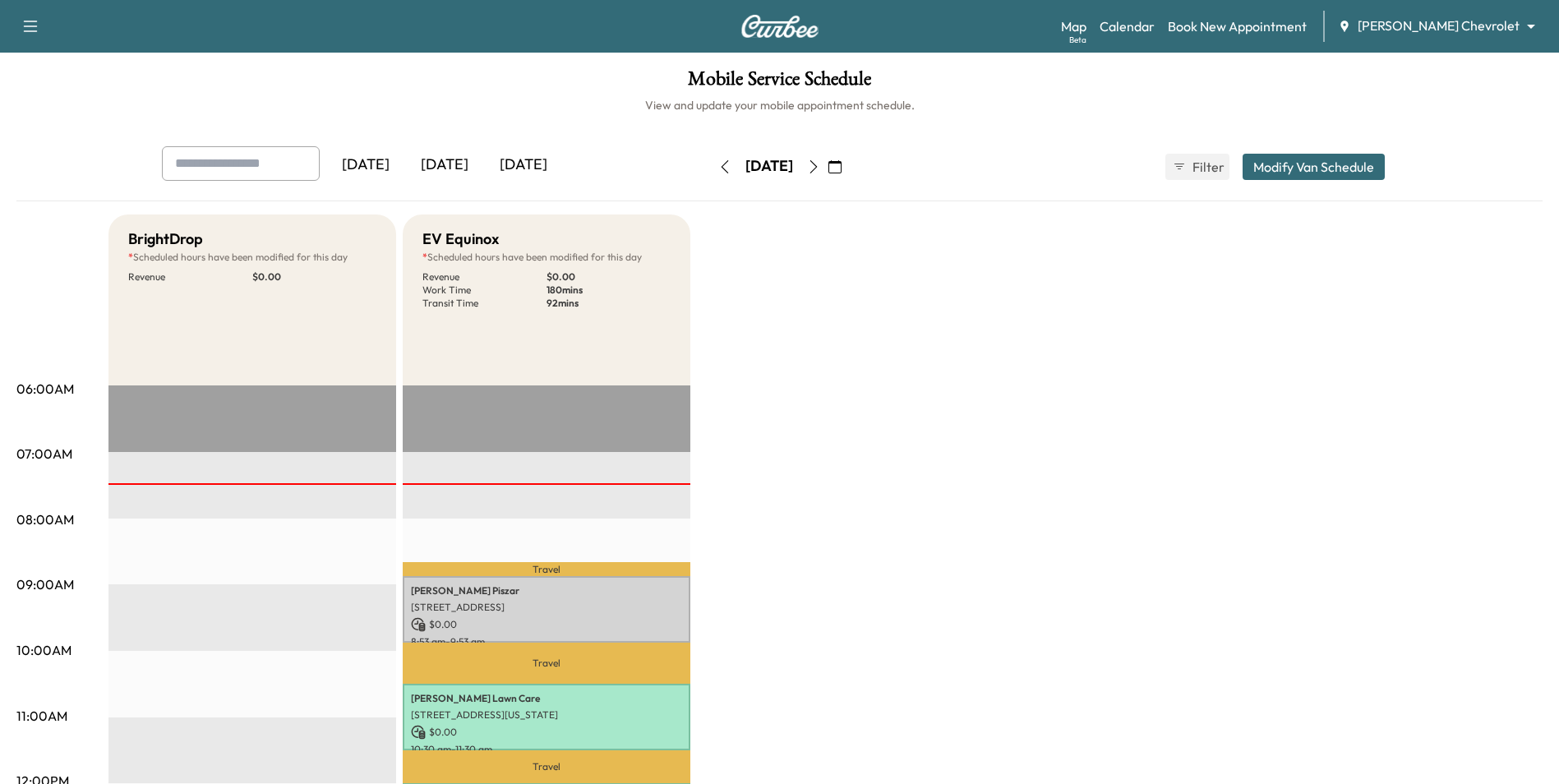
click at [513, 562] on p "Travel" at bounding box center [546, 568] width 288 height 14
click at [523, 588] on p "[PERSON_NAME]" at bounding box center [546, 591] width 272 height 13
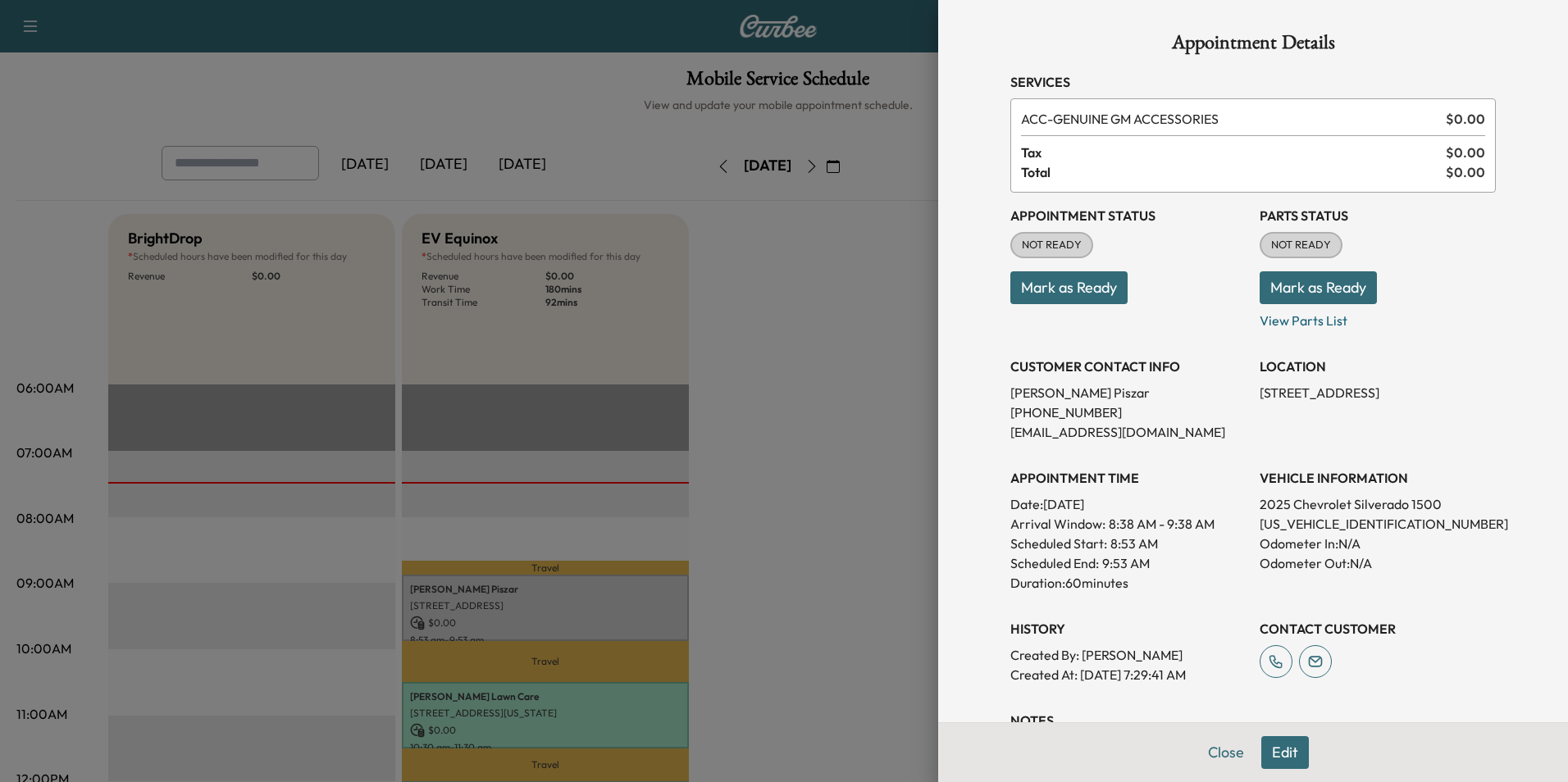
click at [1099, 286] on button "Mark as Ready" at bounding box center [1069, 287] width 117 height 33
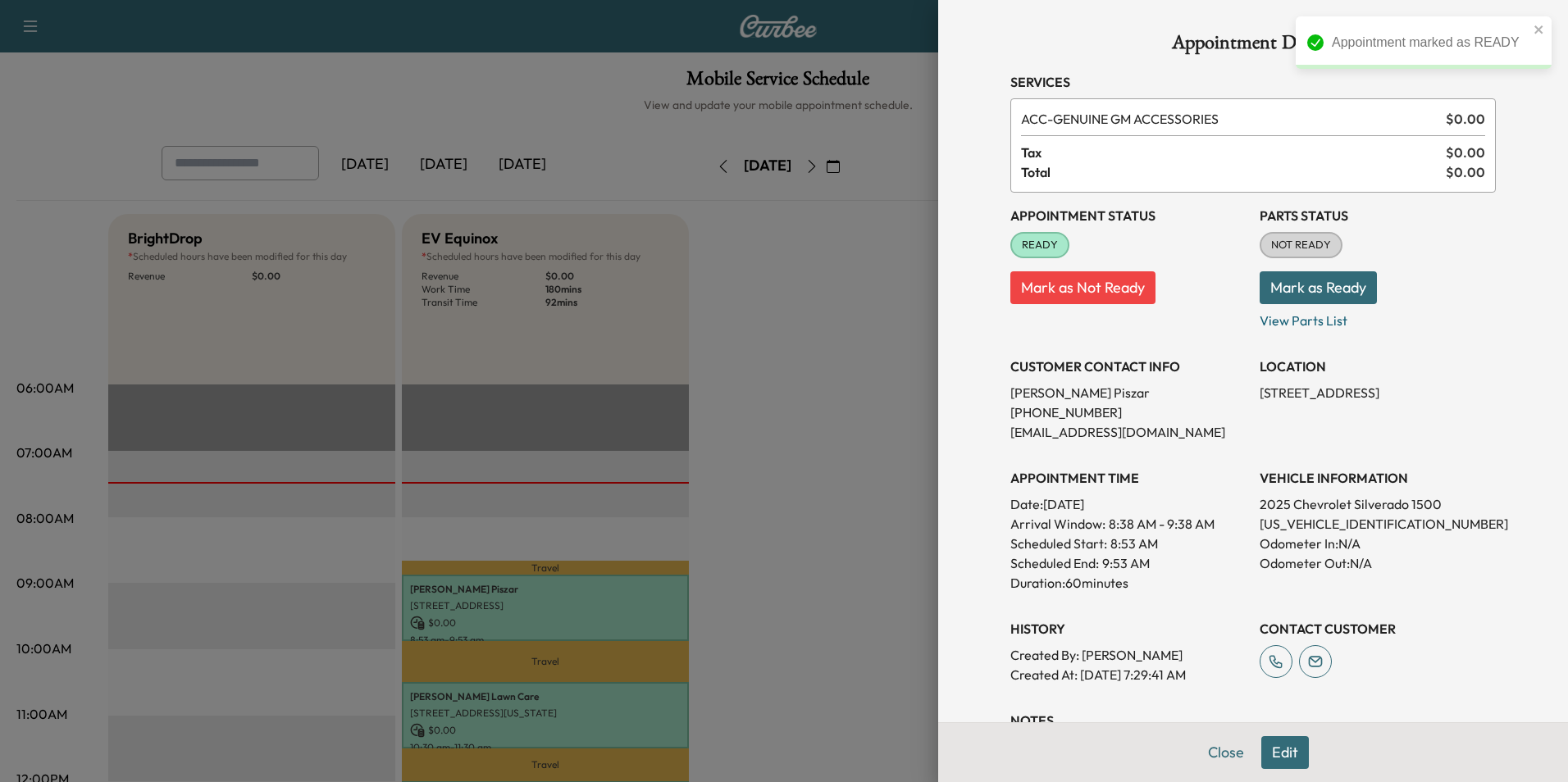
click at [864, 494] on div at bounding box center [784, 391] width 1568 height 782
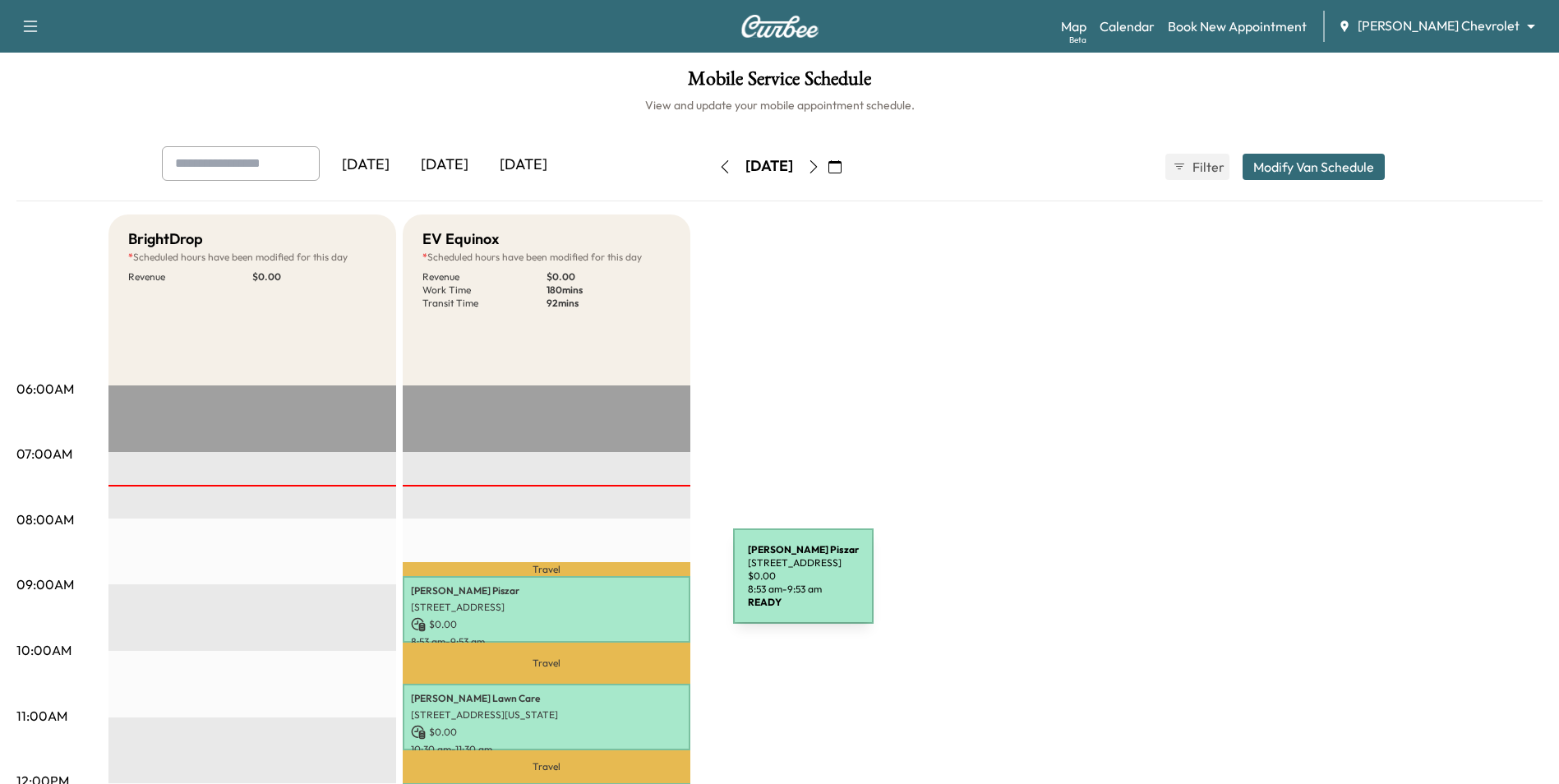
click at [610, 586] on p "[PERSON_NAME]" at bounding box center [546, 591] width 272 height 13
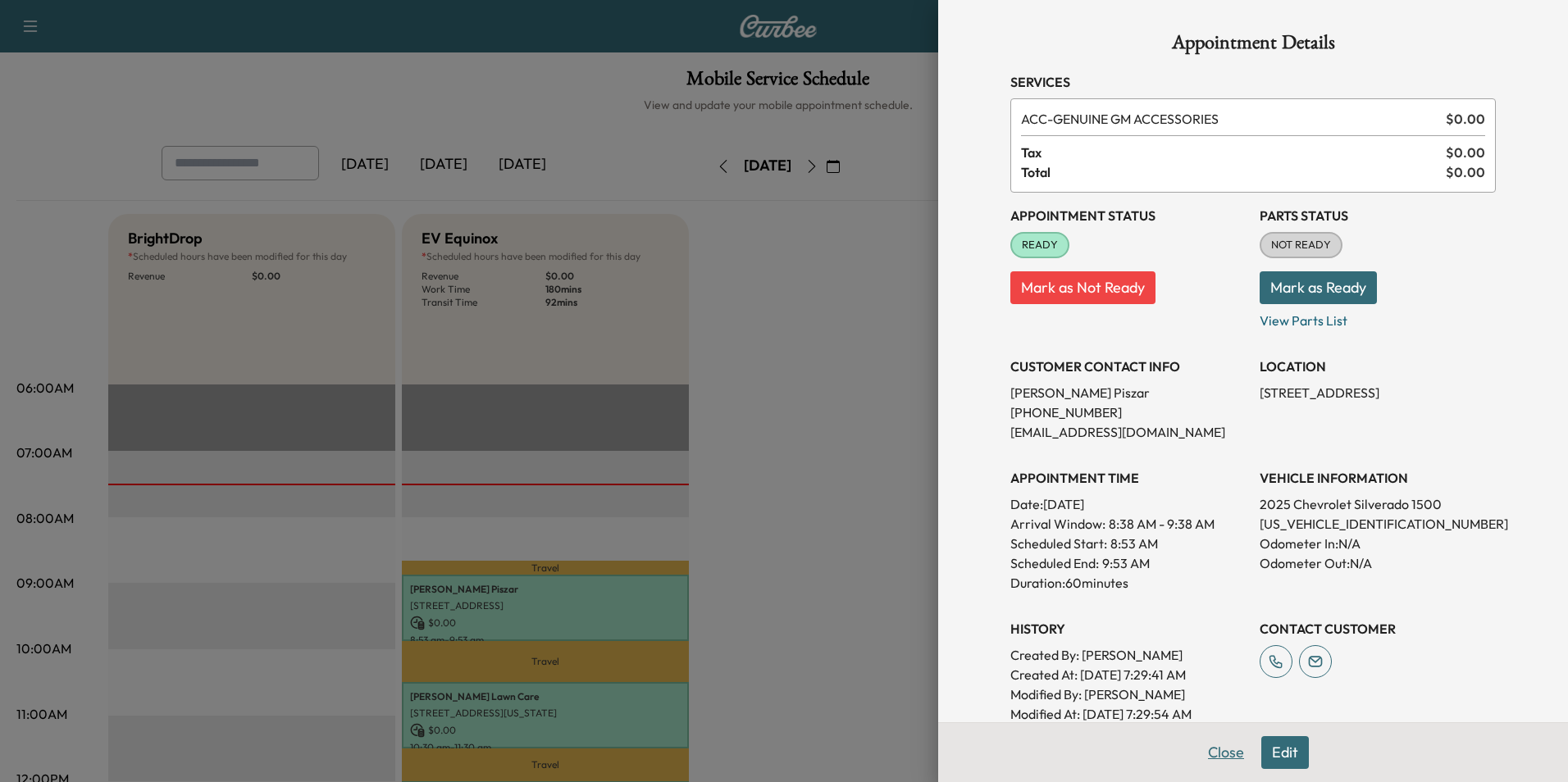
click at [1222, 758] on button "Close" at bounding box center [1226, 752] width 58 height 33
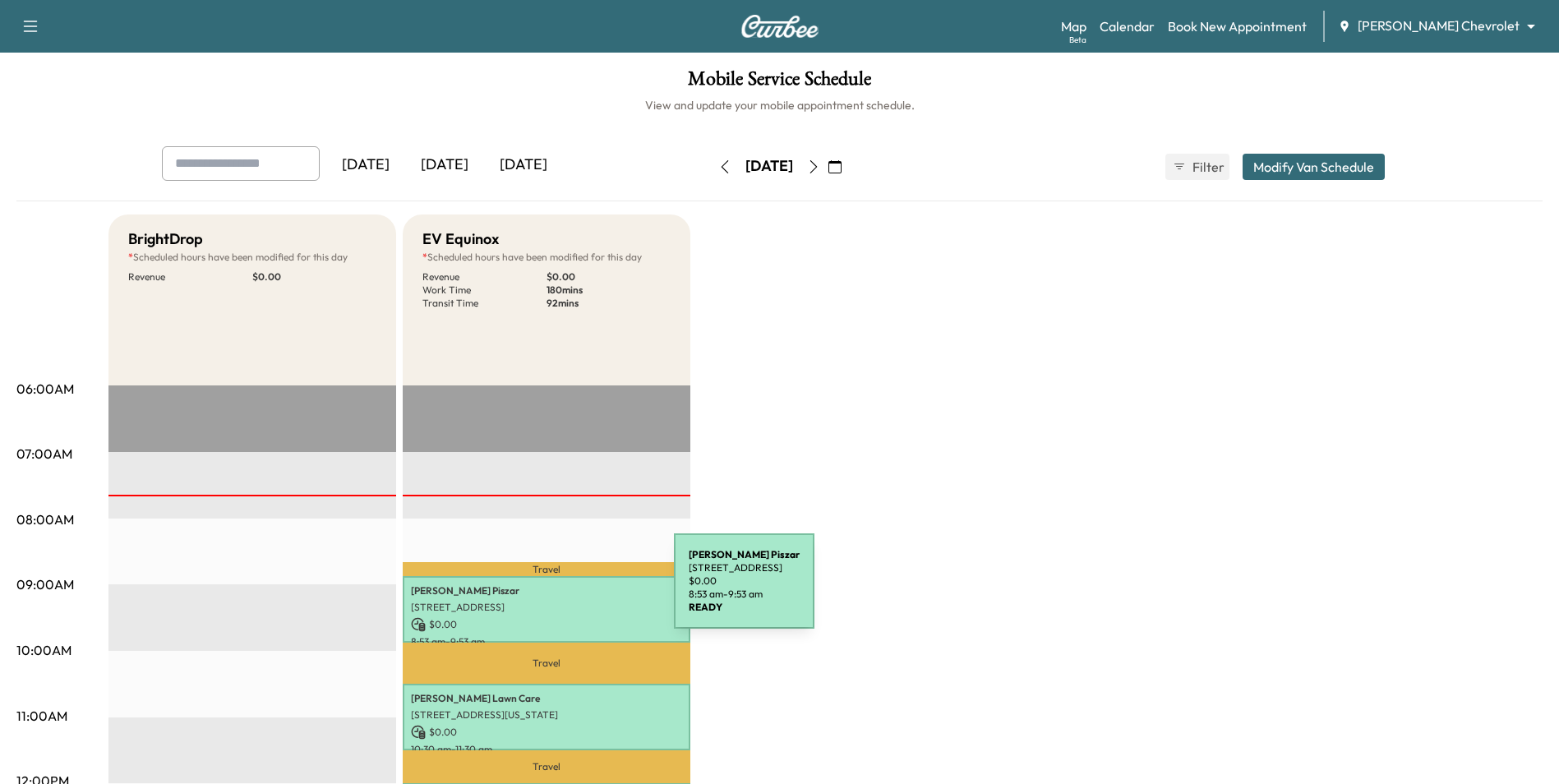
click at [551, 591] on p "[PERSON_NAME]" at bounding box center [546, 591] width 272 height 13
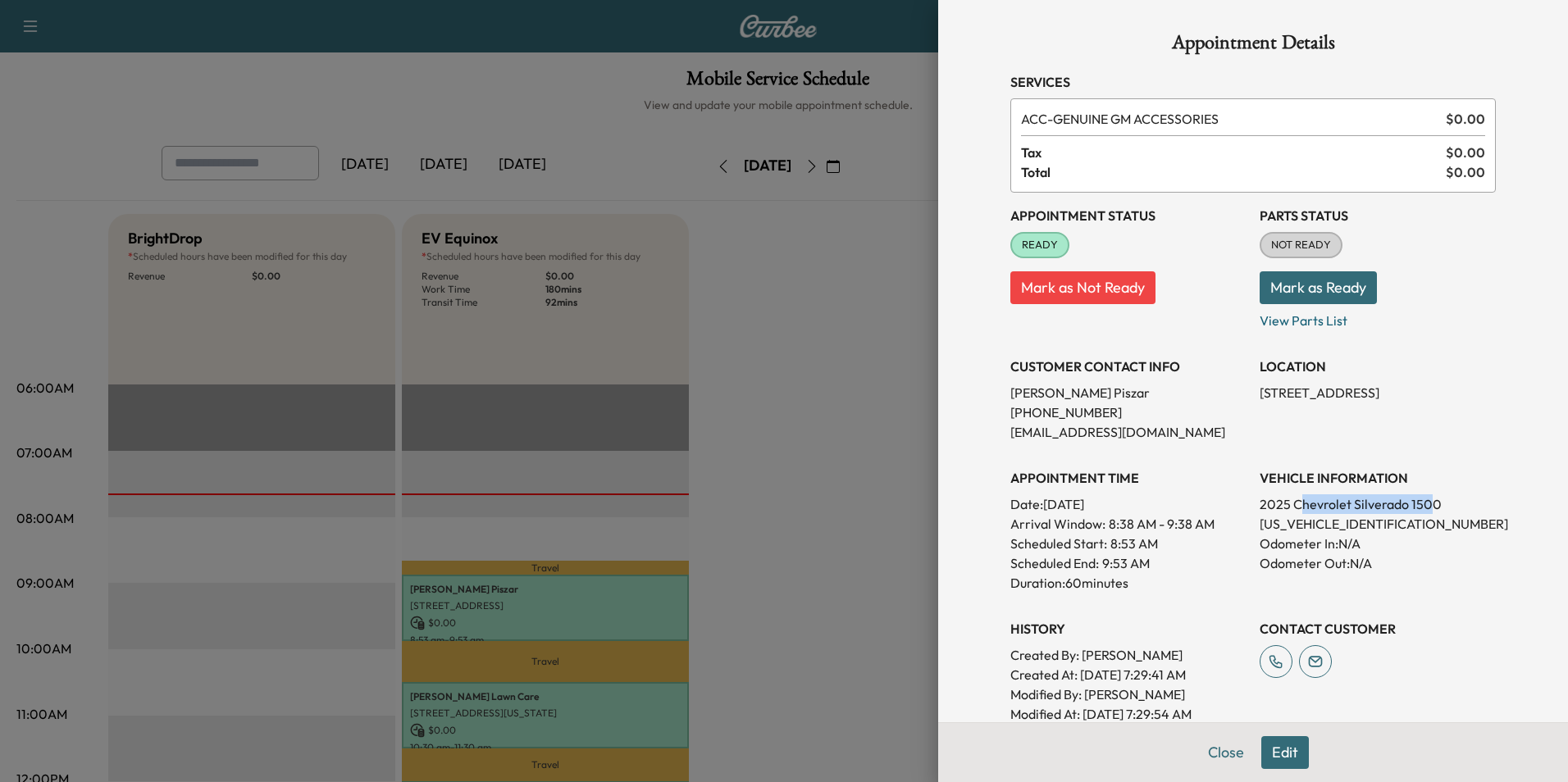
drag, startPoint x: 1386, startPoint y: 502, endPoint x: 1289, endPoint y: 506, distance: 97.1
click at [1289, 506] on p "2025 Chevrolet Silverado 1500" at bounding box center [1378, 504] width 237 height 20
drag, startPoint x: 1289, startPoint y: 506, endPoint x: 1245, endPoint y: 525, distance: 47.9
click at [1245, 525] on div "Appointment Status READY Mark as Not Ready Parts Status NOT READY Mark as Ready…" at bounding box center [1252, 458] width 485 height 532
drag, startPoint x: 1245, startPoint y: 525, endPoint x: 1257, endPoint y: 522, distance: 12.4
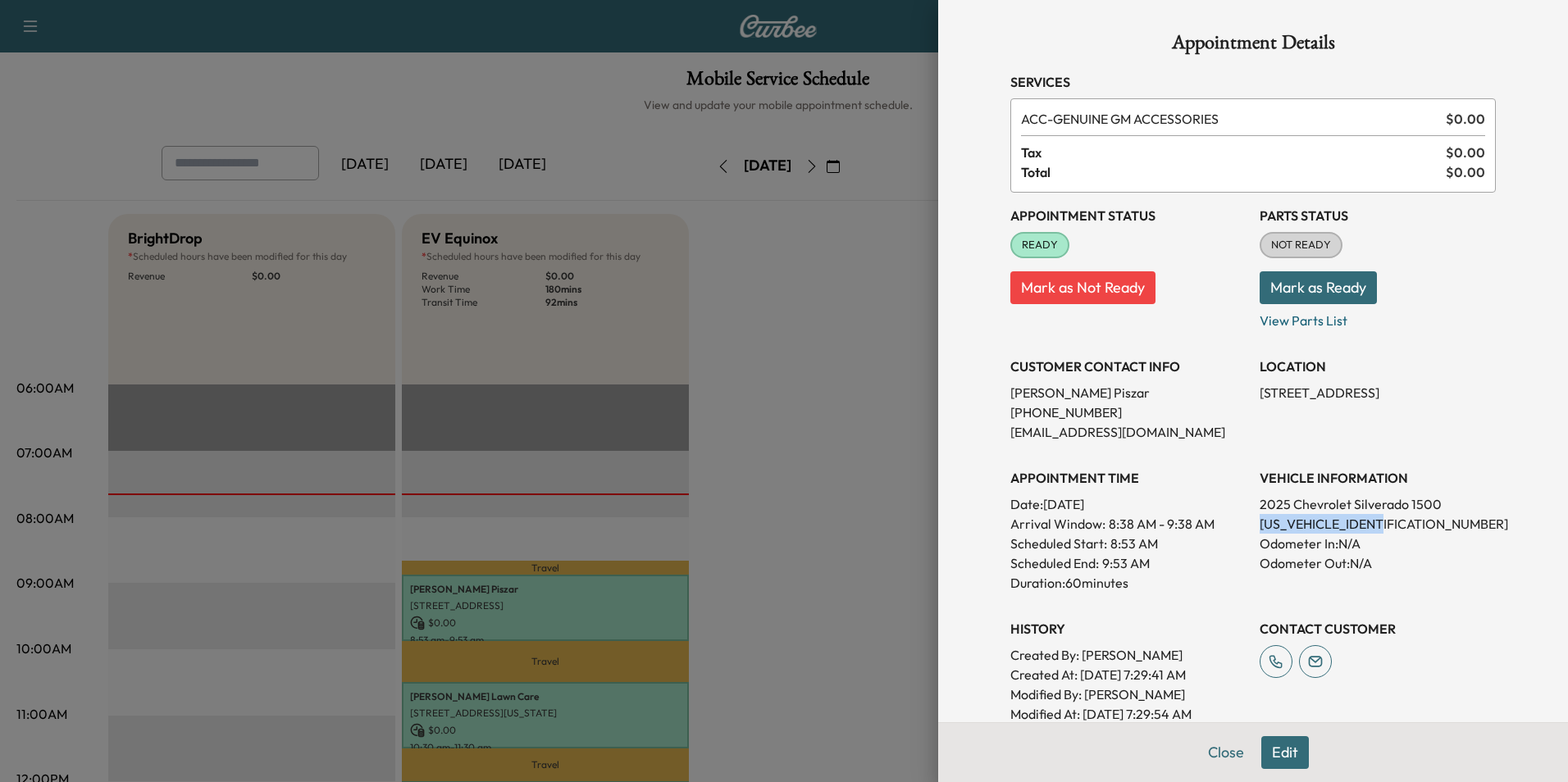
copy p "[US_VEHICLE_IDENTIFICATION_NUMBER]"
drag, startPoint x: 852, startPoint y: 346, endPoint x: 874, endPoint y: 334, distance: 25.1
click at [853, 346] on div at bounding box center [784, 391] width 1568 height 782
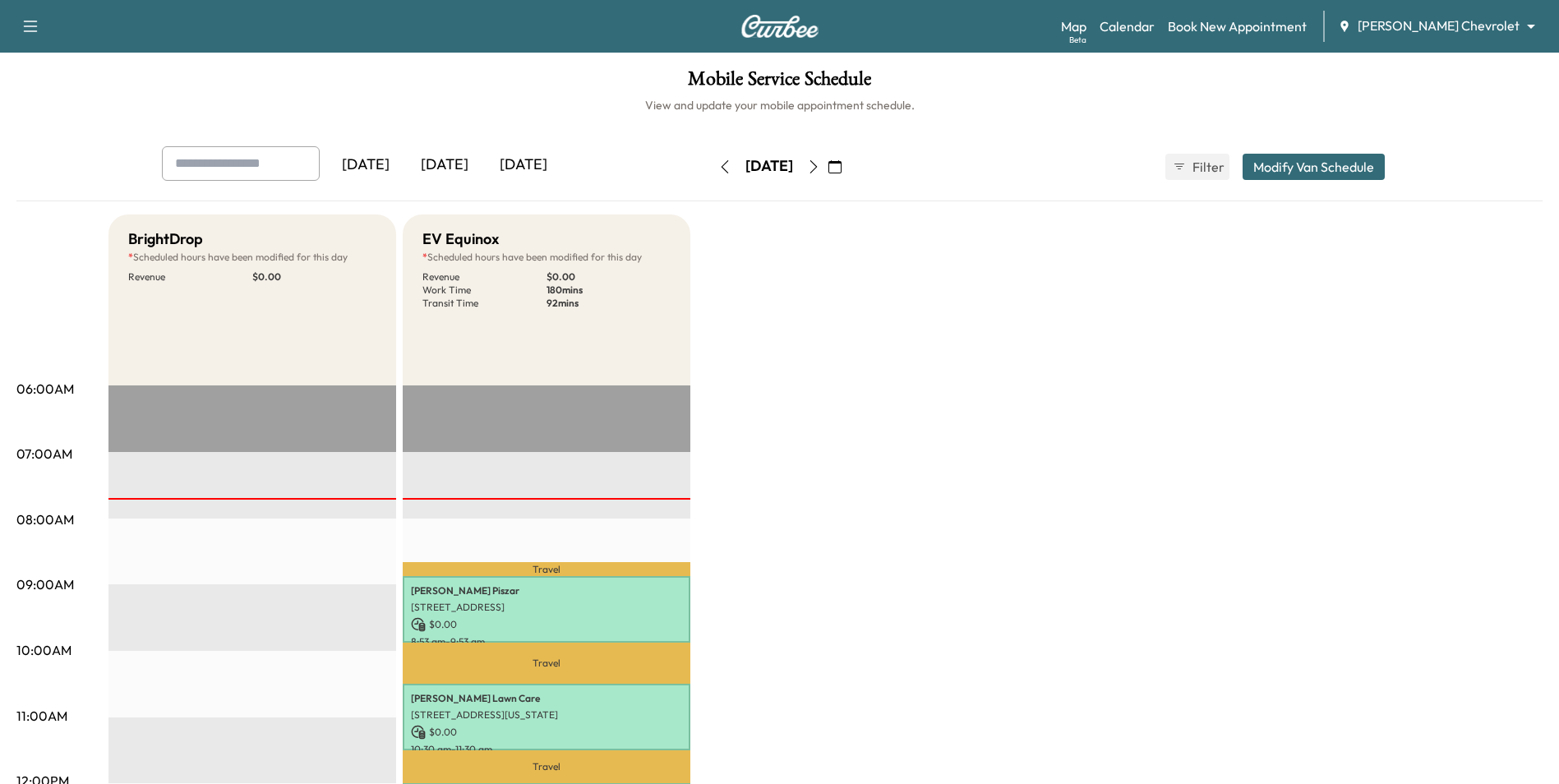
click at [821, 169] on icon "button" at bounding box center [814, 167] width 13 height 13
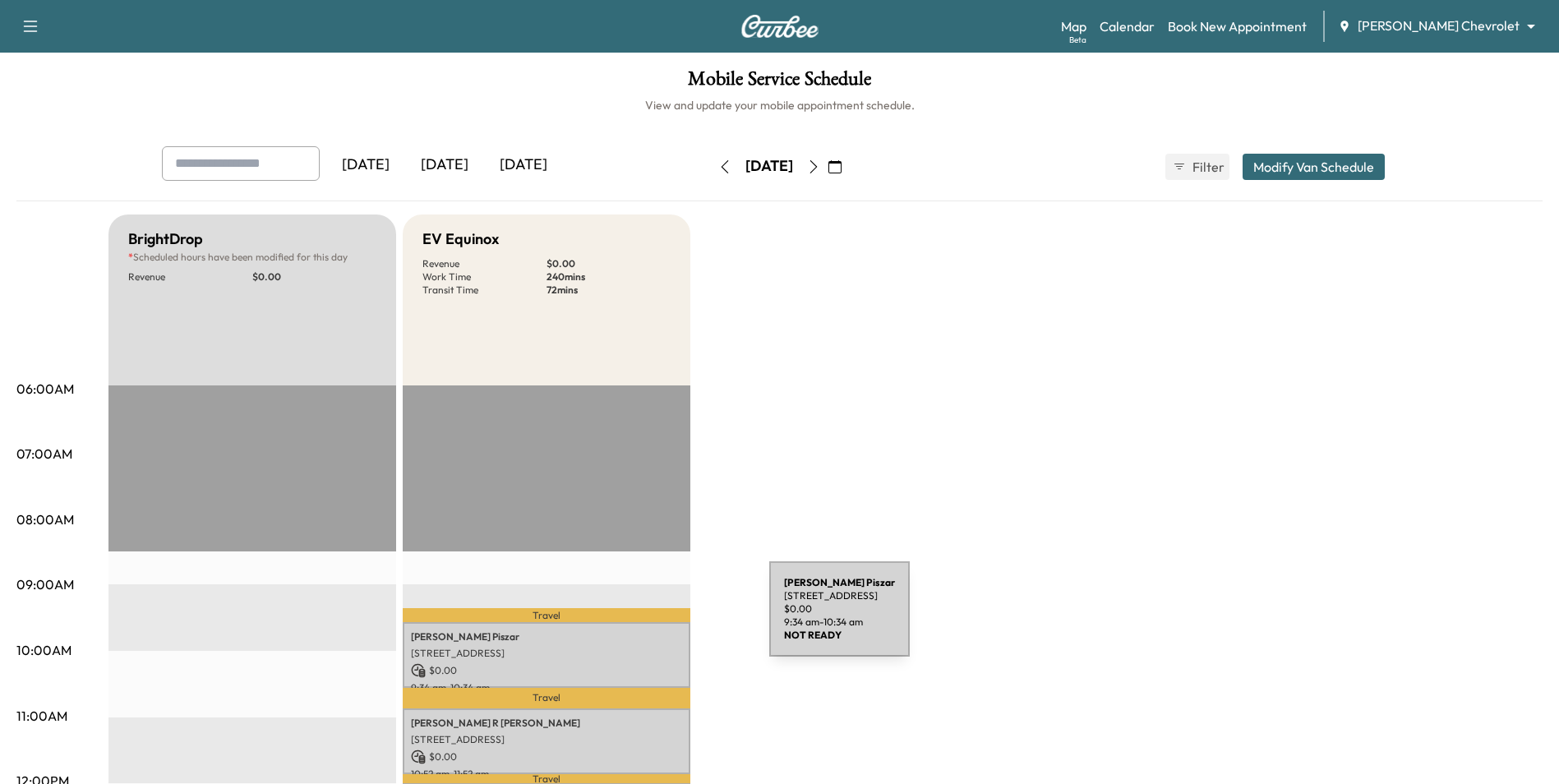
click at [647, 623] on div "[PERSON_NAME] [STREET_ADDRESS] $ 0.00 9:34 am - 10:34 am" at bounding box center [546, 655] width 288 height 66
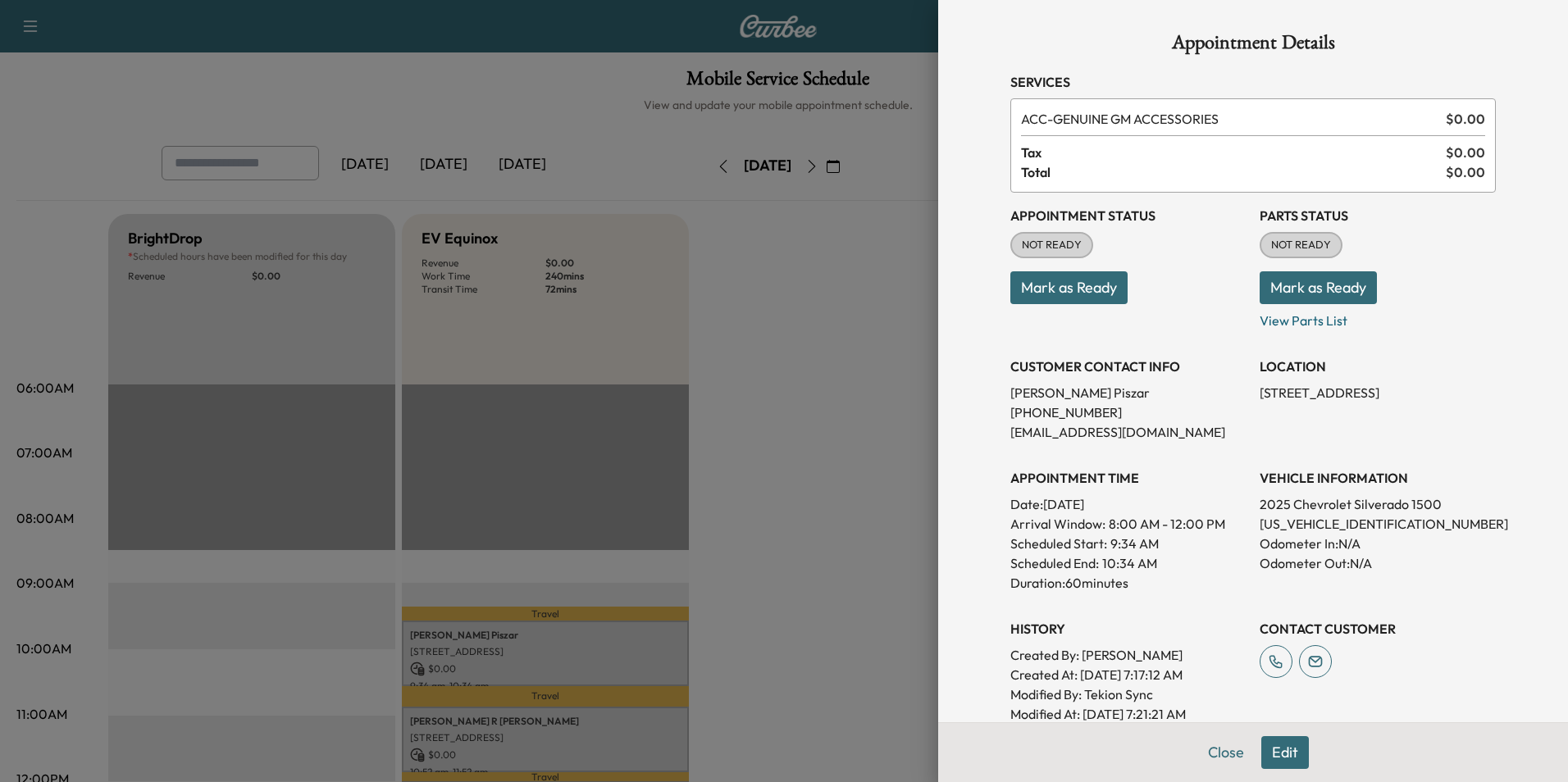
click at [1280, 753] on button "Edit" at bounding box center [1284, 752] width 47 height 33
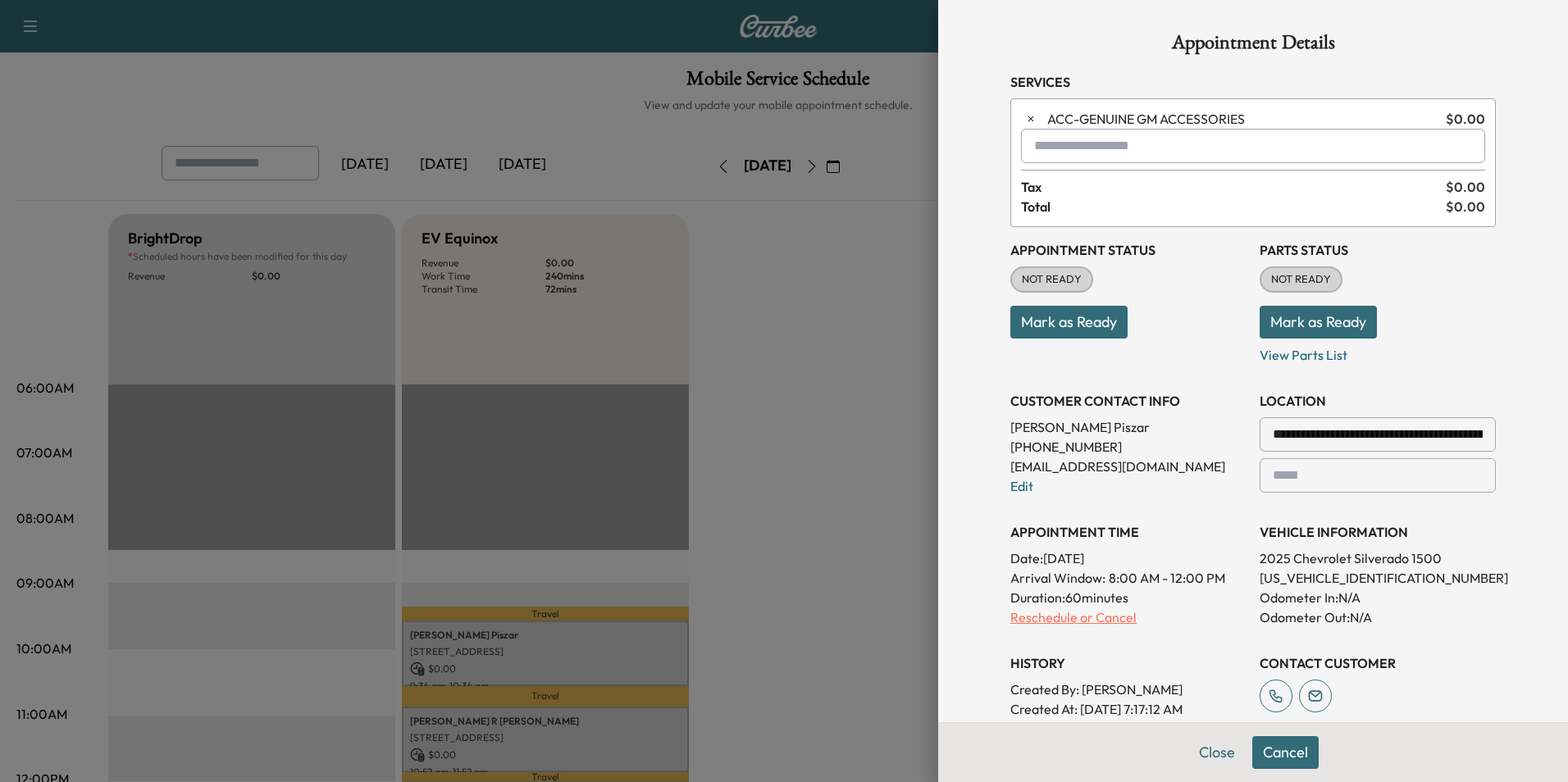
click at [1088, 621] on p "Reschedule or Cancel" at bounding box center [1129, 617] width 237 height 20
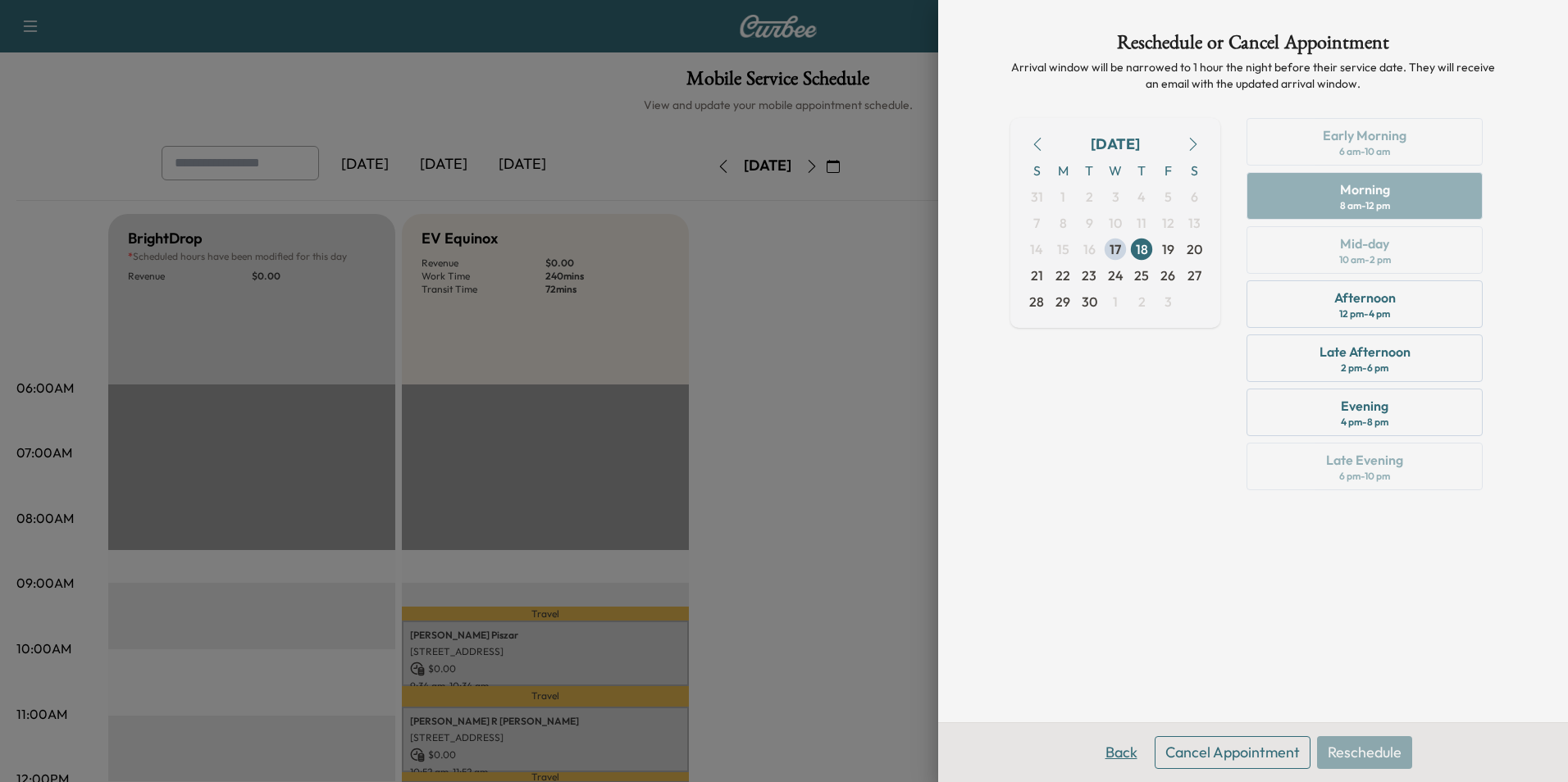
click at [1129, 759] on button "Back" at bounding box center [1121, 752] width 53 height 33
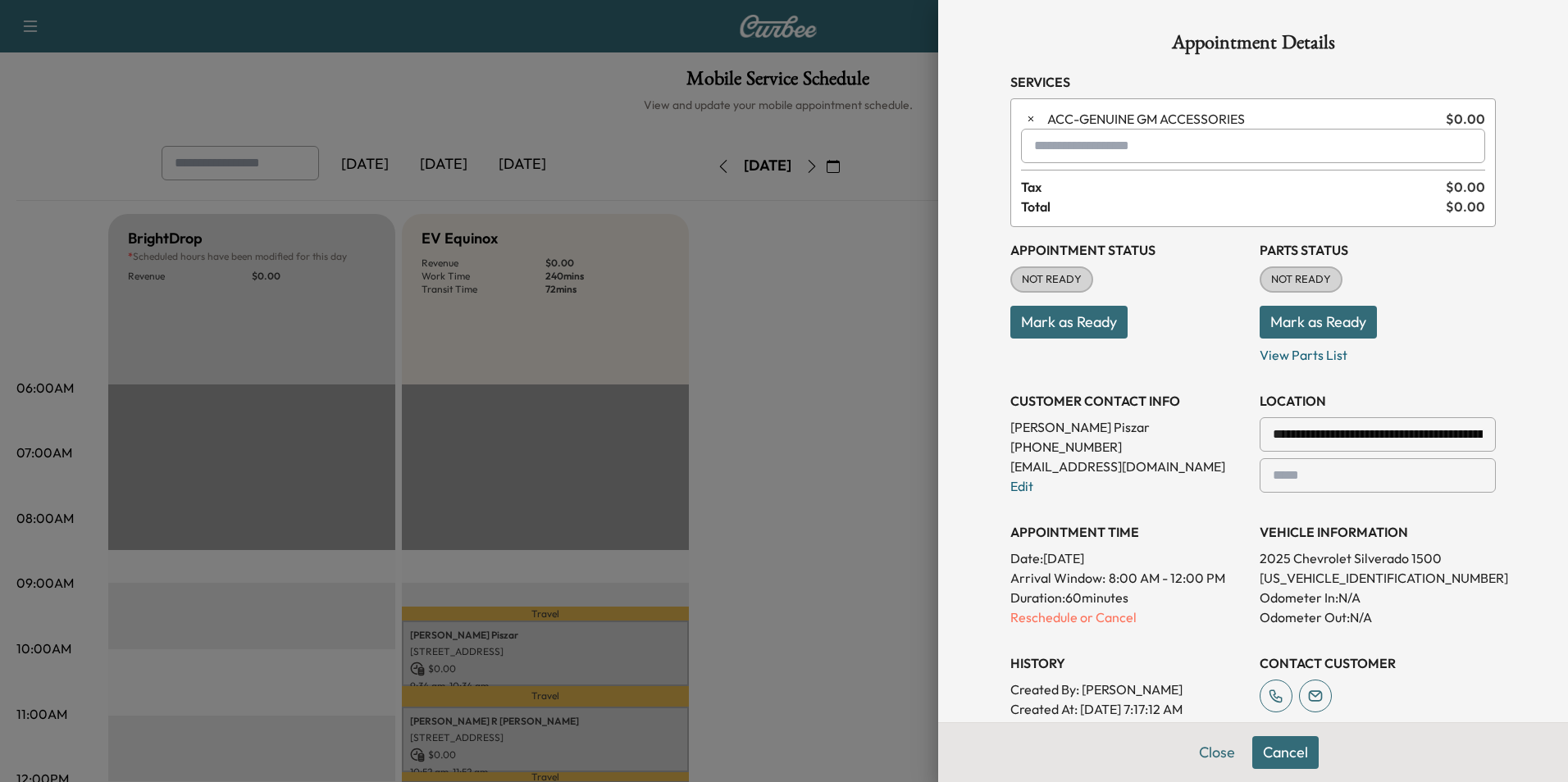
drag, startPoint x: 868, startPoint y: 696, endPoint x: 885, endPoint y: 702, distance: 18.0
click at [872, 699] on div at bounding box center [784, 391] width 1568 height 782
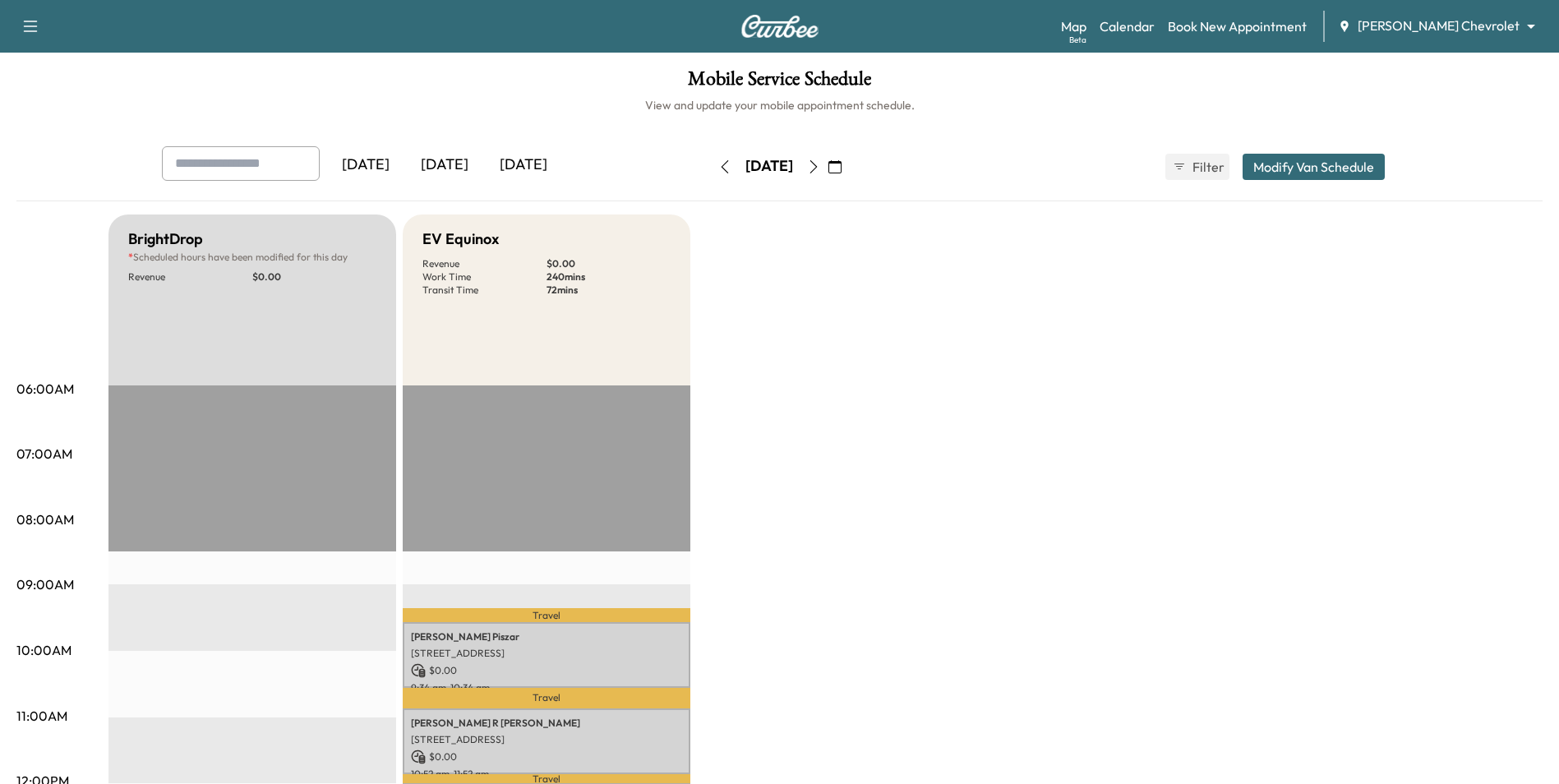
click at [454, 168] on div "[DATE]" at bounding box center [444, 165] width 79 height 38
